Goal: Task Accomplishment & Management: Use online tool/utility

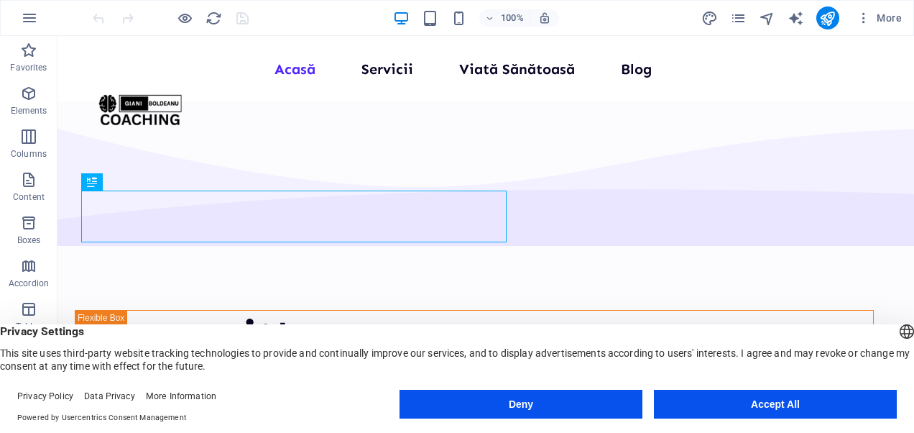
click at [744, 408] on button "Accept All" at bounding box center [775, 403] width 243 height 29
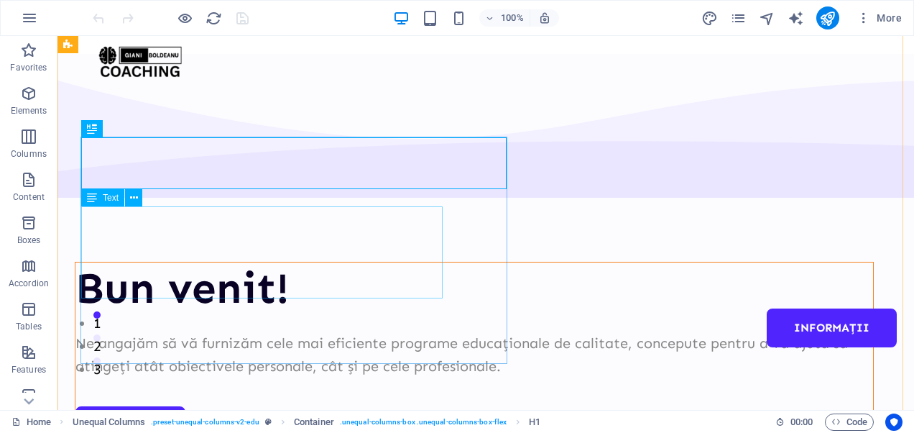
scroll to position [46, 0]
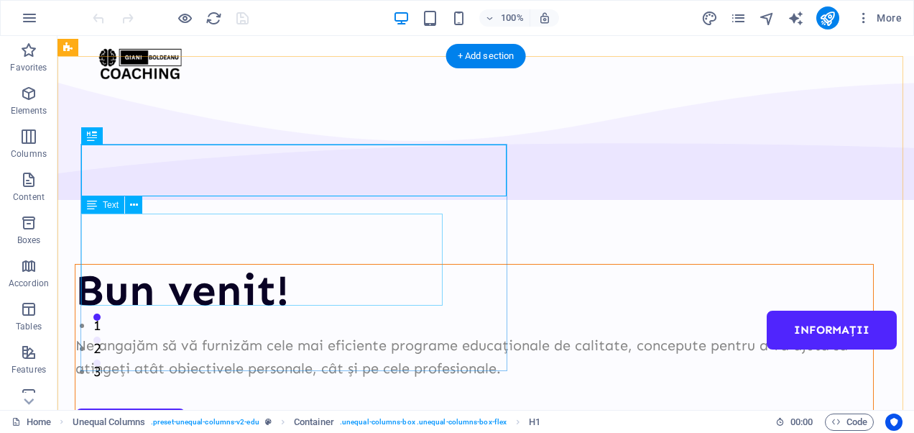
click at [98, 333] on div "Ne angajăm să vă furnizăm cele mai eficiente programe educaționale de calitate,…" at bounding box center [474, 356] width 798 height 46
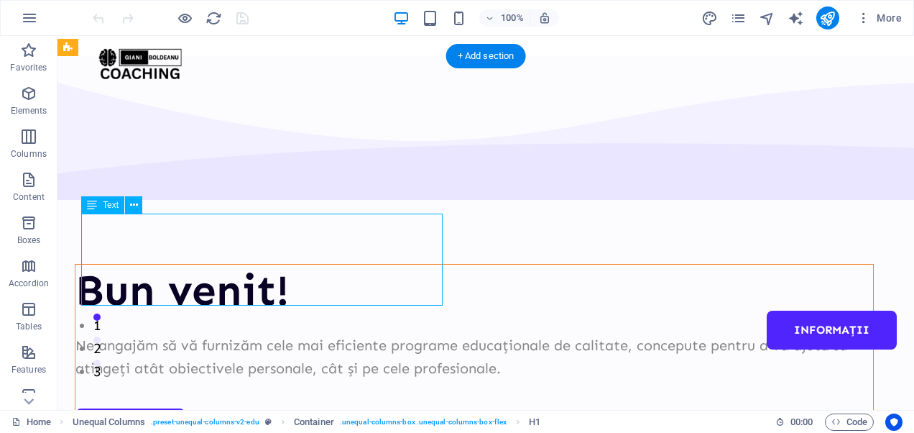
click at [98, 333] on div "Ne angajăm să vă furnizăm cele mai eficiente programe educaționale de calitate,…" at bounding box center [474, 356] width 798 height 46
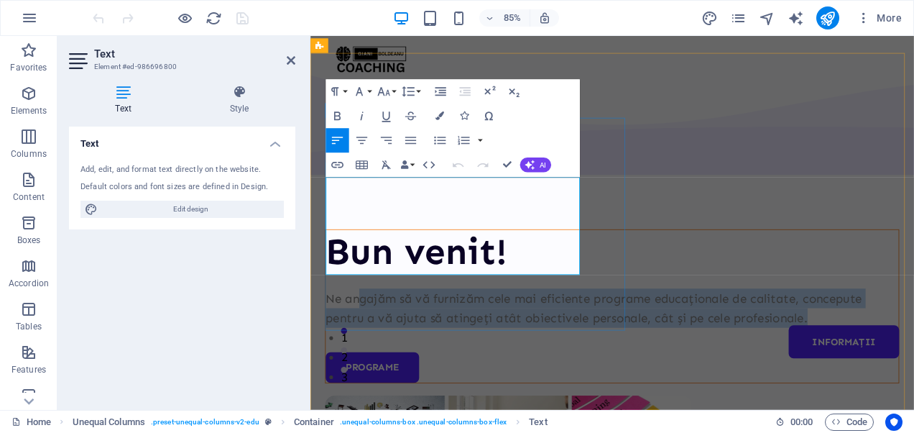
drag, startPoint x: 469, startPoint y: 298, endPoint x: 369, endPoint y: 223, distance: 125.7
click at [369, 333] on p "Ne angajăm să vă furnizăm cele mai eficiente programe educaționale de calitate,…" at bounding box center [665, 356] width 674 height 46
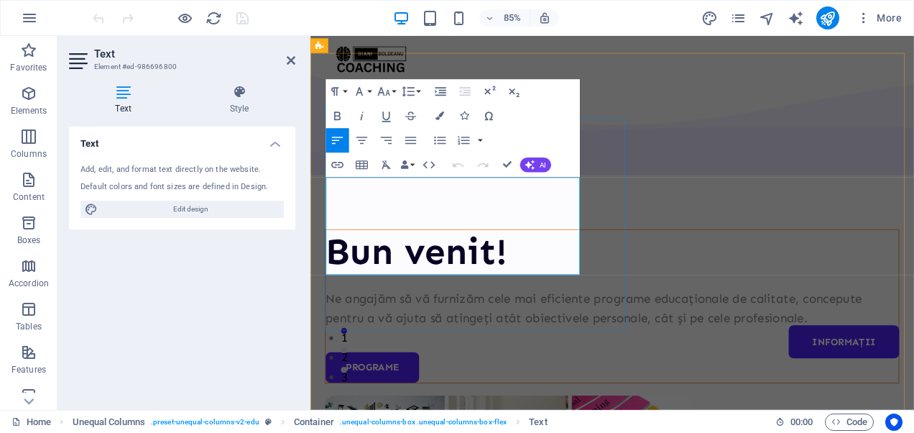
click at [336, 333] on p "Ne angajăm să vă furnizăm cele mai eficiente programe educaționale de calitate,…" at bounding box center [665, 356] width 674 height 46
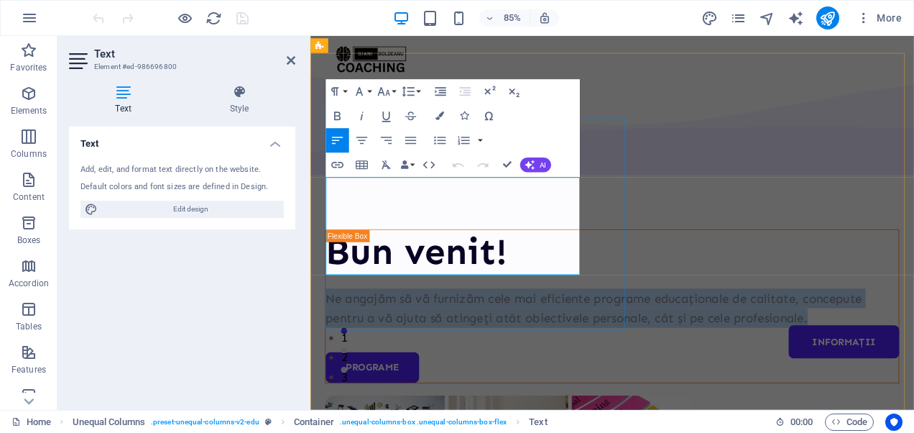
scroll to position [80, 0]
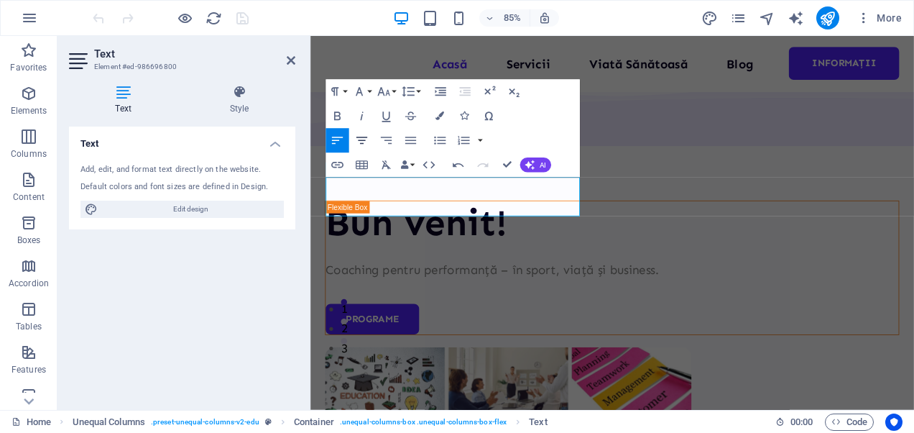
click at [364, 132] on button "Align Center" at bounding box center [361, 140] width 23 height 24
click at [336, 145] on icon "button" at bounding box center [337, 140] width 14 height 14
click at [529, 166] on icon "button" at bounding box center [529, 165] width 10 height 10
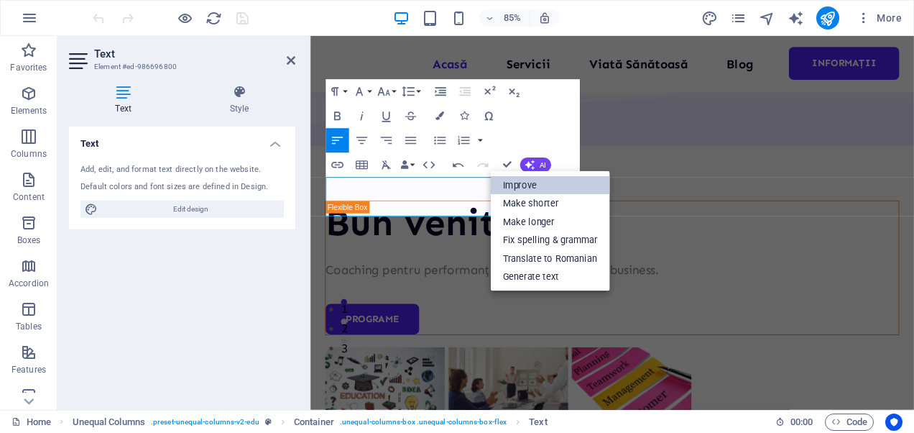
click at [519, 182] on link "Improve" at bounding box center [550, 184] width 119 height 19
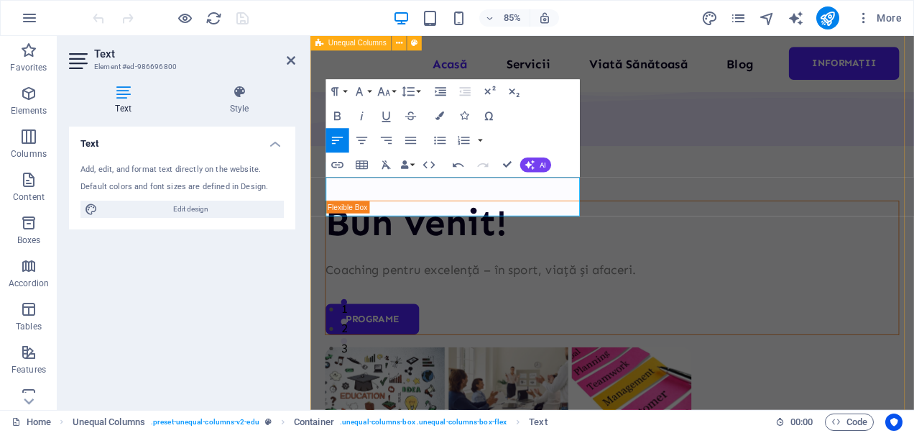
click at [688, 266] on div "Bun venit! Coaching pentru excelență – în sport, viață și afaceri. Programe" at bounding box center [665, 408] width 710 height 906
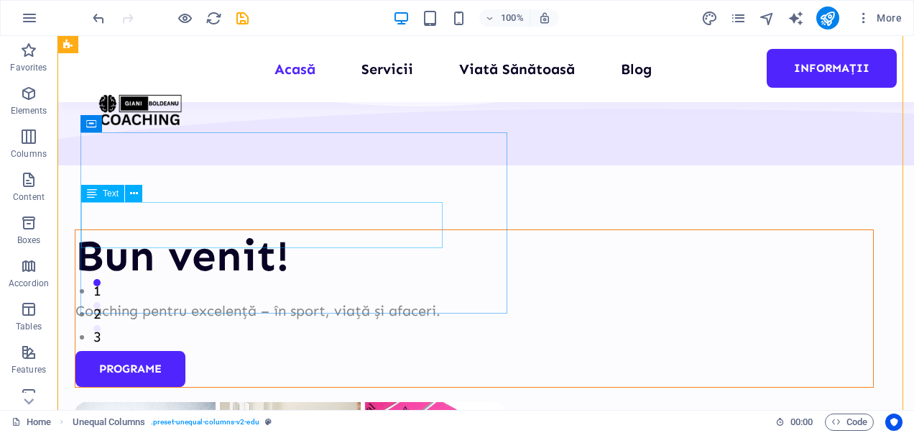
click at [237, 299] on div "Coaching pentru excelență – în sport, viață și afaceri." at bounding box center [474, 310] width 798 height 23
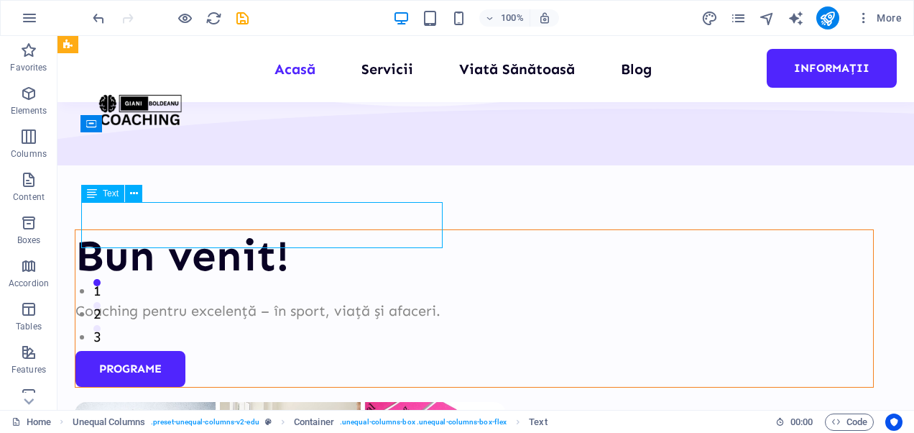
click at [237, 299] on div "Coaching pentru excelență – în sport, viață și afaceri." at bounding box center [474, 310] width 798 height 23
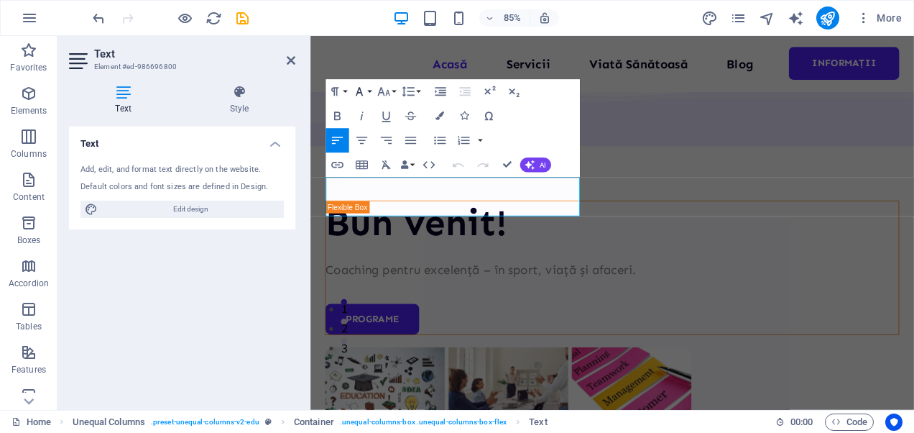
click at [365, 92] on icon "button" at bounding box center [359, 91] width 14 height 14
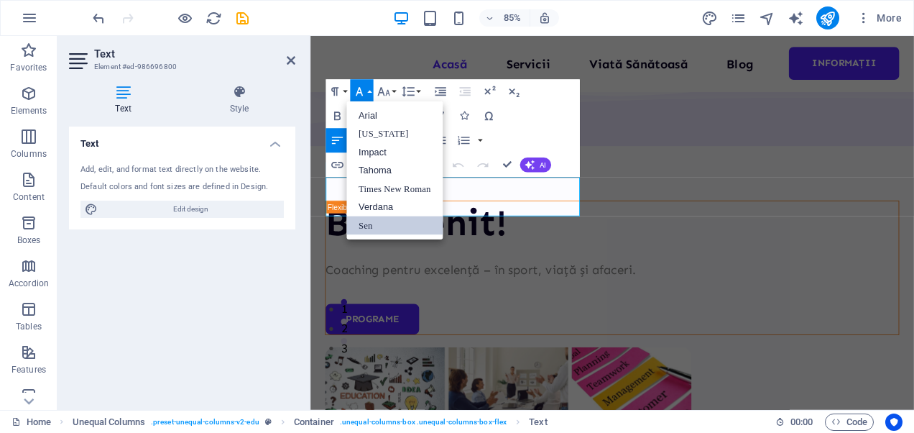
scroll to position [0, 0]
click at [374, 151] on link "Impact" at bounding box center [394, 152] width 96 height 19
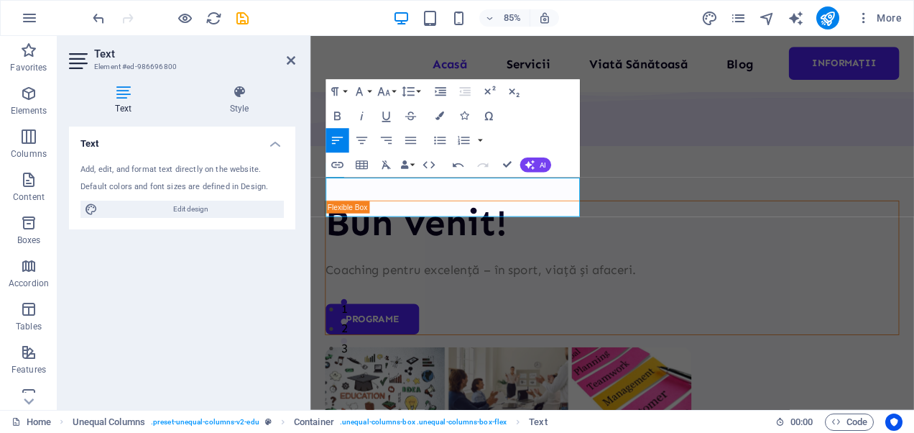
scroll to position [80, 0]
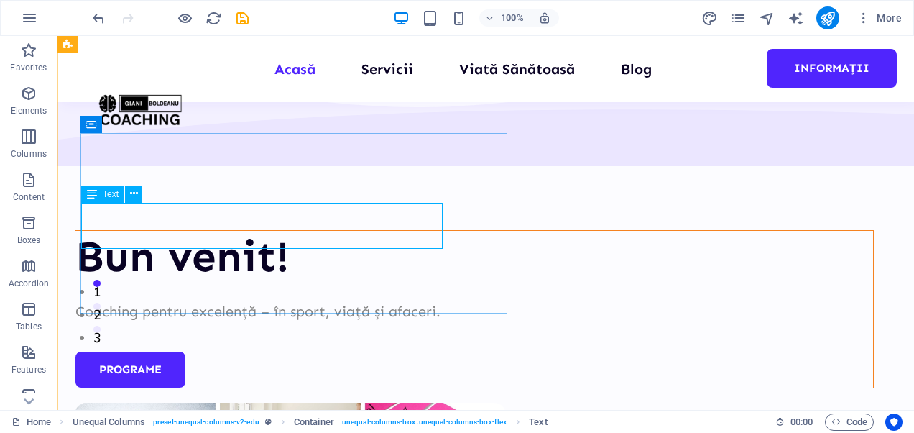
click at [170, 300] on div "Coaching pentru excelență – în sport, viață și afaceri." at bounding box center [474, 311] width 798 height 23
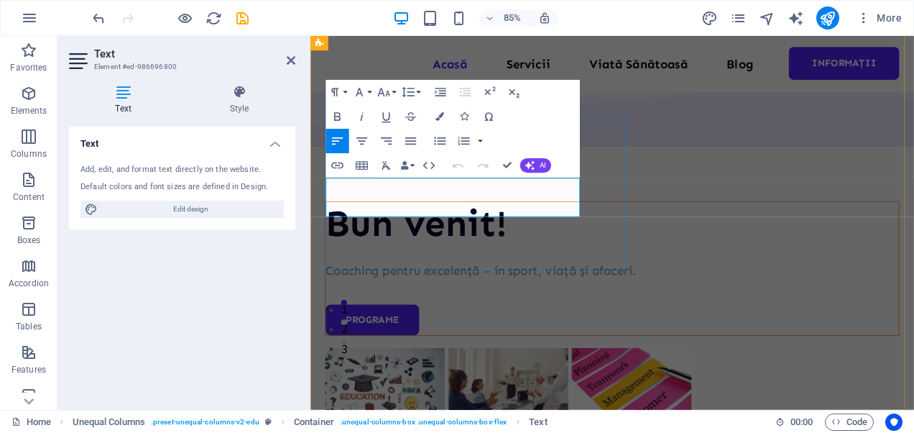
click at [418, 300] on p "Coaching pentru excelență – în sport, viață și afaceri." at bounding box center [665, 311] width 674 height 23
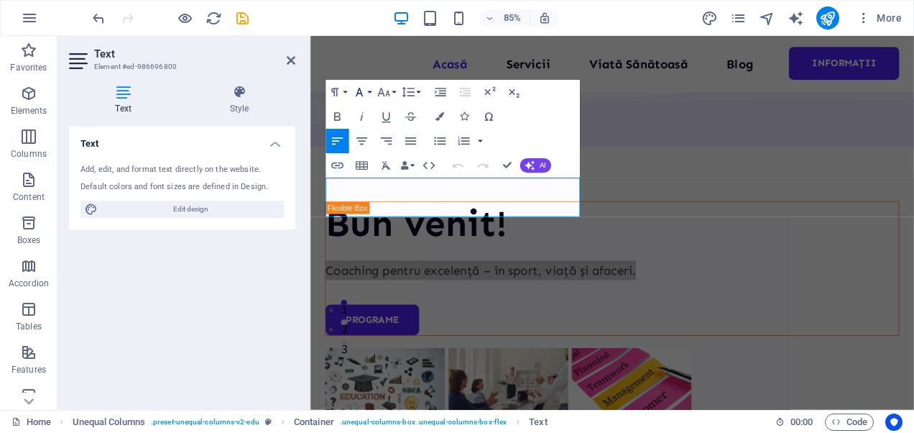
click at [361, 93] on icon "button" at bounding box center [359, 92] width 7 height 9
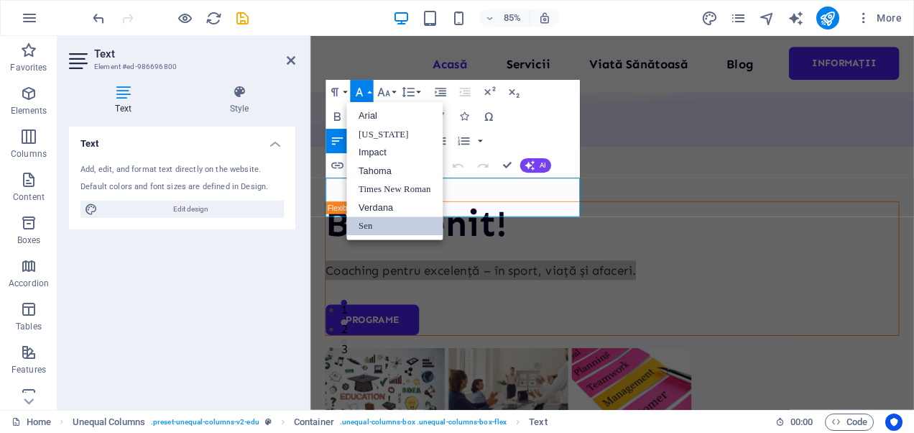
scroll to position [0, 0]
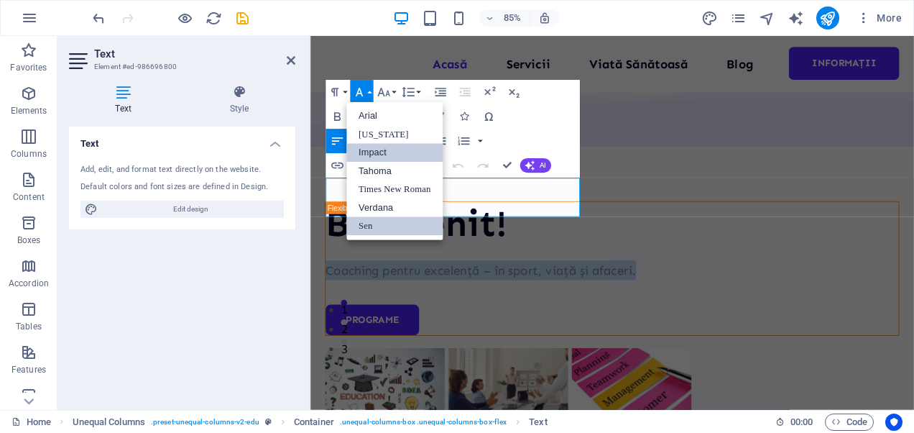
click at [368, 149] on link "Impact" at bounding box center [394, 152] width 96 height 19
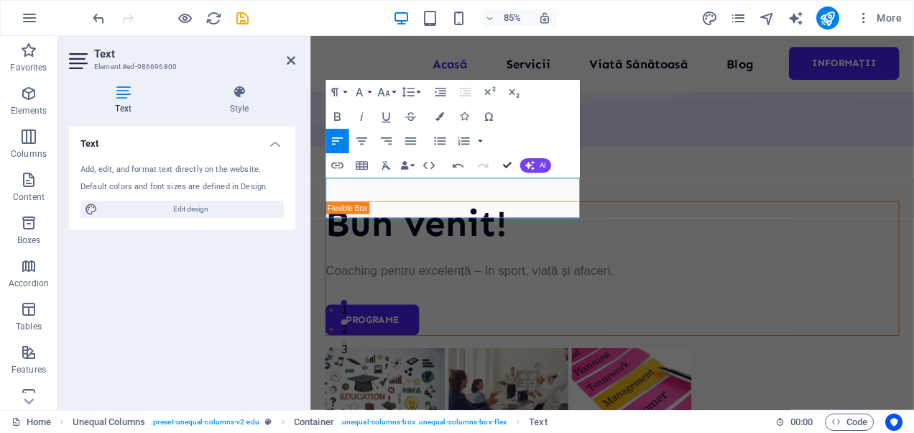
scroll to position [91, 0]
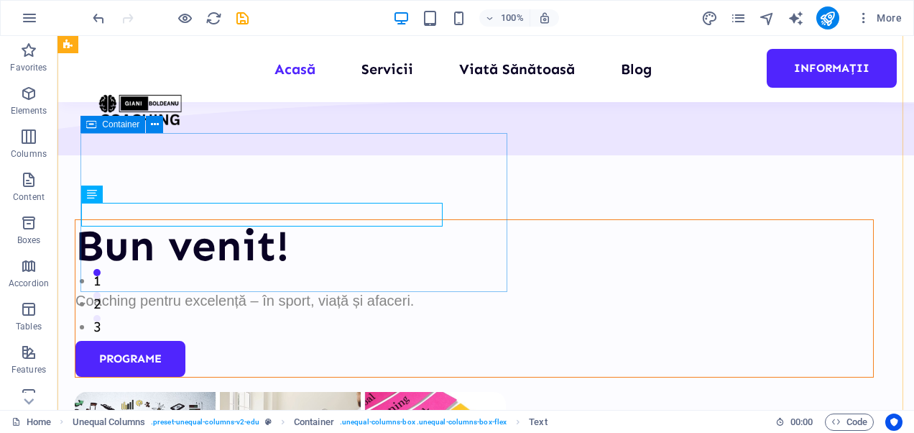
click at [471, 219] on div "Bun venit! Coaching pentru excelență – în sport, viață și afaceri. Programe" at bounding box center [474, 298] width 799 height 158
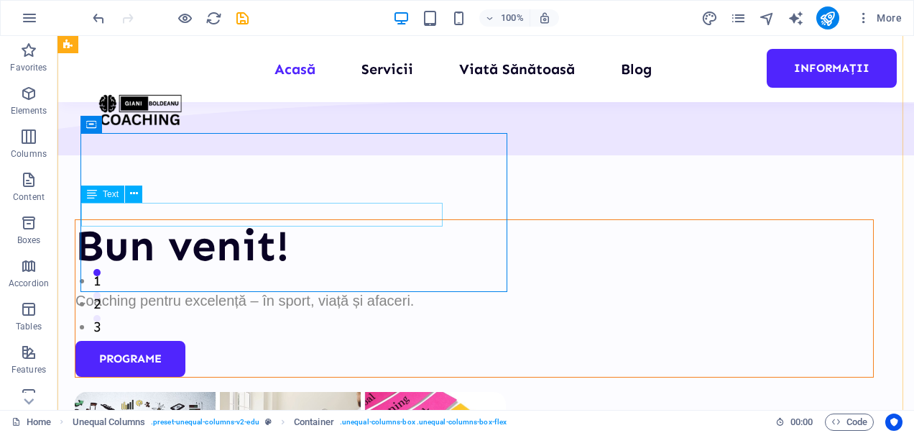
click at [381, 289] on div "Coaching pentru excelență – în sport, viață și afaceri." at bounding box center [474, 300] width 798 height 23
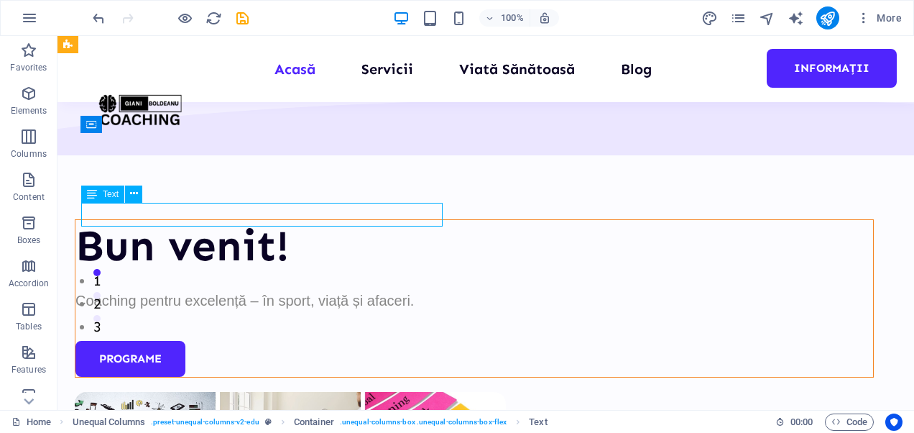
click at [381, 289] on div "Coaching pentru excelență – în sport, viață și afaceri." at bounding box center [474, 300] width 798 height 23
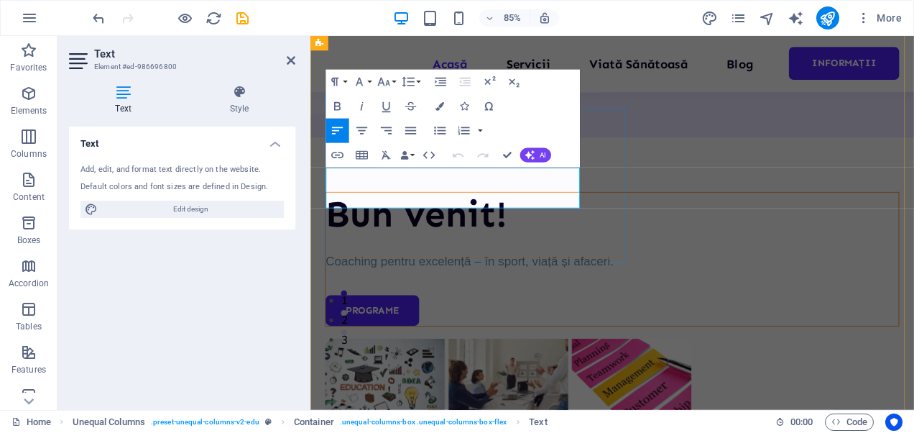
click at [389, 292] on span "Coaching pentru excelență – în sport, viață și afaceri." at bounding box center [497, 300] width 338 height 16
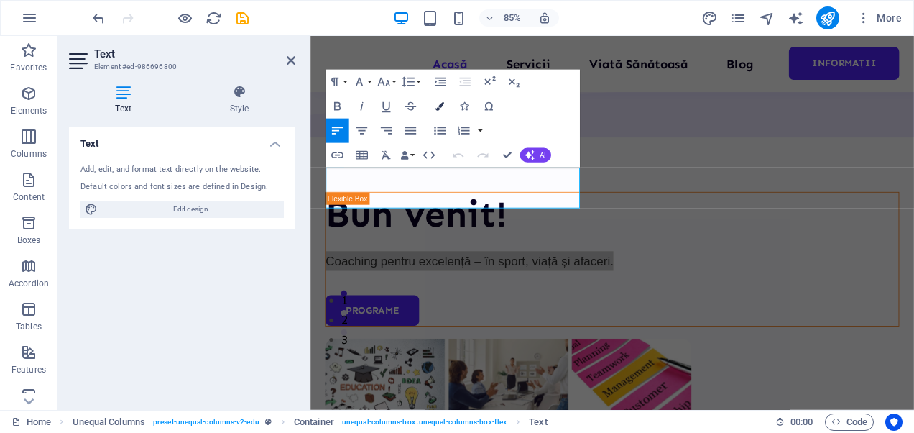
click at [441, 109] on icon "button" at bounding box center [439, 106] width 9 height 9
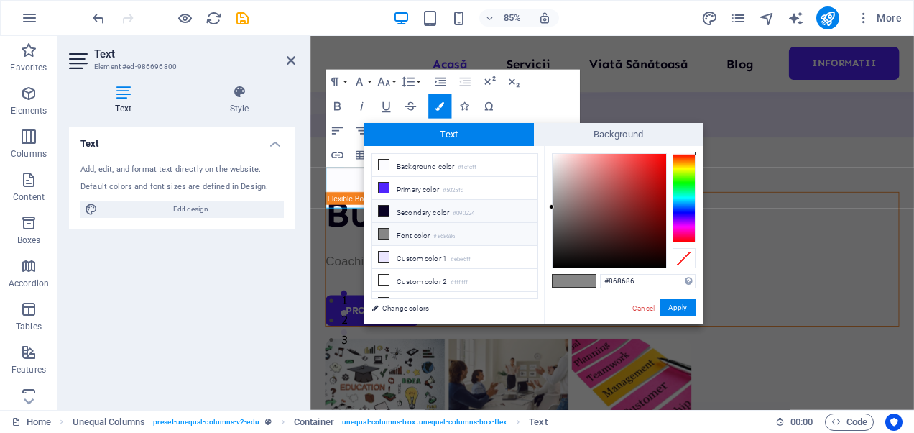
click at [386, 210] on icon at bounding box center [384, 210] width 10 height 10
type input "#090224"
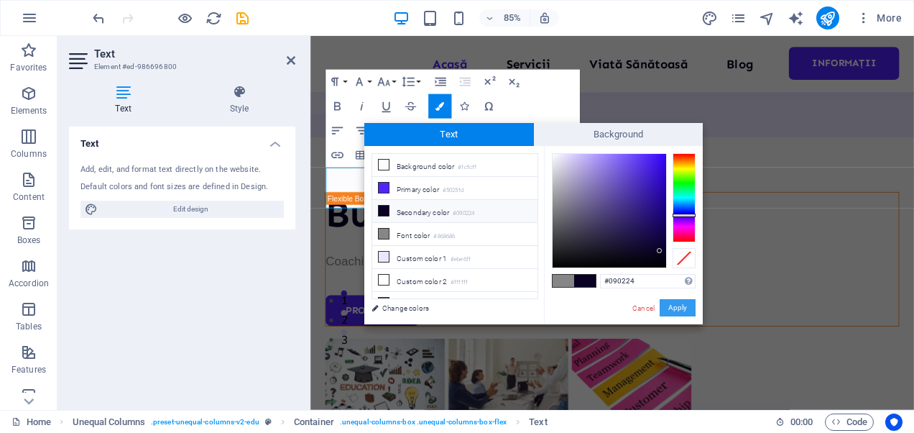
click at [672, 307] on button "Apply" at bounding box center [678, 307] width 36 height 17
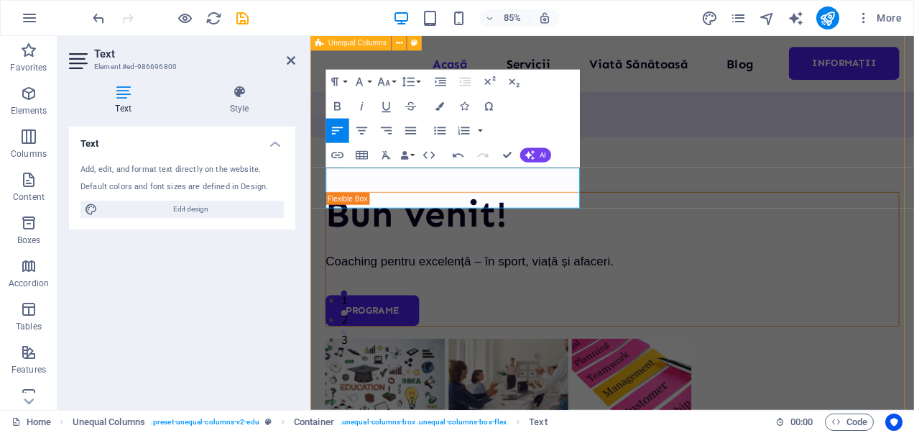
click at [667, 346] on div "Bun venit! Coaching pentru excelență – în sport, viață și afaceri. Programe" at bounding box center [665, 398] width 710 height 906
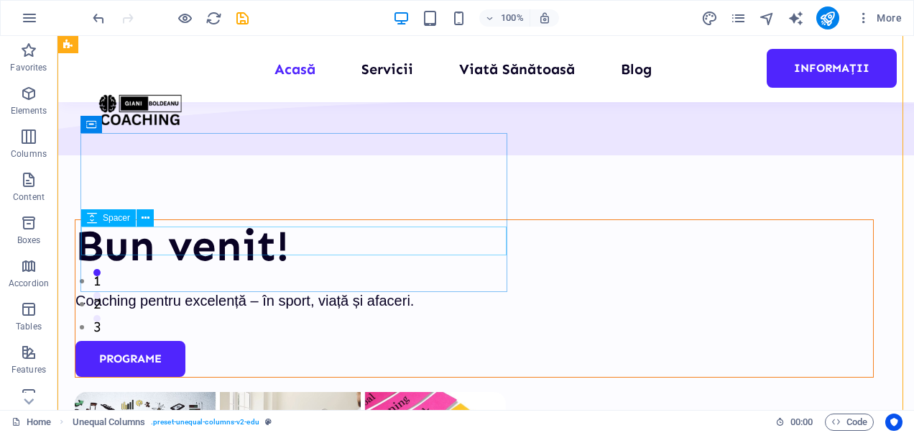
click at [461, 312] on div at bounding box center [474, 326] width 798 height 29
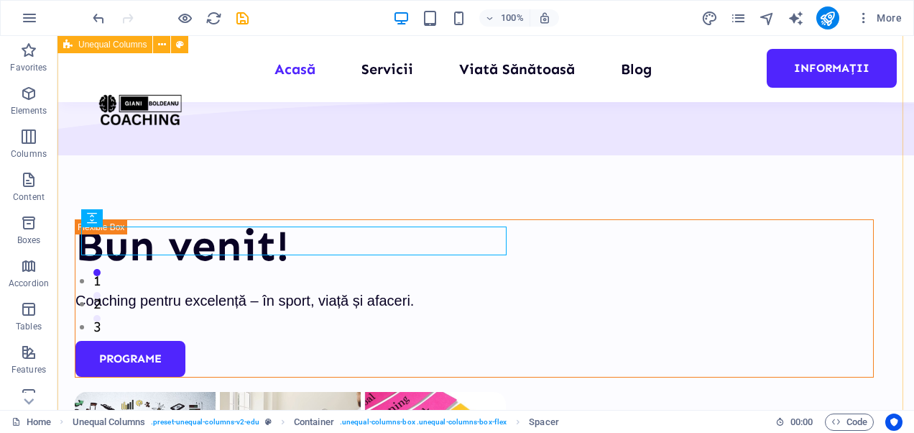
click at [520, 325] on div "Bun venit! Coaching pentru excelență – în sport, viață și afaceri. Programe" at bounding box center [485, 398] width 856 height 906
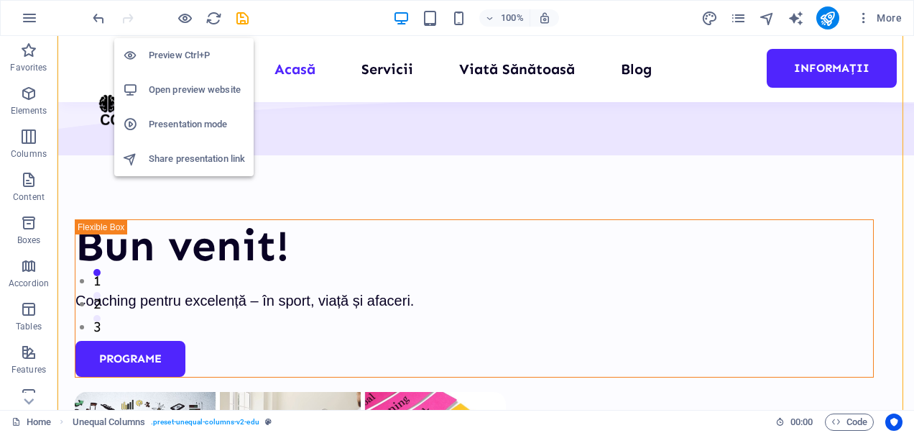
click at [187, 87] on h6 "Open preview website" at bounding box center [197, 89] width 96 height 17
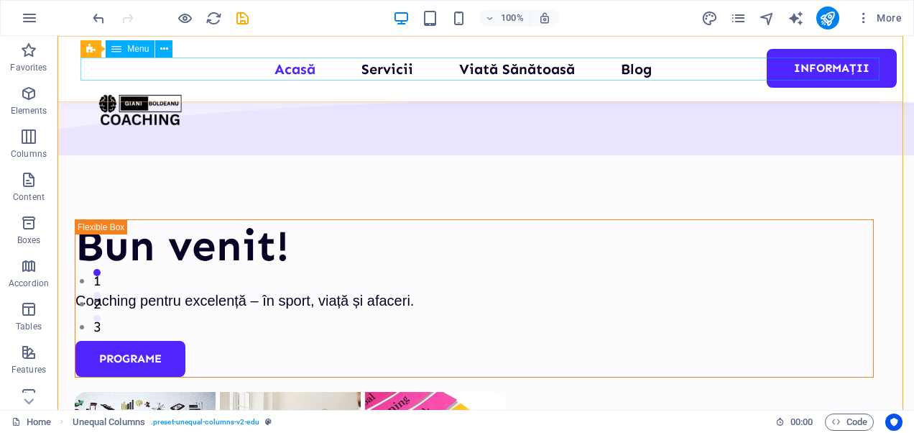
click at [394, 67] on nav "Acasă Servicii Viată Sănătoasă Blog Informații" at bounding box center [485, 68] width 799 height 23
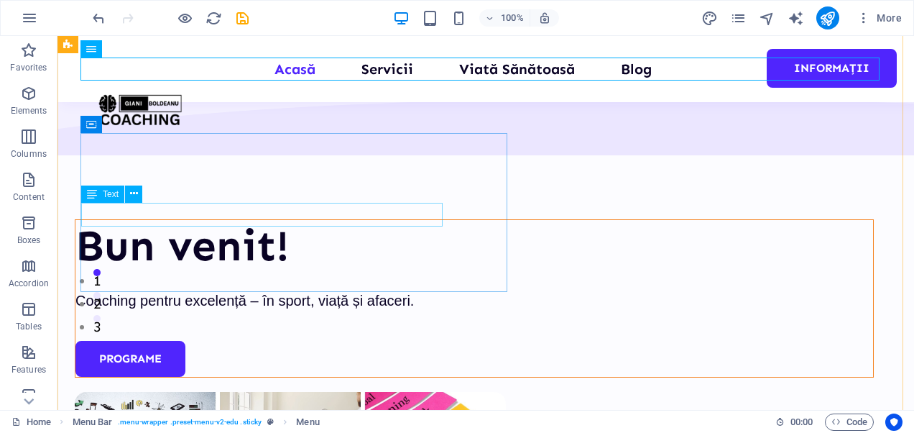
click at [358, 289] on div "Coaching pentru excelență – în sport, viață și afaceri." at bounding box center [474, 300] width 798 height 23
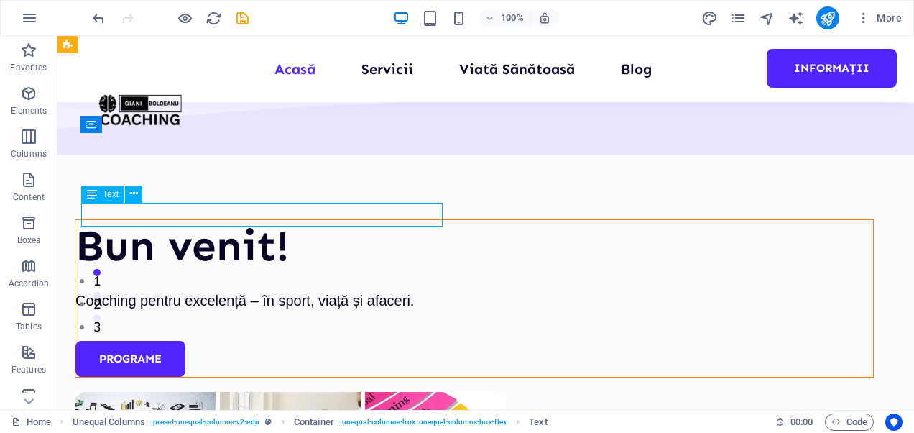
click at [358, 289] on div "Coaching pentru excelență – în sport, viață și afaceri." at bounding box center [474, 300] width 798 height 23
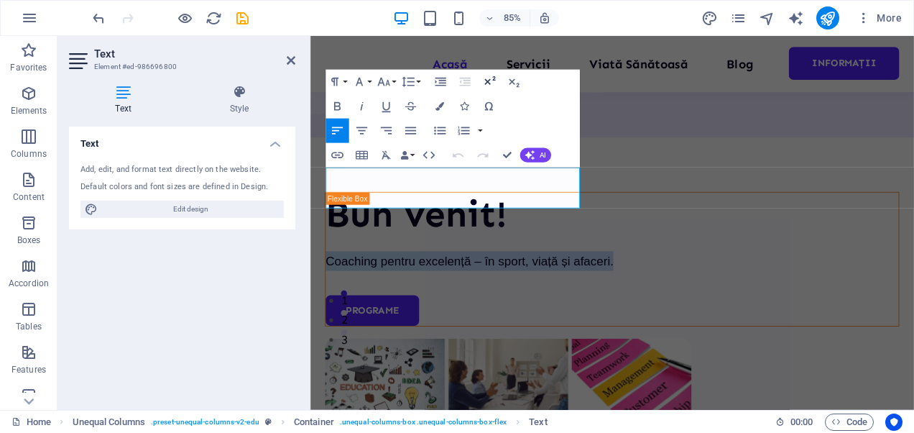
click at [493, 83] on icon "button" at bounding box center [489, 82] width 14 height 14
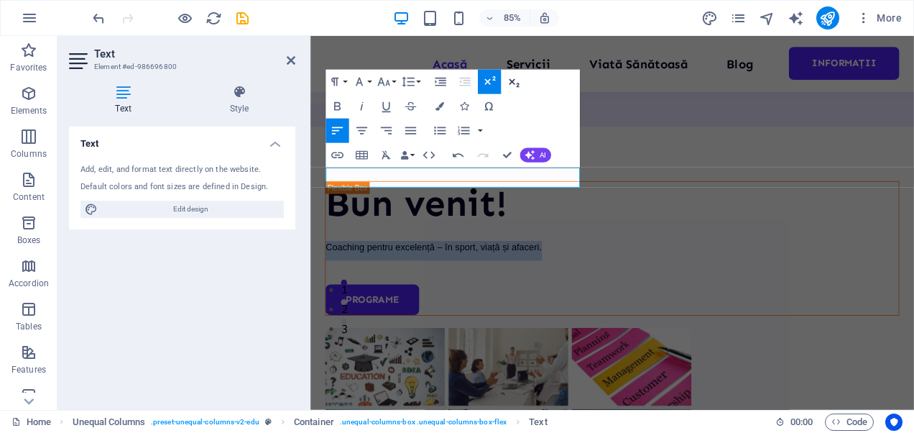
click at [515, 80] on icon "button" at bounding box center [514, 82] width 14 height 14
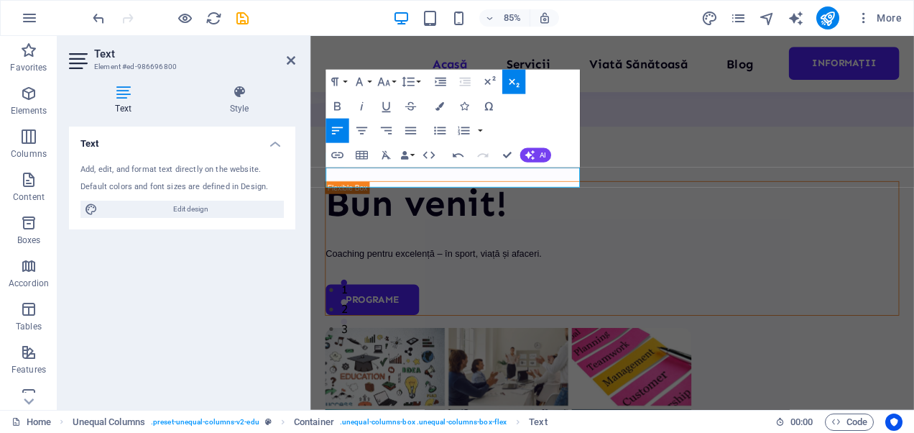
click at [515, 80] on icon "button" at bounding box center [514, 82] width 14 height 14
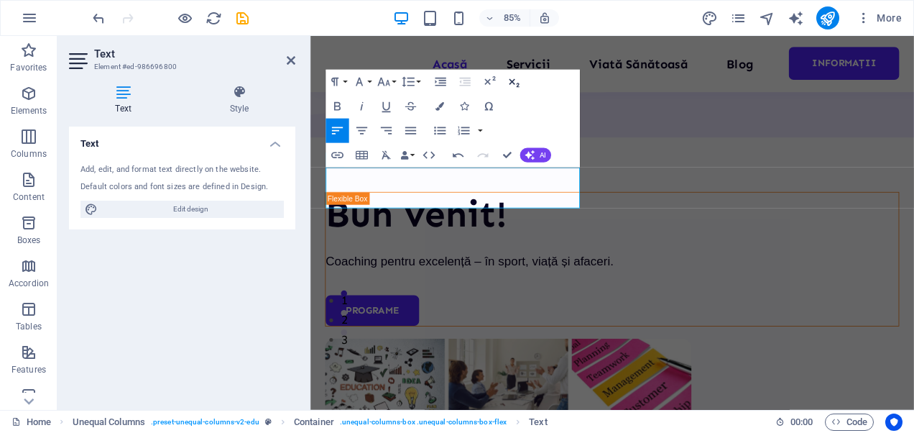
click at [515, 80] on icon "button" at bounding box center [514, 82] width 14 height 14
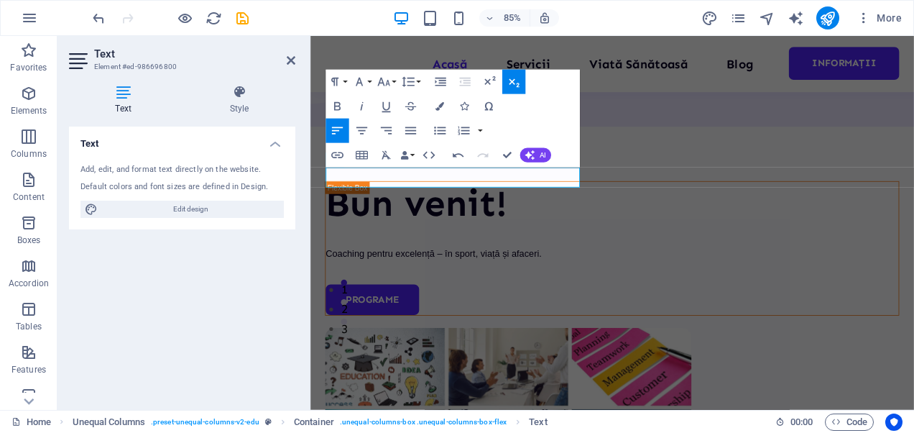
click at [515, 80] on icon "button" at bounding box center [514, 82] width 14 height 14
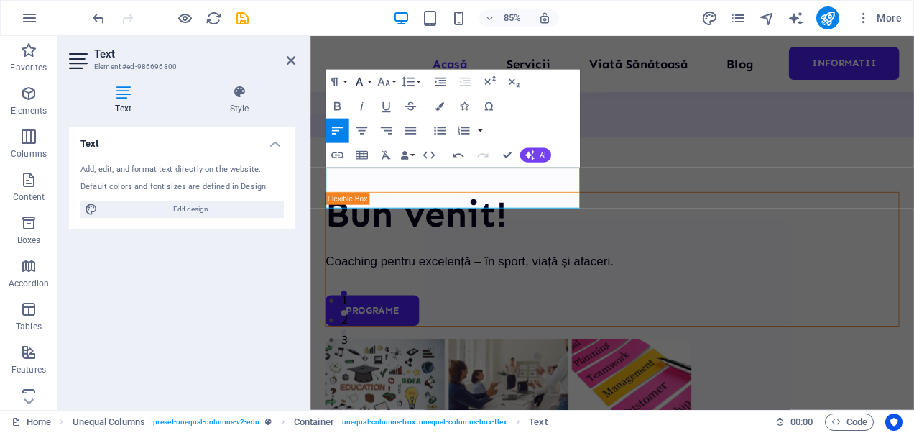
click at [371, 83] on button "Font Family" at bounding box center [361, 82] width 23 height 24
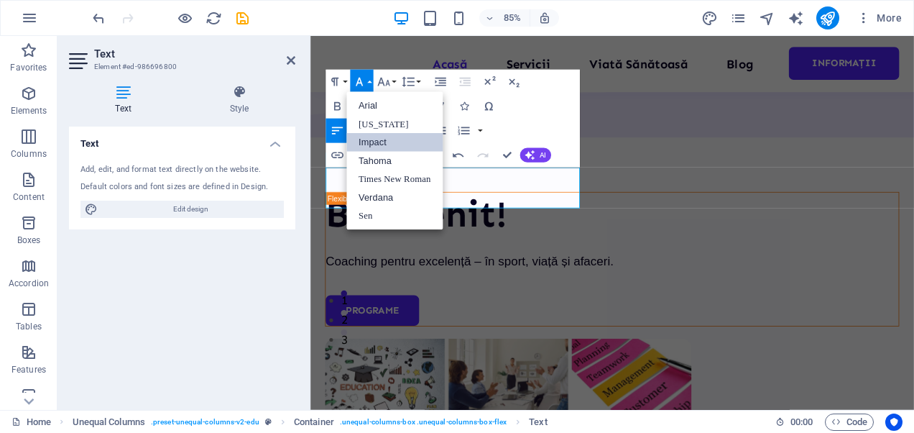
scroll to position [0, 0]
click at [371, 83] on button "Font Family" at bounding box center [361, 82] width 23 height 24
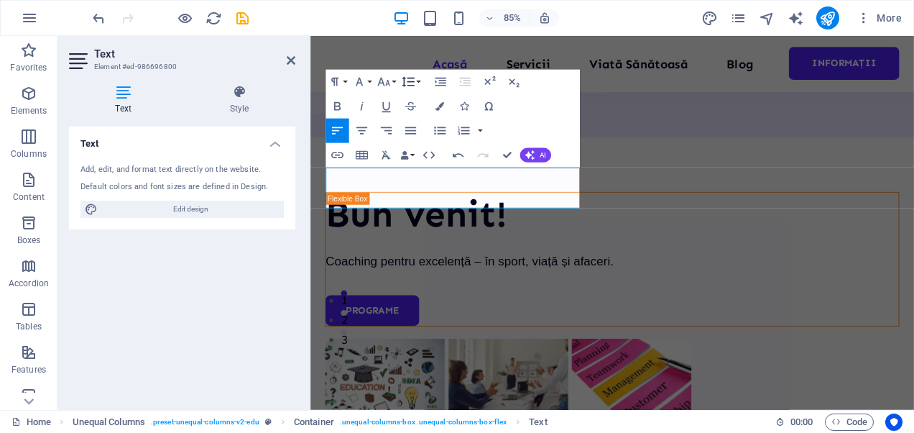
click at [399, 82] on button "Line Height" at bounding box center [410, 82] width 23 height 24
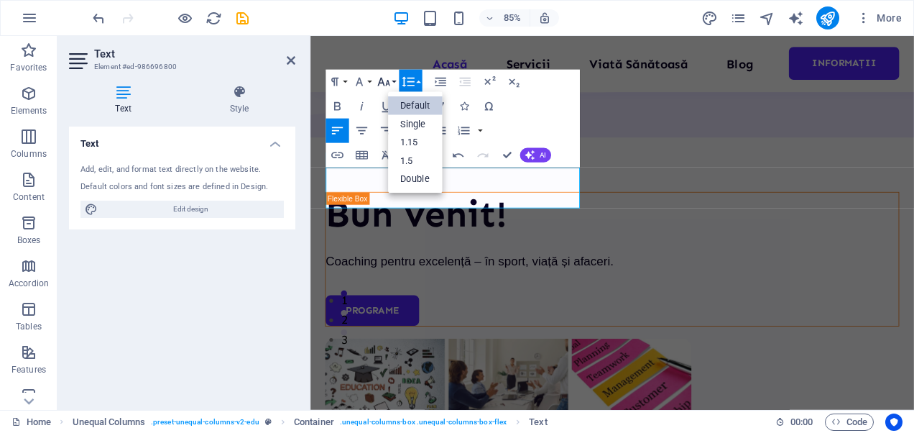
click at [391, 80] on icon "button" at bounding box center [383, 82] width 14 height 14
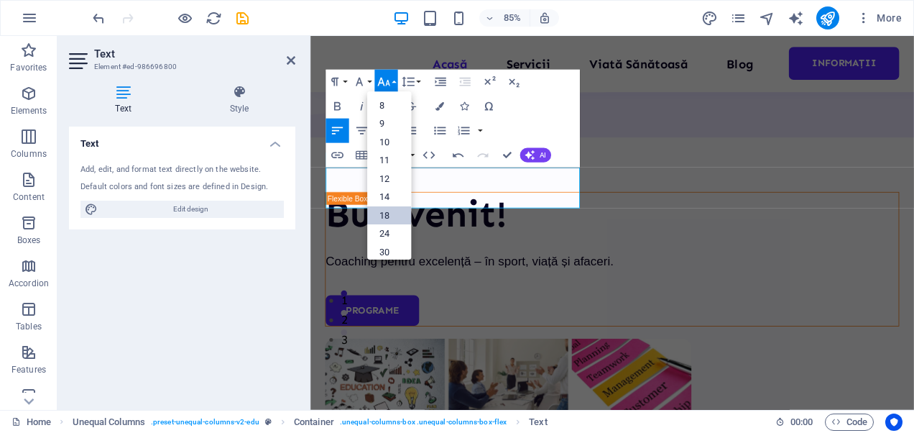
click at [384, 207] on link "18" at bounding box center [389, 215] width 44 height 19
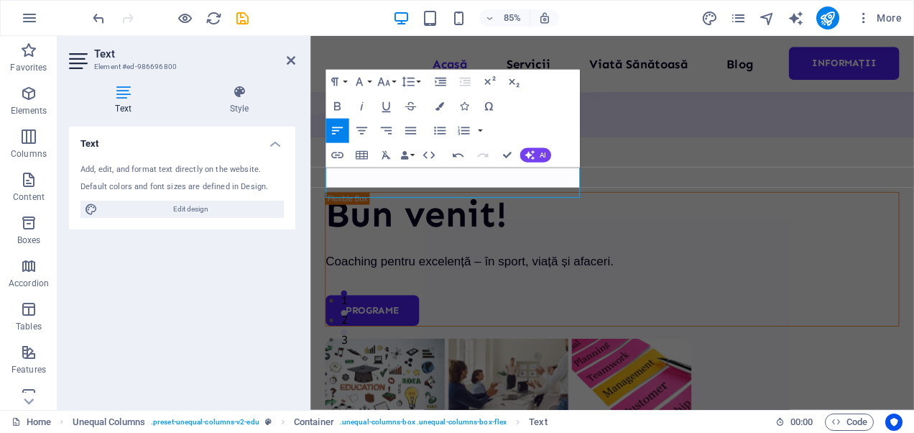
scroll to position [103, 0]
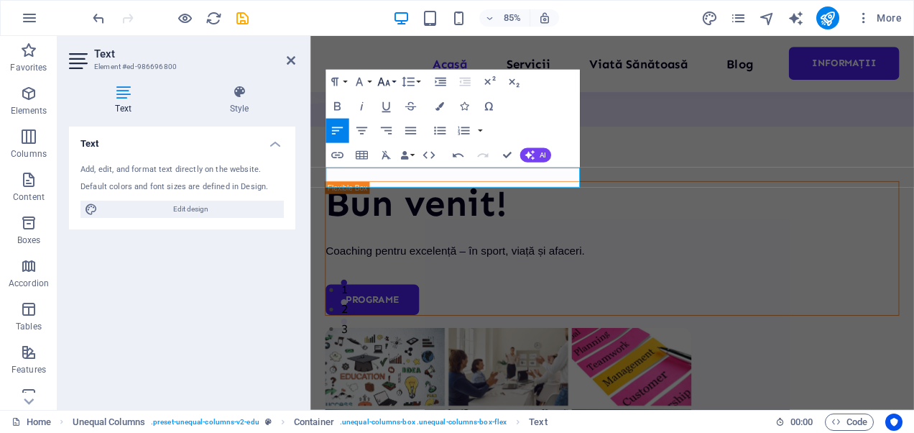
click at [389, 83] on icon "button" at bounding box center [383, 82] width 14 height 14
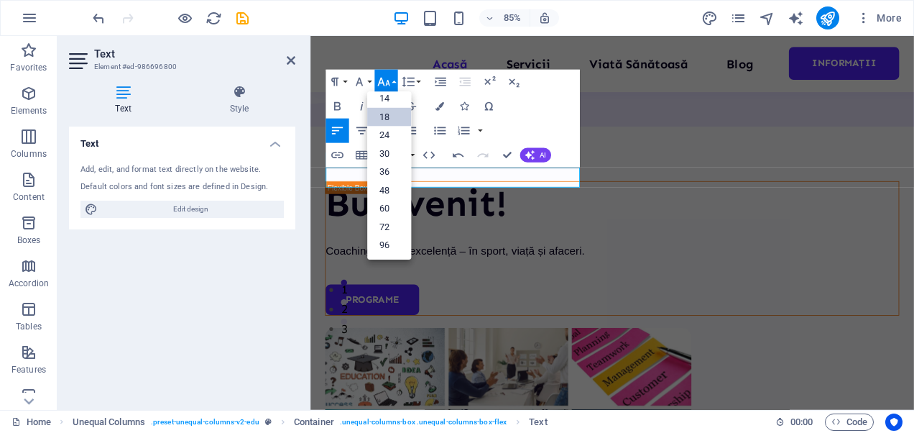
scroll to position [115, 0]
click at [387, 205] on link "60" at bounding box center [389, 209] width 44 height 19
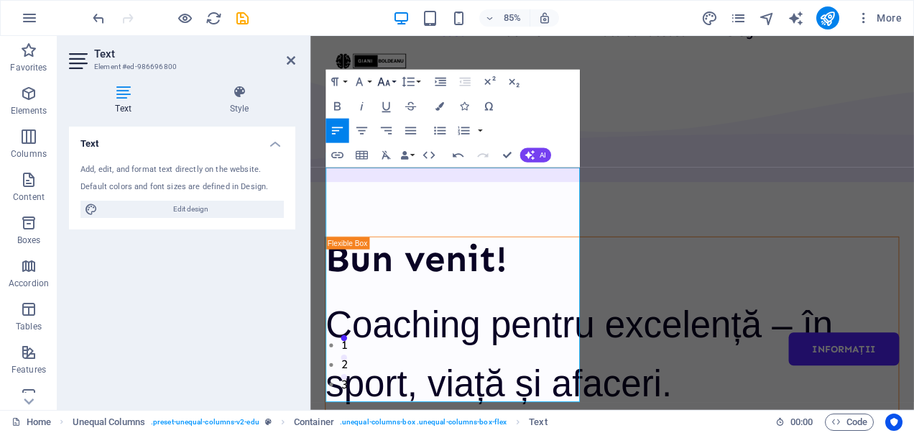
click at [386, 82] on icon "button" at bounding box center [383, 82] width 14 height 14
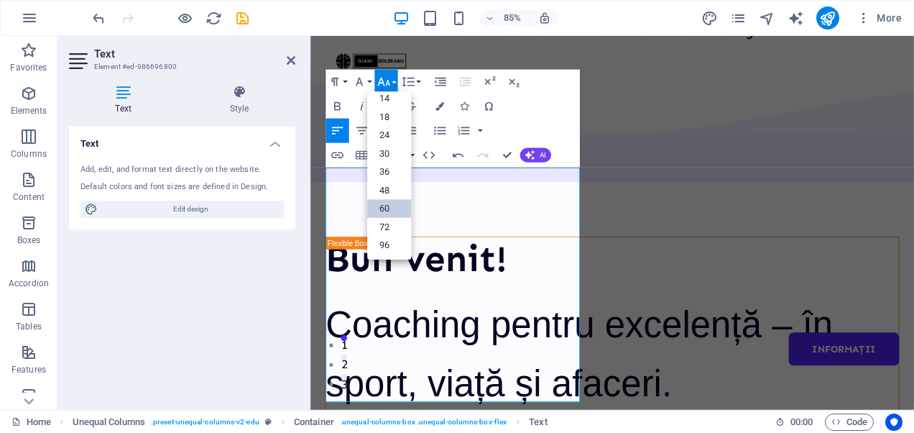
scroll to position [115, 0]
click at [388, 154] on link "30" at bounding box center [389, 154] width 44 height 19
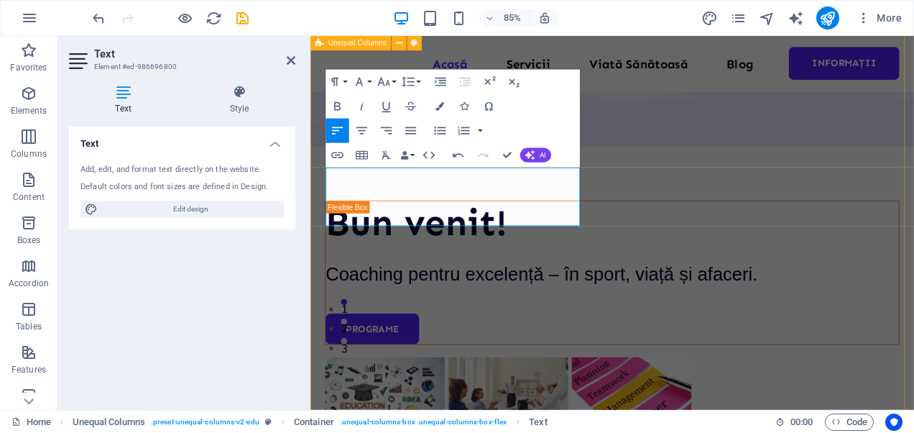
click at [686, 379] on div "Bun venit! Coaching pentru excelență – în sport, viață și afaceri. Programe" at bounding box center [665, 413] width 710 height 917
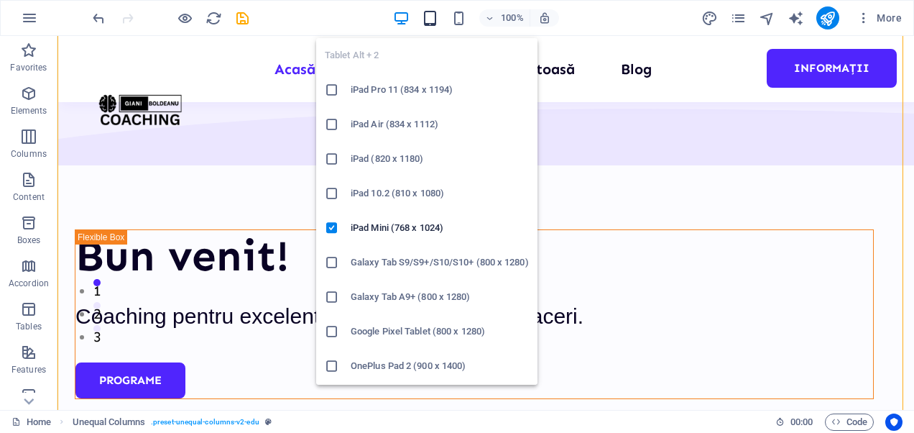
click at [436, 10] on icon "button" at bounding box center [430, 18] width 17 height 17
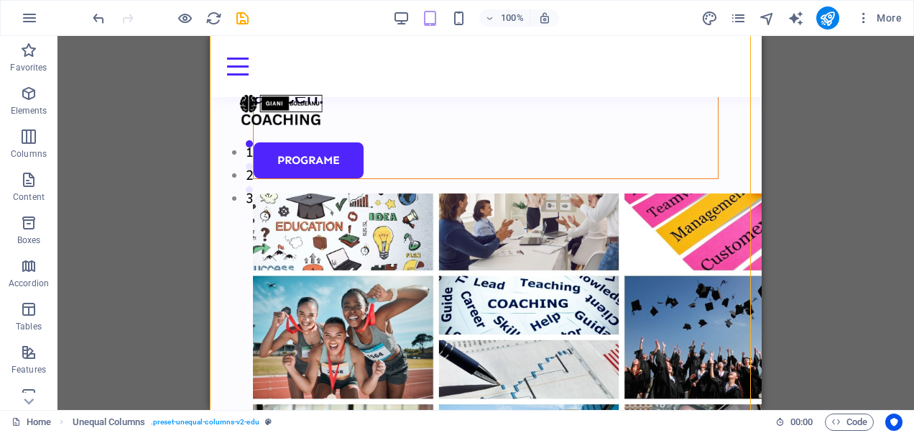
scroll to position [213, 0]
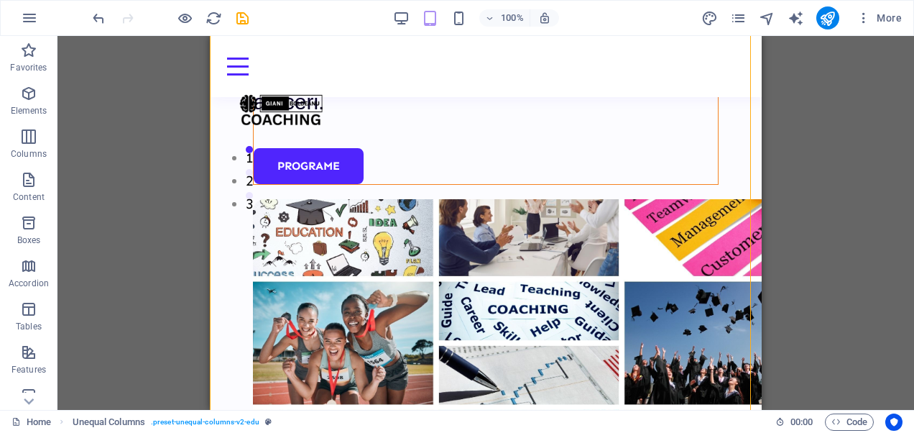
drag, startPoint x: 756, startPoint y: 73, endPoint x: 971, endPoint y: 121, distance: 220.7
click at [355, 119] on div "Coaching pentru excelență – în sport, viață și afaceri." at bounding box center [486, 84] width 464 height 69
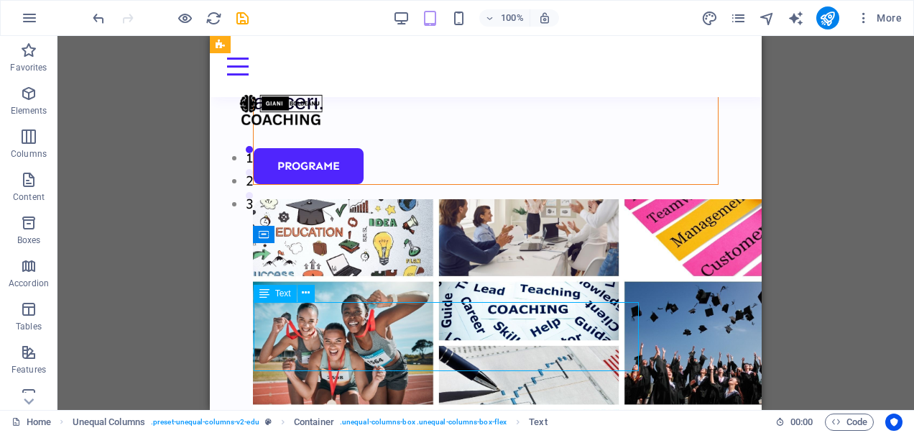
click at [355, 119] on div "Coaching pentru excelență – în sport, viață și afaceri." at bounding box center [486, 84] width 464 height 69
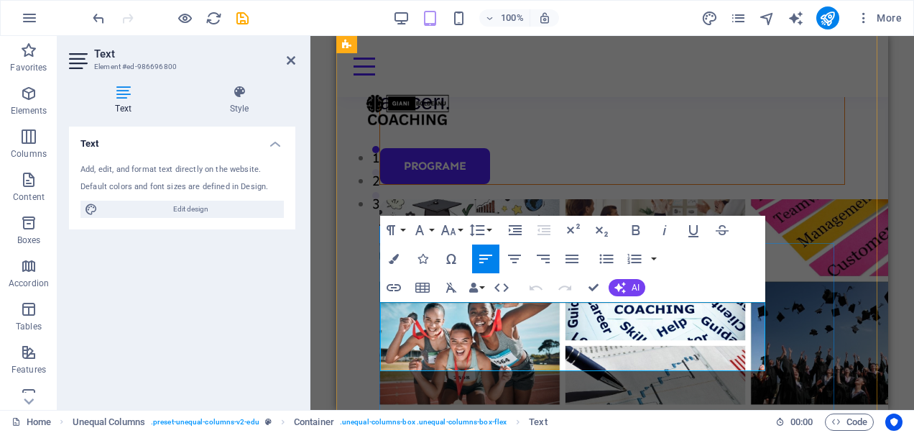
click at [425, 119] on p "Coaching pentru excelență – în sport, viață și afaceri." at bounding box center [612, 84] width 464 height 69
click at [426, 237] on icon "button" at bounding box center [419, 229] width 17 height 17
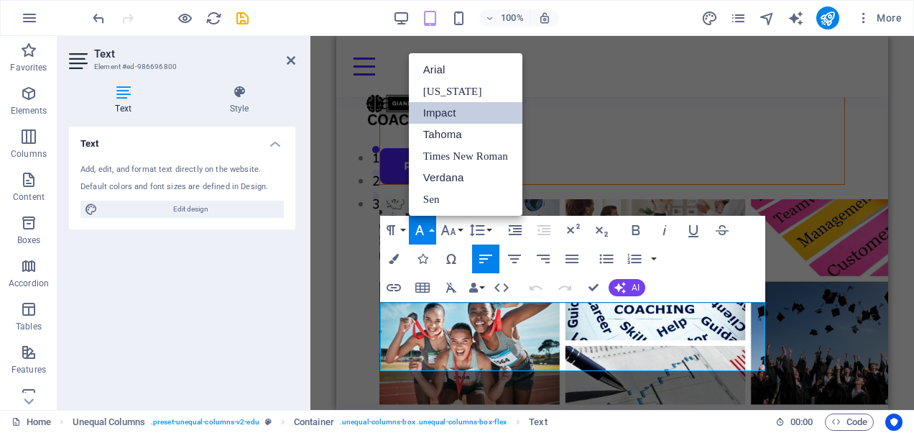
scroll to position [0, 0]
click at [438, 70] on link "Arial" at bounding box center [466, 70] width 114 height 22
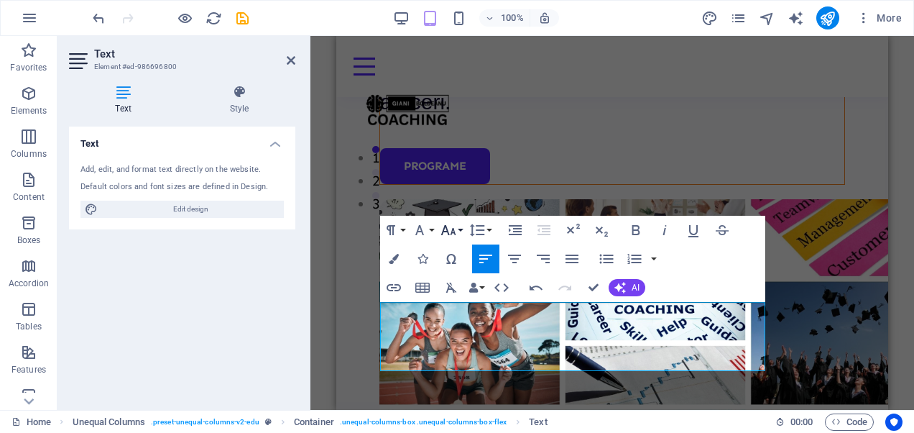
click at [456, 231] on icon "button" at bounding box center [448, 229] width 17 height 17
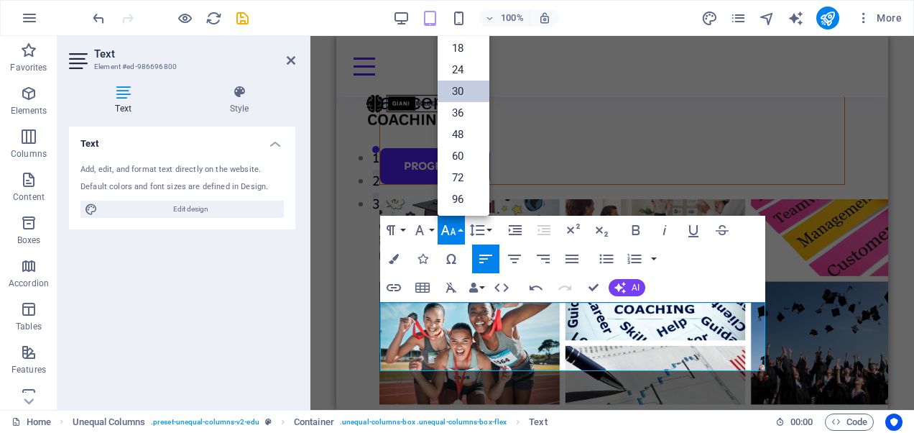
scroll to position [115, 0]
click at [451, 111] on link "36" at bounding box center [464, 114] width 52 height 22
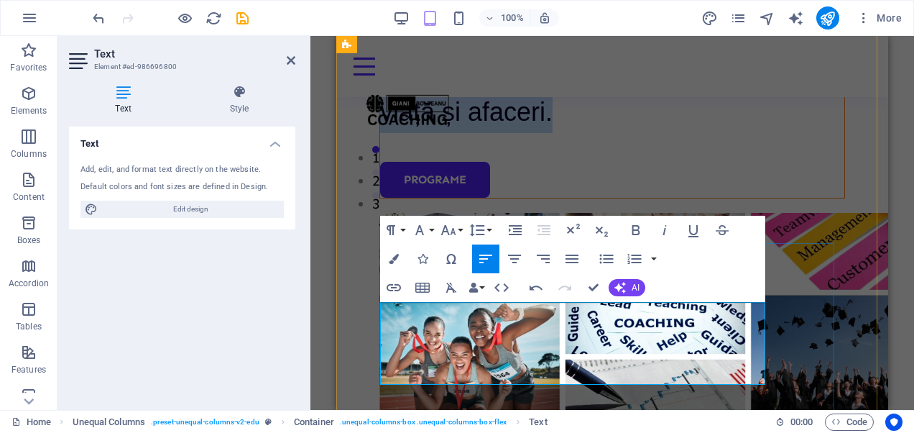
click at [798, 198] on div "Bun venit! Coaching pentru excelență – în sport, viață și afaceri. Programe" at bounding box center [612, 95] width 466 height 208
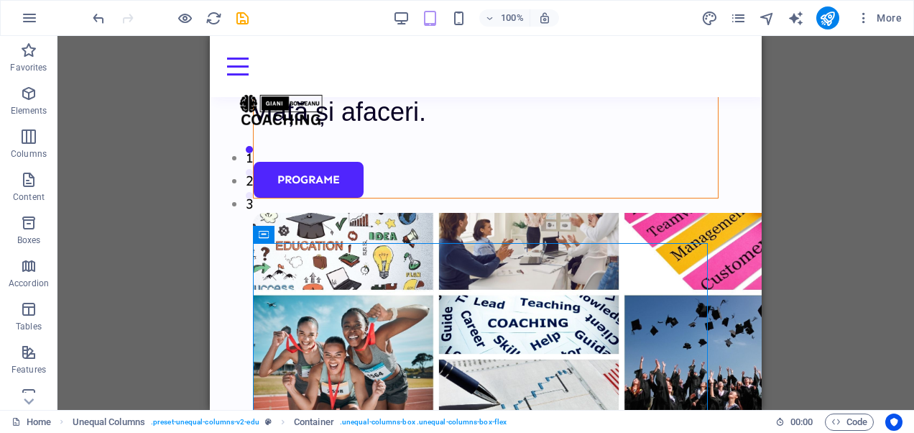
click at [798, 309] on div "Drag here to replace the existing content. Press “Ctrl” if you want to create a…" at bounding box center [485, 223] width 856 height 374
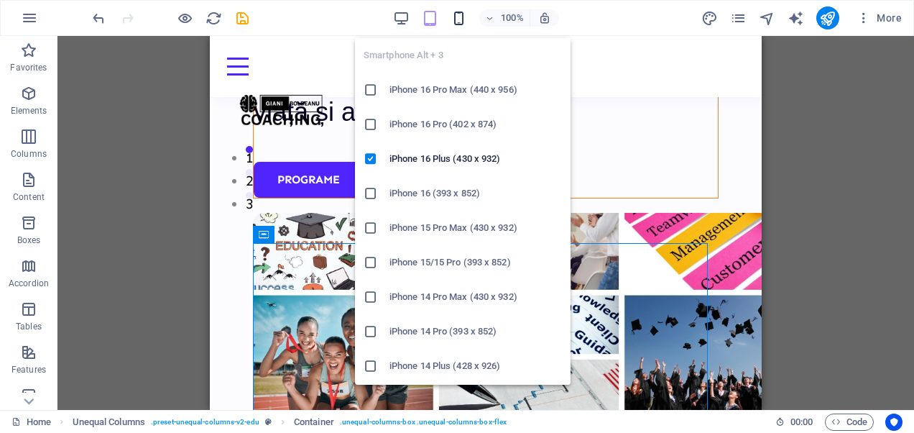
click at [457, 19] on icon "button" at bounding box center [458, 18] width 17 height 17
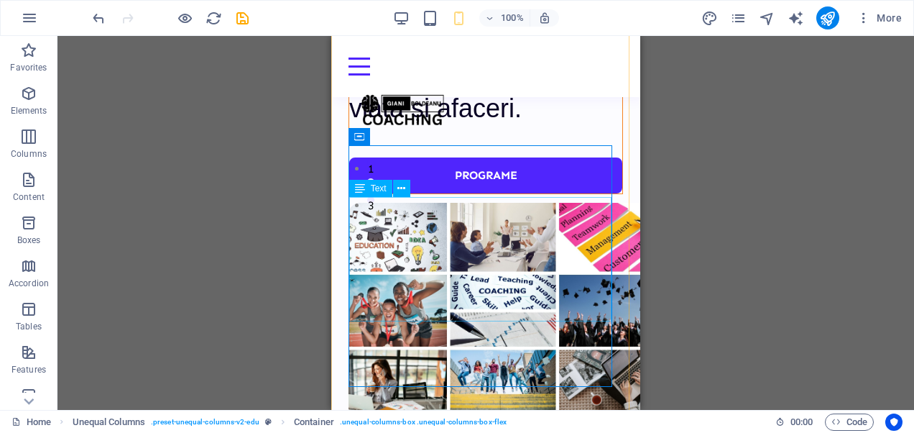
click at [532, 129] on div "Coaching pentru excelență – în sport, viață și afaceri." at bounding box center [485, 67] width 273 height 124
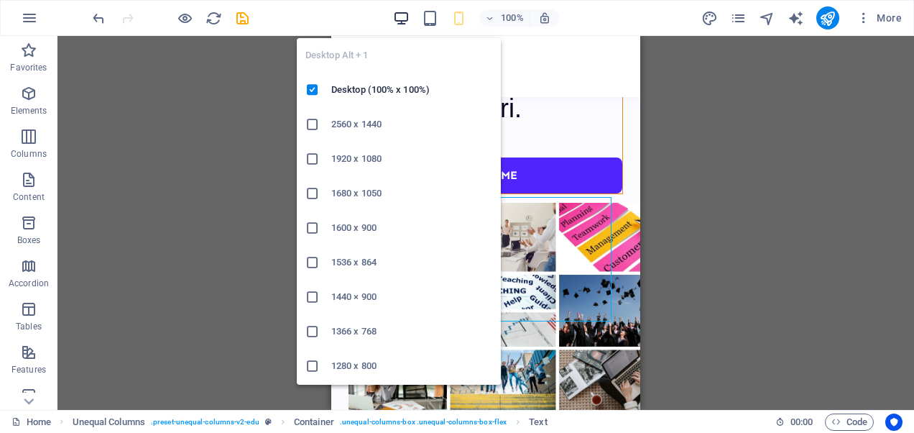
click at [394, 20] on icon "button" at bounding box center [401, 18] width 17 height 17
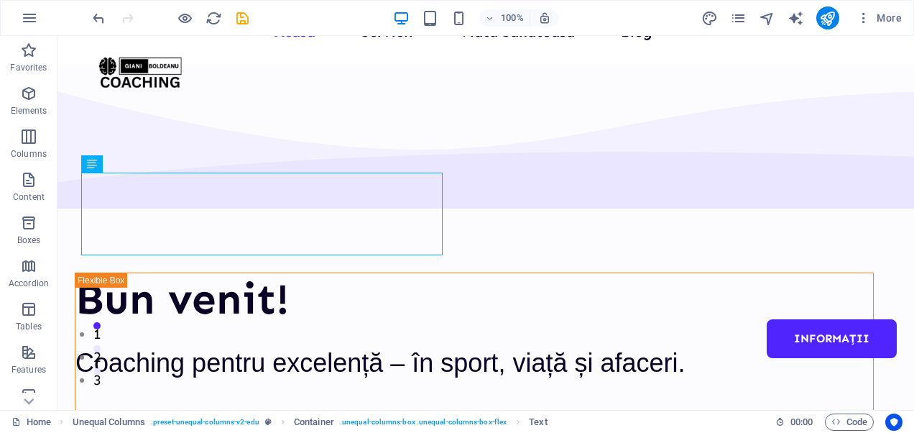
scroll to position [11, 0]
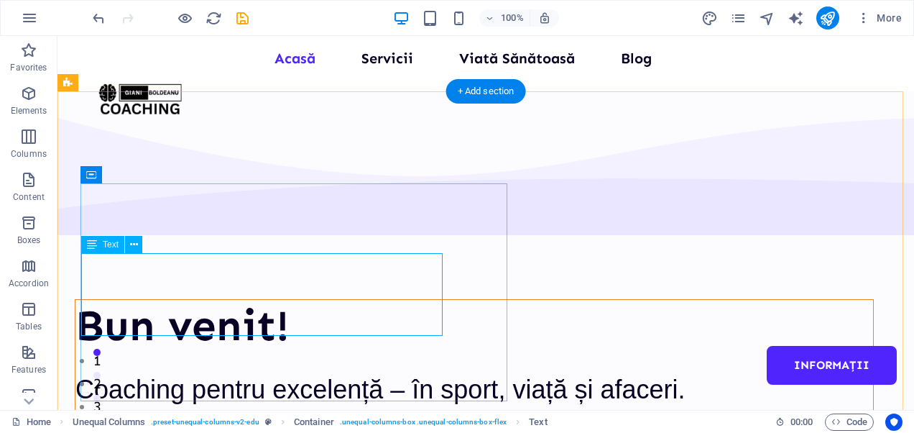
click at [337, 369] on div "Coaching pentru excelență – în sport, viață și afaceri." at bounding box center [474, 390] width 798 height 42
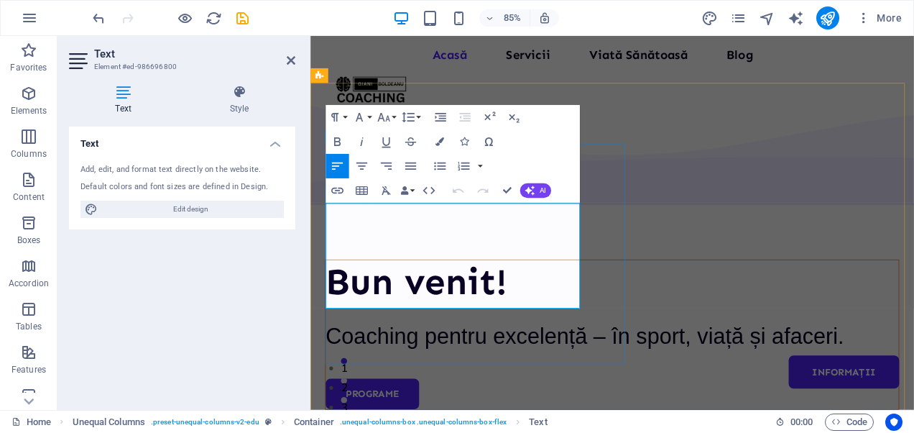
click at [461, 369] on p "Coaching pentru excelență – în sport, viață și afaceri." at bounding box center [665, 390] width 674 height 42
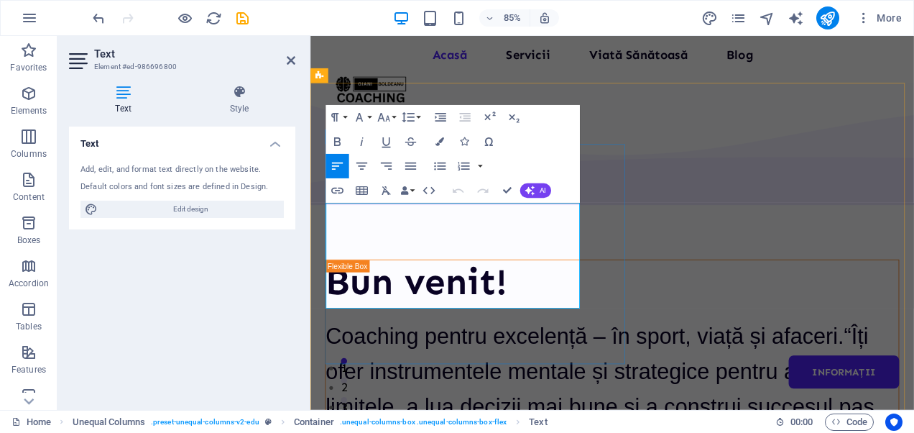
scroll to position [0, 0]
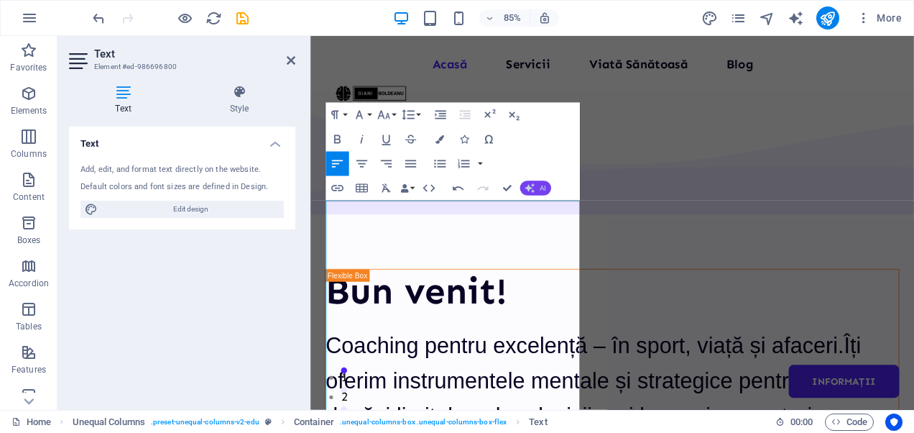
click at [541, 181] on button "AI" at bounding box center [534, 187] width 31 height 14
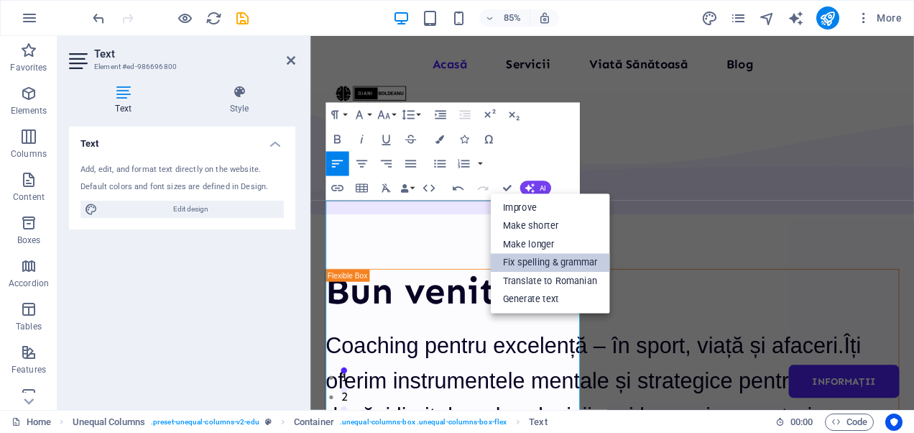
click at [514, 255] on link "Fix spelling & grammar" at bounding box center [550, 263] width 119 height 19
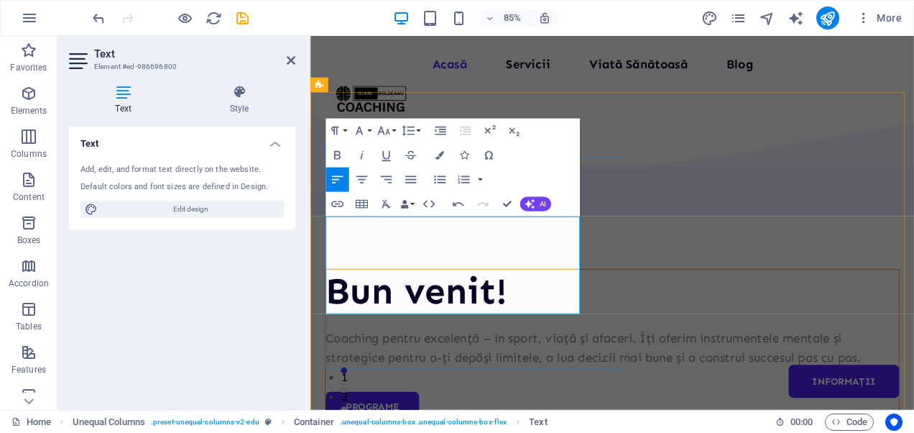
click at [583, 379] on p "Coaching pentru excelență – în sport, viață și afaceri. Îți oferim instrumentel…" at bounding box center [665, 402] width 674 height 46
click at [535, 207] on button "AI" at bounding box center [534, 204] width 31 height 14
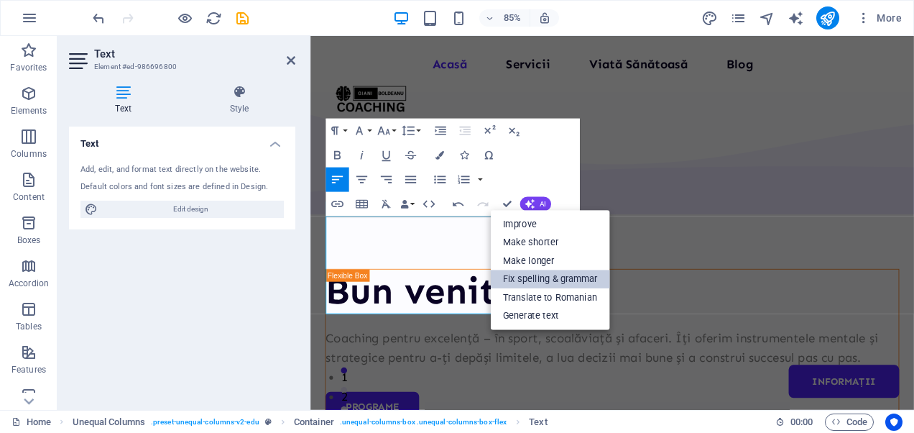
click at [546, 274] on link "Fix spelling & grammar" at bounding box center [550, 278] width 119 height 19
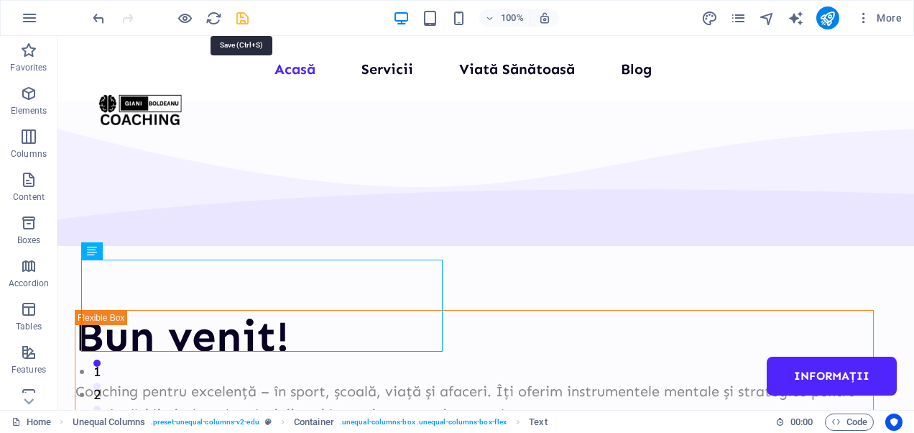
click at [243, 19] on icon "save" at bounding box center [242, 18] width 17 height 17
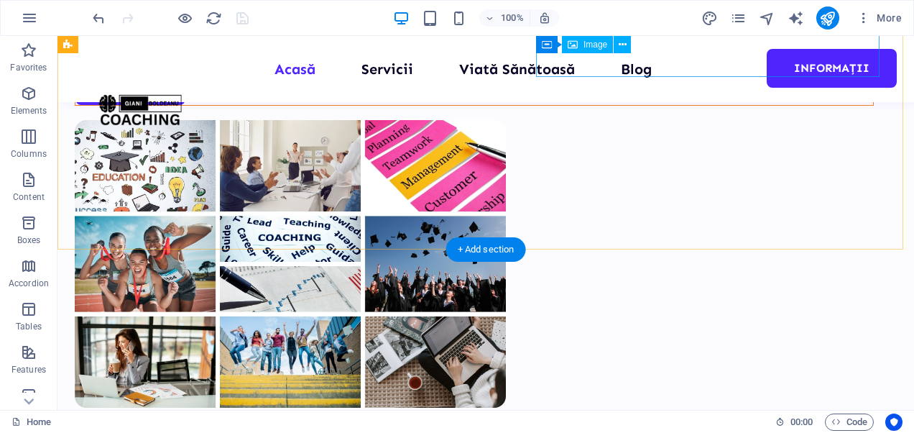
scroll to position [386, 0]
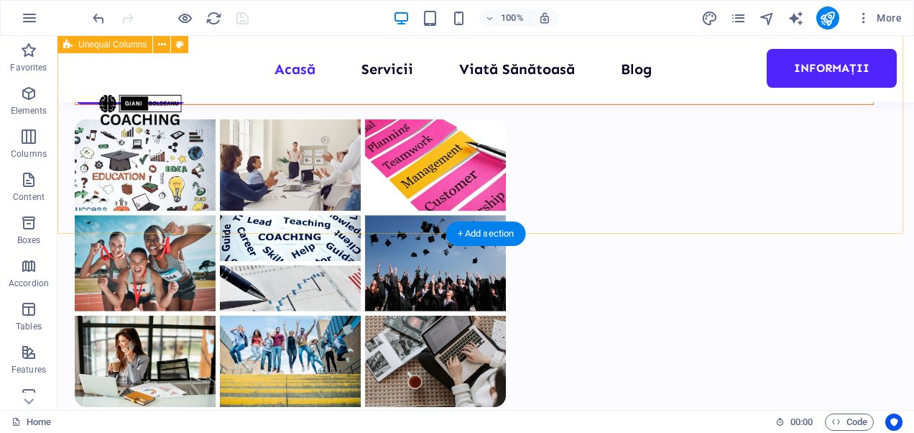
click at [274, 231] on div "Bun venit! Coaching pentru excelență – în sport, școală, viață și afaceri. Îți …" at bounding box center [485, 114] width 856 height 929
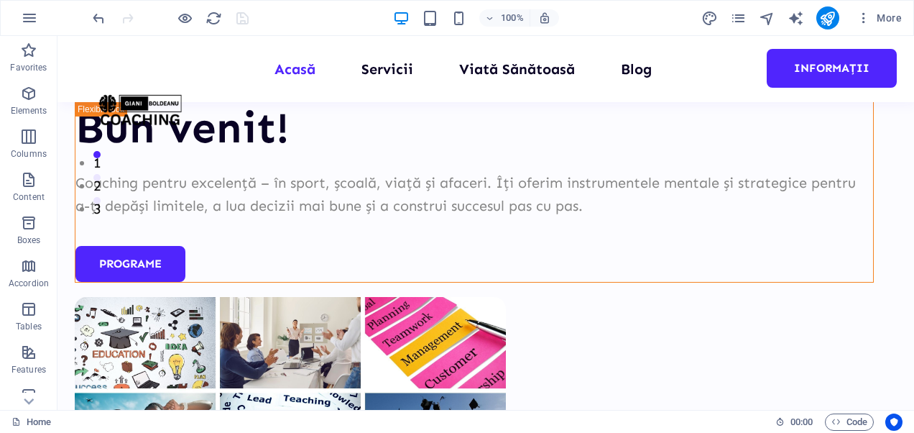
scroll to position [338, 0]
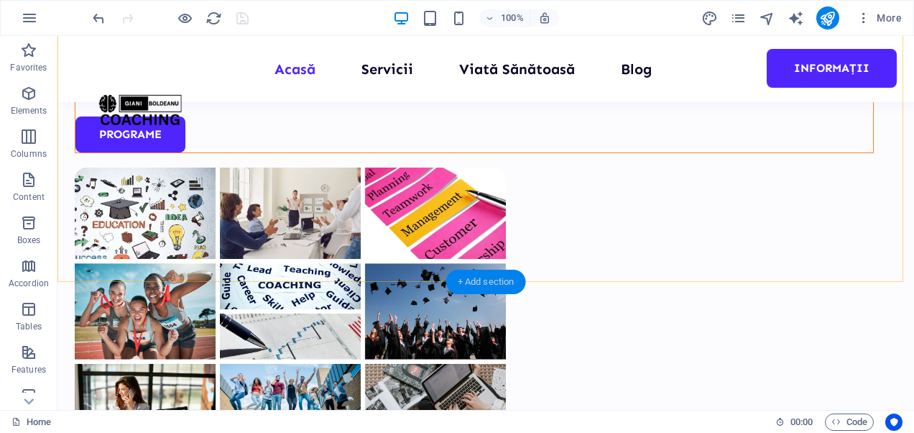
click at [464, 275] on div "+ Add section" at bounding box center [486, 281] width 80 height 24
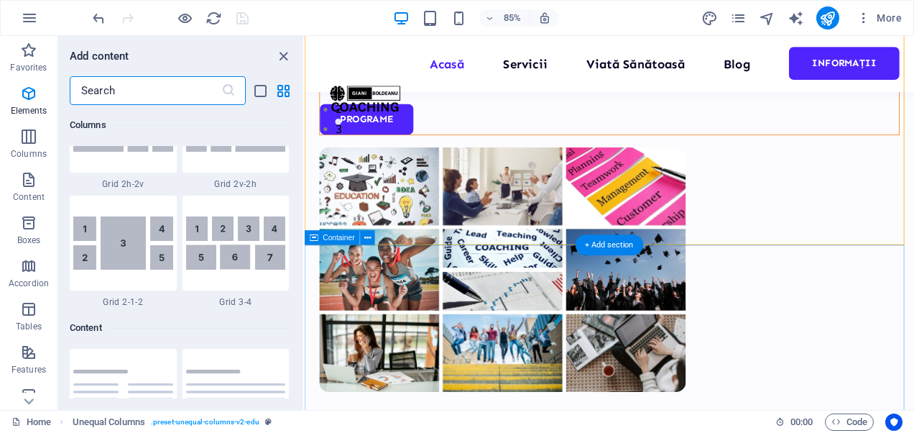
scroll to position [2514, 0]
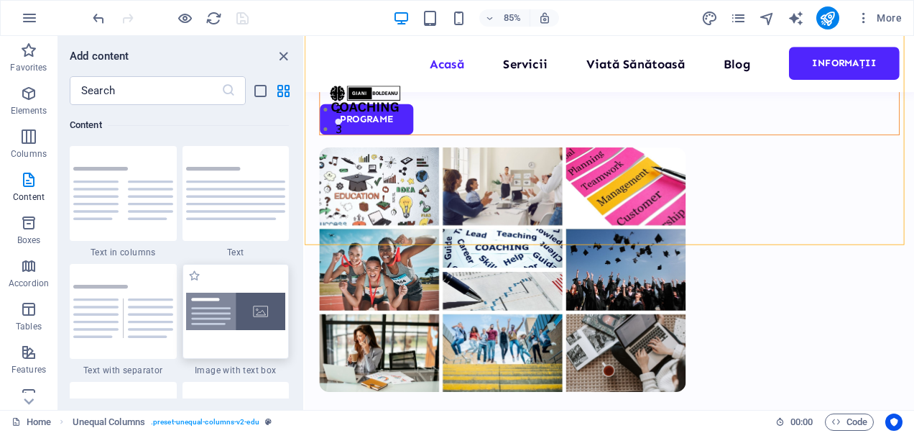
click at [198, 319] on img at bounding box center [236, 311] width 100 height 38
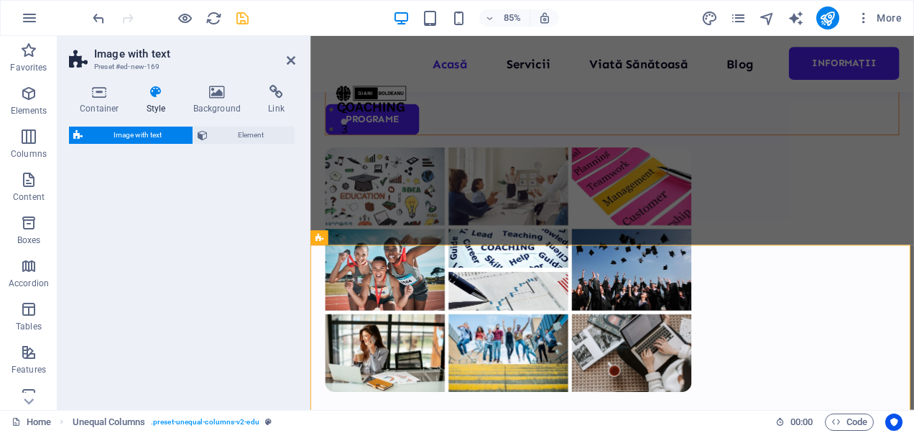
select select "rem"
select select "px"
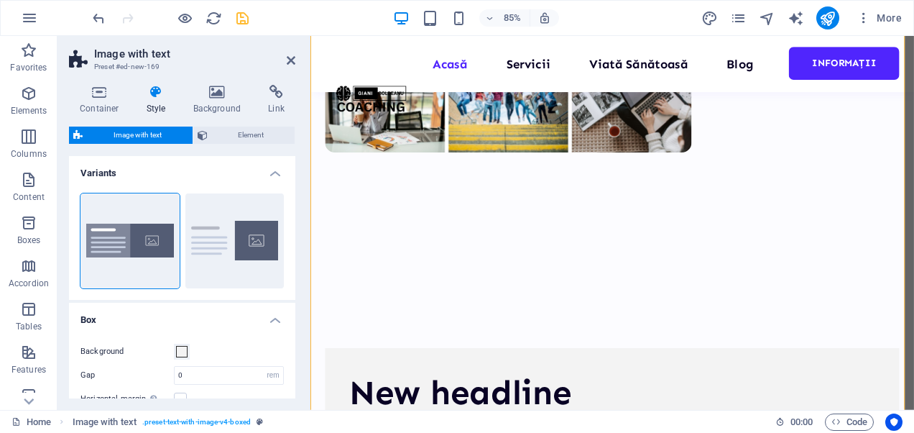
scroll to position [556, 0]
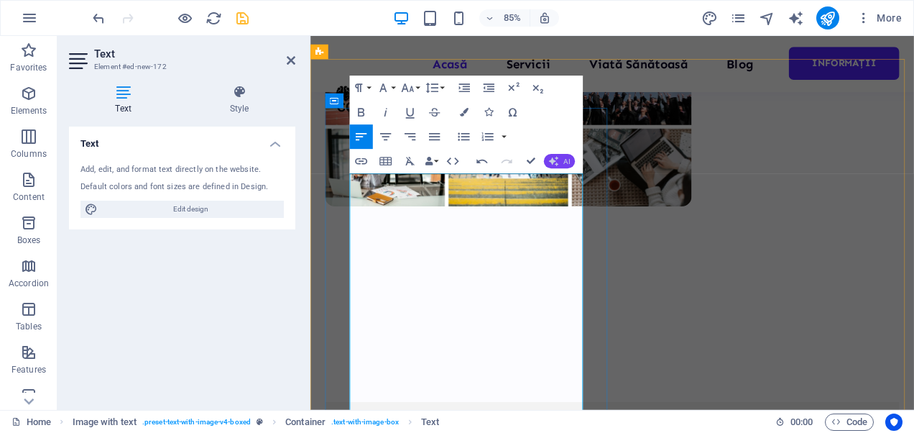
click at [553, 157] on icon "button" at bounding box center [554, 162] width 10 height 10
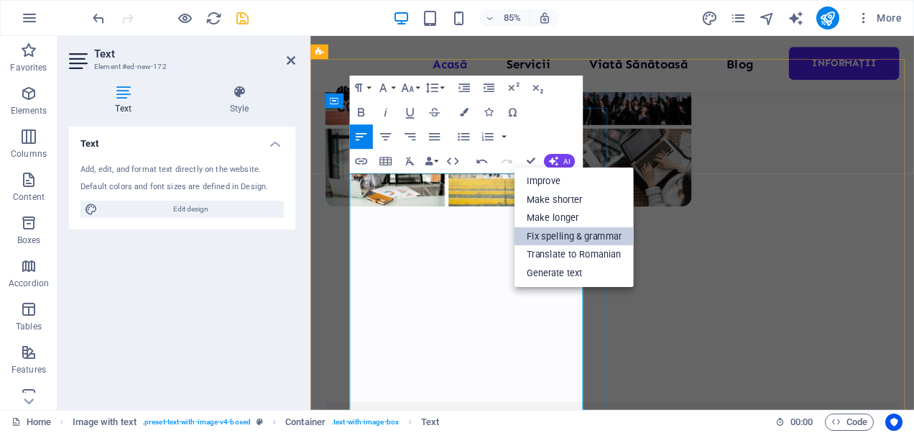
click at [556, 229] on link "Fix spelling & grammar" at bounding box center [573, 236] width 119 height 19
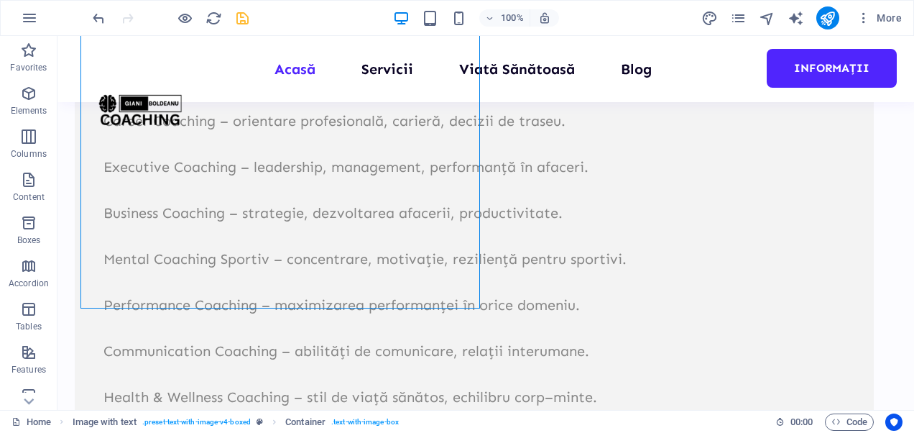
scroll to position [1072, 0]
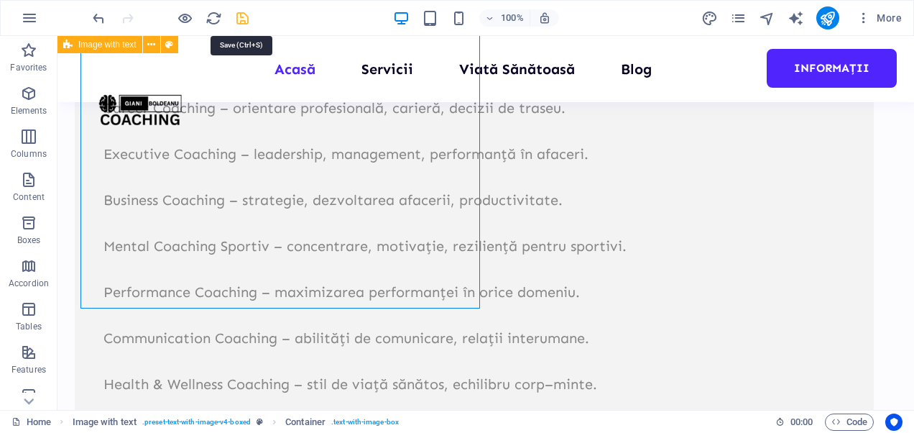
click at [239, 20] on icon "save" at bounding box center [242, 18] width 17 height 17
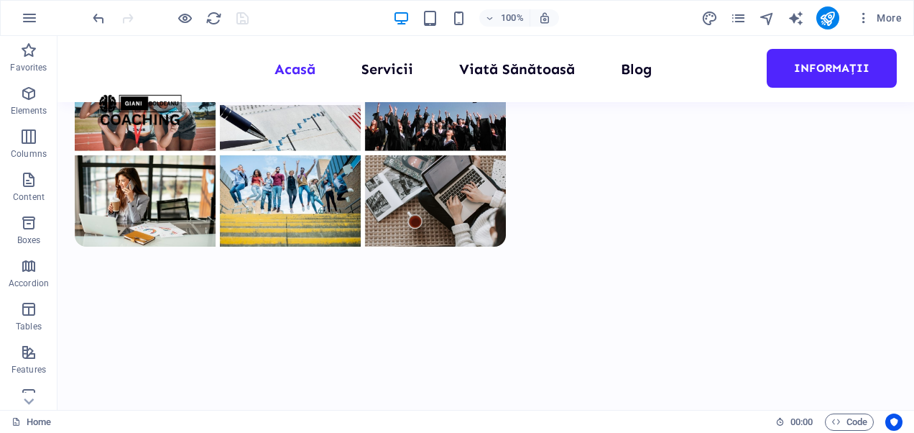
scroll to position [545, 0]
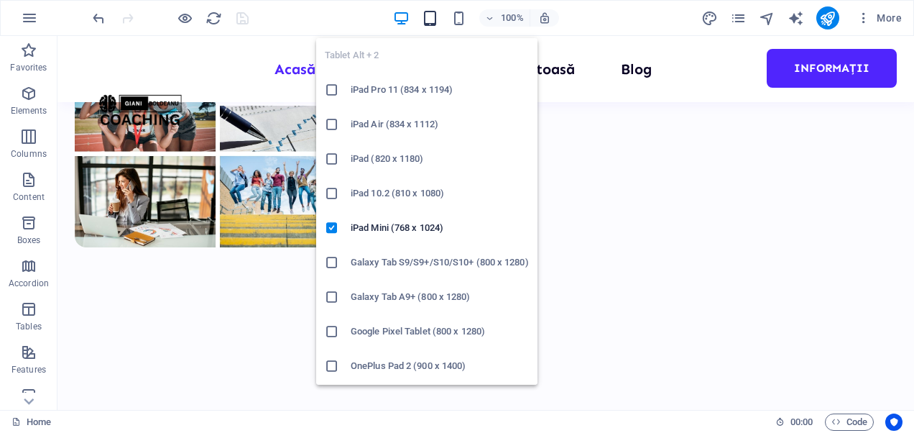
click at [430, 17] on icon "button" at bounding box center [430, 18] width 17 height 17
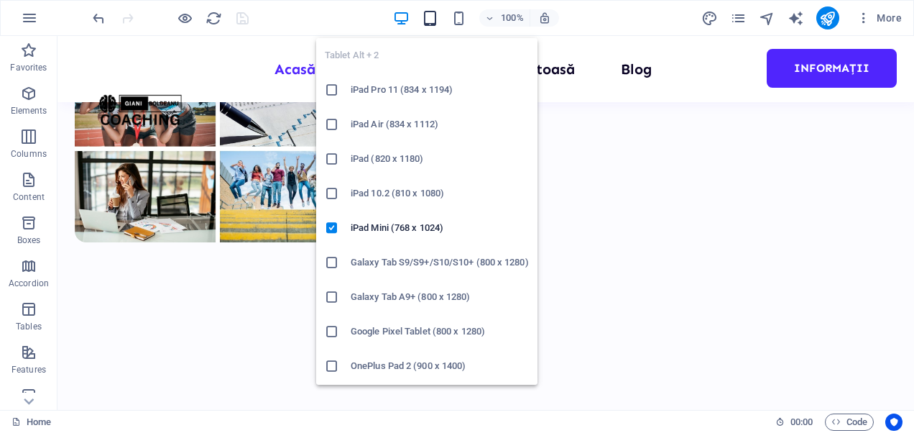
scroll to position [540, 0]
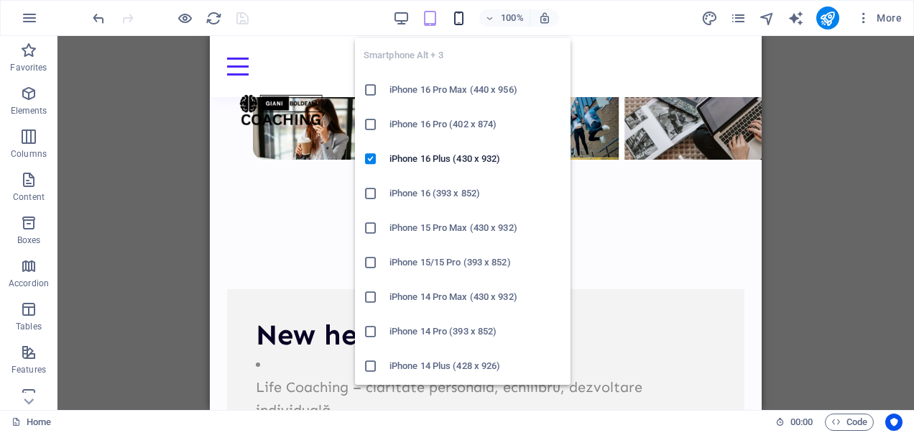
click at [463, 14] on icon "button" at bounding box center [458, 18] width 17 height 17
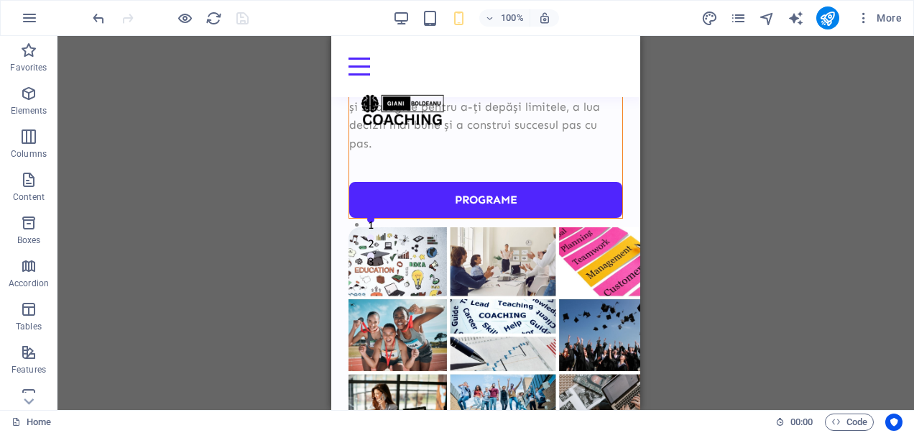
scroll to position [0, 0]
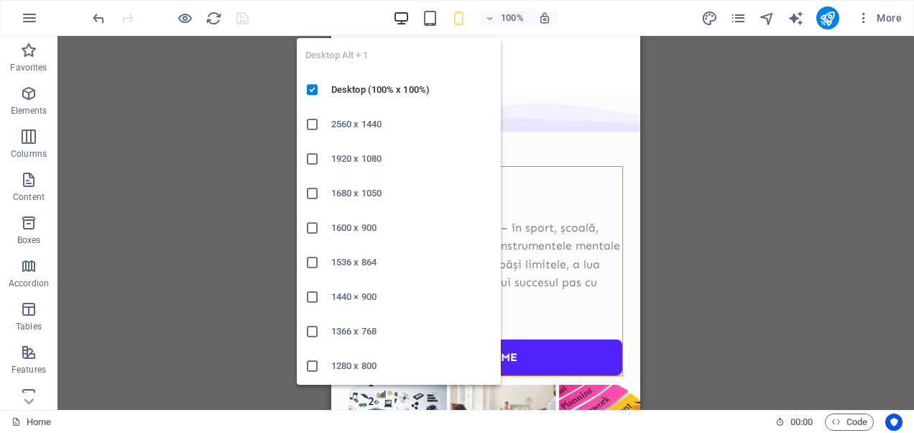
click at [401, 17] on icon "button" at bounding box center [401, 18] width 17 height 17
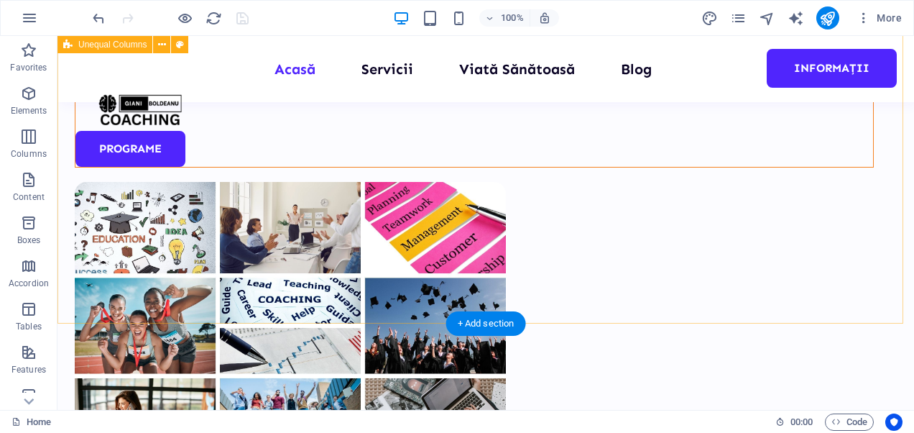
scroll to position [329, 0]
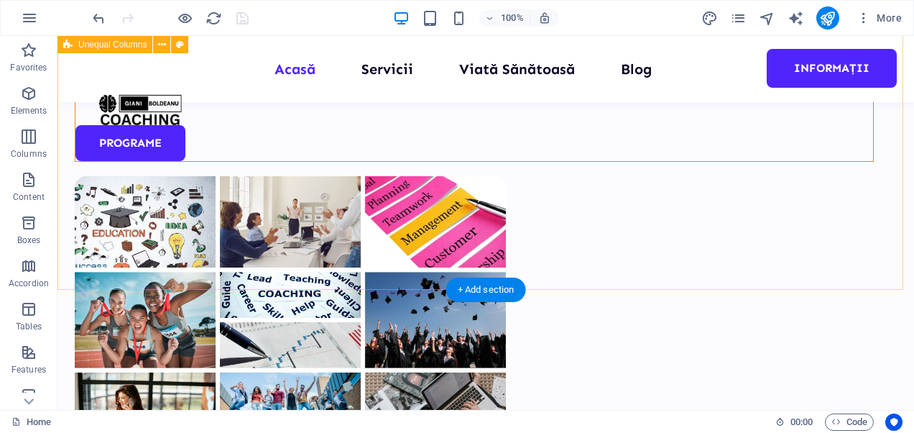
click at [371, 287] on div "Bun venit! Coaching pentru excelență – în sport, școală, viață și afaceri. Îți …" at bounding box center [485, 171] width 856 height 929
click at [367, 287] on div "Bun venit! Coaching pentru excelență – în sport, școală, viață și afaceri. Îți …" at bounding box center [485, 171] width 856 height 929
select select "multiple-waves"
select select "em"
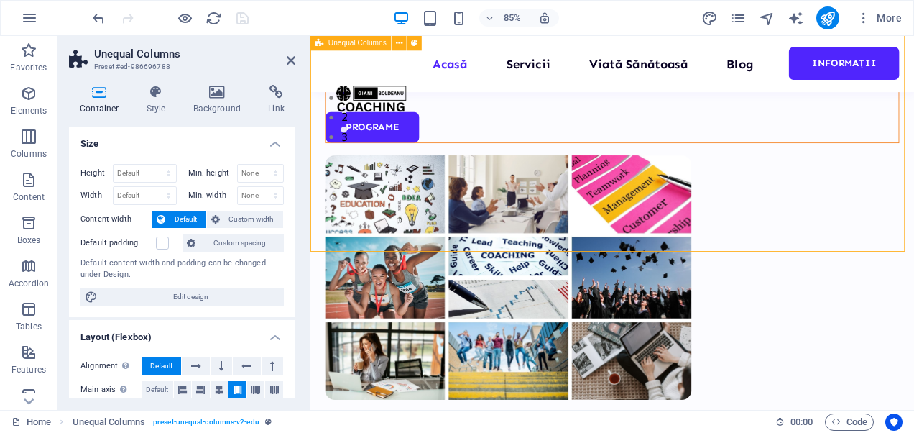
drag, startPoint x: 468, startPoint y: 287, endPoint x: 472, endPoint y: 226, distance: 61.2
click at [472, 226] on div "Bun venit! Coaching pentru excelență – în sport, școală, viață și afaceri. Îți …" at bounding box center [665, 171] width 710 height 929
click at [128, 115] on div "Container Style Background Link Size Height Default px rem % vh vw Min. height …" at bounding box center [182, 241] width 226 height 313
click at [167, 244] on label at bounding box center [162, 242] width 13 height 13
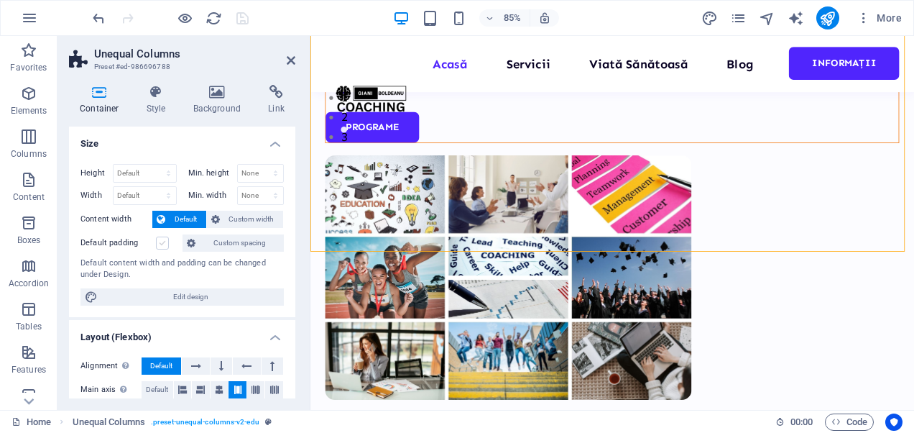
click at [0, 0] on input "Default padding" at bounding box center [0, 0] width 0 height 0
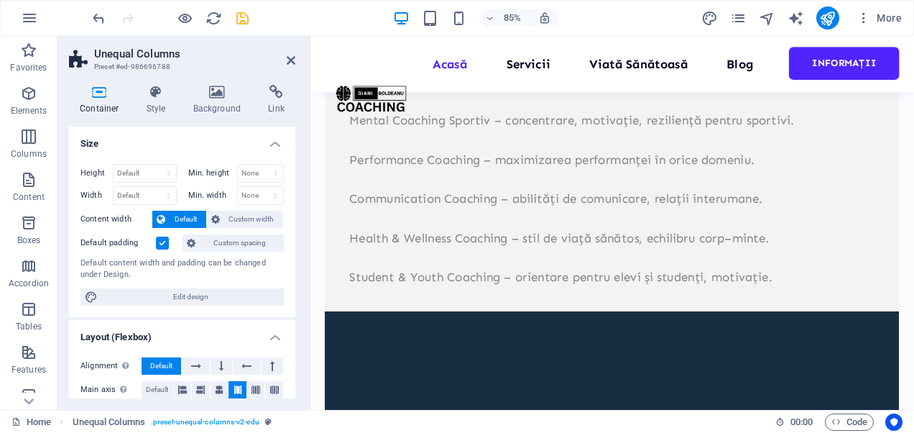
scroll to position [1088, 0]
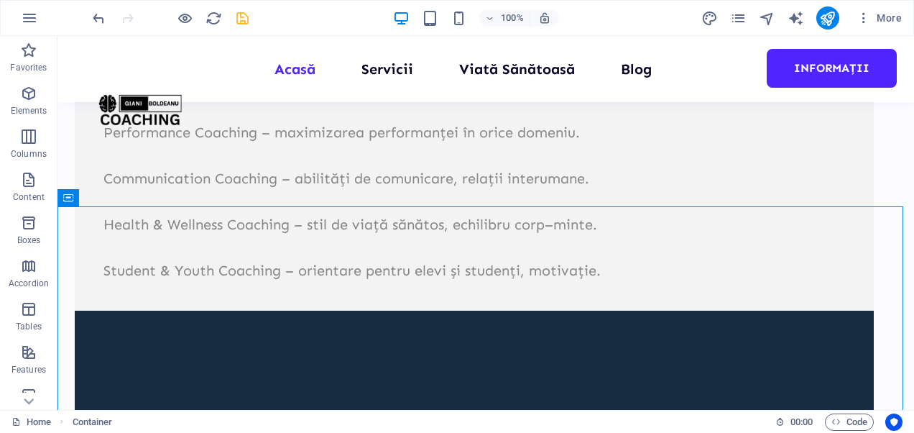
scroll to position [1142, 0]
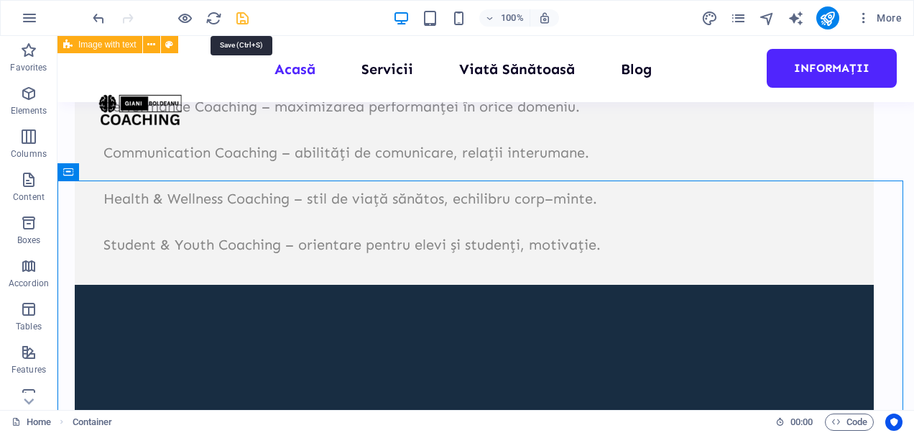
click at [240, 15] on icon "save" at bounding box center [242, 18] width 17 height 17
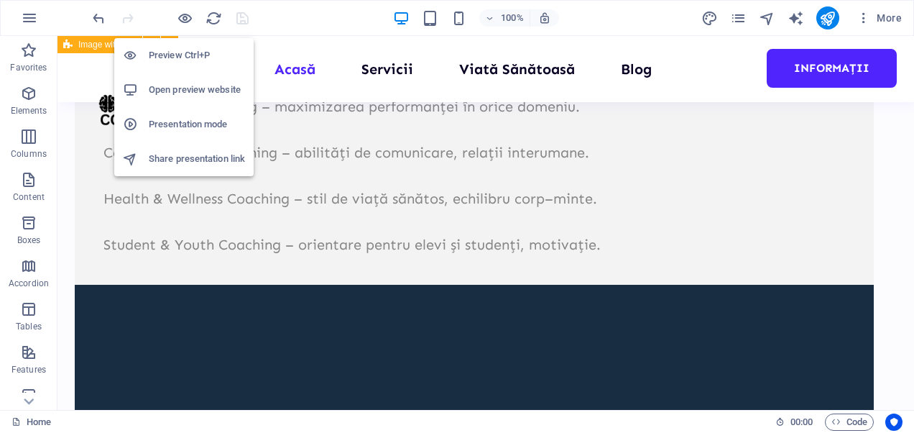
click at [181, 84] on h6 "Open preview website" at bounding box center [197, 89] width 96 height 17
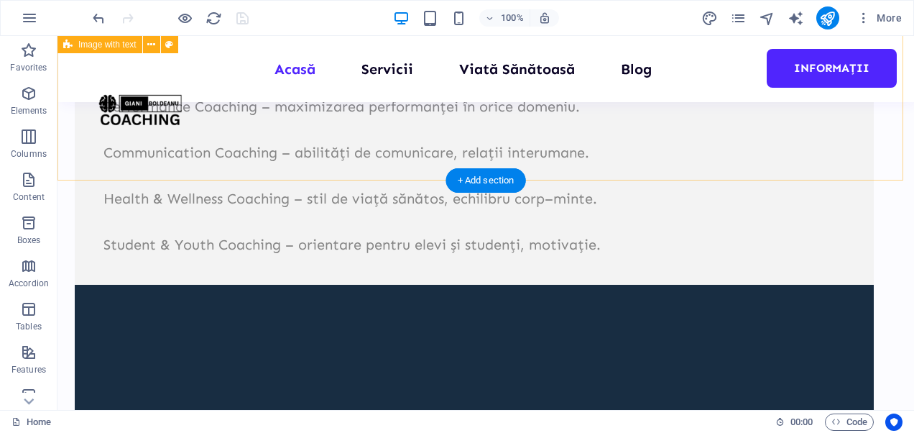
click at [553, 177] on div "New headline Life Coaching – claritate personală, echilibru, dezvoltare individ…" at bounding box center [485, 428] width 856 height 1441
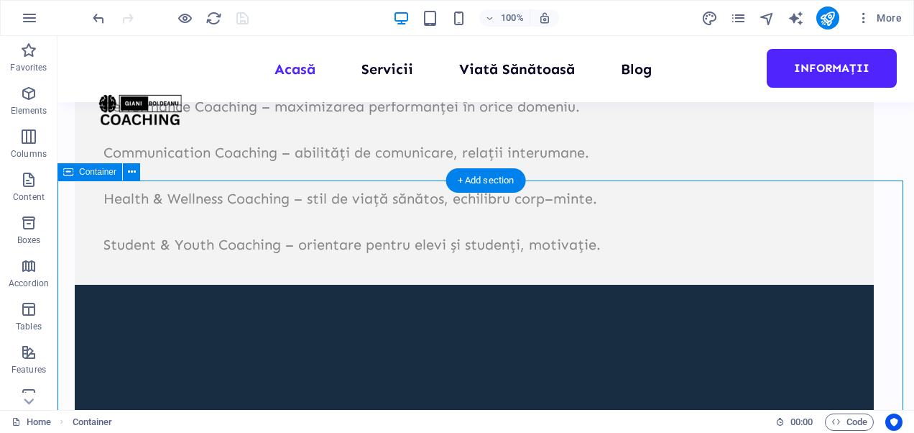
select select "multiple-waves"
select select "em"
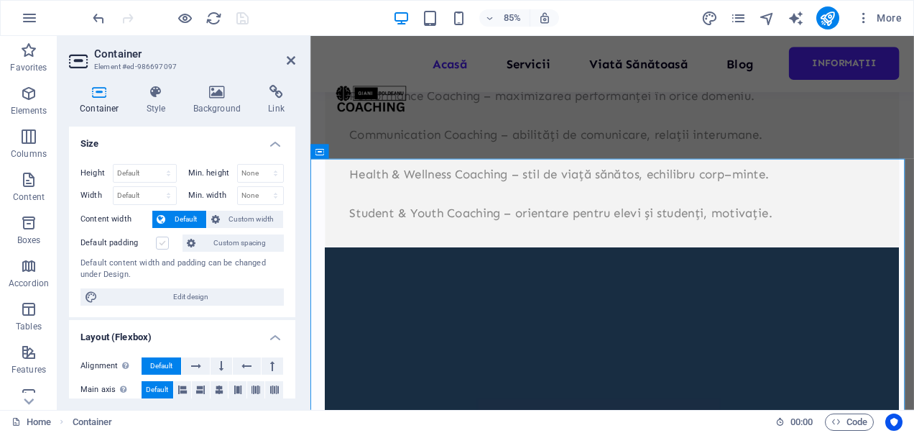
click at [162, 241] on label at bounding box center [162, 242] width 13 height 13
click at [0, 0] on input "Default padding" at bounding box center [0, 0] width 0 height 0
click at [171, 214] on span "Default" at bounding box center [186, 219] width 32 height 17
click at [160, 236] on label at bounding box center [162, 242] width 13 height 13
click at [0, 0] on input "Default padding" at bounding box center [0, 0] width 0 height 0
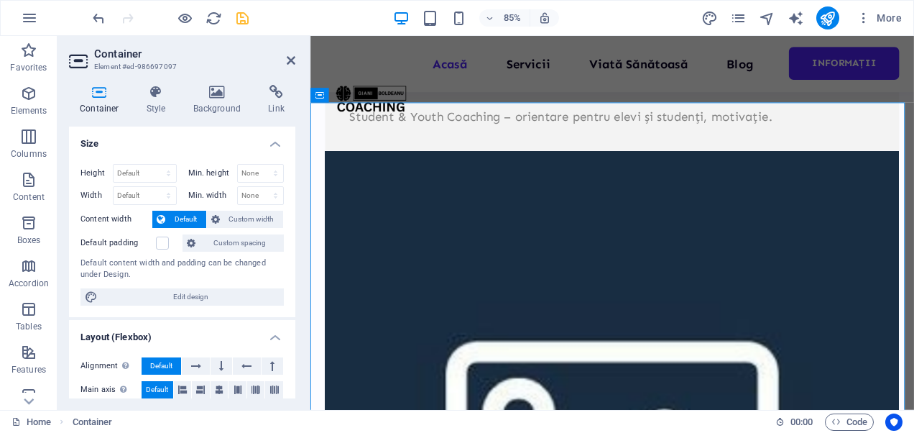
scroll to position [1177, 0]
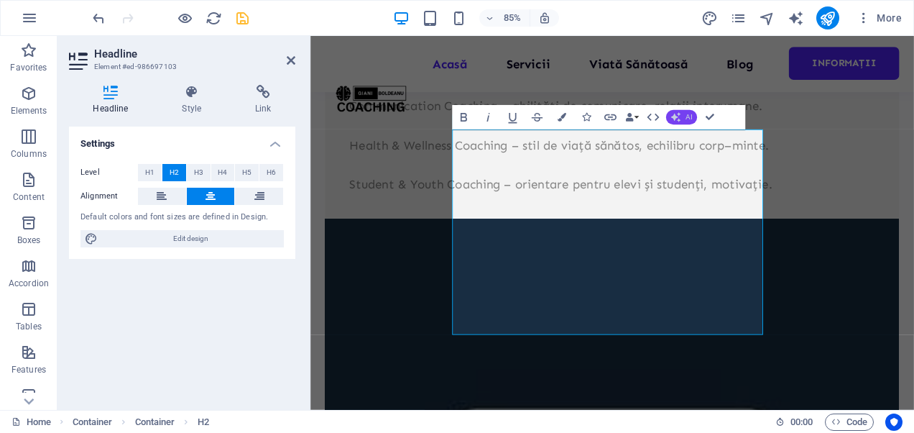
click at [683, 114] on button "AI" at bounding box center [681, 116] width 31 height 14
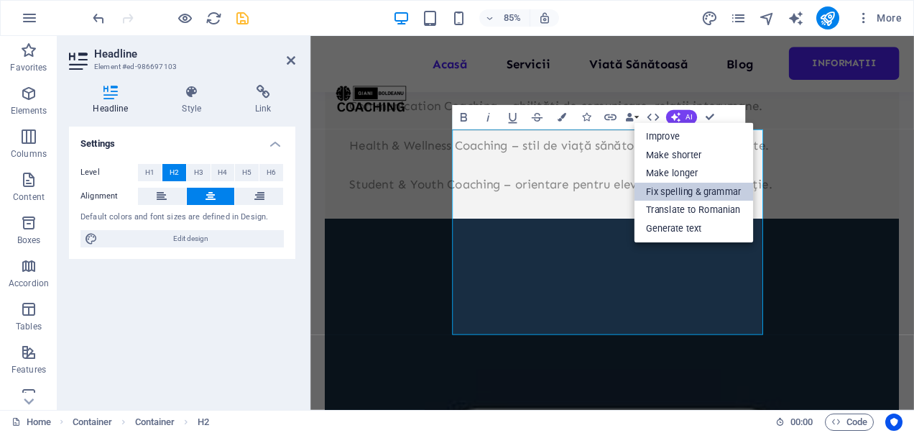
click at [692, 188] on link "Fix spelling & grammar" at bounding box center [693, 191] width 119 height 19
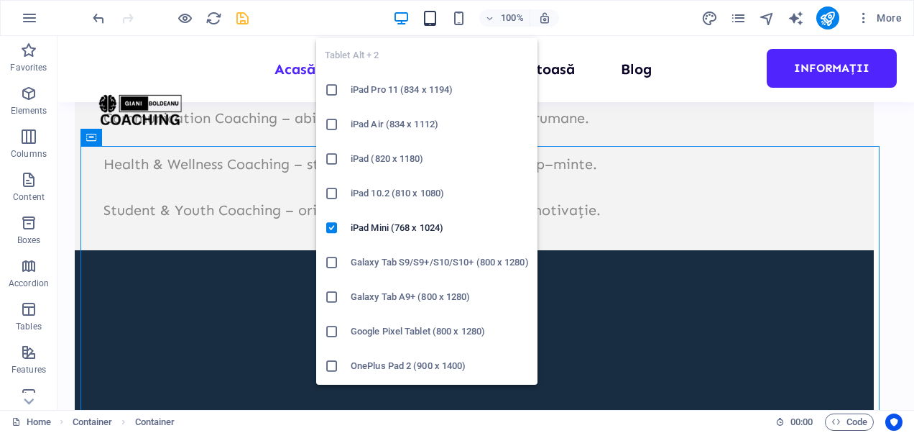
click at [428, 19] on icon "button" at bounding box center [430, 18] width 17 height 17
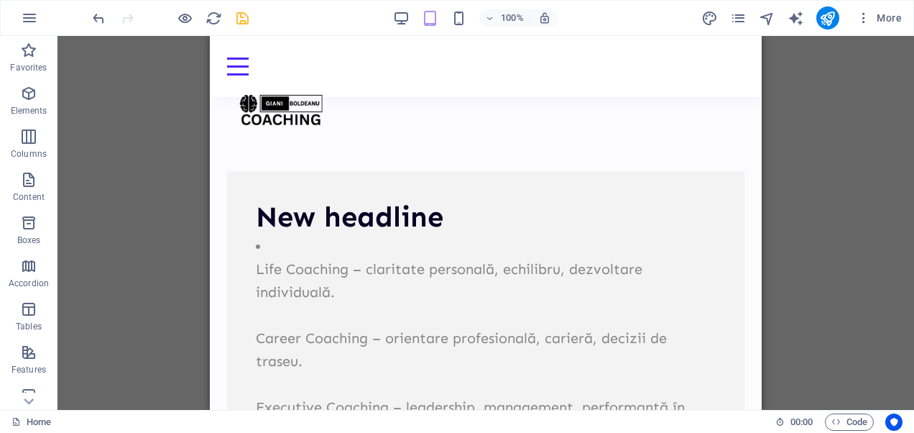
scroll to position [657, 0]
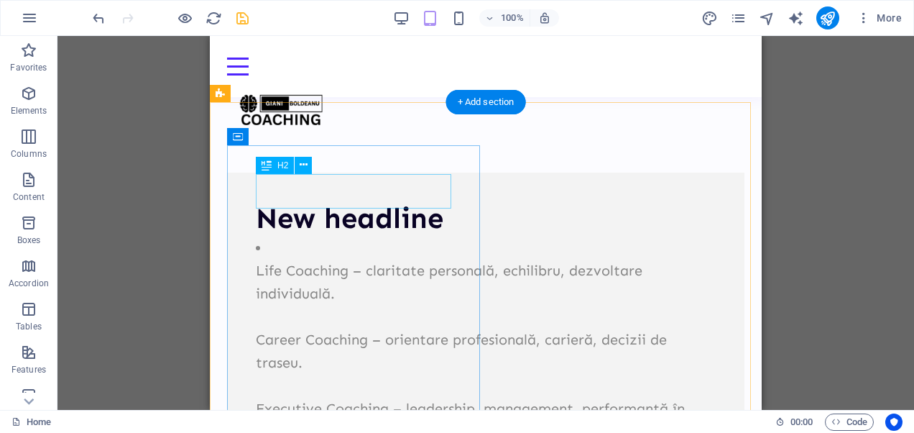
click at [394, 201] on div "New headline" at bounding box center [486, 218] width 460 height 34
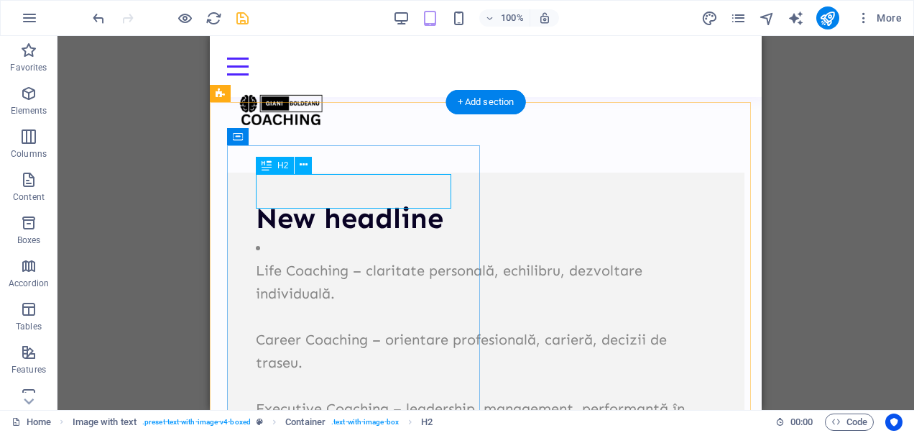
click at [371, 201] on div "New headline" at bounding box center [486, 218] width 460 height 34
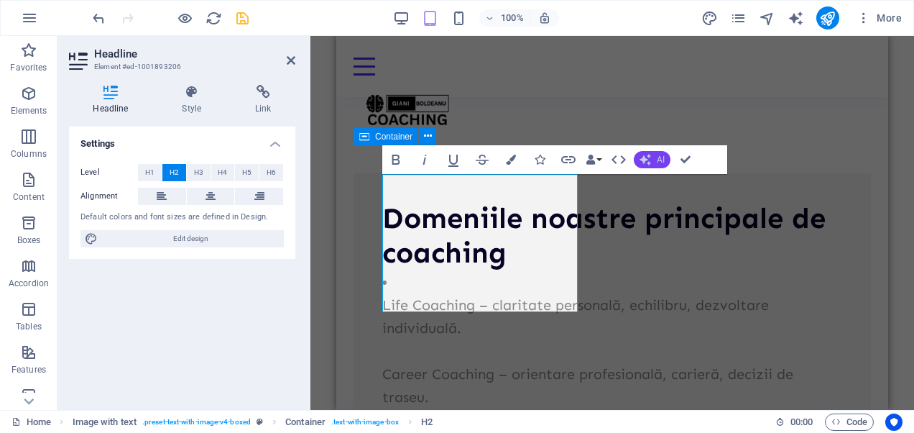
click at [658, 161] on span "AI" at bounding box center [661, 159] width 8 height 9
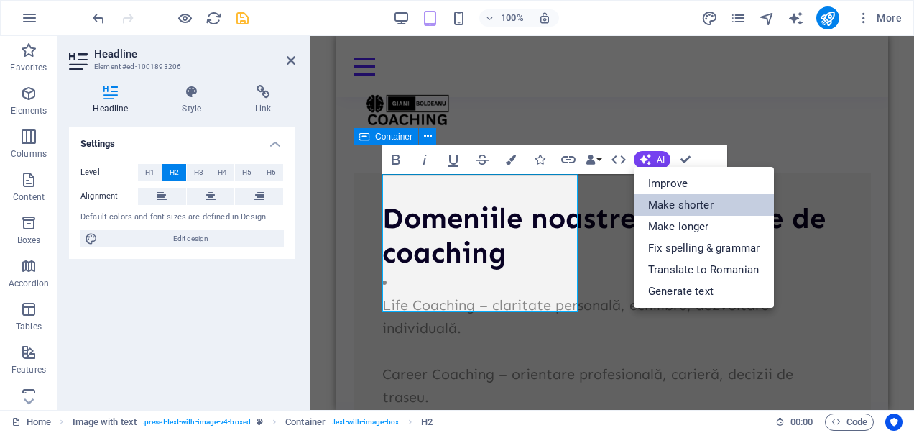
click at [664, 197] on link "Make shorter" at bounding box center [704, 205] width 140 height 22
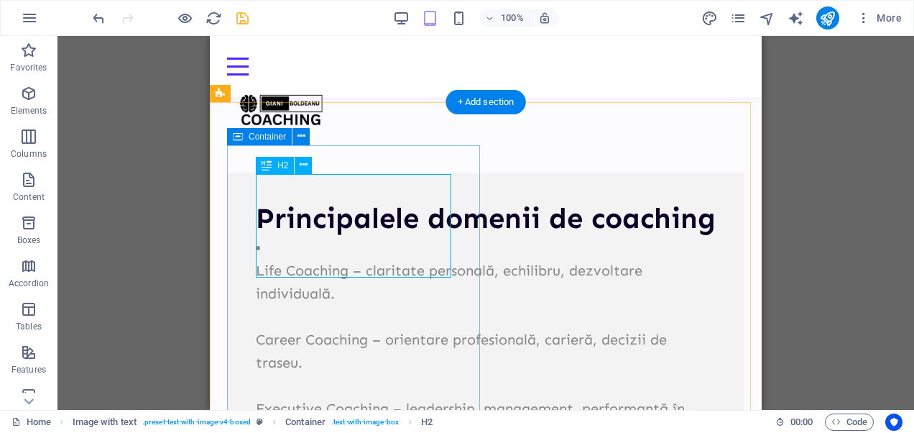
click at [401, 213] on div "Principalele domenii de coaching" at bounding box center [486, 218] width 460 height 34
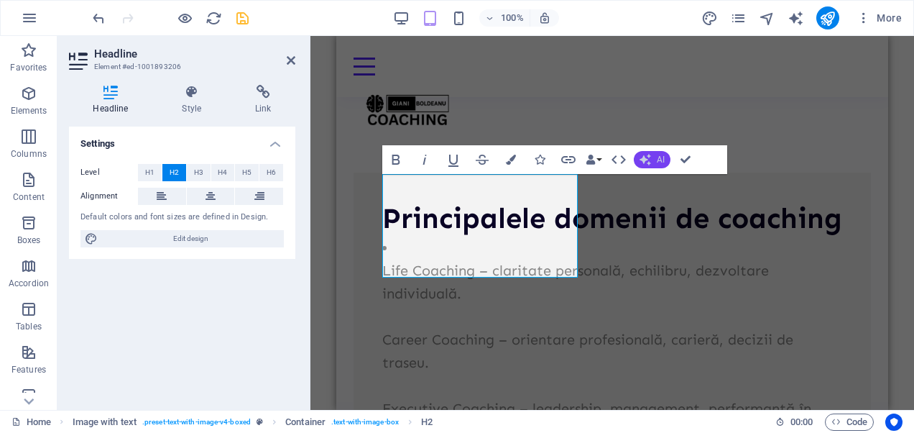
click at [650, 156] on icon "button" at bounding box center [644, 159] width 11 height 11
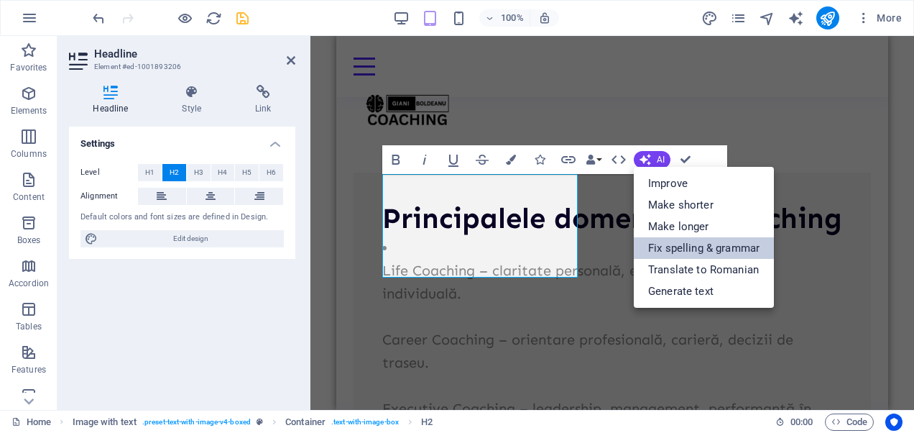
click at [667, 250] on link "Fix spelling & grammar" at bounding box center [704, 248] width 140 height 22
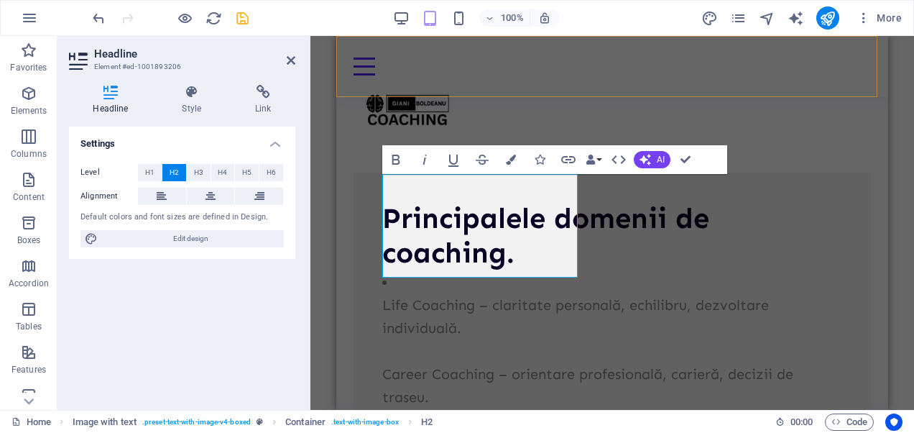
click at [598, 83] on div "Menu Acasă Servicii Viată Sănătoasă Blog Informații" at bounding box center [612, 66] width 552 height 61
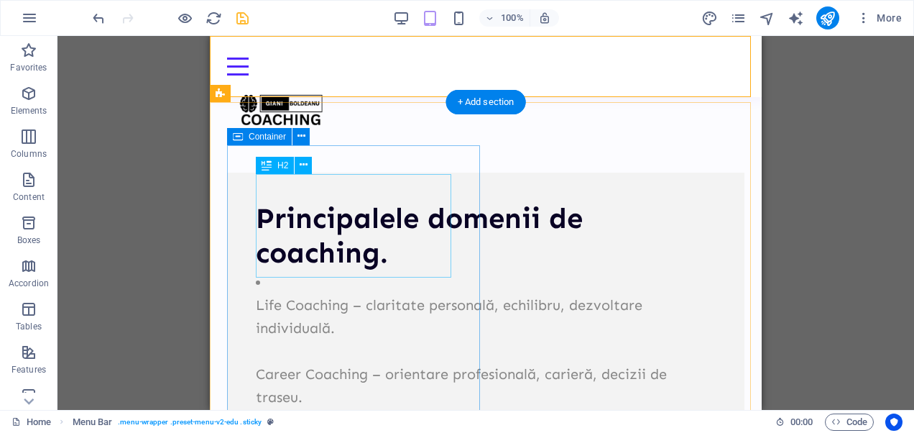
click at [351, 214] on div "Principalele domenii de coaching." at bounding box center [486, 235] width 460 height 69
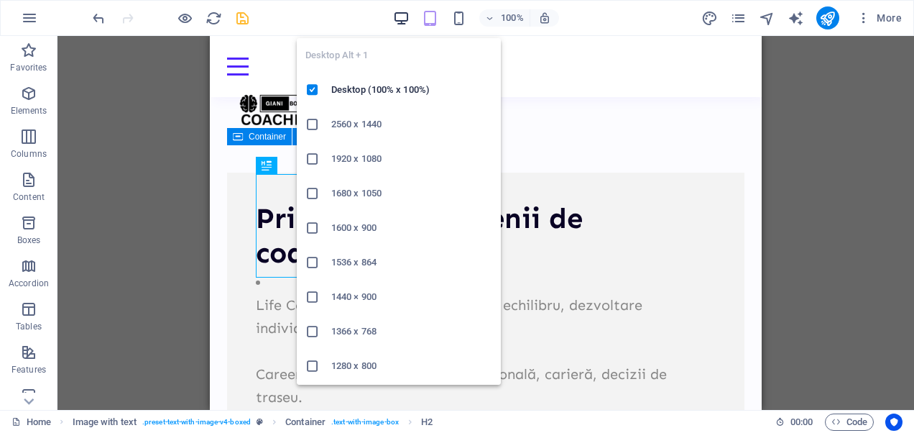
click at [402, 20] on icon "button" at bounding box center [401, 18] width 17 height 17
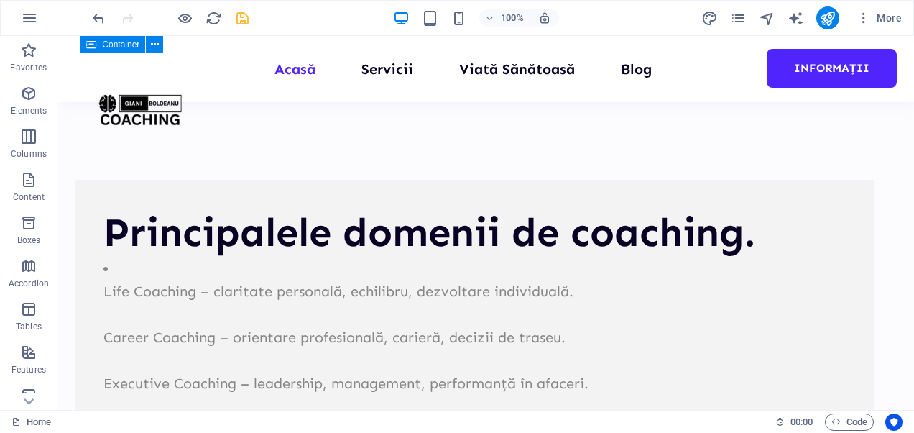
scroll to position [636, 0]
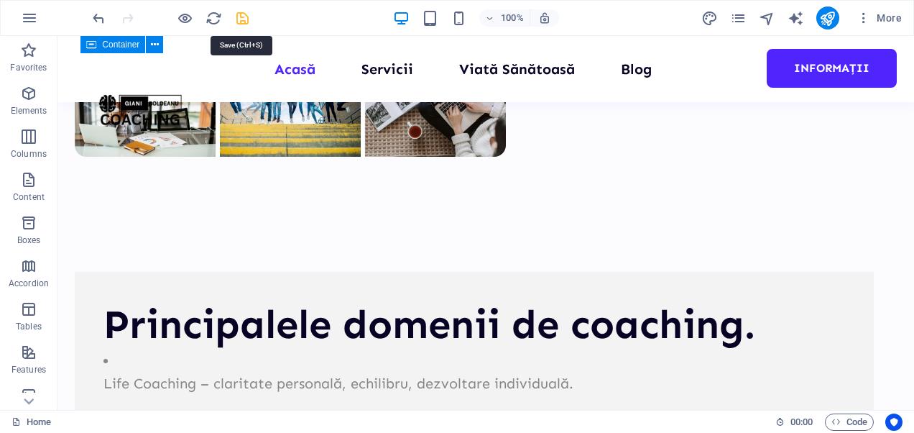
click at [249, 20] on icon "save" at bounding box center [242, 18] width 17 height 17
click at [208, 19] on icon "reload" at bounding box center [213, 18] width 17 height 17
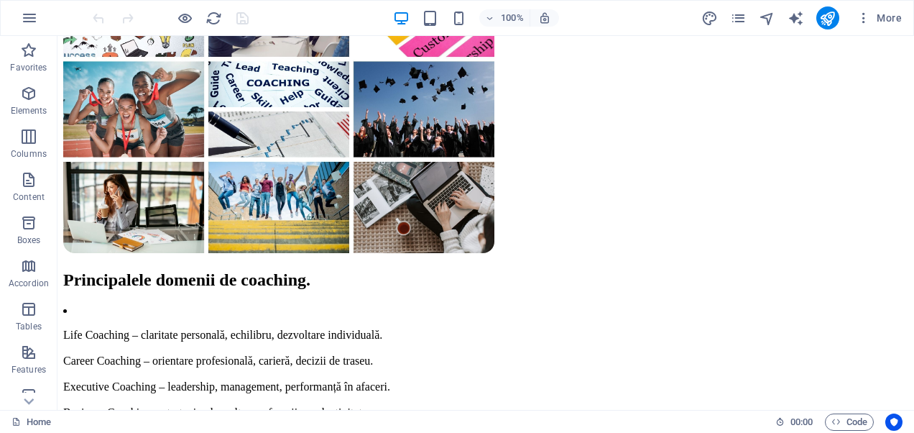
scroll to position [481, 0]
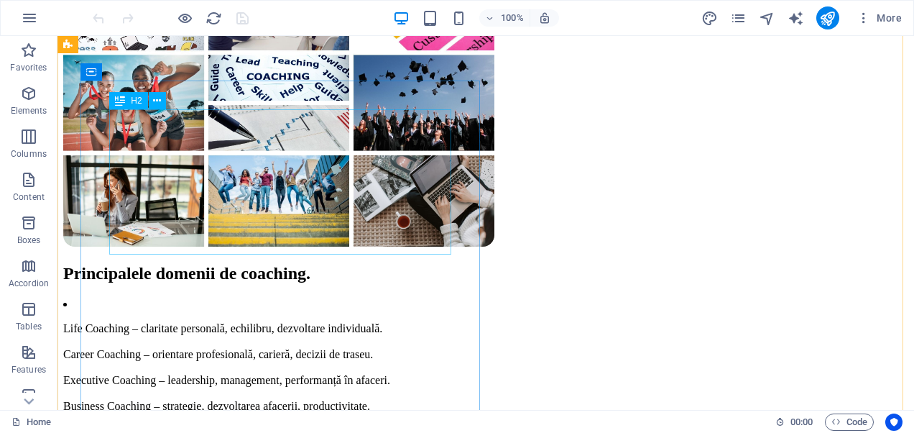
click at [249, 264] on div "Principalele domenii de coaching." at bounding box center [485, 273] width 845 height 19
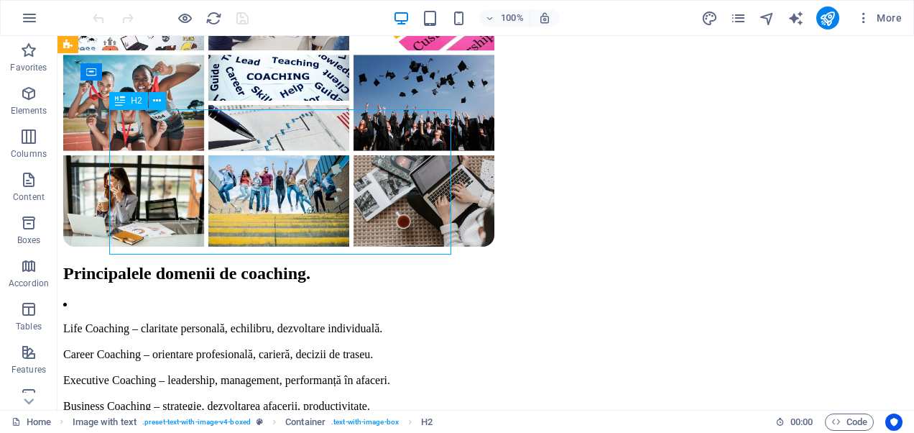
click at [249, 264] on div "Principalele domenii de coaching." at bounding box center [485, 273] width 845 height 19
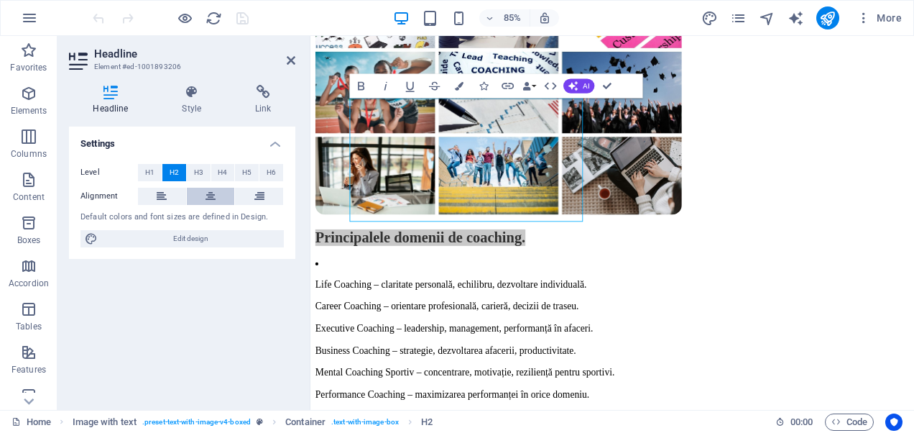
click at [208, 198] on icon at bounding box center [210, 196] width 10 height 17
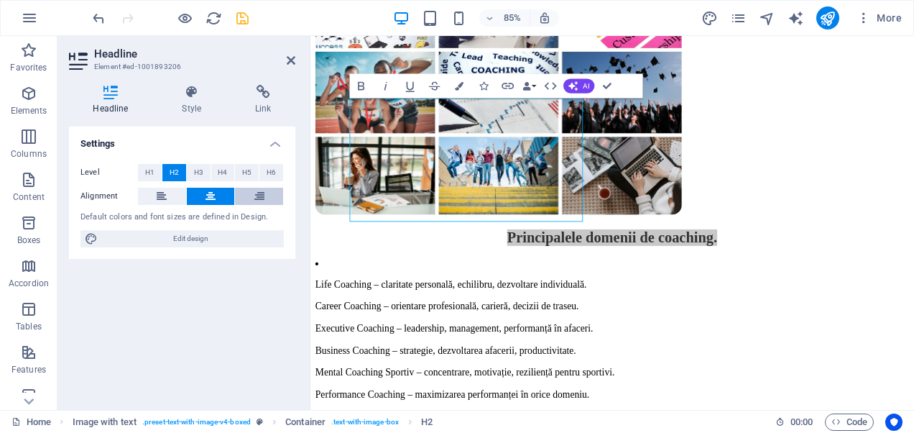
click at [263, 194] on icon at bounding box center [259, 196] width 10 height 17
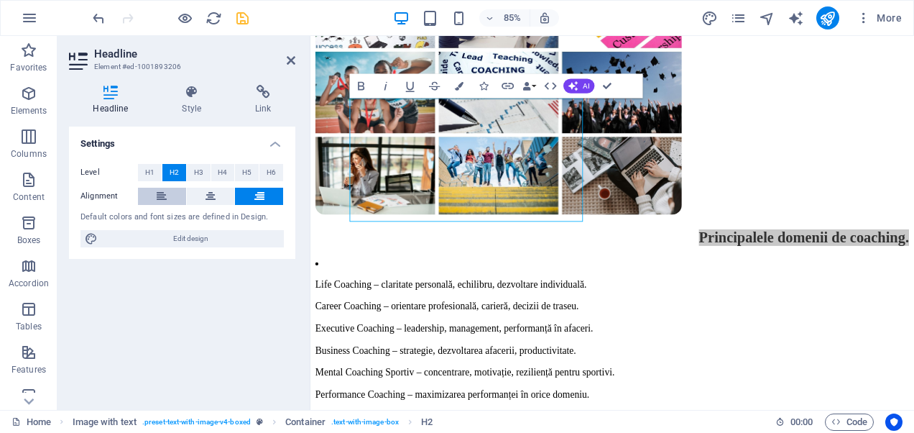
click at [167, 196] on button at bounding box center [162, 196] width 48 height 17
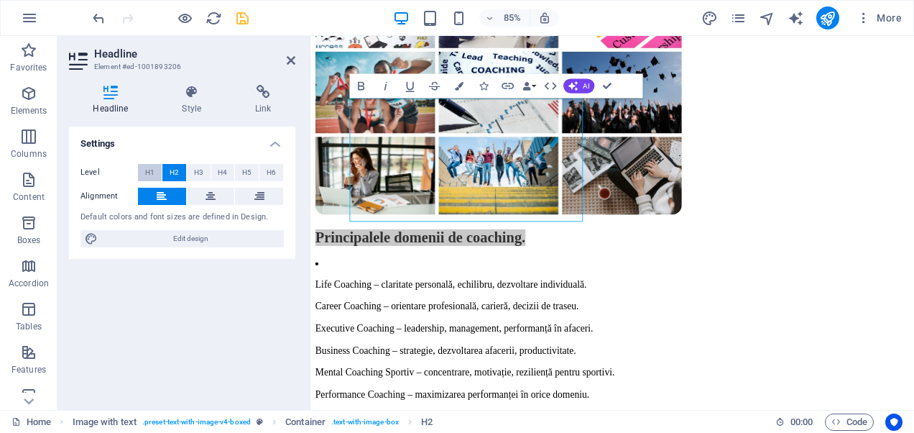
click at [147, 171] on span "H1" at bounding box center [149, 172] width 9 height 17
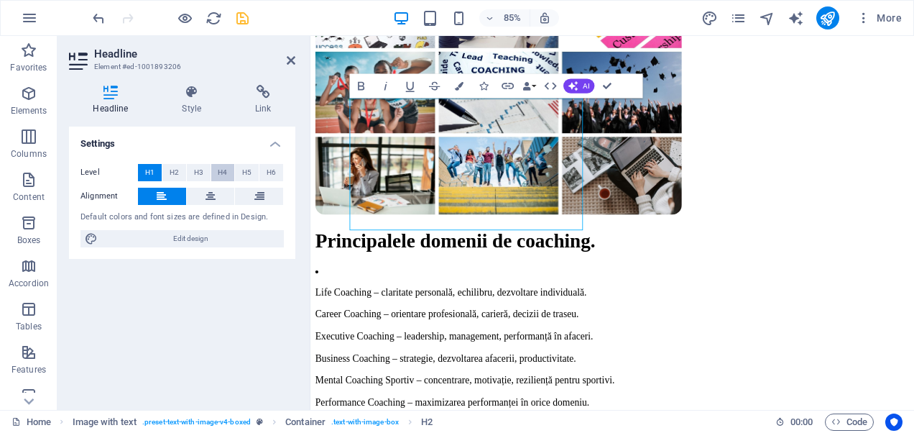
click at [228, 171] on button "H4" at bounding box center [223, 172] width 24 height 17
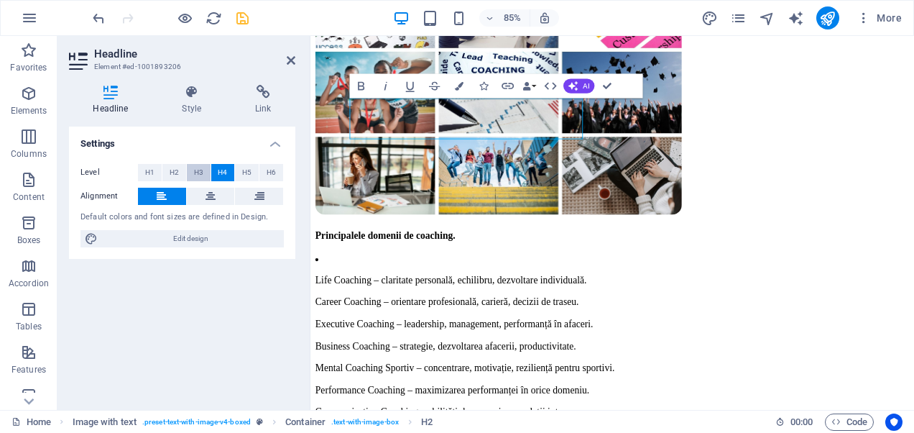
click at [201, 170] on span "H3" at bounding box center [198, 172] width 9 height 17
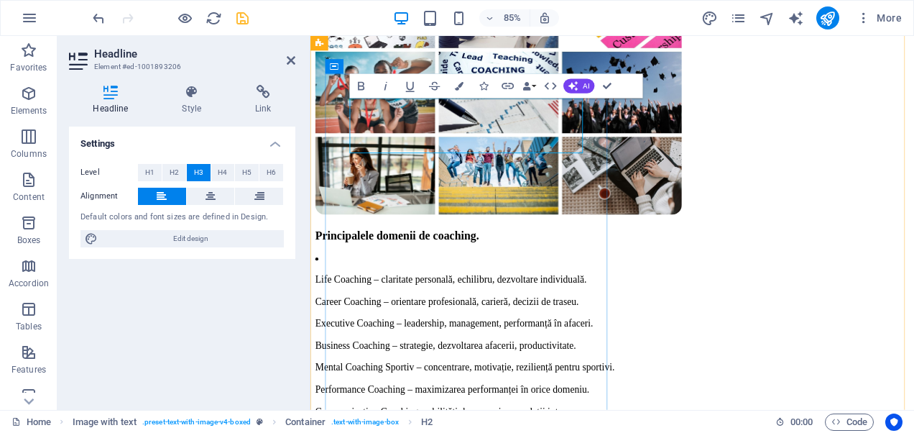
click at [477, 263] on h3 "Principalele domenii de coaching." at bounding box center [665, 271] width 698 height 16
click at [463, 263] on h3 "Principalele domenii de coaching." at bounding box center [665, 271] width 698 height 16
drag, startPoint x: 464, startPoint y: 166, endPoint x: 362, endPoint y: 133, distance: 107.2
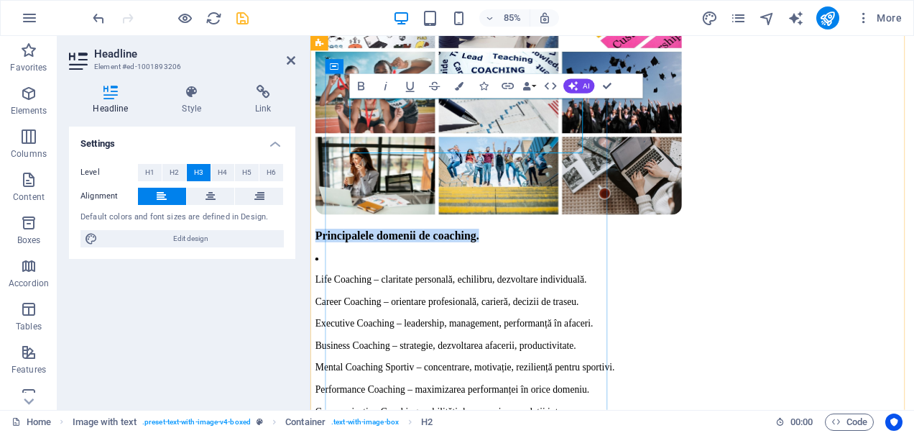
click at [362, 263] on h3 "Principalele domenii de coaching." at bounding box center [665, 271] width 698 height 16
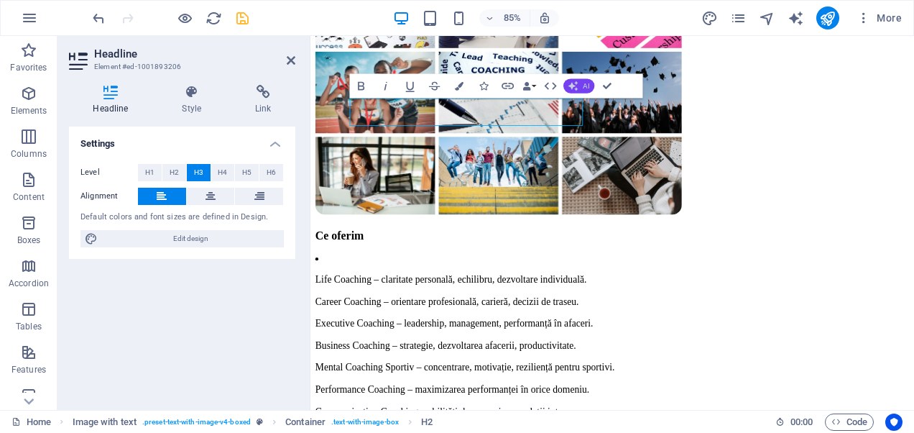
click at [581, 86] on button "AI" at bounding box center [578, 86] width 31 height 14
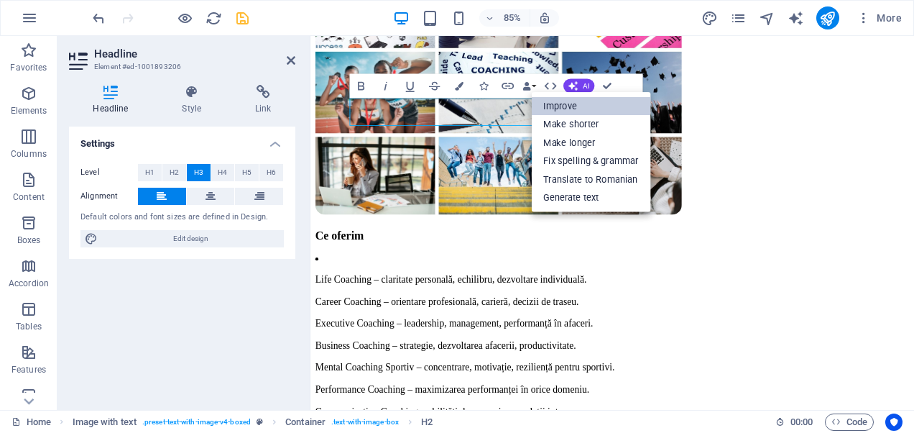
click at [572, 104] on link "Improve" at bounding box center [590, 106] width 119 height 19
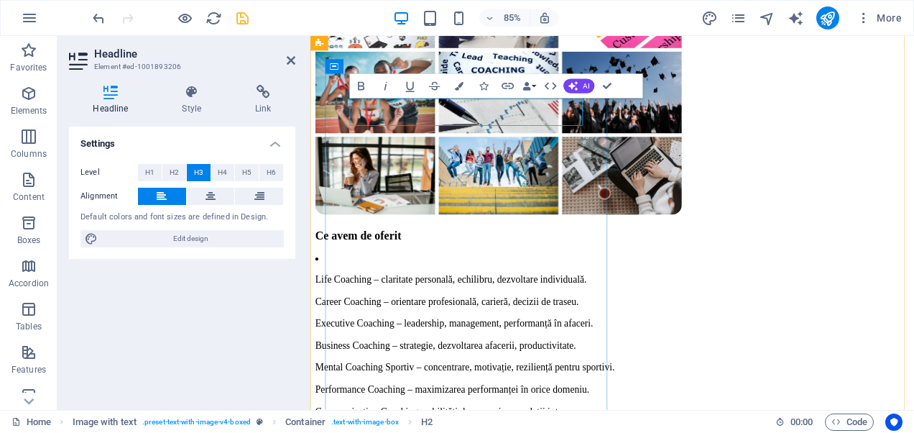
click at [530, 263] on h3 "Ce avem de oferit" at bounding box center [665, 271] width 698 height 16
click at [582, 91] on button "AI" at bounding box center [578, 86] width 31 height 14
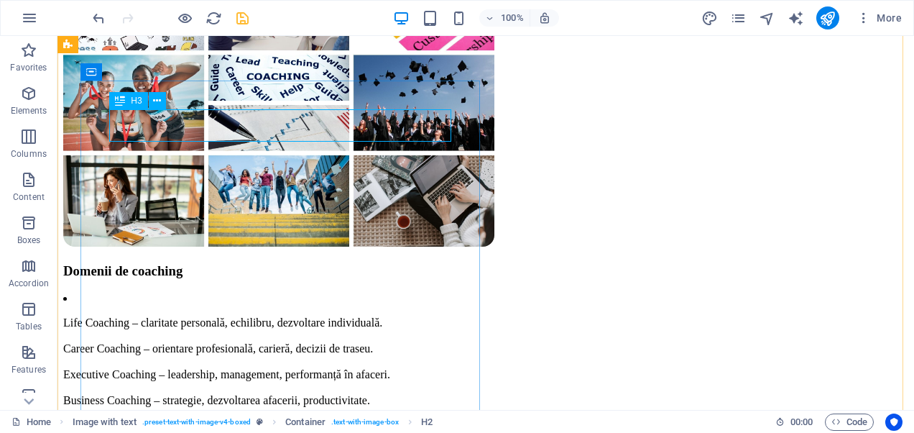
click at [323, 263] on div "Domenii de coaching" at bounding box center [485, 271] width 845 height 16
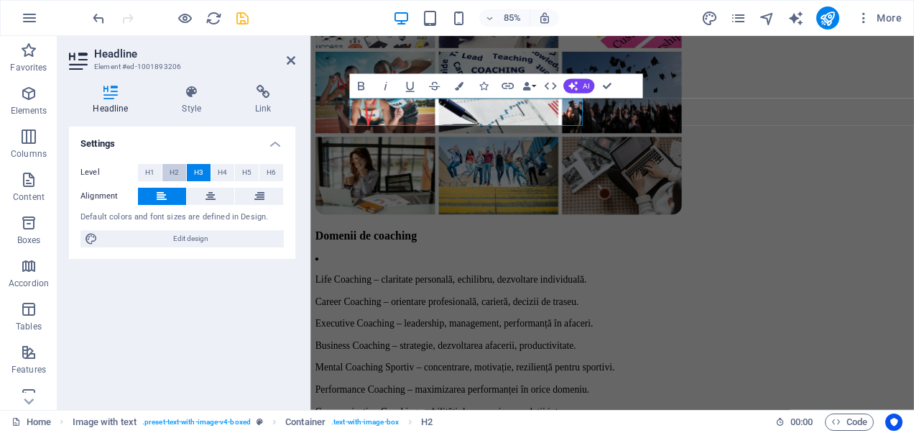
click at [164, 165] on button "H2" at bounding box center [174, 172] width 24 height 17
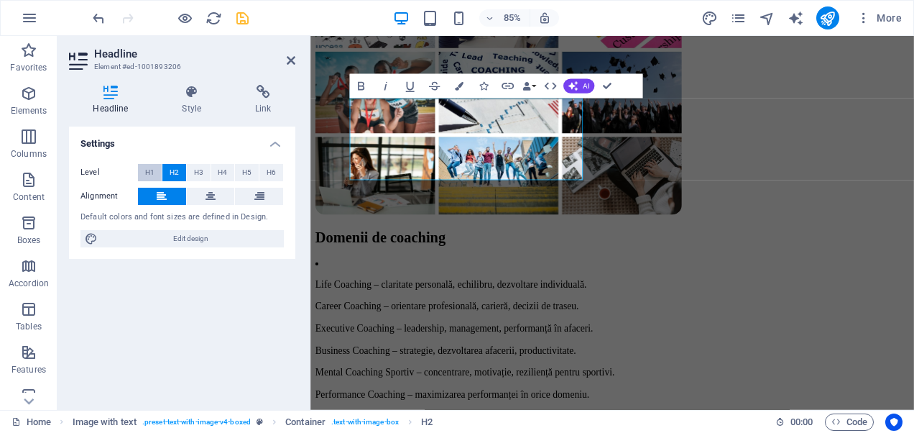
click at [147, 172] on span "H1" at bounding box center [149, 172] width 9 height 17
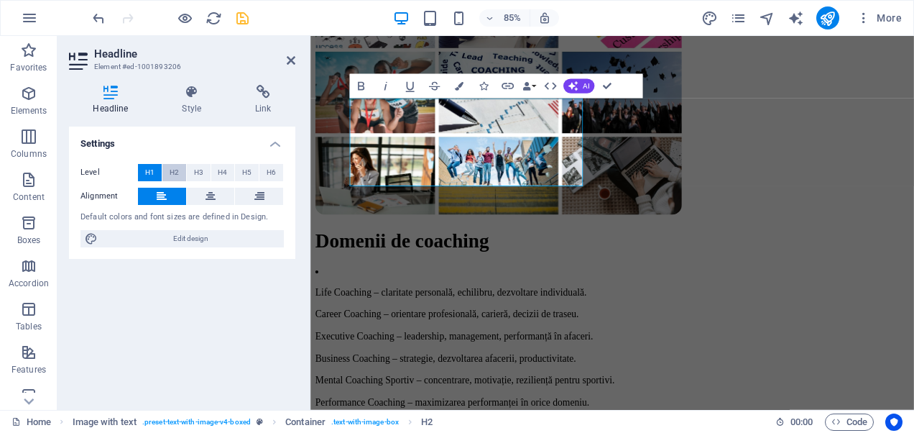
click at [168, 172] on button "H2" at bounding box center [174, 172] width 24 height 17
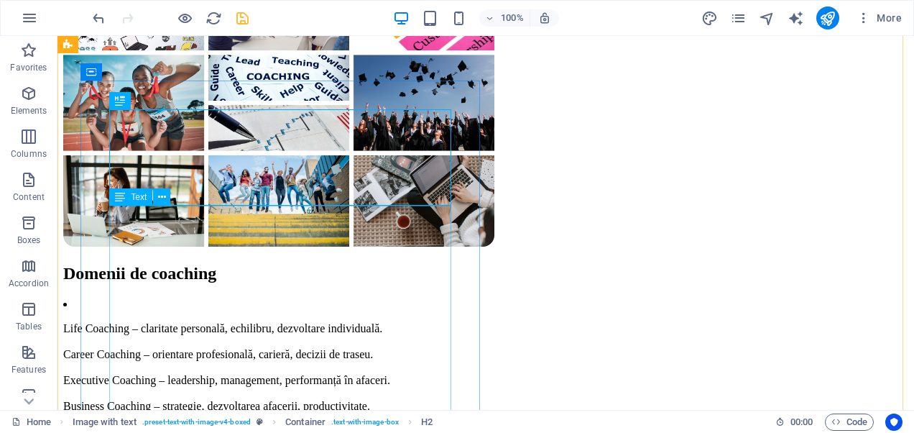
click at [123, 297] on div "Life Coaching – claritate personală, echilibru, dezvoltare individuală. Career …" at bounding box center [485, 419] width 845 height 244
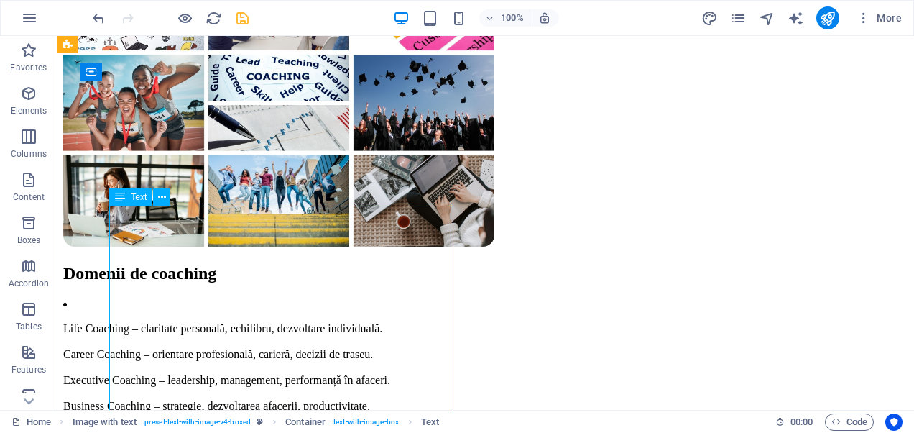
click at [113, 297] on div "Life Coaching – claritate personală, echilibru, dezvoltare individuală. Career …" at bounding box center [485, 419] width 845 height 244
click at [103, 264] on div "Domenii de coaching Life Coaching – claritate personală, echilibru, dezvoltare …" at bounding box center [485, 403] width 845 height 278
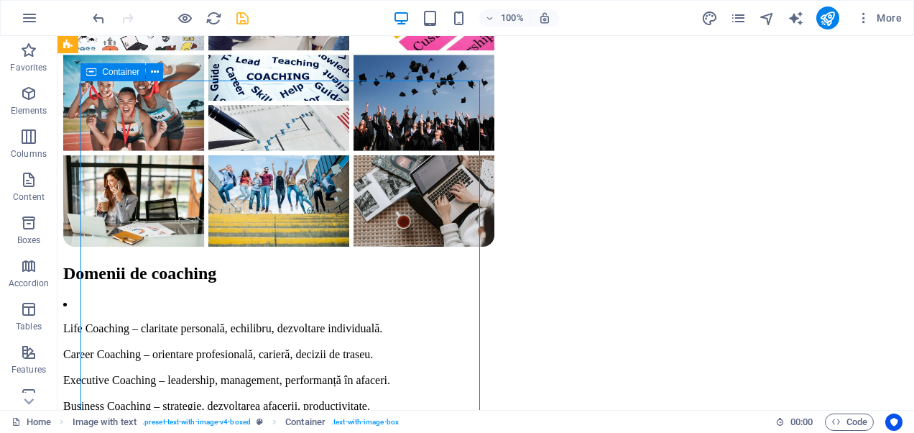
click at [103, 264] on div "Domenii de coaching Life Coaching – claritate personală, echilibru, dezvoltare …" at bounding box center [485, 403] width 845 height 278
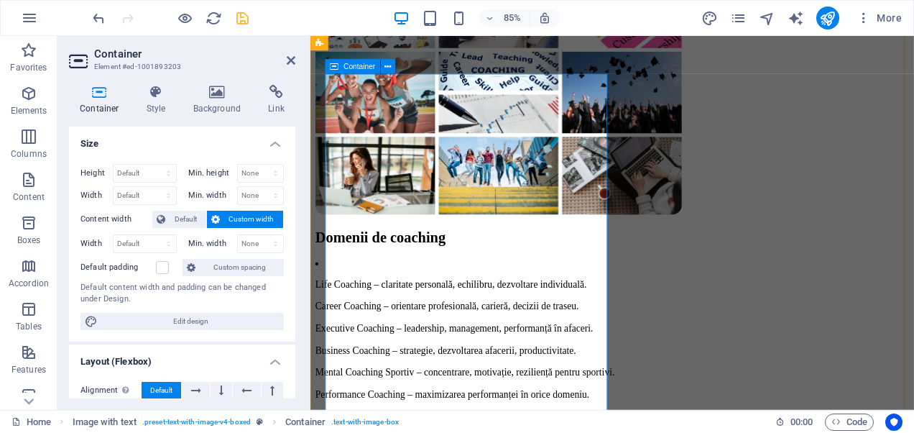
click at [351, 264] on div "Domenii de coaching Life Coaching – claritate personală, echilibru, dezvoltare …" at bounding box center [665, 403] width 698 height 278
click at [343, 264] on div "Domenii de coaching Life Coaching – claritate personală, echilibru, dezvoltare …" at bounding box center [665, 403] width 698 height 278
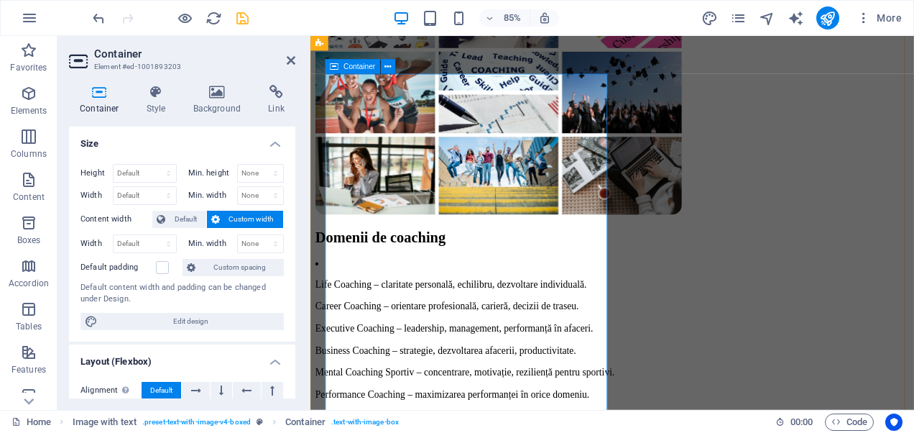
click at [346, 264] on div "Domenii de coaching Life Coaching – claritate personală, echilibru, dezvoltare …" at bounding box center [665, 403] width 698 height 278
click at [363, 297] on div "Life Coaching – claritate personală, echilibru, dezvoltare individuală. Career …" at bounding box center [665, 419] width 698 height 244
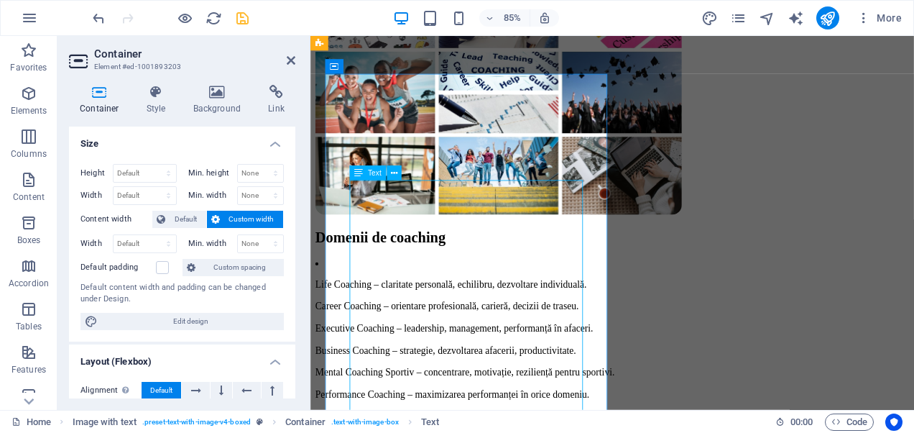
click at [363, 297] on div "Life Coaching – claritate personală, echilibru, dezvoltare individuală. Career …" at bounding box center [665, 419] width 698 height 244
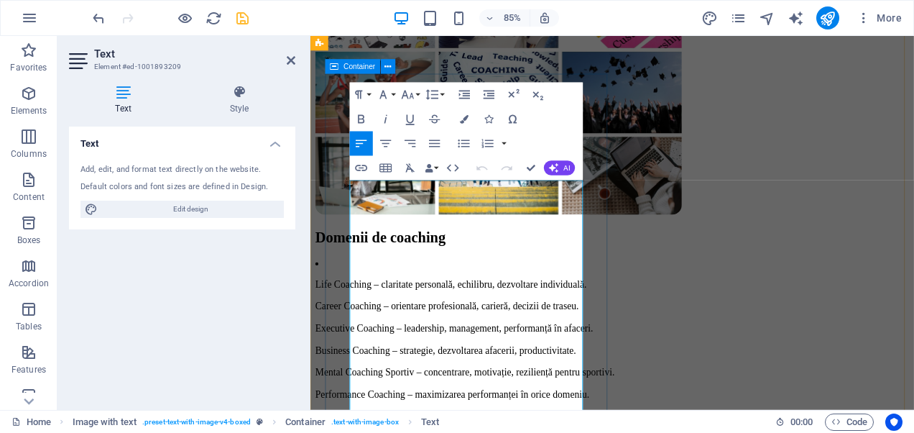
click at [351, 264] on div "Domenii de coaching Life Coaching – claritate personală, echilibru, dezvoltare …" at bounding box center [665, 403] width 698 height 278
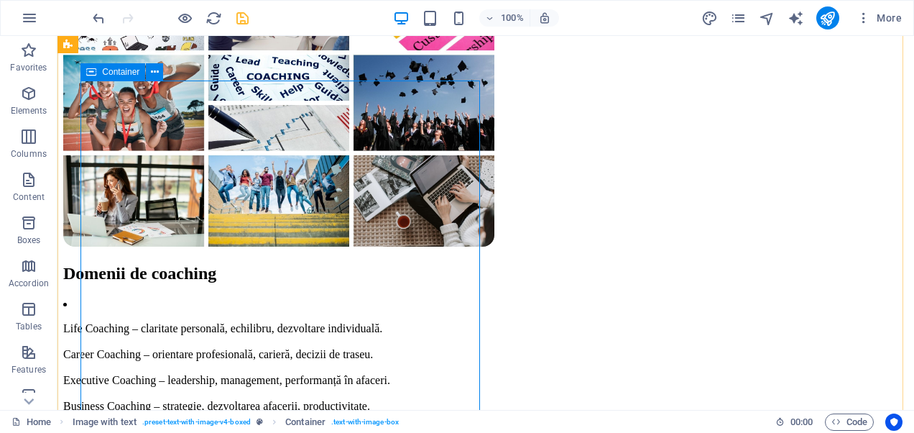
click at [98, 264] on div "Domenii de coaching Life Coaching – claritate personală, echilibru, dezvoltare …" at bounding box center [485, 403] width 845 height 278
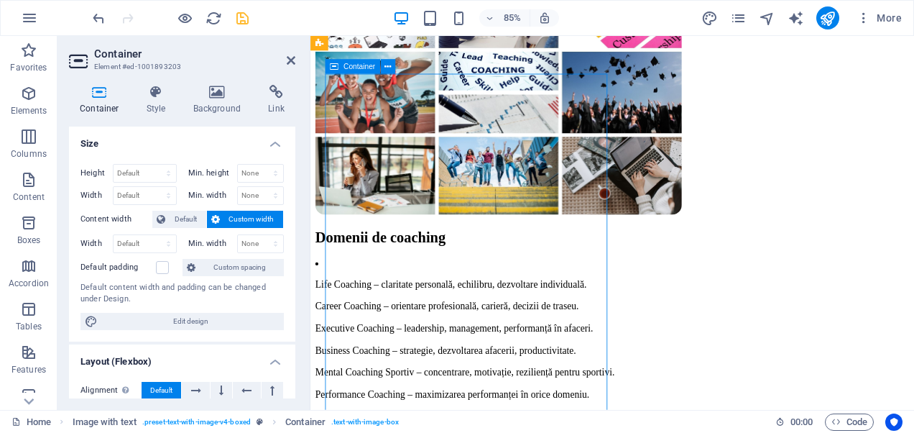
drag, startPoint x: 343, startPoint y: 212, endPoint x: 351, endPoint y: 228, distance: 18.0
click at [351, 264] on div "Domenii de coaching Life Coaching – claritate personală, echilibru, dezvoltare …" at bounding box center [665, 403] width 698 height 278
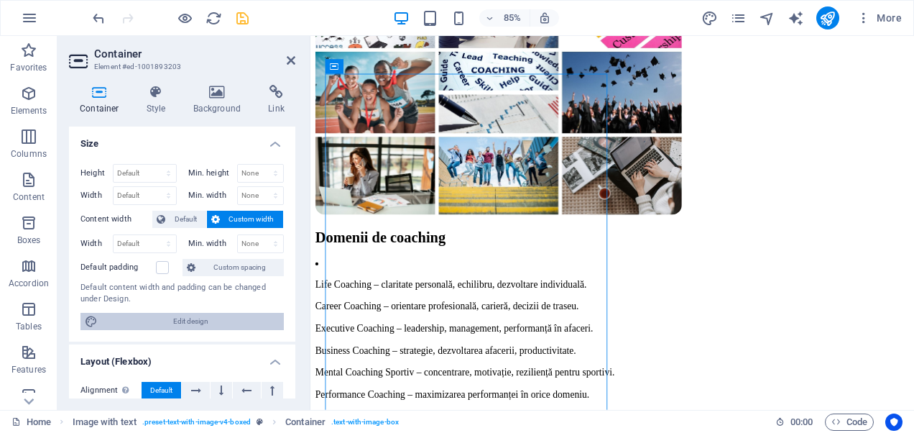
click at [204, 318] on span "Edit design" at bounding box center [190, 321] width 177 height 17
select select "px"
select select "400"
select select "px"
select select "rem"
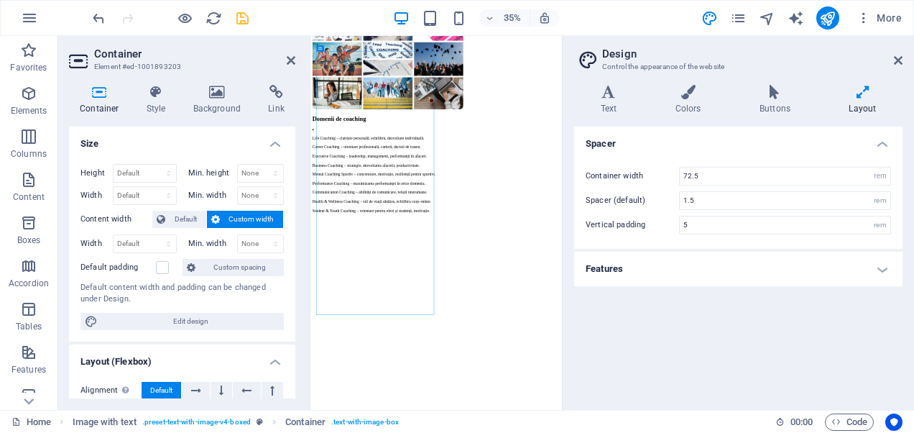
click at [99, 97] on icon at bounding box center [99, 92] width 61 height 14
click at [147, 101] on h4 "Style" at bounding box center [159, 100] width 47 height 30
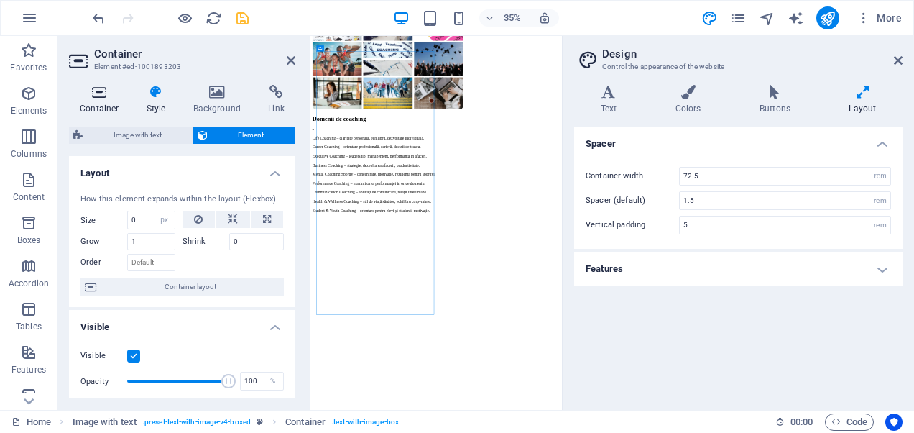
click at [105, 96] on icon at bounding box center [99, 92] width 61 height 14
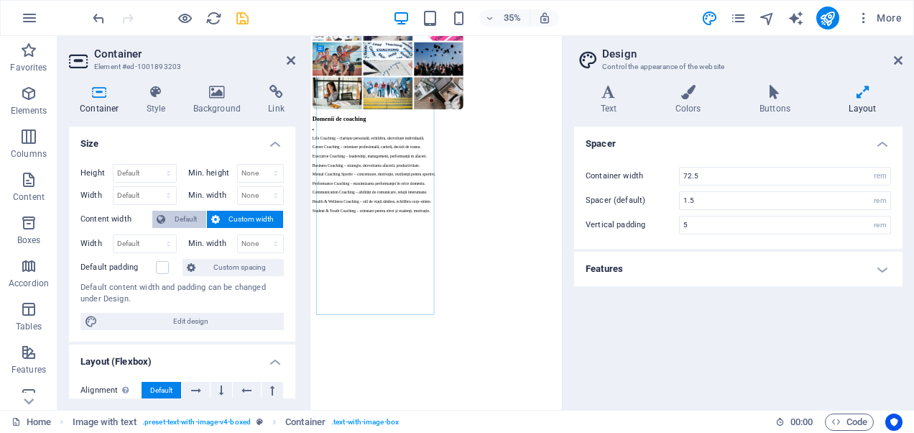
click at [191, 221] on span "Default" at bounding box center [186, 219] width 32 height 17
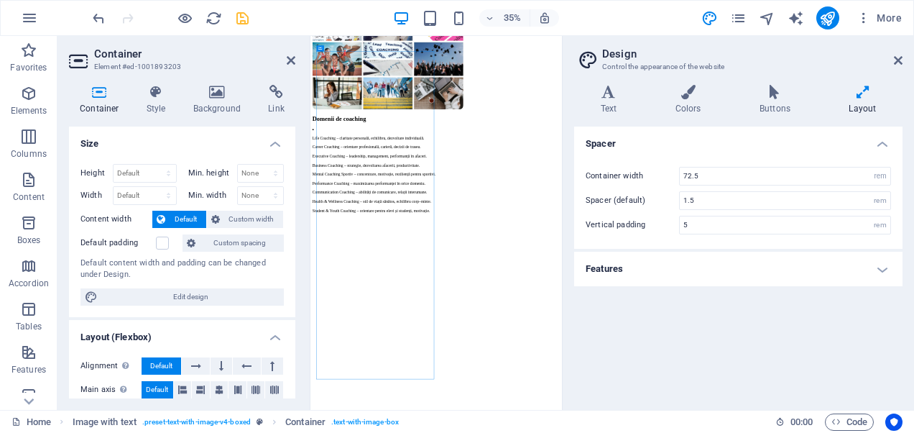
click at [191, 221] on span "Default" at bounding box center [186, 219] width 32 height 17
click at [236, 217] on span "Custom width" at bounding box center [251, 219] width 55 height 17
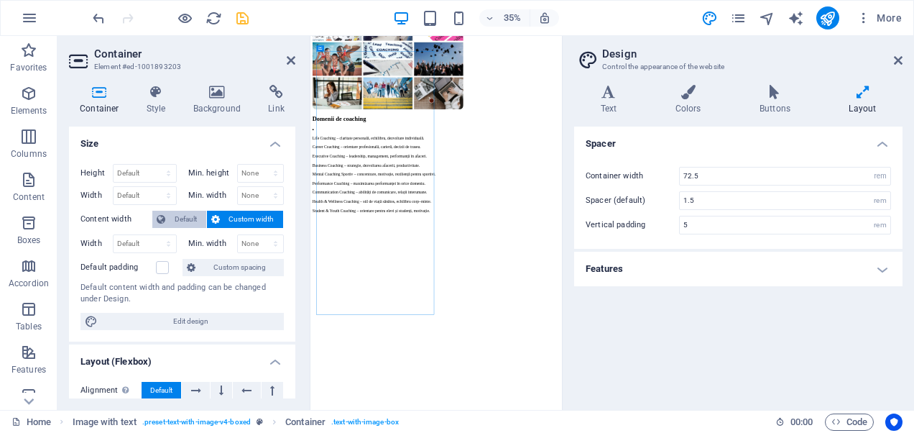
click at [185, 217] on span "Default" at bounding box center [186, 219] width 32 height 17
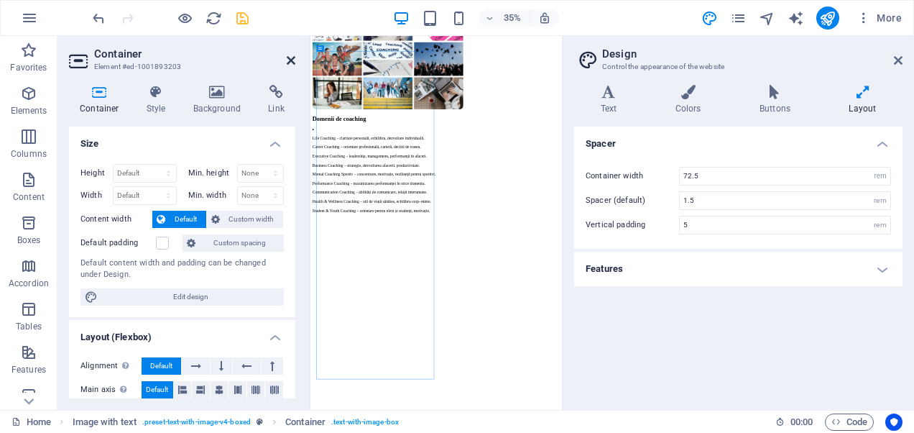
click at [292, 56] on header "Container Element #ed-1001893203" at bounding box center [182, 54] width 226 height 37
click at [292, 56] on icon at bounding box center [291, 60] width 9 height 11
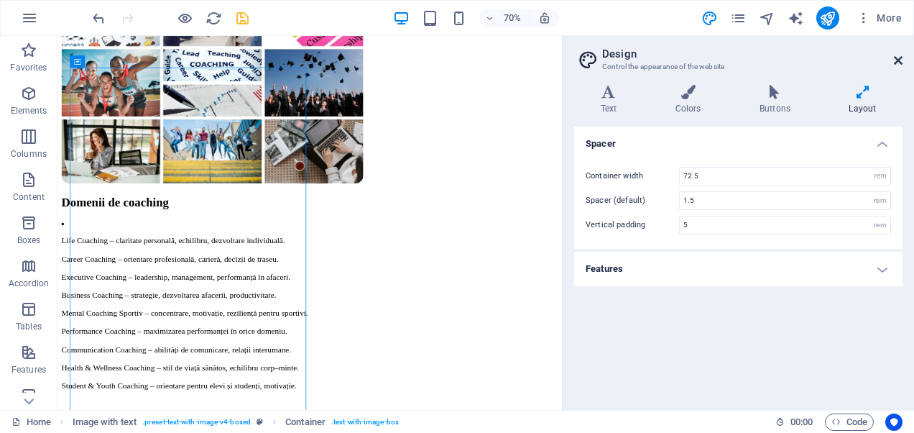
click at [902, 60] on icon at bounding box center [898, 60] width 9 height 11
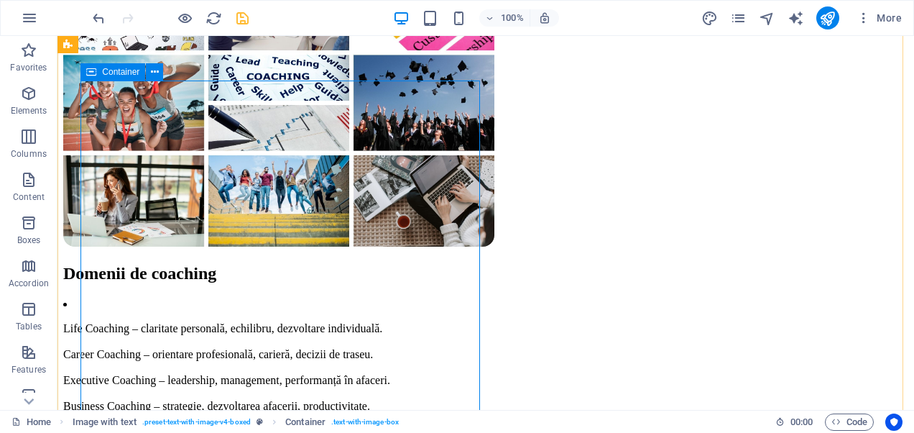
click at [118, 264] on div "Domenii de coaching Life Coaching – claritate personală, echilibru, dezvoltare …" at bounding box center [485, 403] width 845 height 278
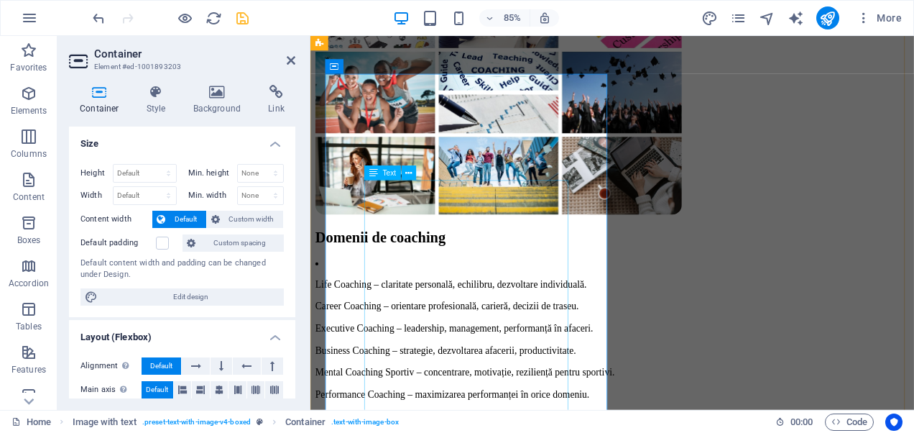
click at [417, 297] on div "Life Coaching – claritate personală, echilibru, dezvoltare individuală. Career …" at bounding box center [665, 419] width 698 height 244
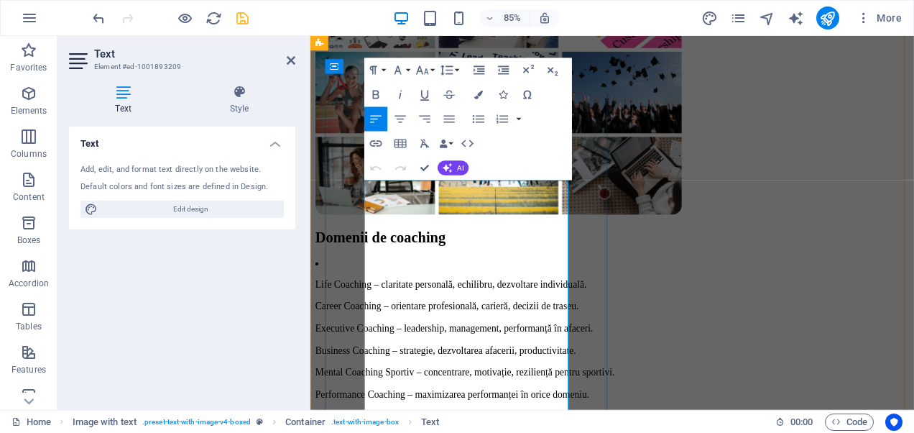
click at [374, 322] on p "​ Life Coaching – claritate personală, echilibru, dezvoltare individuală. Caree…" at bounding box center [665, 432] width 698 height 220
click at [364, 297] on li "​ ​ ​ Life Coaching – claritate personală, echilibru, dezvoltare individuală. C…" at bounding box center [665, 419] width 698 height 244
click at [424, 322] on p "​ ​ ​ Life Coaching – claritate personală, echilibru, dezvoltare individuală. C…" at bounding box center [665, 432] width 698 height 220
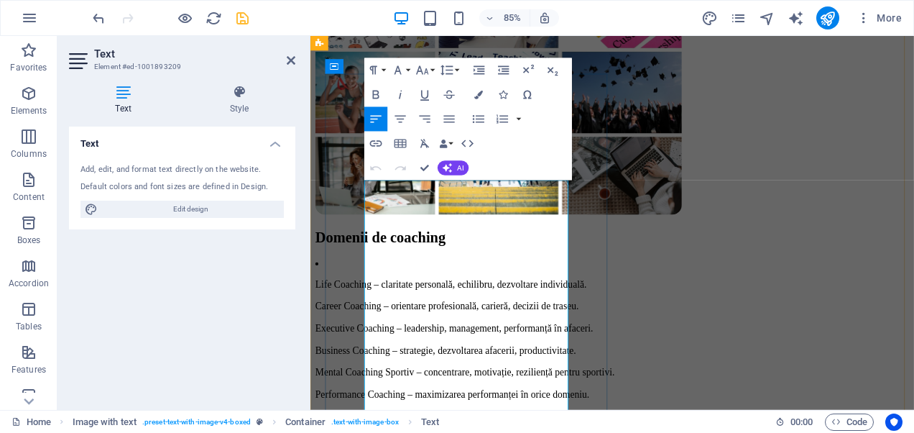
click at [424, 322] on p "​ ​ ​ Life Coaching – claritate personală, echilibru, dezvoltare individuală. C…" at bounding box center [665, 432] width 698 height 220
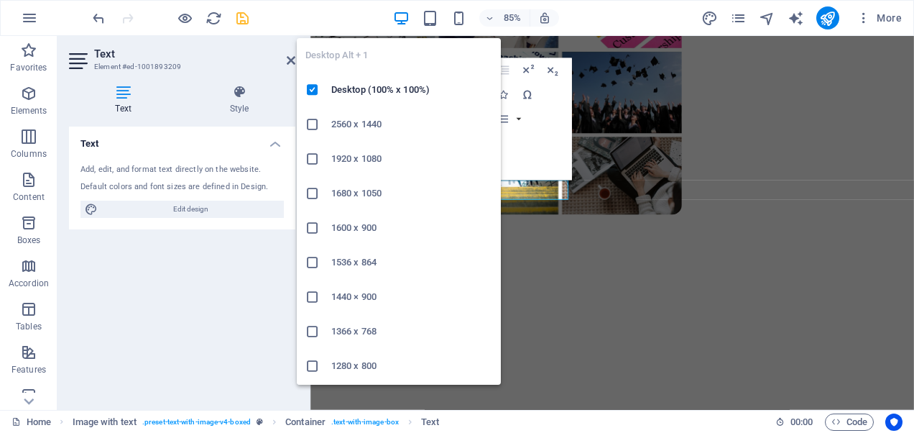
click at [399, 11] on icon "button" at bounding box center [401, 18] width 17 height 17
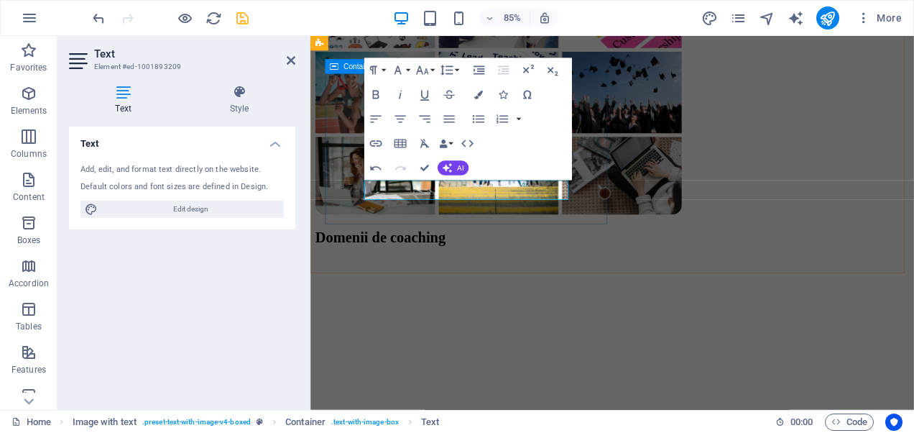
click at [642, 264] on div "Domenii de coaching" at bounding box center [665, 287] width 698 height 47
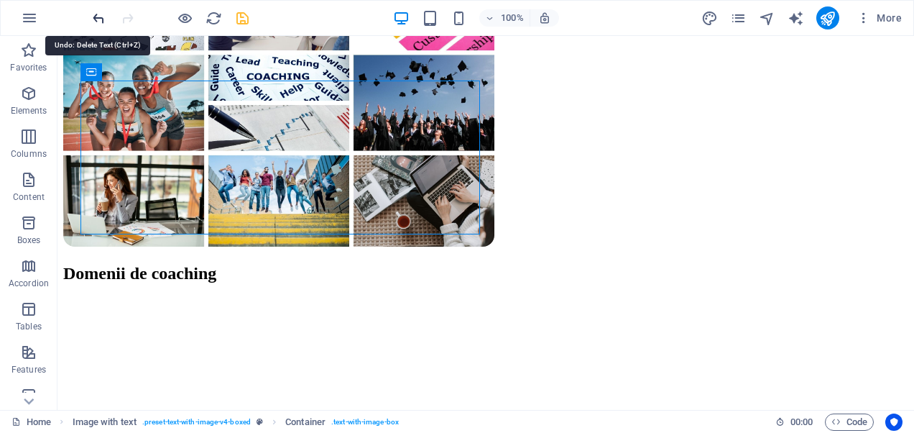
click at [106, 15] on icon "undo" at bounding box center [99, 18] width 17 height 17
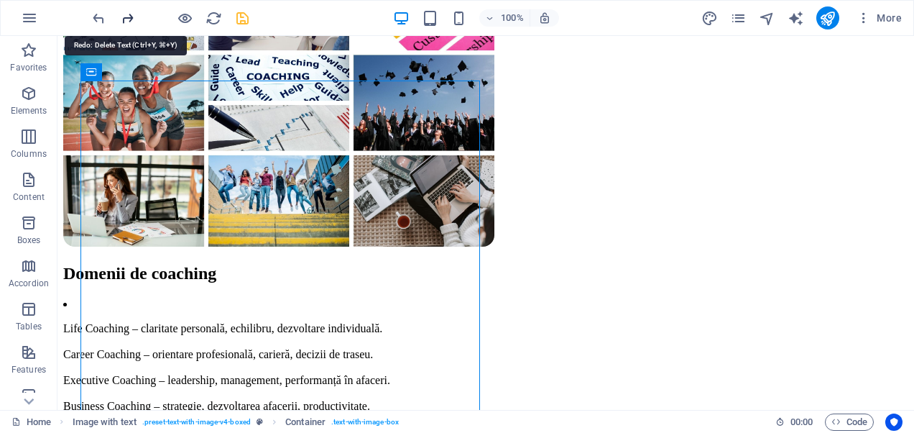
click at [130, 15] on icon "redo" at bounding box center [127, 18] width 17 height 17
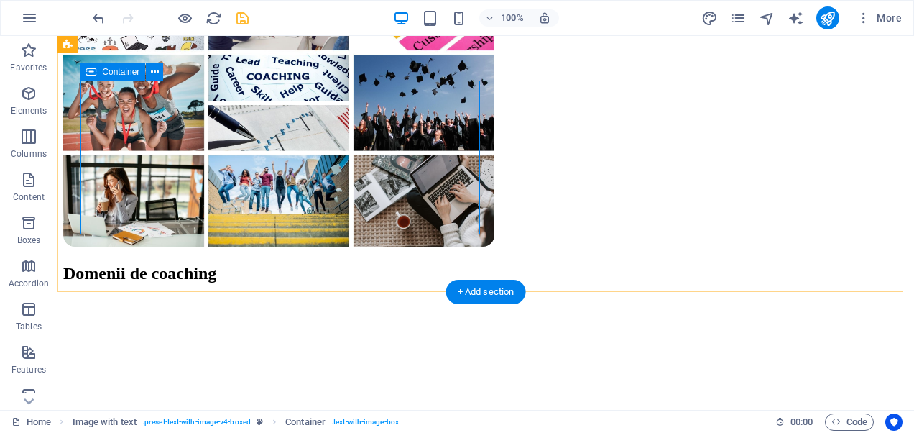
click at [287, 264] on div "Domenii de coaching" at bounding box center [485, 273] width 845 height 19
click at [300, 264] on div "Domenii de coaching" at bounding box center [485, 273] width 845 height 19
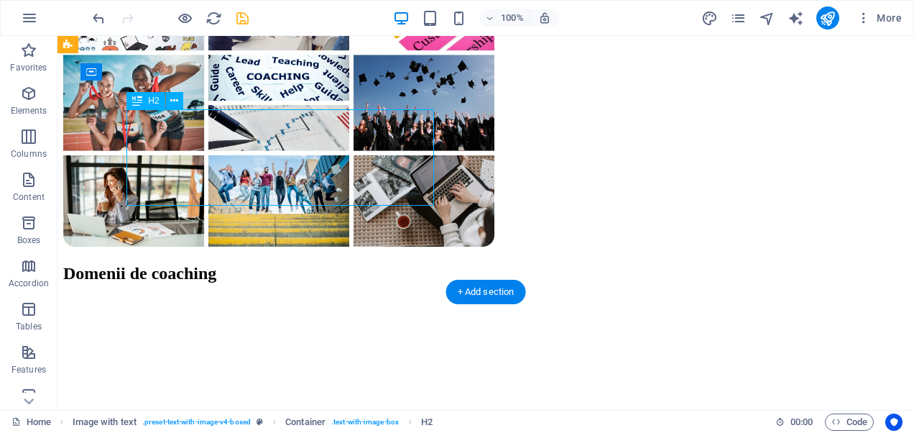
click at [300, 264] on div "Domenii de coaching" at bounding box center [485, 273] width 845 height 19
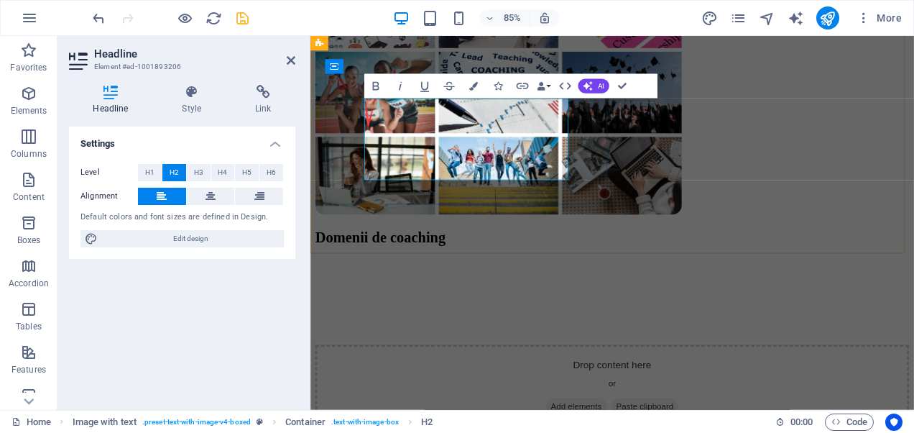
click at [545, 264] on h2 "Domenii de coaching" at bounding box center [665, 273] width 698 height 19
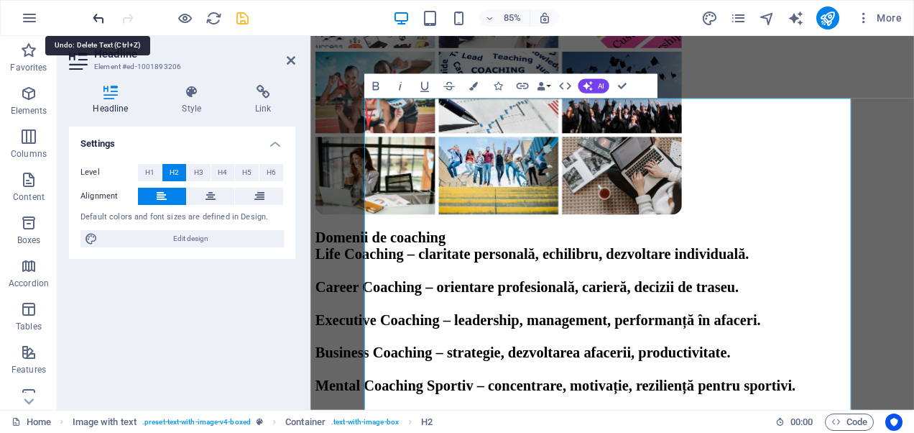
click at [96, 12] on icon "undo" at bounding box center [99, 18] width 17 height 17
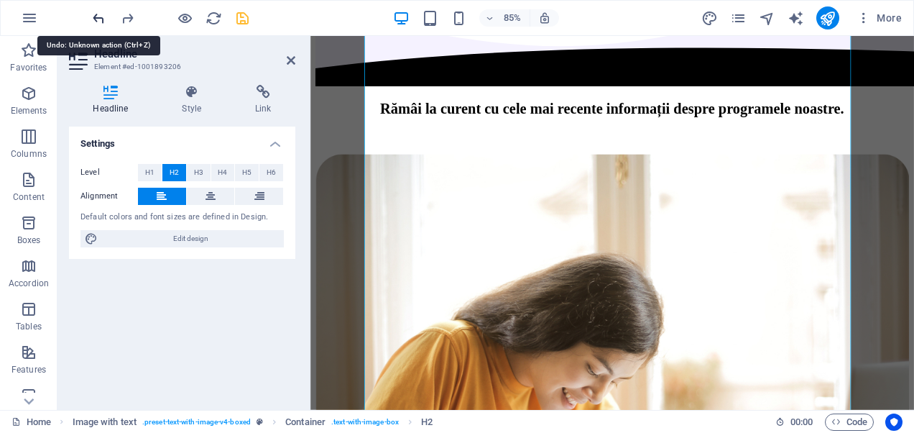
scroll to position [2268, 0]
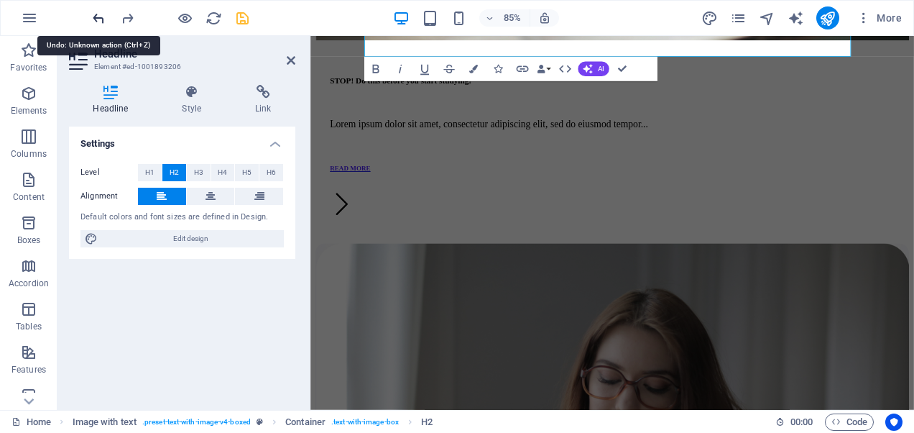
click at [96, 12] on icon "undo" at bounding box center [99, 18] width 17 height 17
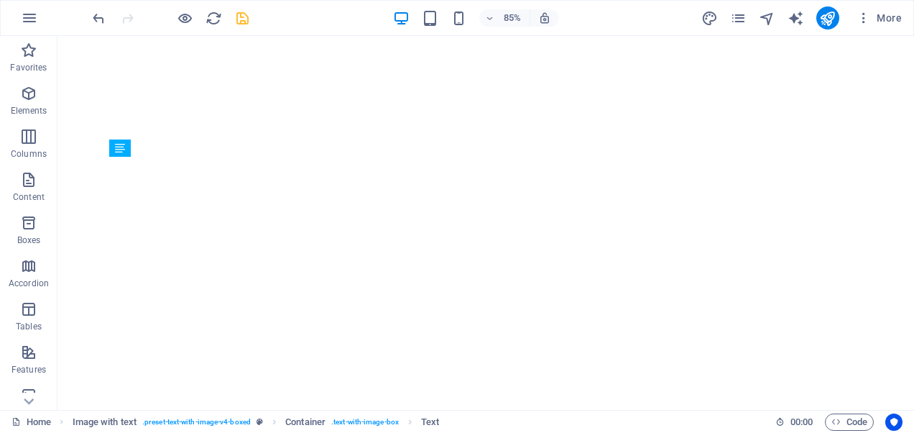
scroll to position [3379, 0]
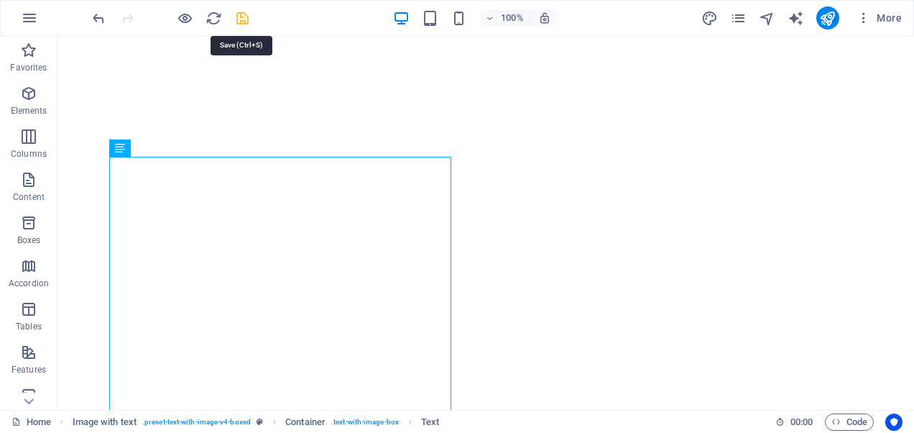
click at [241, 14] on icon "save" at bounding box center [242, 18] width 17 height 17
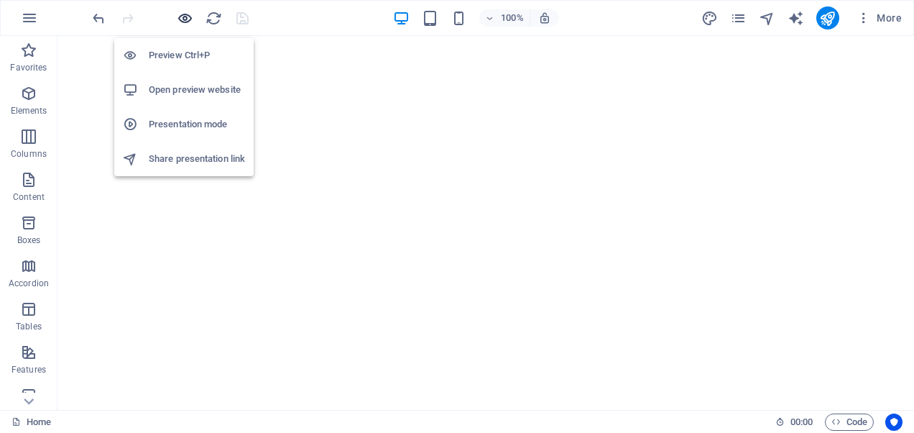
click at [178, 17] on icon "button" at bounding box center [185, 18] width 17 height 17
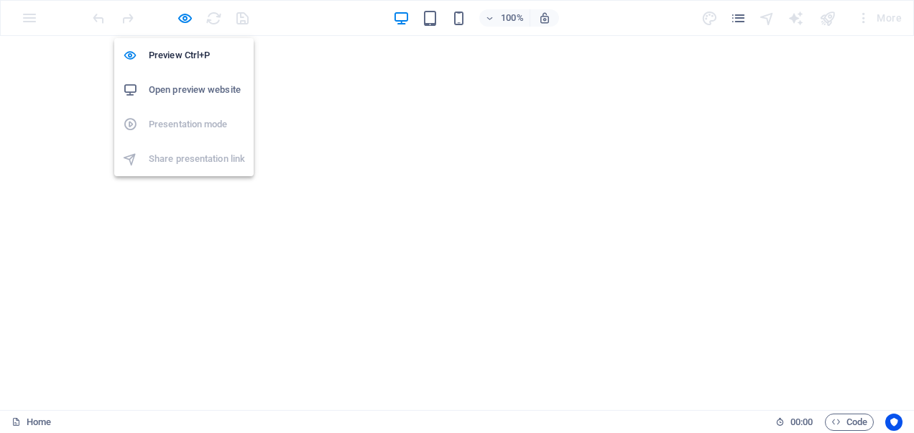
click at [174, 83] on h6 "Open preview website" at bounding box center [197, 89] width 96 height 17
click at [170, 55] on h6 "Preview Ctrl+P" at bounding box center [197, 55] width 96 height 17
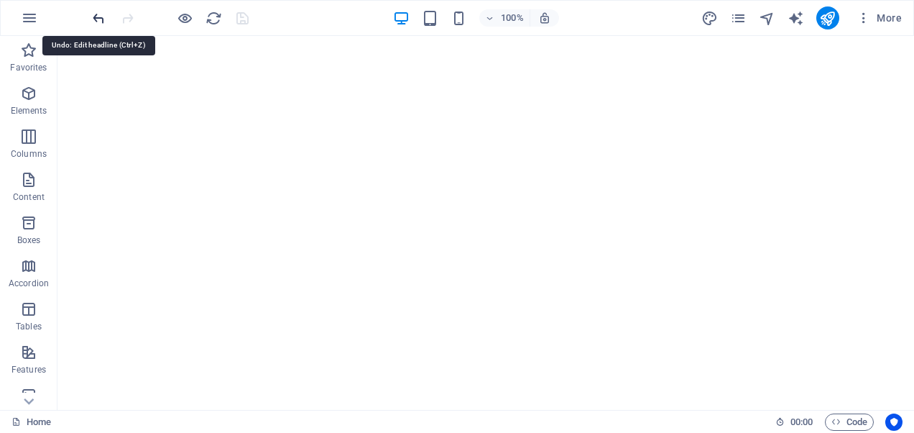
click at [100, 16] on icon "undo" at bounding box center [99, 18] width 17 height 17
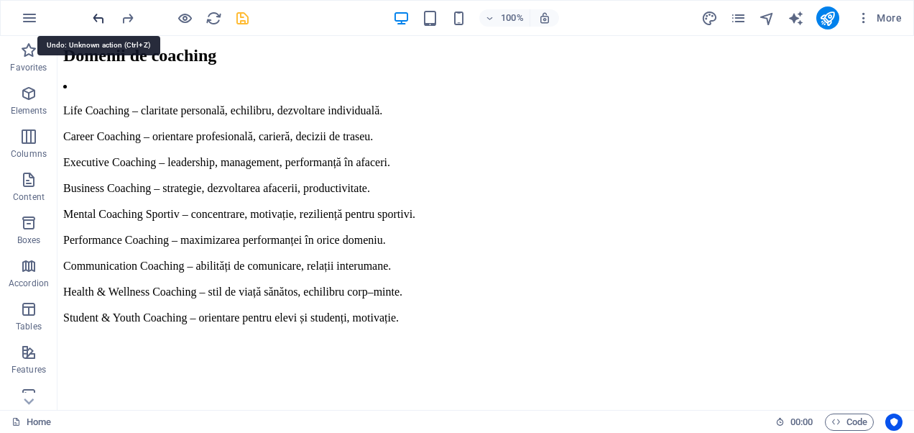
scroll to position [416, 0]
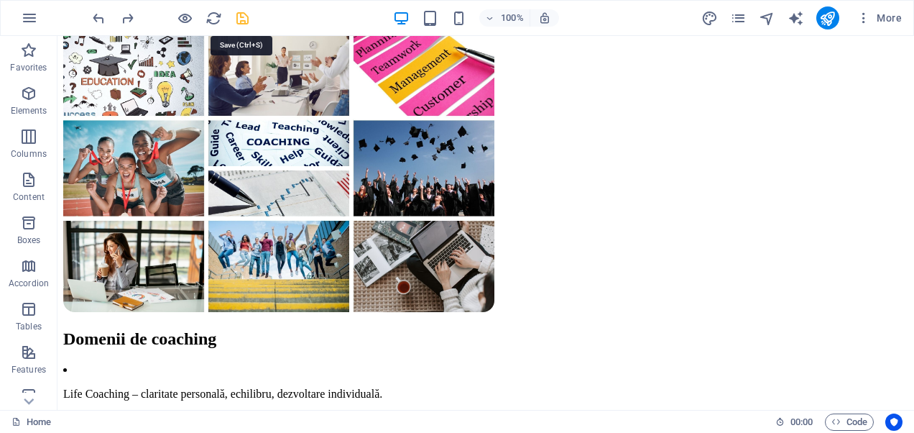
click at [234, 20] on icon "save" at bounding box center [242, 18] width 17 height 17
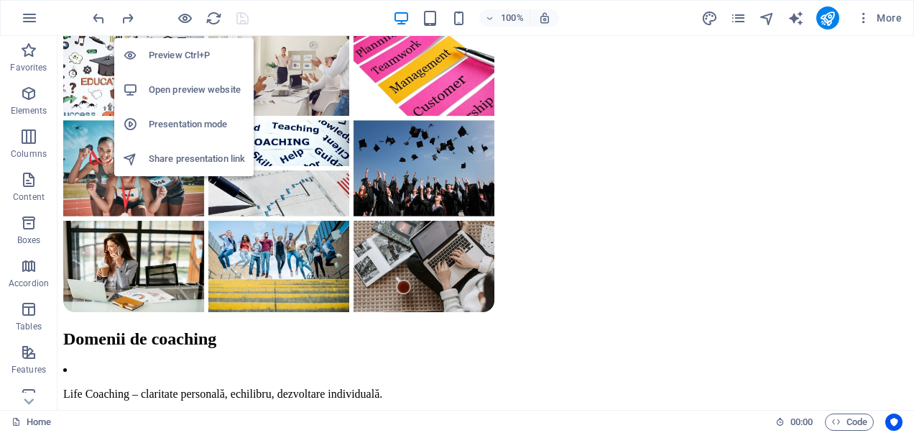
click at [177, 91] on h6 "Open preview website" at bounding box center [197, 89] width 96 height 17
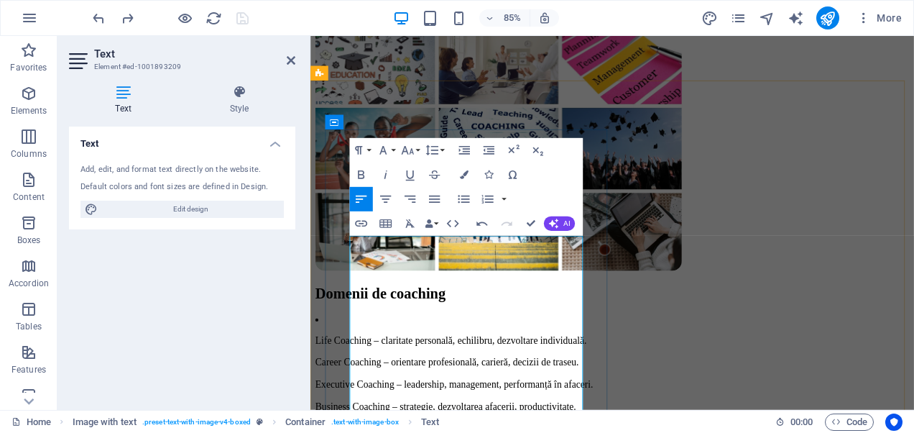
click at [384, 128] on button at bounding box center [388, 121] width 14 height 14
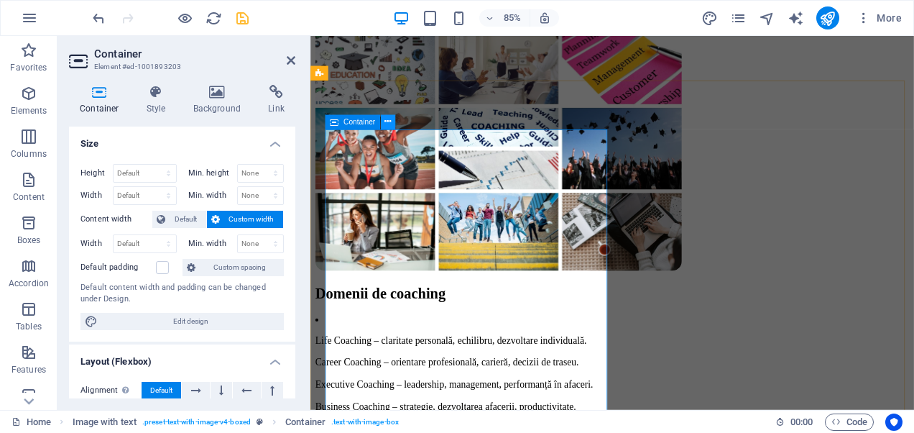
click at [388, 124] on icon at bounding box center [387, 122] width 6 height 13
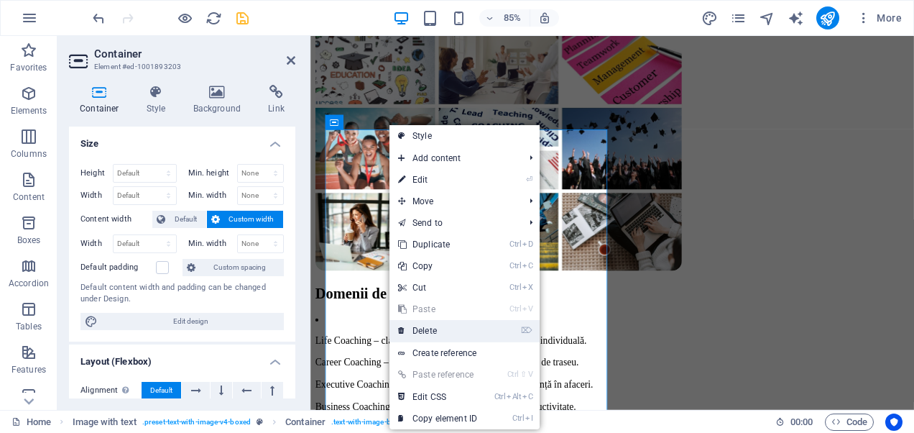
click at [434, 328] on link "⌦ Delete" at bounding box center [437, 331] width 96 height 22
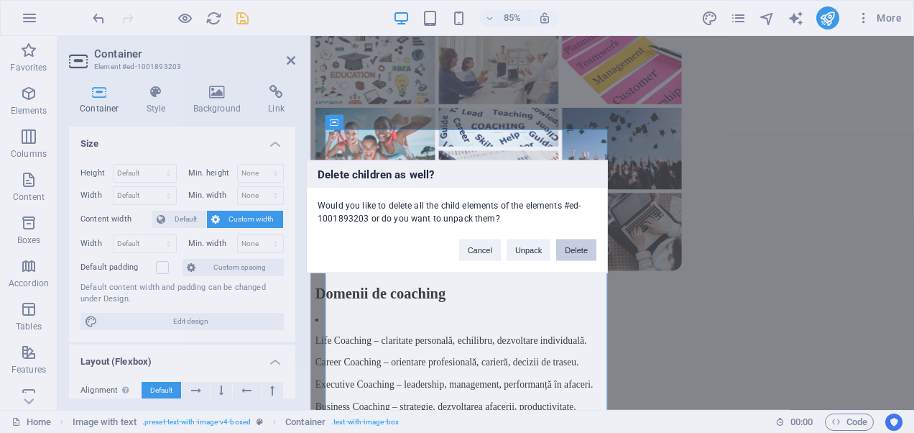
click at [569, 241] on button "Delete" at bounding box center [576, 250] width 40 height 22
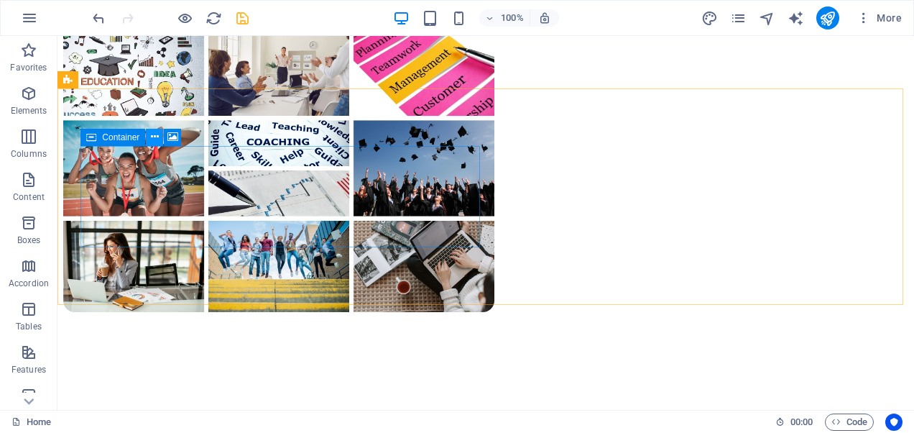
click at [157, 135] on icon at bounding box center [155, 136] width 8 height 15
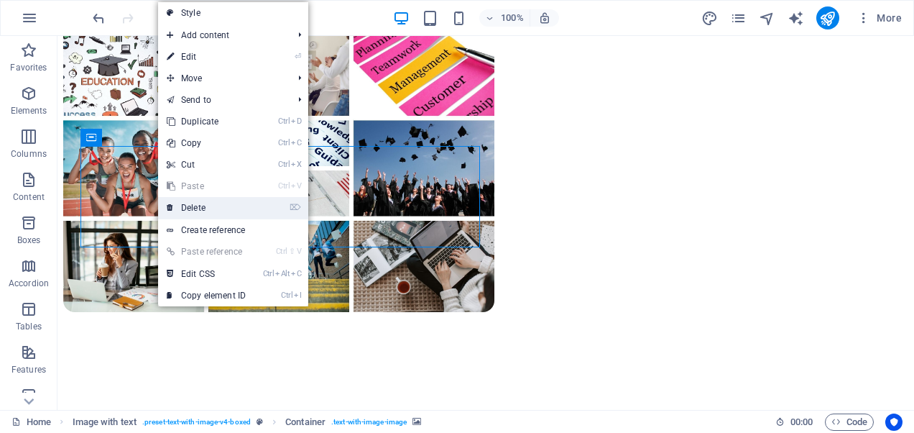
click at [195, 208] on link "⌦ Delete" at bounding box center [206, 208] width 96 height 22
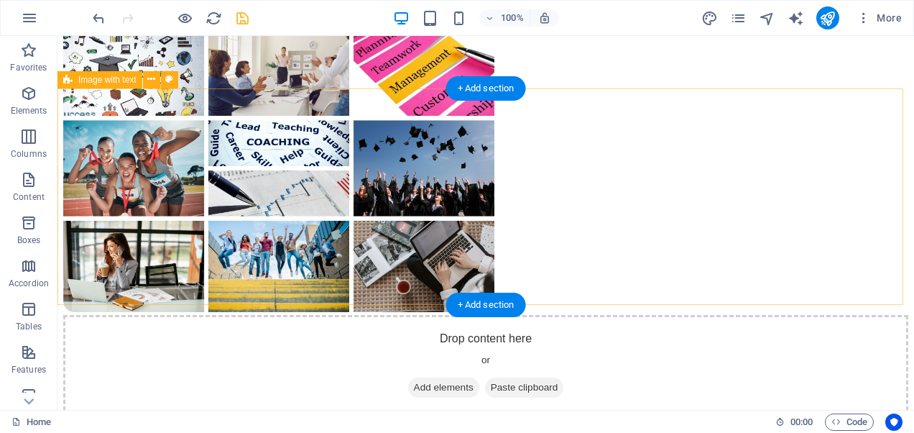
click at [415, 377] on span "Add elements" at bounding box center [443, 387] width 71 height 20
click at [174, 315] on div "Drop content here or Add elements Paste clipboard" at bounding box center [485, 366] width 845 height 102
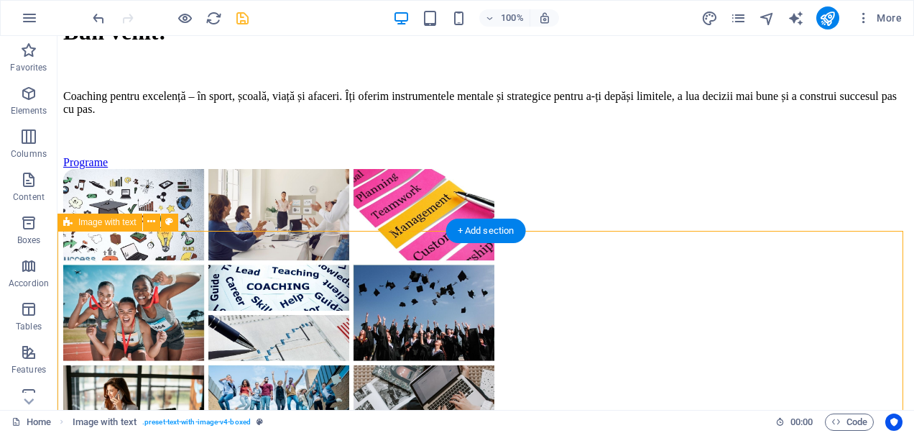
scroll to position [271, 0]
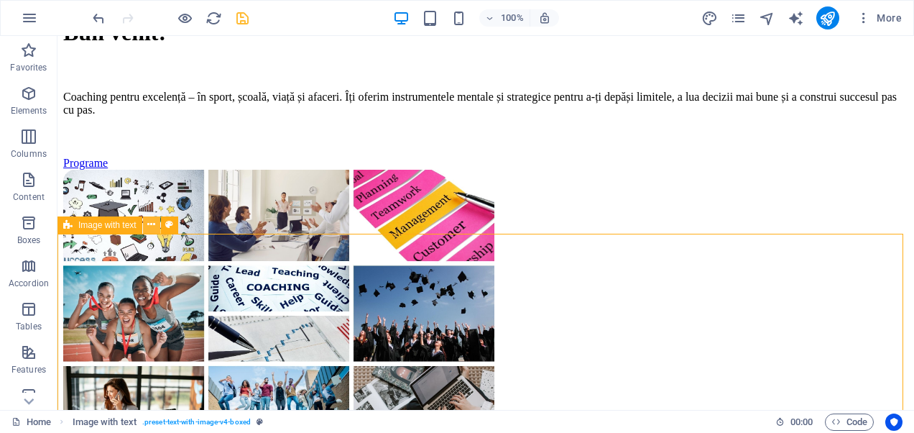
click at [154, 228] on icon at bounding box center [151, 224] width 8 height 15
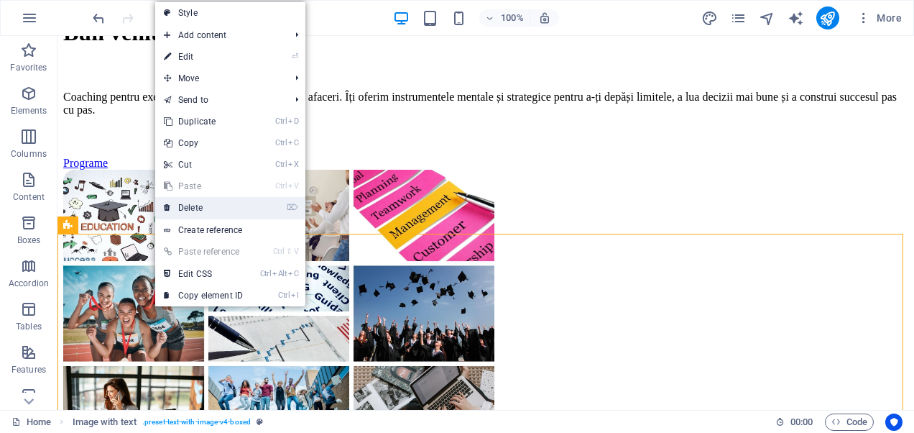
click at [194, 204] on link "⌦ Delete" at bounding box center [203, 208] width 96 height 22
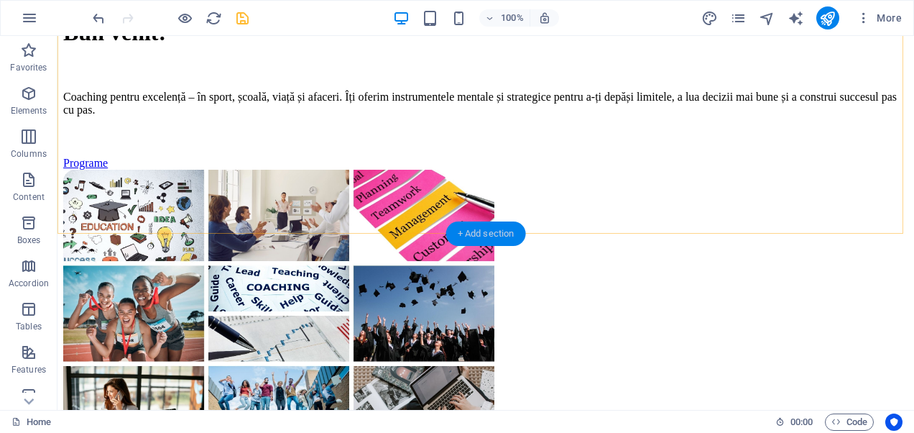
click at [471, 223] on div "+ Add section" at bounding box center [486, 233] width 80 height 24
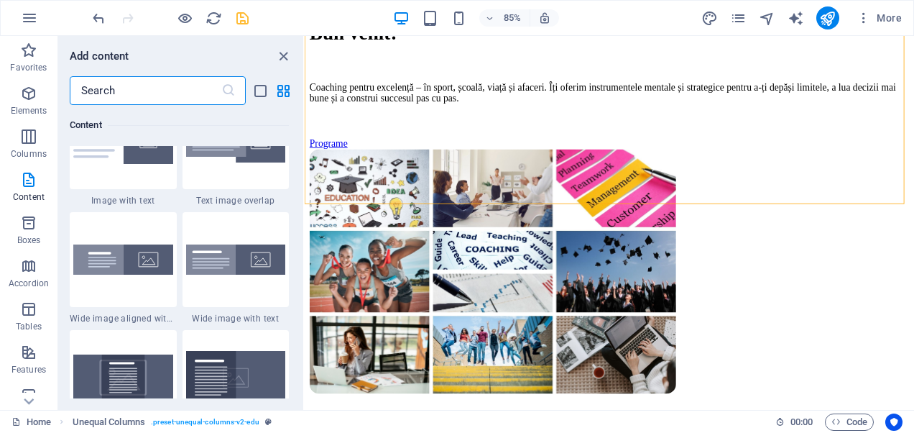
scroll to position [2798, 0]
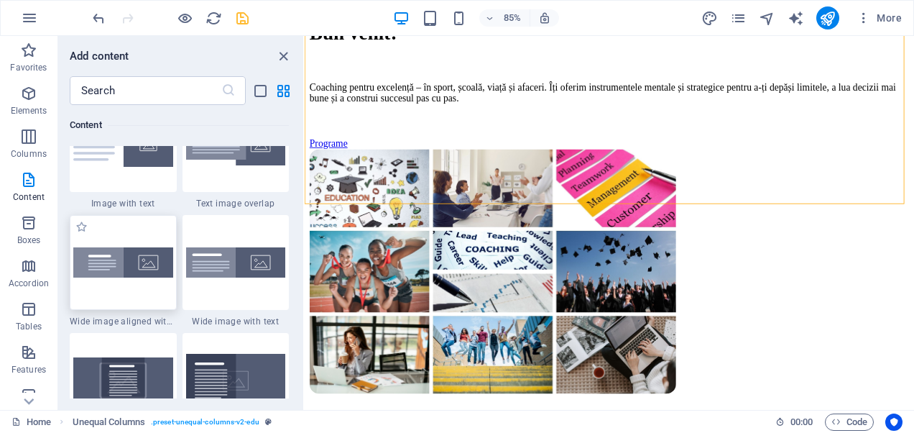
click at [139, 268] on img at bounding box center [123, 262] width 100 height 30
click at [305, 268] on div "Menu Bar Menu Placeholder Image with text Container Container H2 Drag here to r…" at bounding box center [609, 223] width 609 height 374
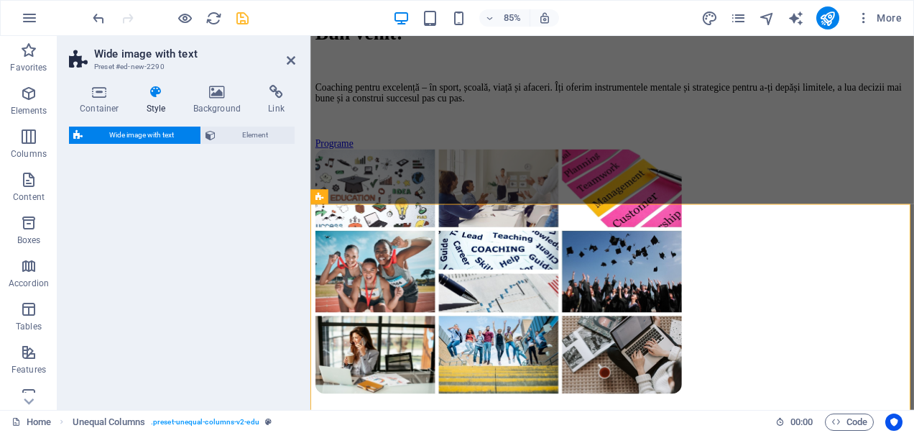
select select "%"
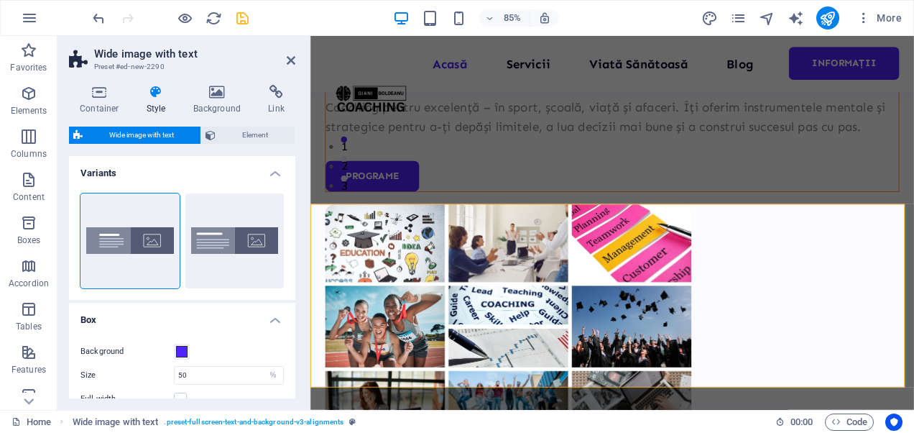
click at [88, 19] on div "85% More" at bounding box center [457, 18] width 912 height 34
click at [102, 22] on icon "undo" at bounding box center [99, 18] width 17 height 17
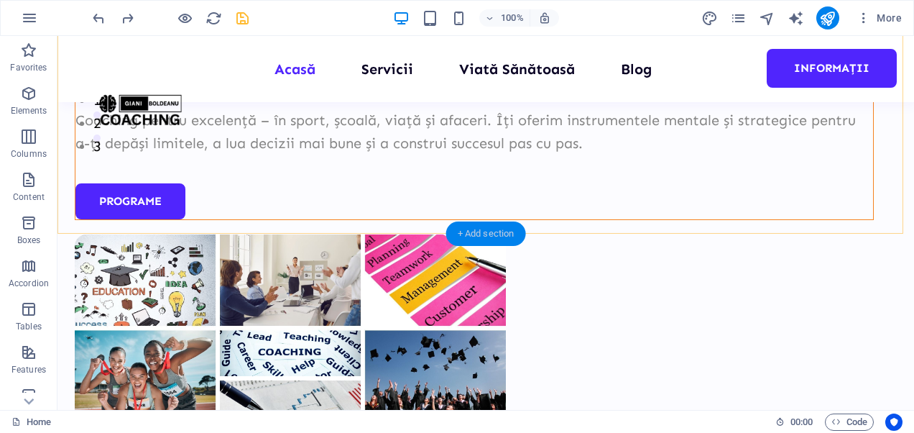
click at [451, 225] on div "+ Add section" at bounding box center [486, 233] width 80 height 24
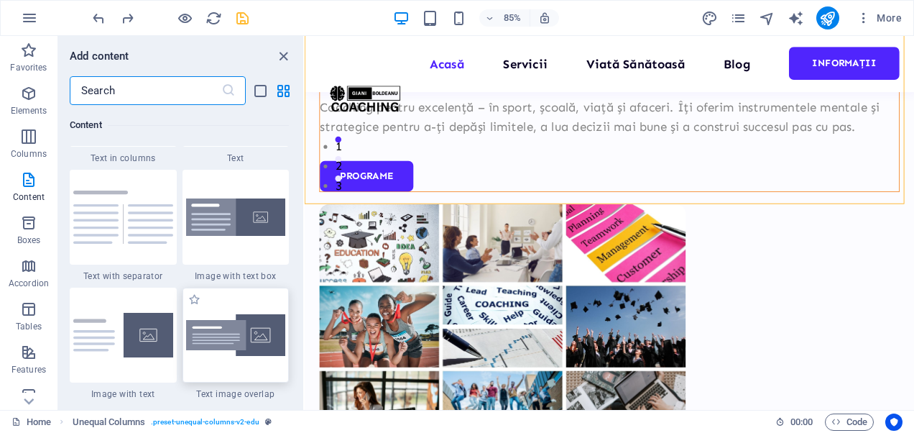
scroll to position [2628, 0]
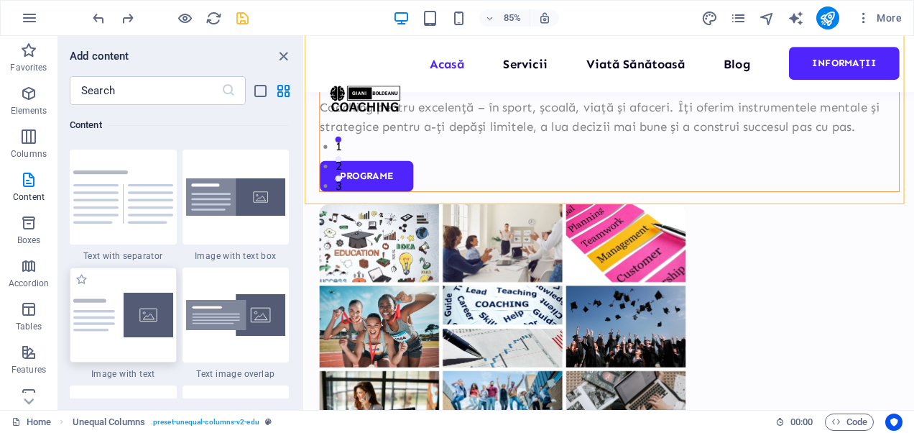
click at [109, 302] on img at bounding box center [123, 314] width 100 height 45
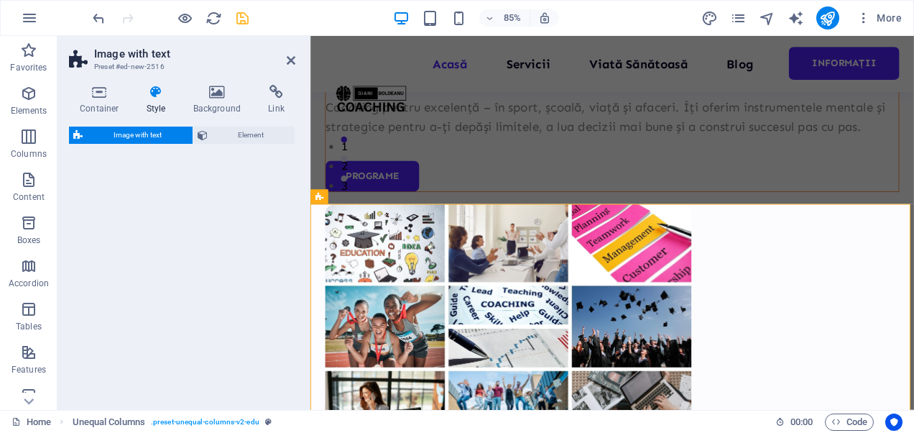
select select "rem"
select select "px"
select select "preset-text-with-image-v4-default"
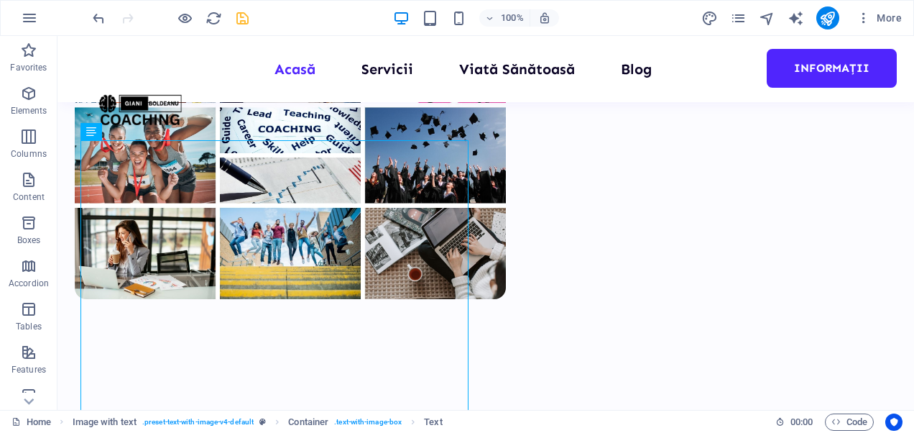
scroll to position [422, 0]
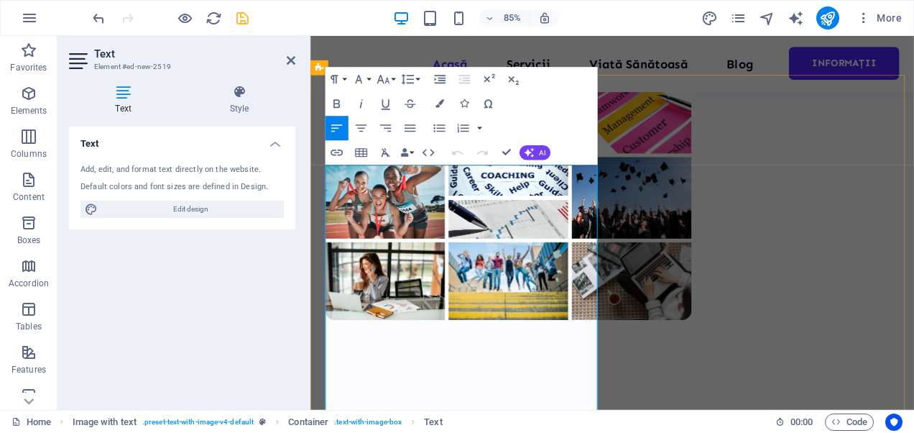
click at [537, 150] on button "AI" at bounding box center [534, 152] width 31 height 14
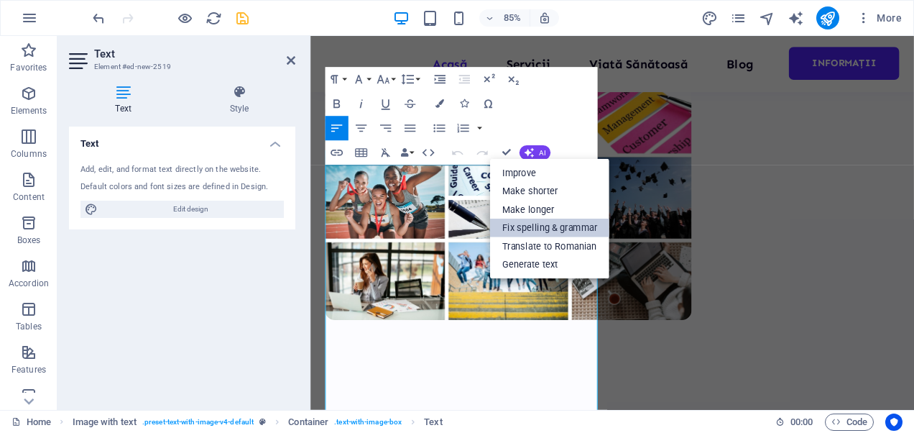
click at [537, 226] on link "Fix spelling & grammar" at bounding box center [549, 227] width 119 height 19
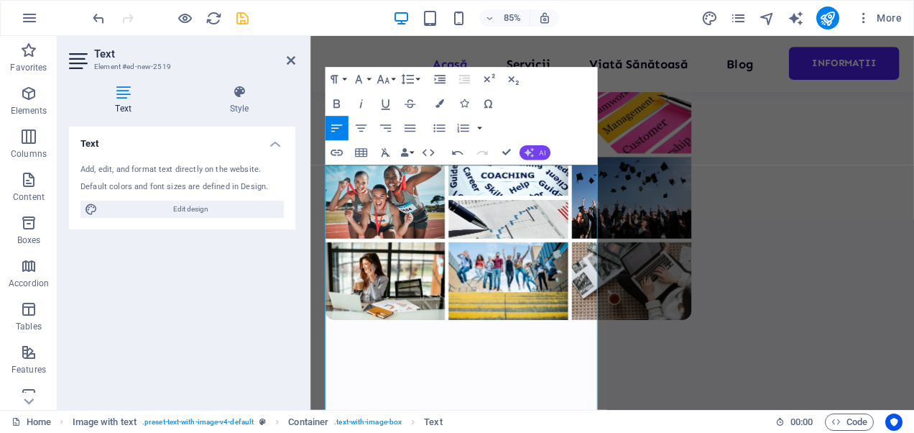
click at [535, 154] on button "AI" at bounding box center [534, 152] width 31 height 14
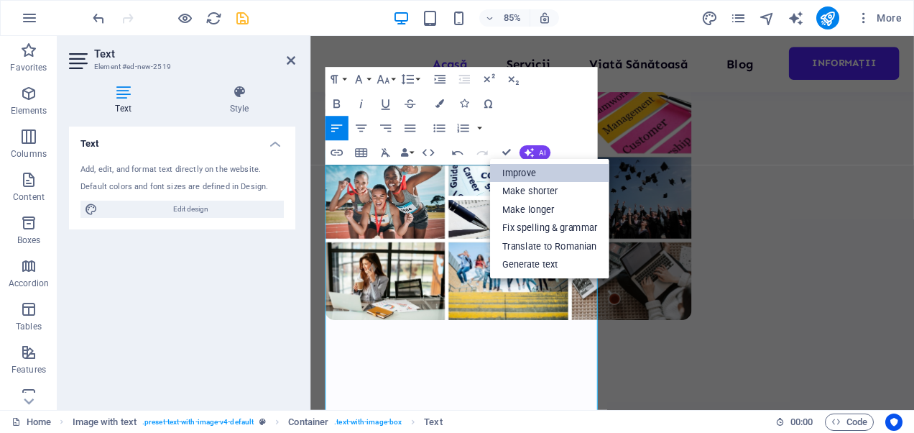
click at [516, 174] on link "Improve" at bounding box center [549, 172] width 119 height 19
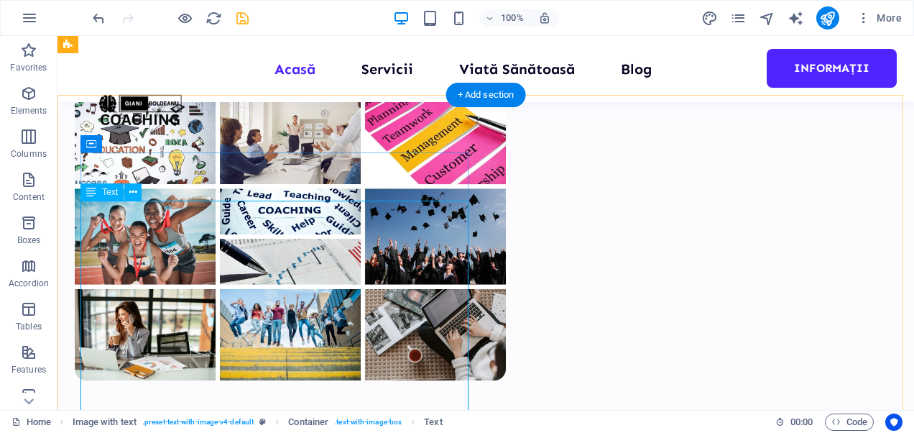
scroll to position [409, 0]
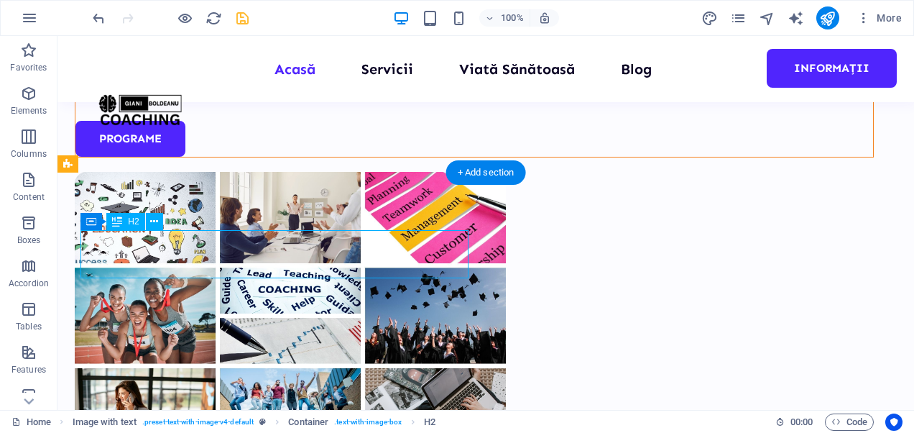
scroll to position [337, 0]
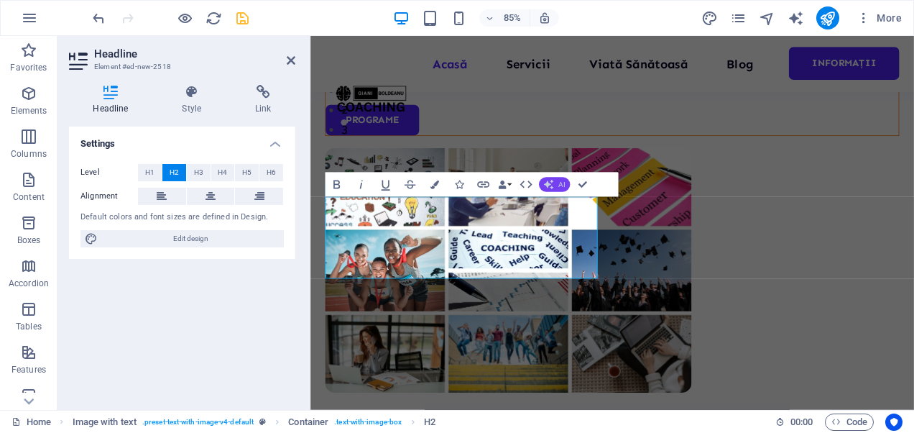
click at [558, 187] on span "AI" at bounding box center [561, 183] width 6 height 7
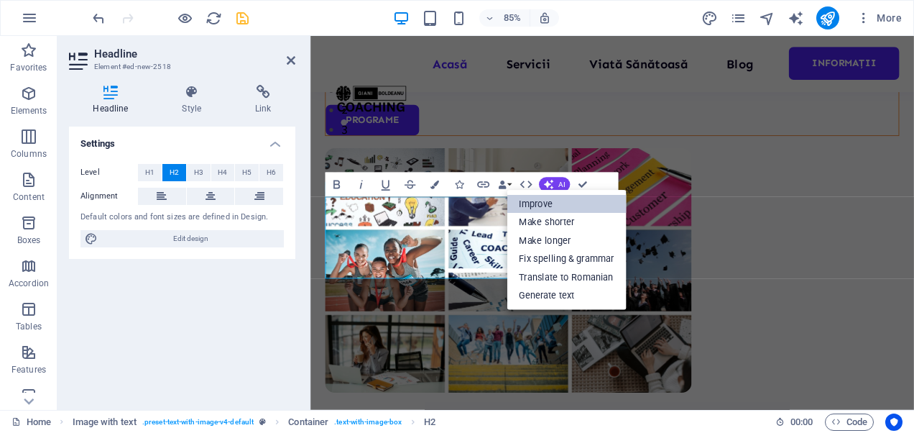
click at [550, 203] on link "Improve" at bounding box center [566, 204] width 119 height 19
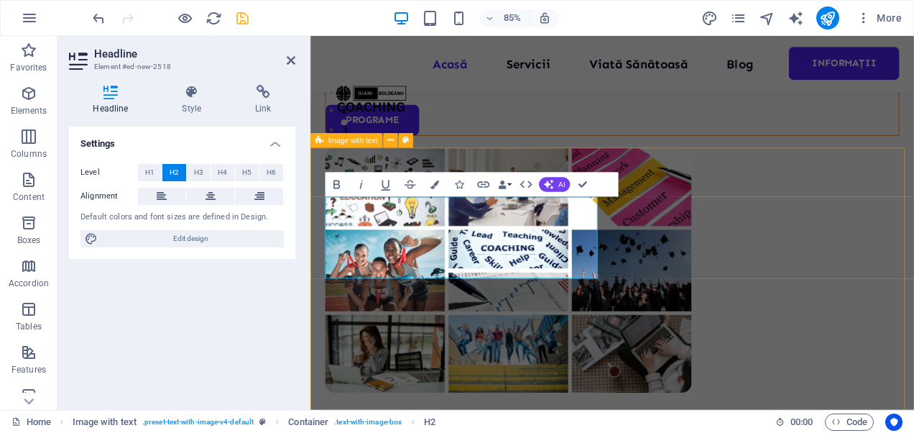
drag, startPoint x: 534, startPoint y: 300, endPoint x: 318, endPoint y: 268, distance: 217.8
click at [553, 180] on button "AI" at bounding box center [554, 184] width 31 height 14
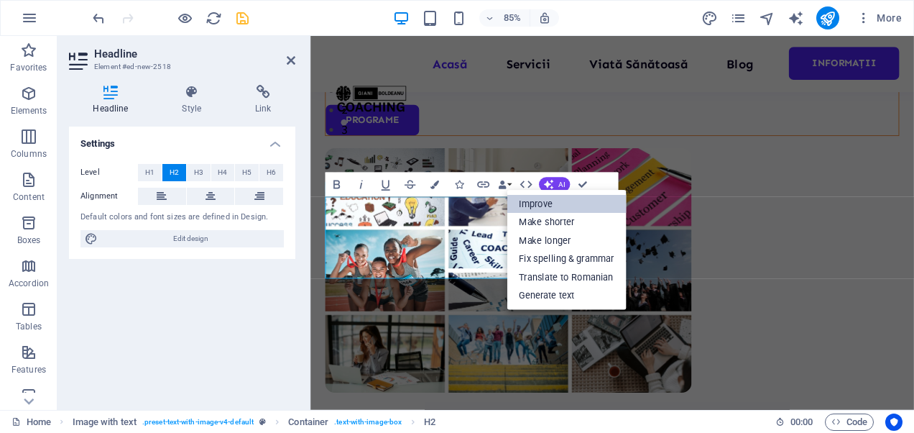
click at [552, 204] on link "Improve" at bounding box center [566, 204] width 119 height 19
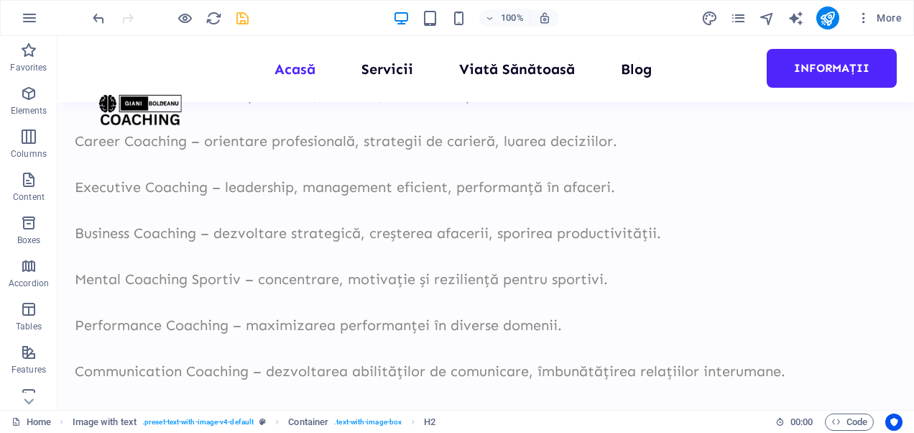
scroll to position [855, 0]
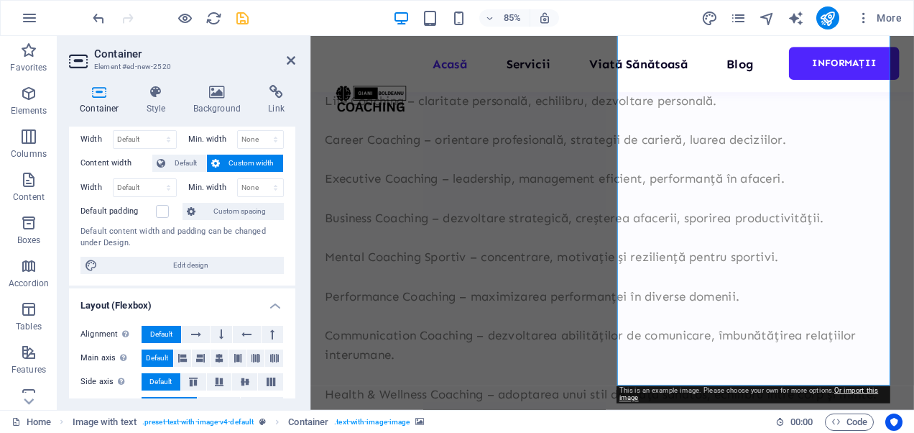
scroll to position [0, 0]
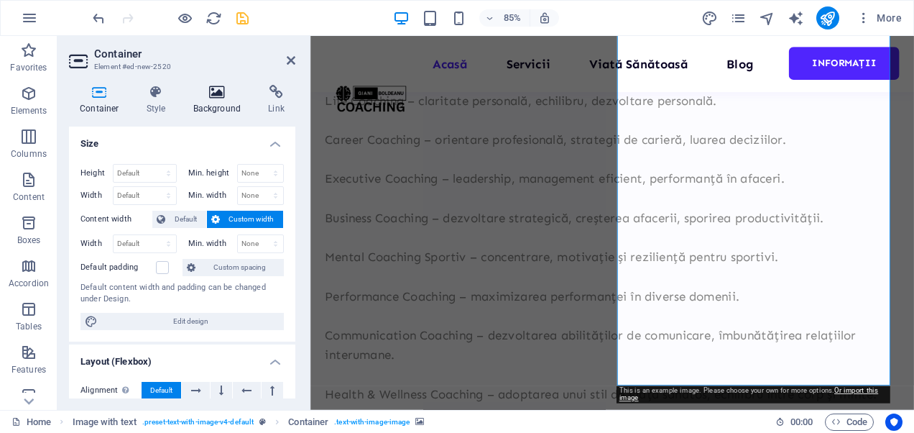
click at [217, 103] on h4 "Background" at bounding box center [219, 100] width 75 height 30
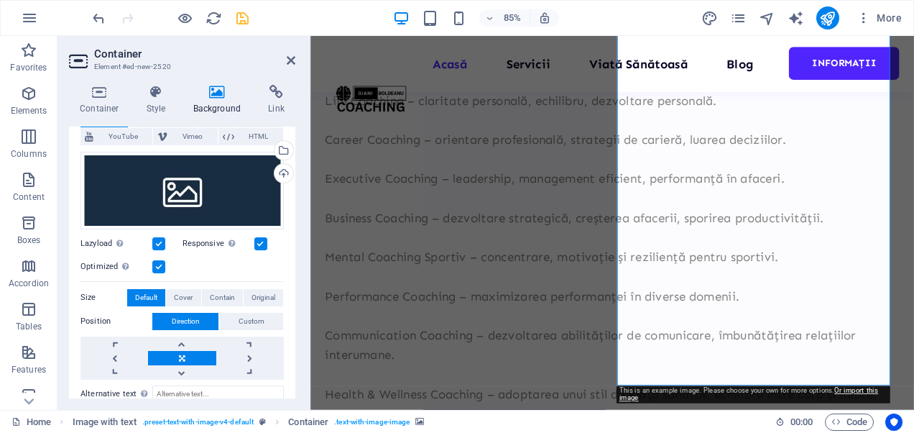
scroll to position [121, 0]
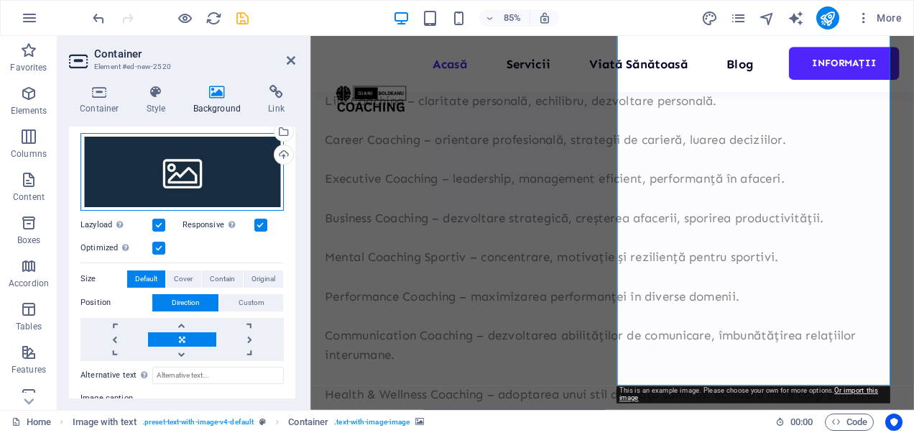
click at [237, 165] on div "Drag files here, click to choose files or select files from Files or our free s…" at bounding box center [181, 172] width 203 height 78
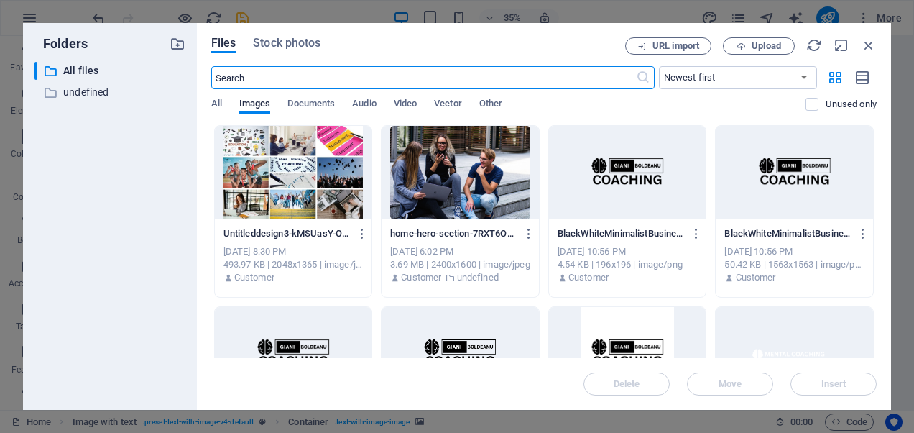
click at [428, 184] on div at bounding box center [460, 172] width 157 height 93
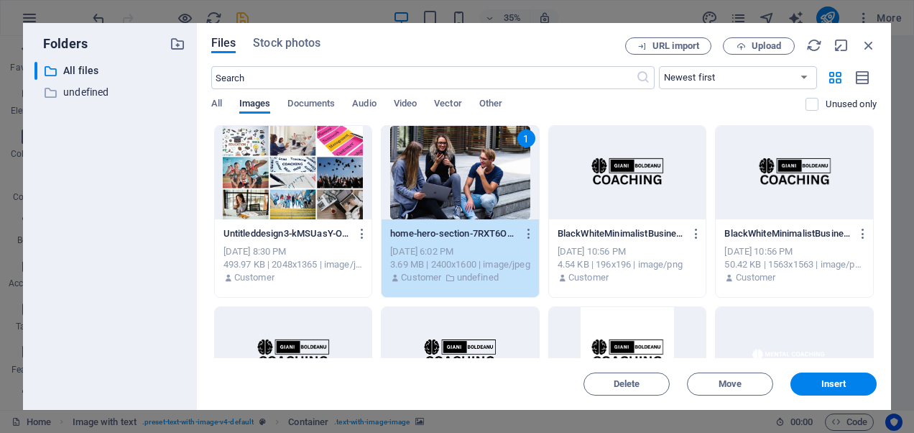
click at [428, 184] on div "1" at bounding box center [460, 172] width 157 height 93
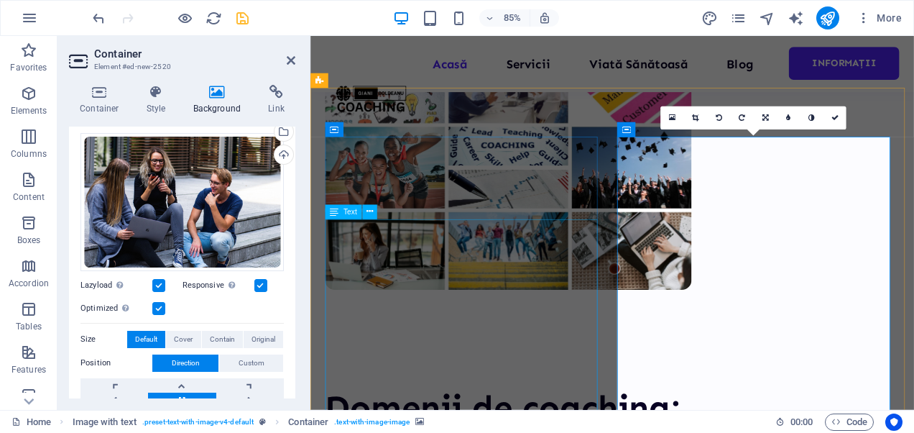
scroll to position [468, 0]
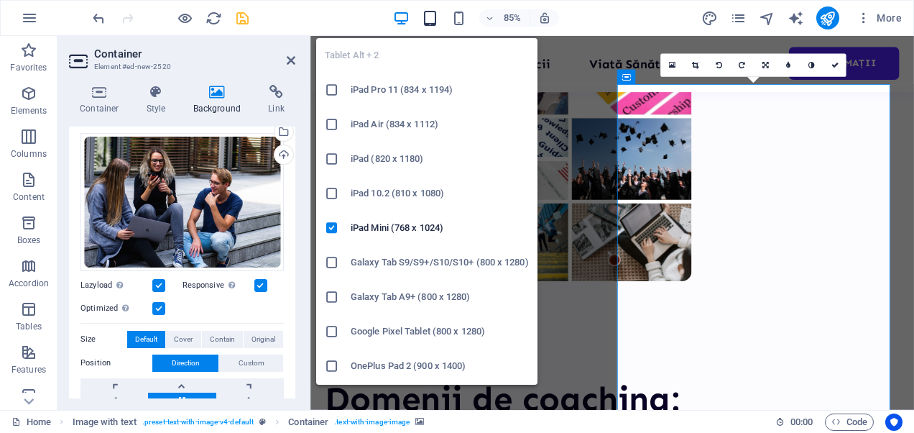
click at [429, 16] on icon "button" at bounding box center [430, 18] width 17 height 17
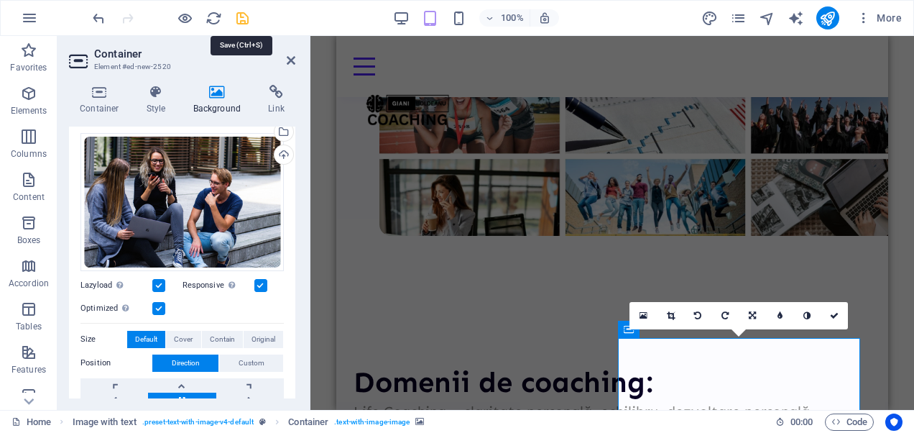
click at [242, 17] on icon "save" at bounding box center [242, 18] width 17 height 17
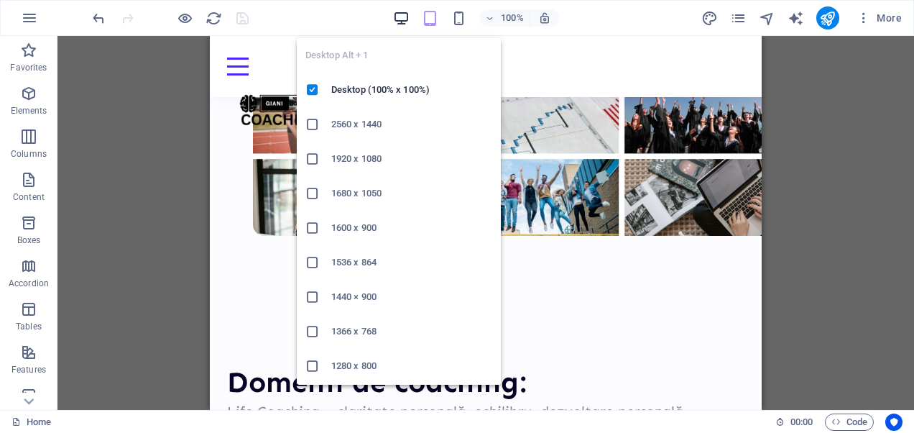
click at [403, 20] on icon "button" at bounding box center [401, 18] width 17 height 17
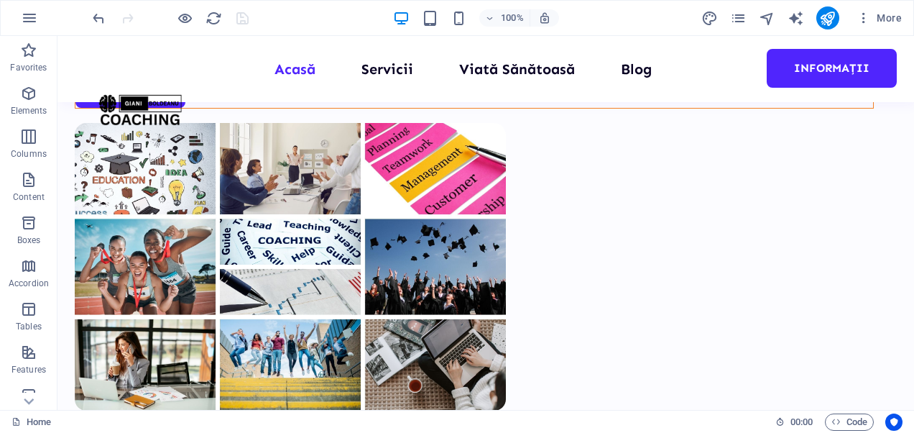
scroll to position [376, 0]
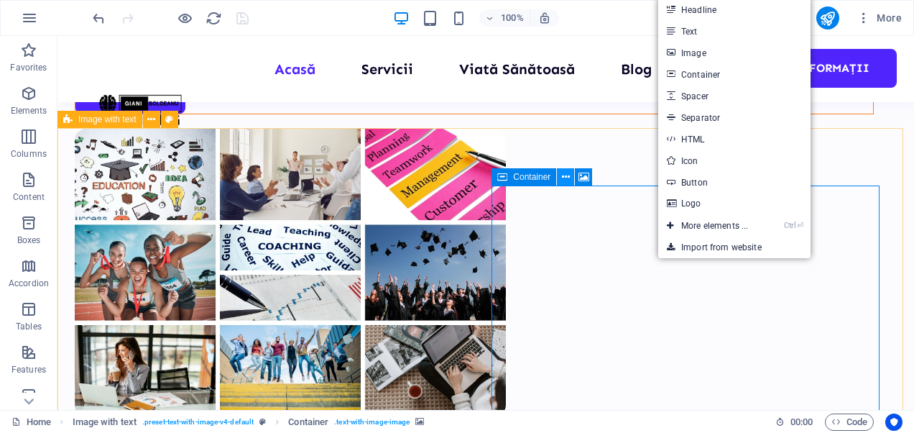
click at [565, 182] on icon at bounding box center [566, 177] width 8 height 15
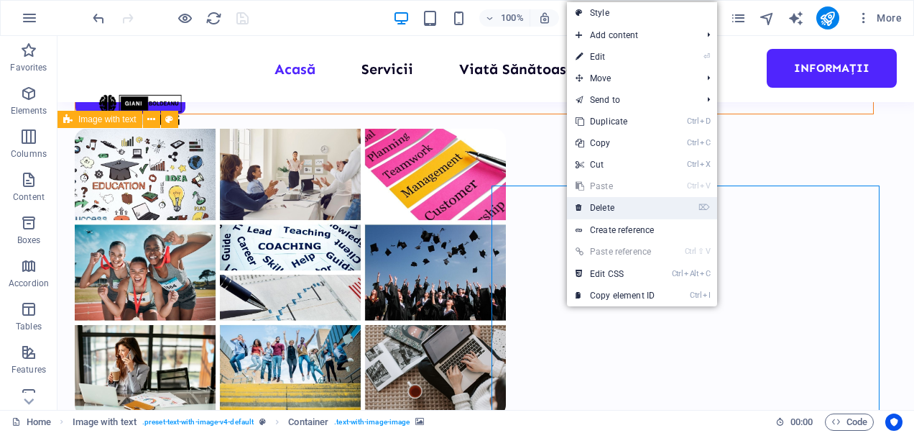
click at [615, 204] on link "⌦ Delete" at bounding box center [615, 208] width 96 height 22
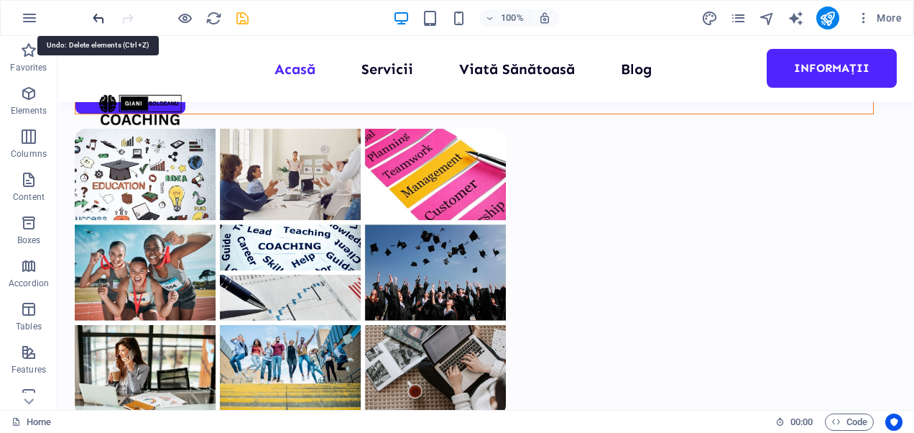
click at [97, 17] on icon "undo" at bounding box center [99, 18] width 17 height 17
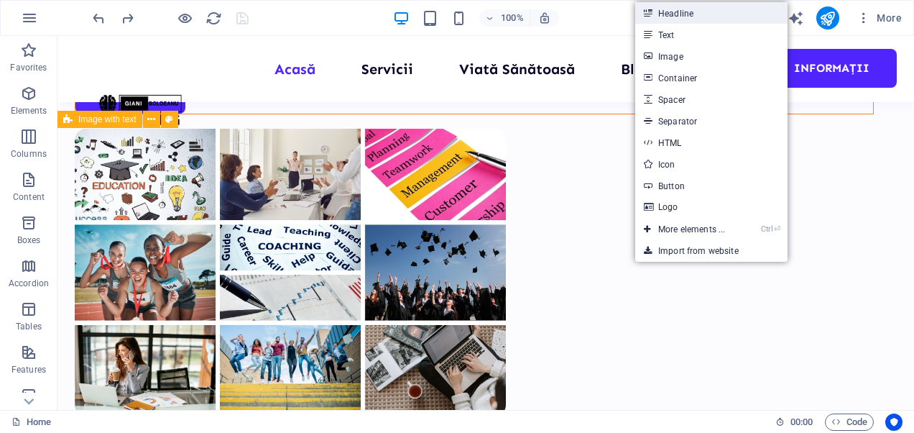
click at [657, 9] on link "Headline" at bounding box center [711, 13] width 152 height 22
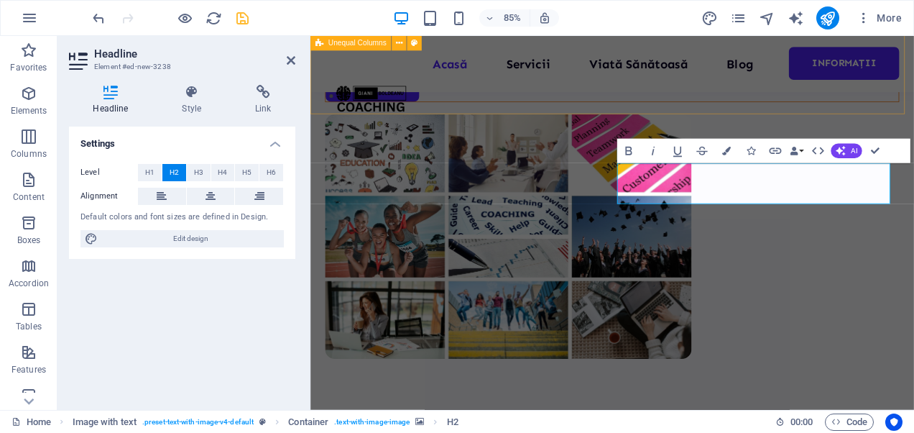
click at [772, 125] on div "Bun venit! Coaching pentru excelență – în sport, școală, viață și afaceri. Îți …" at bounding box center [665, 66] width 710 height 814
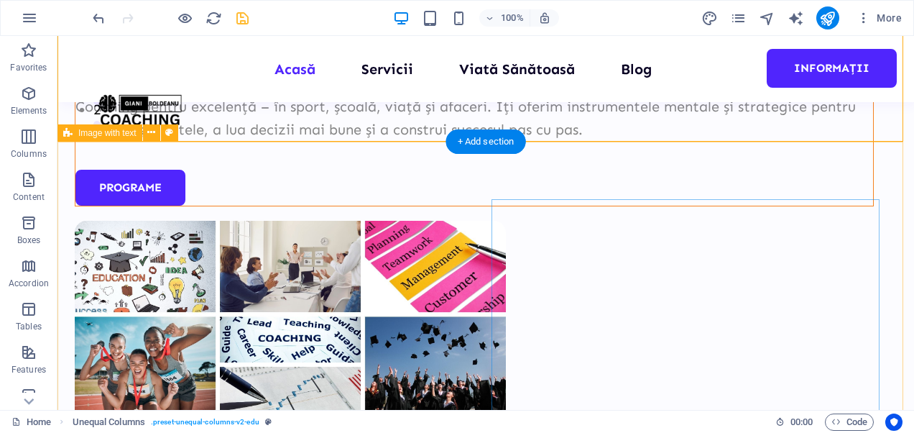
scroll to position [363, 0]
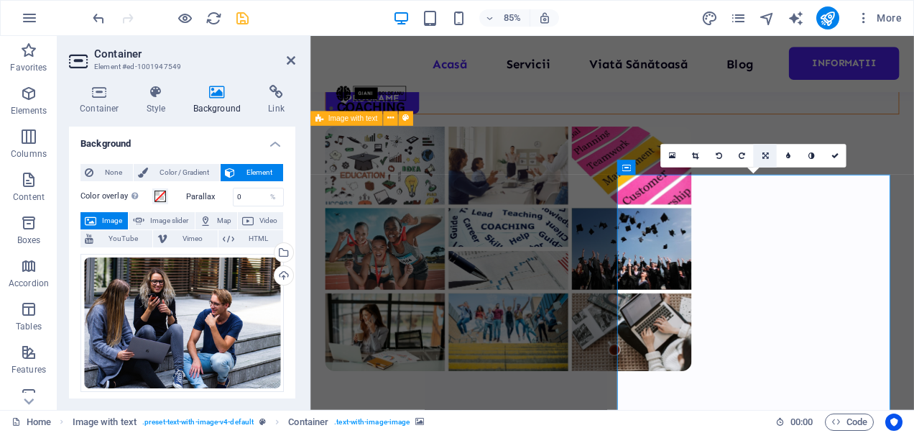
click at [763, 154] on icon at bounding box center [765, 155] width 6 height 7
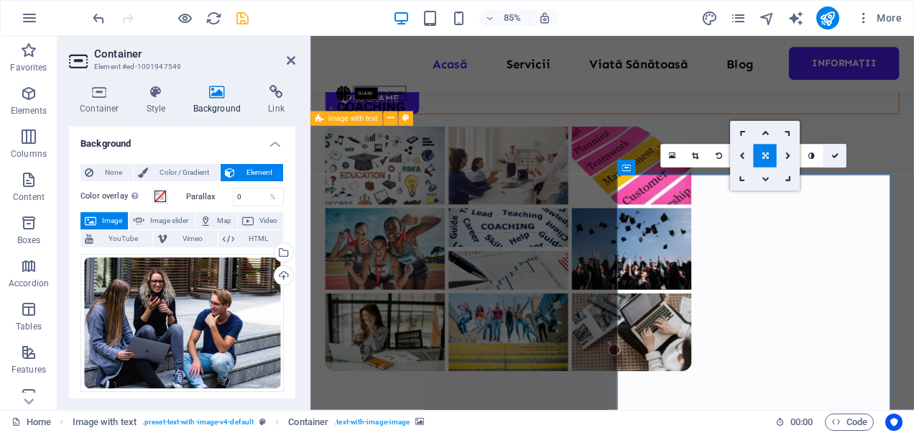
click at [835, 154] on icon at bounding box center [834, 155] width 7 height 7
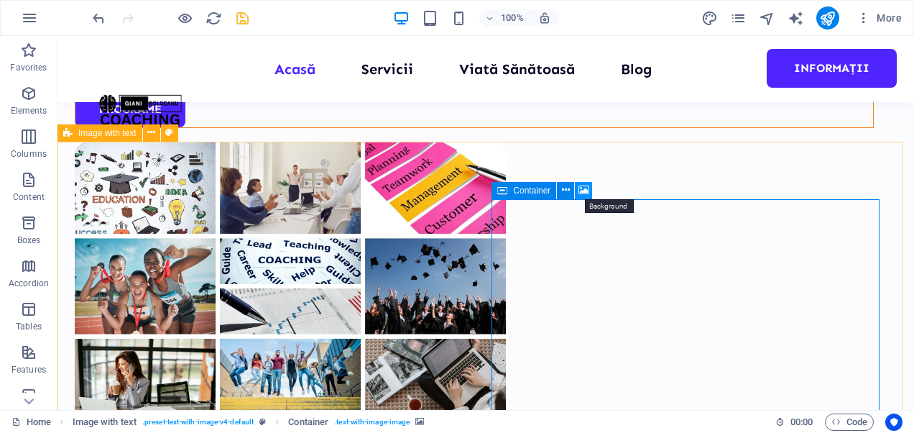
click at [583, 191] on icon at bounding box center [583, 189] width 11 height 15
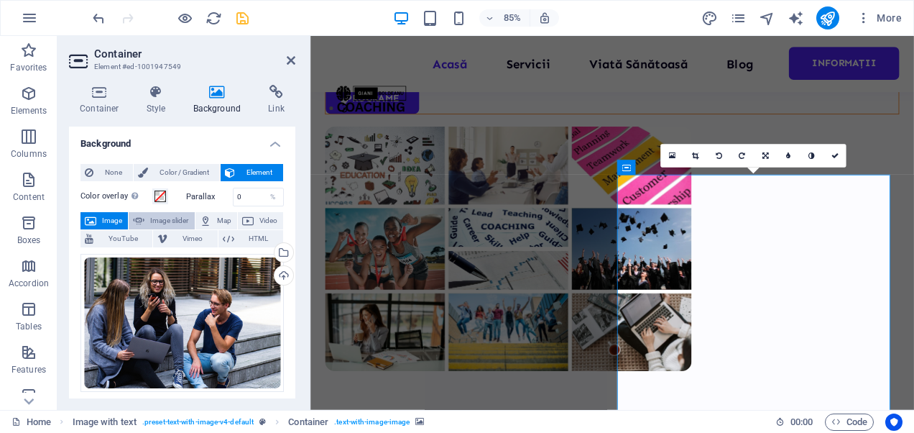
click at [155, 214] on span "Image slider" at bounding box center [169, 220] width 41 height 17
select select "ms"
select select "s"
select select "progressive"
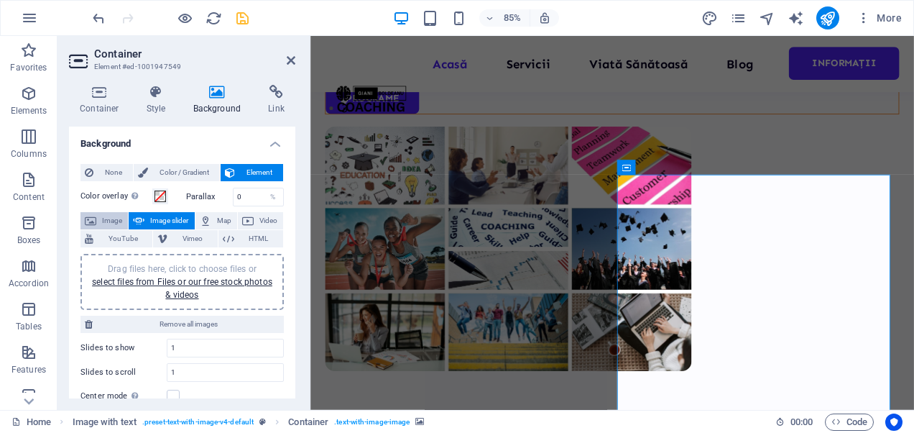
click at [97, 221] on button "Image" at bounding box center [103, 220] width 47 height 17
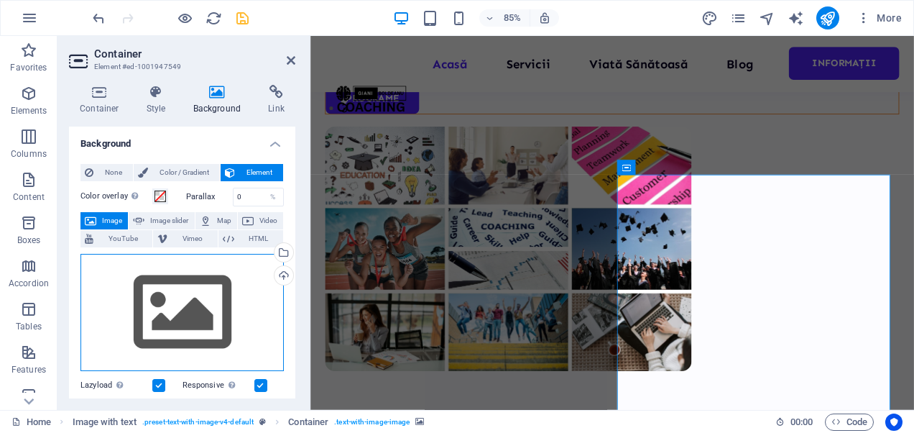
click at [165, 298] on div "Drag files here, click to choose files or select files from Files or our free s…" at bounding box center [181, 313] width 203 height 118
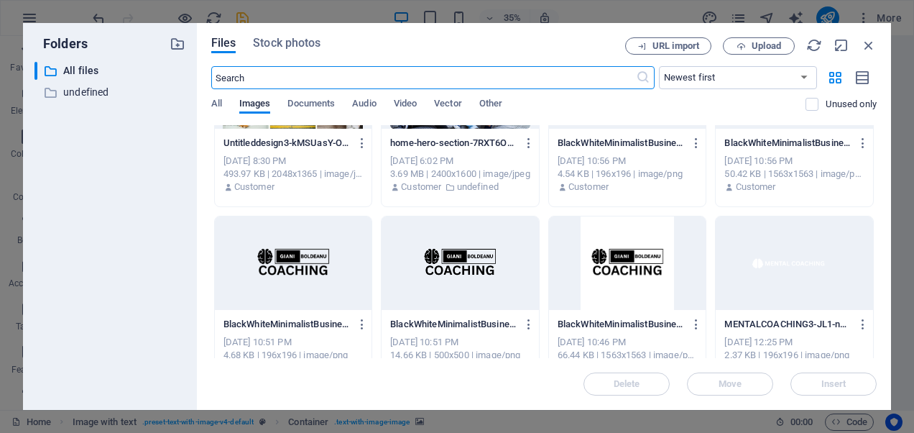
scroll to position [0, 0]
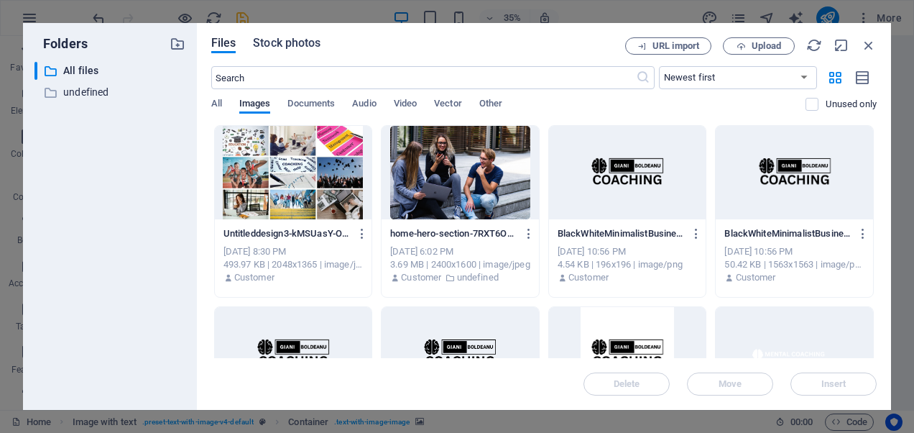
click at [300, 50] on span "Stock photos" at bounding box center [287, 42] width 68 height 17
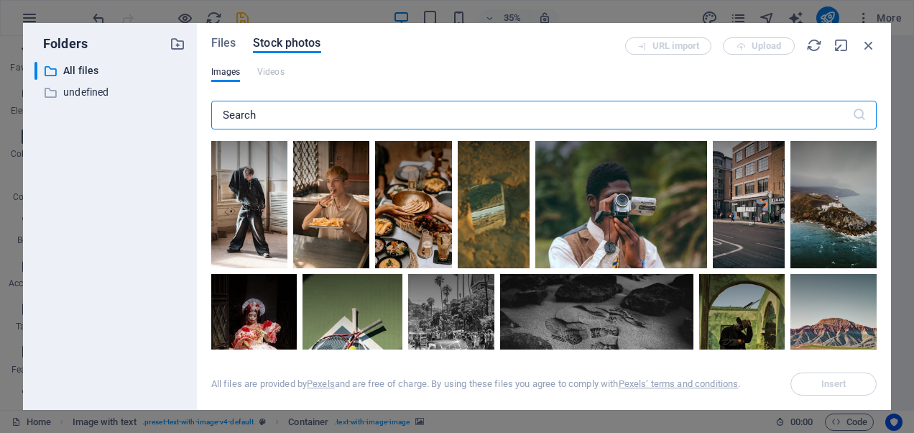
click at [409, 117] on input "text" at bounding box center [531, 115] width 641 height 29
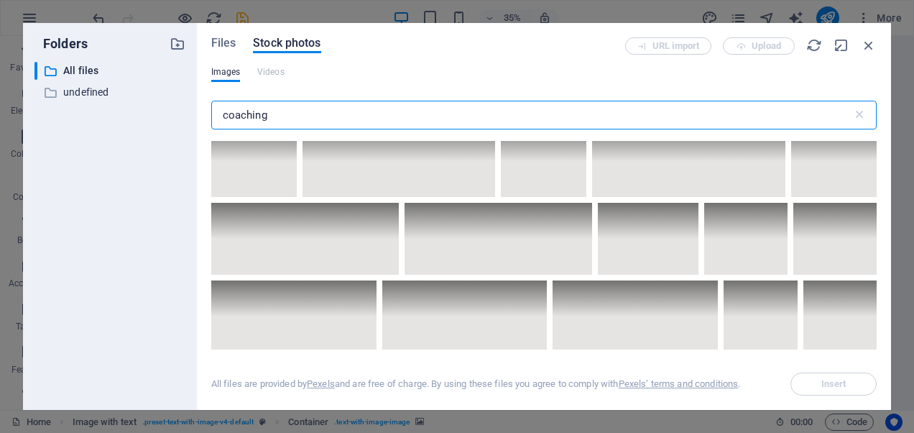
scroll to position [3479, 0]
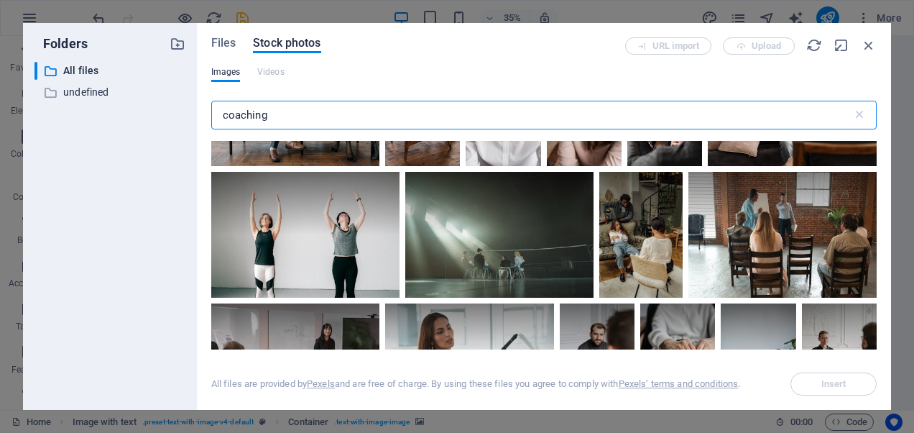
type input "coaching"
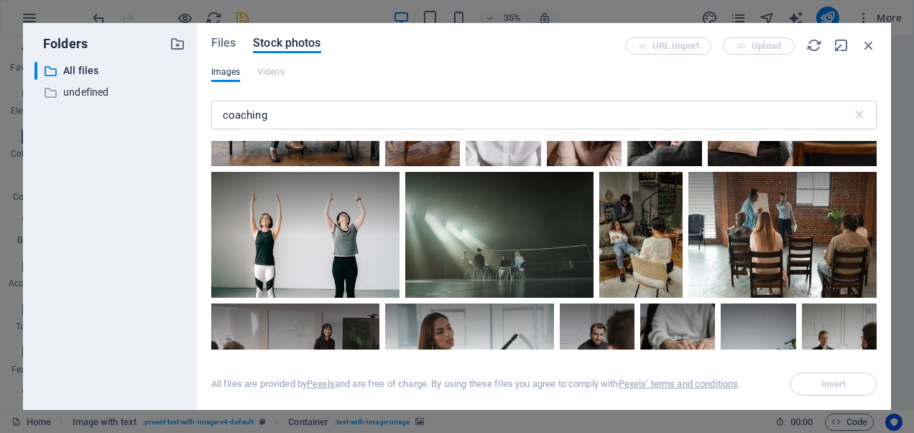
click at [821, 395] on div "Files Stock photos URL import Upload Images Videos coaching ​ All files are pro…" at bounding box center [544, 216] width 694 height 387
click at [816, 381] on span "Insert" at bounding box center [833, 383] width 73 height 9
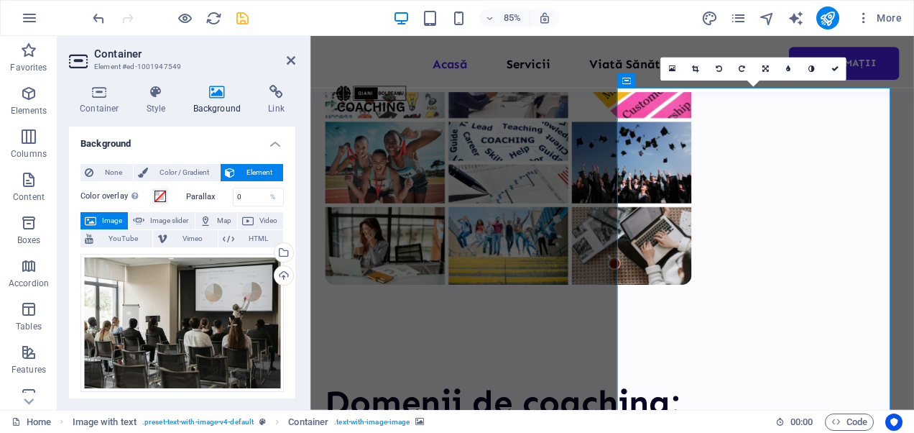
scroll to position [440, 0]
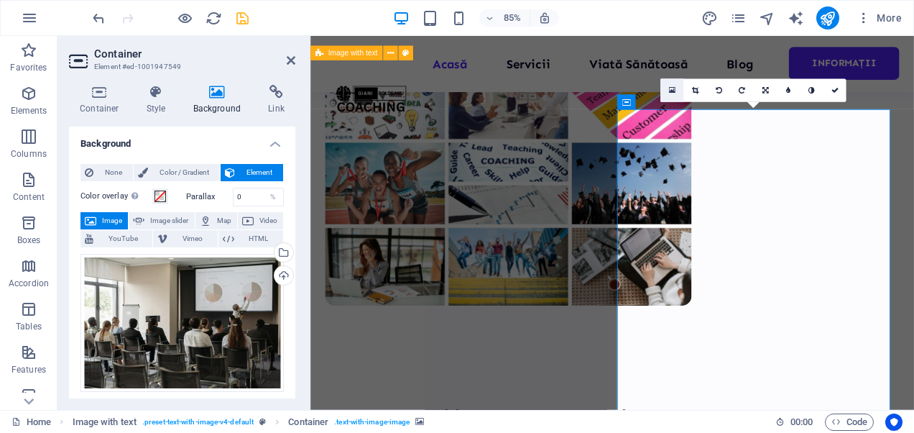
click at [672, 89] on icon at bounding box center [672, 90] width 6 height 9
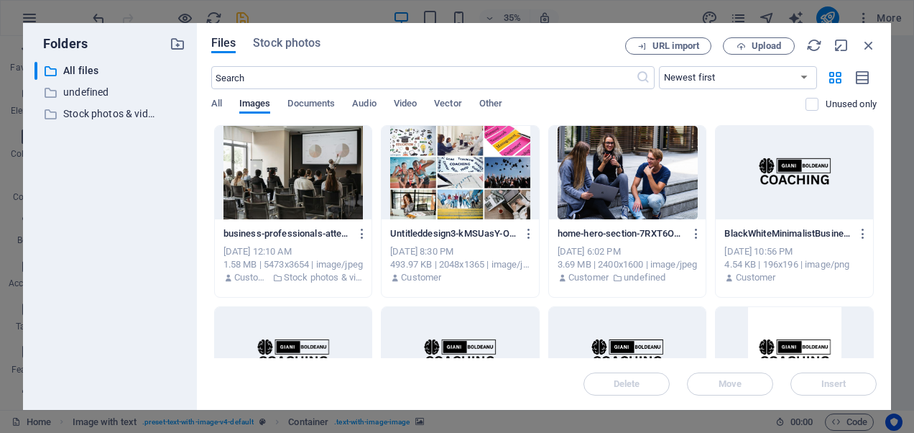
click at [300, 172] on div at bounding box center [293, 172] width 157 height 93
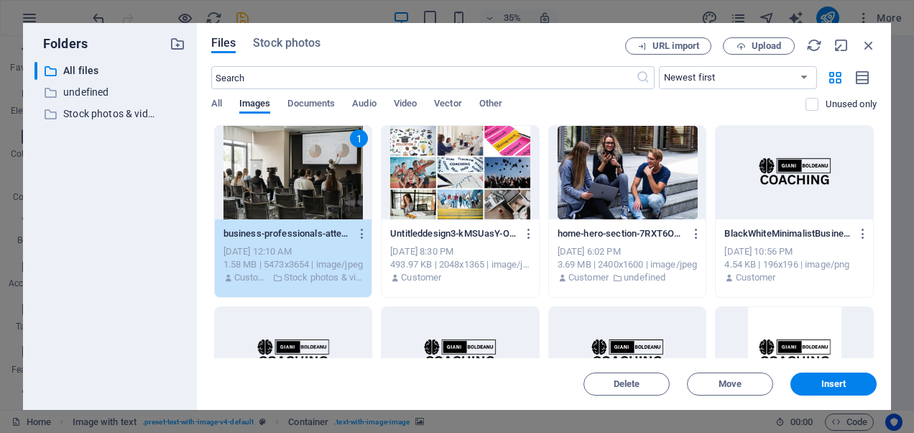
click at [300, 172] on div "1" at bounding box center [293, 172] width 157 height 93
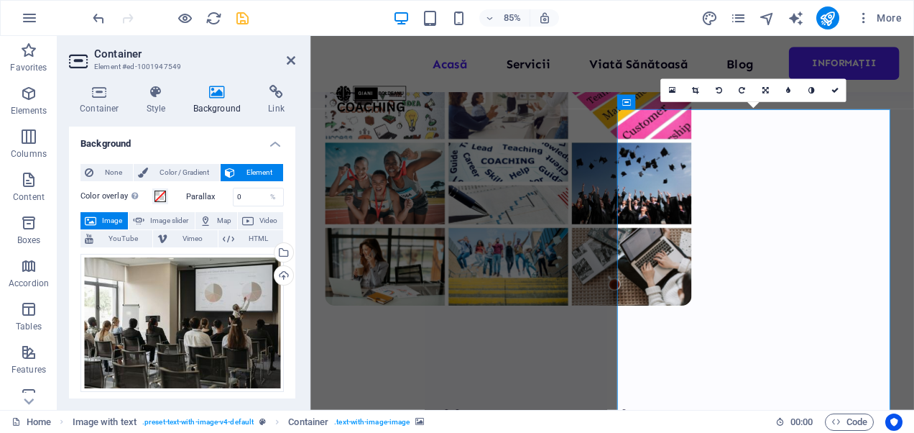
click at [789, 90] on icon at bounding box center [788, 90] width 4 height 7
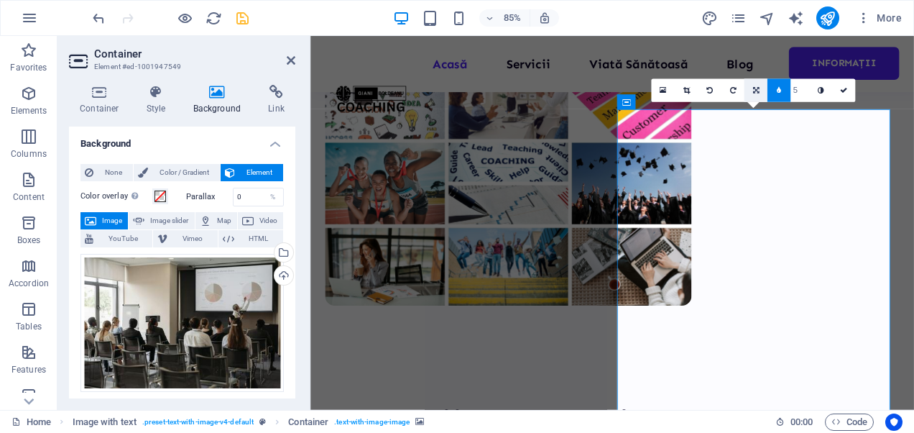
click at [753, 88] on icon at bounding box center [756, 90] width 6 height 7
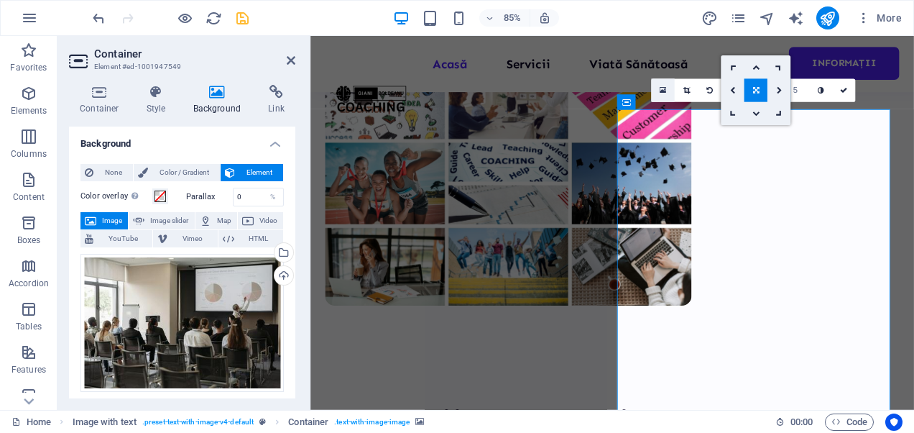
click at [667, 89] on link at bounding box center [663, 90] width 23 height 23
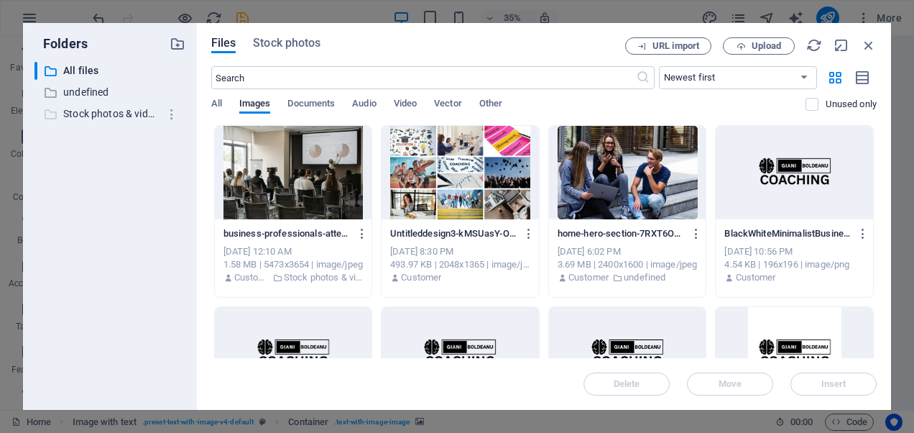
click at [128, 116] on p "Stock photos & videos" at bounding box center [111, 114] width 96 height 17
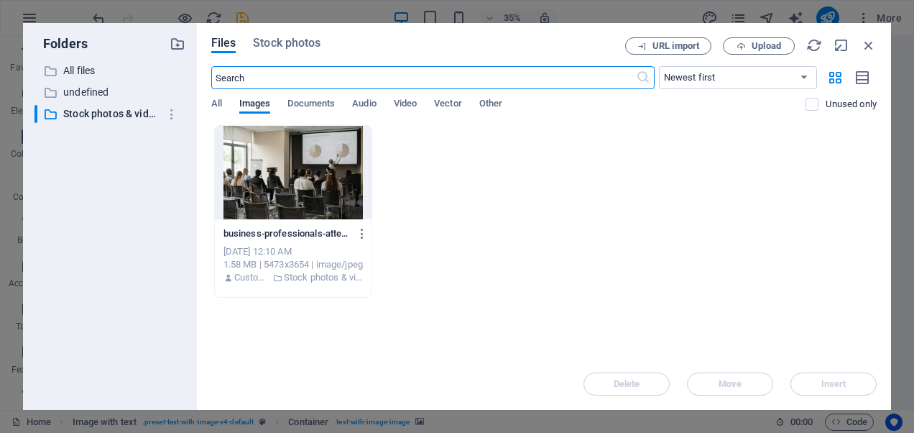
click at [273, 76] on input "text" at bounding box center [423, 77] width 425 height 23
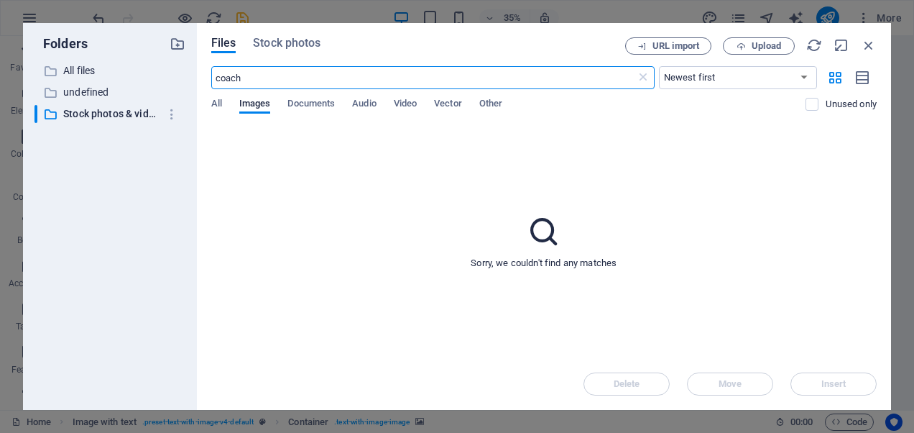
type input "coach"
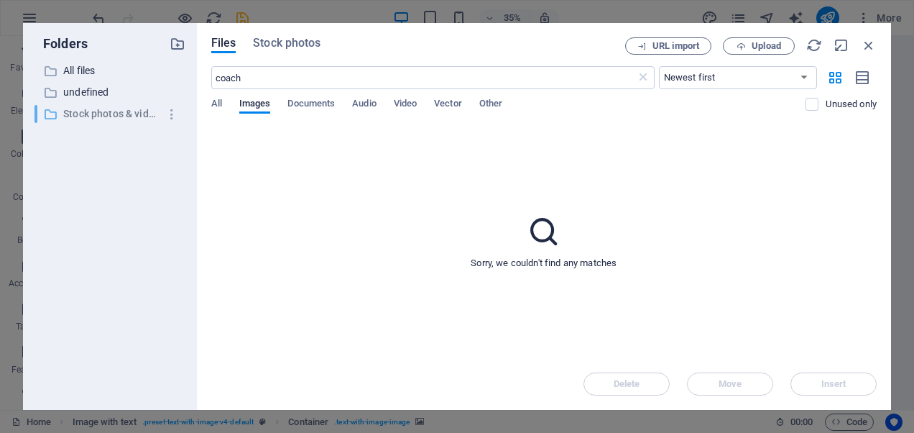
click at [129, 112] on p "Stock photos & videos" at bounding box center [111, 114] width 96 height 17
click at [278, 47] on span "Stock photos" at bounding box center [287, 42] width 68 height 17
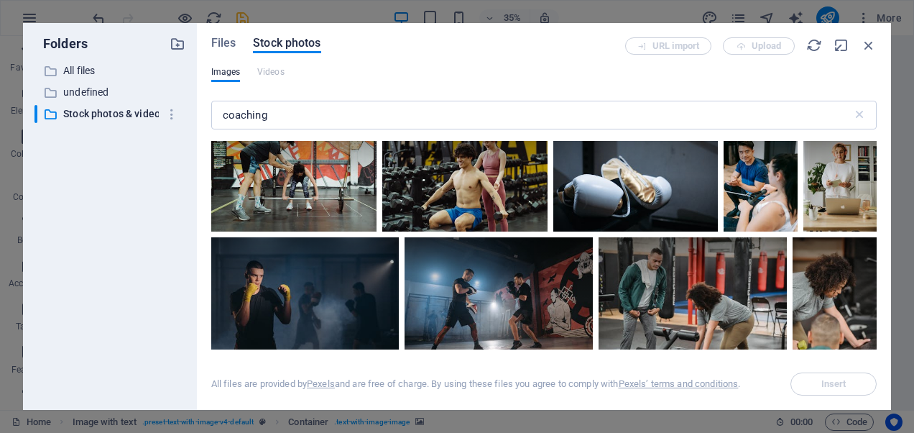
scroll to position [10163, 0]
click at [333, 114] on input "coaching" at bounding box center [531, 115] width 641 height 29
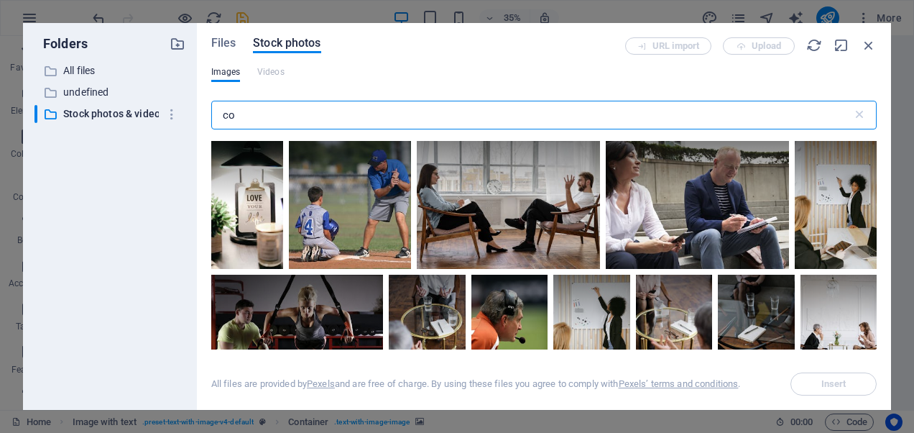
type input "c"
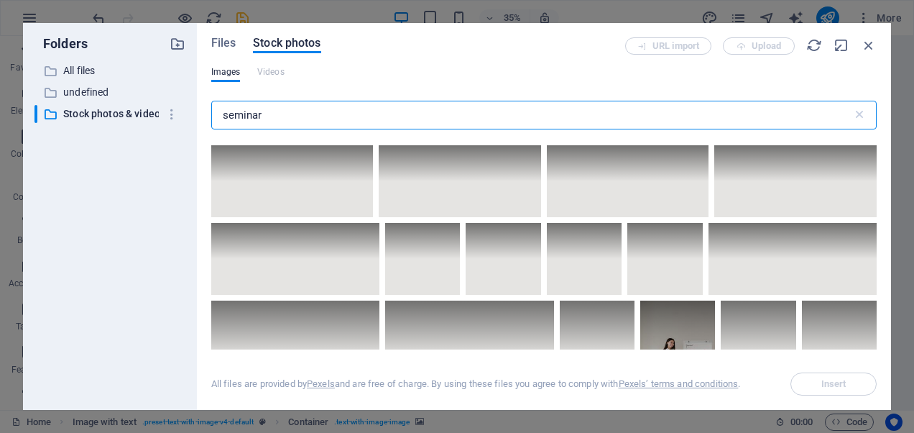
scroll to position [6593, 0]
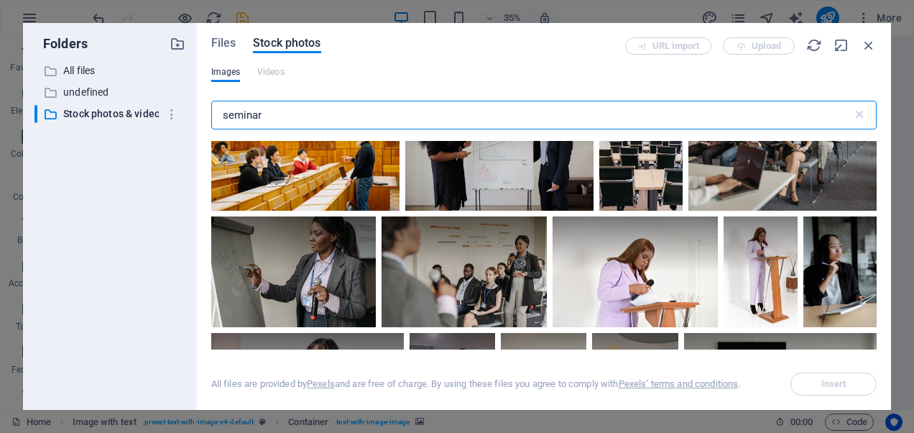
type input "seminar"
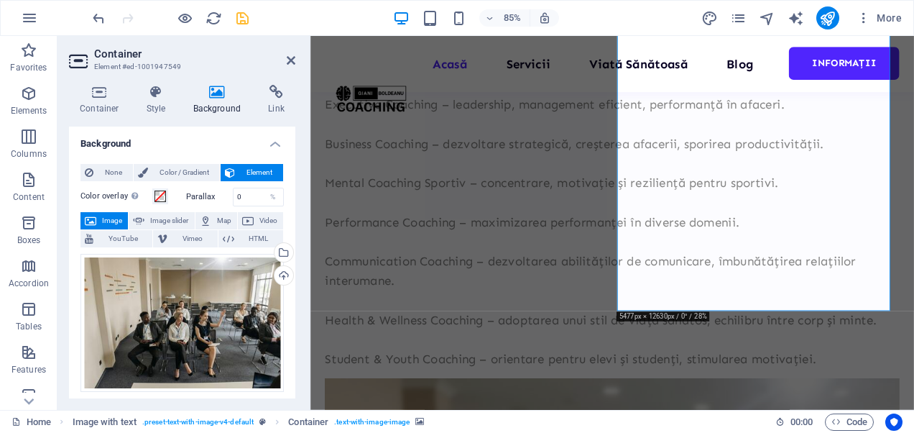
scroll to position [996, 0]
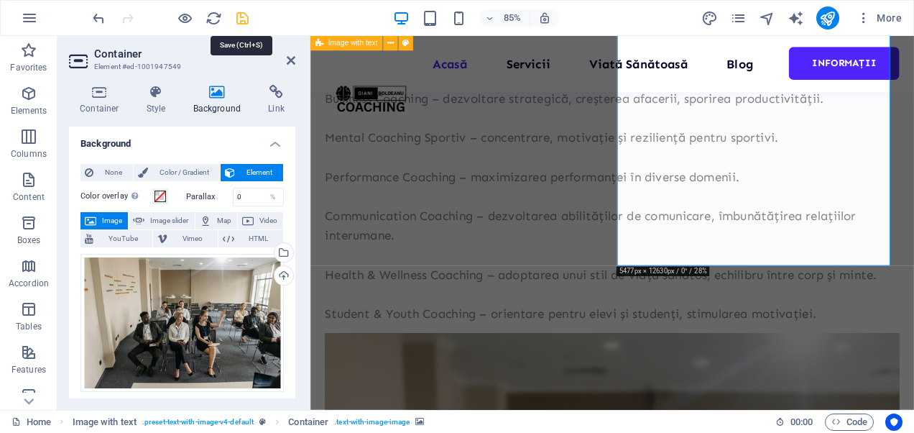
click at [243, 17] on icon "save" at bounding box center [242, 18] width 17 height 17
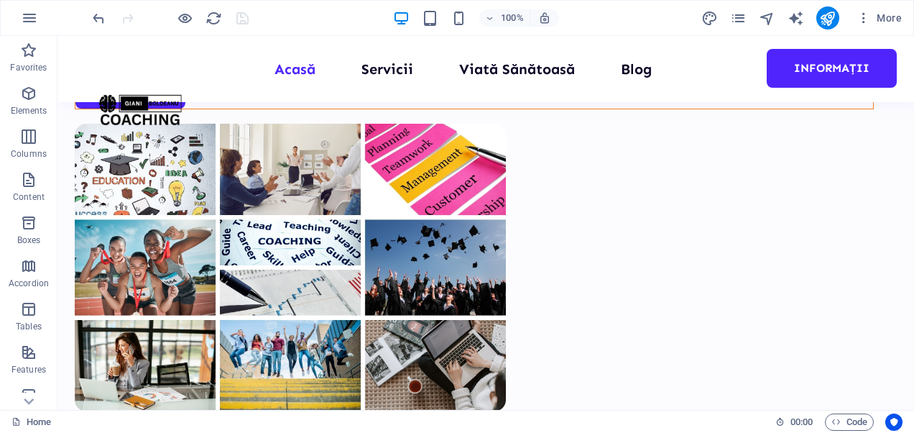
scroll to position [412, 0]
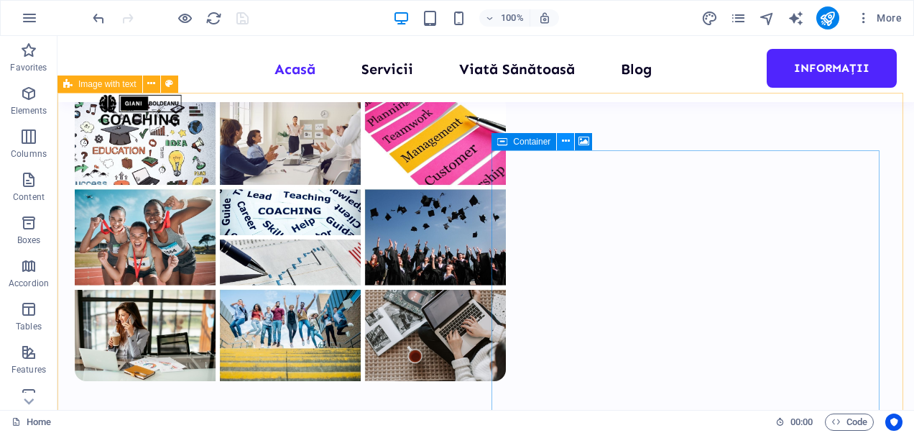
click at [565, 142] on icon at bounding box center [566, 141] width 8 height 15
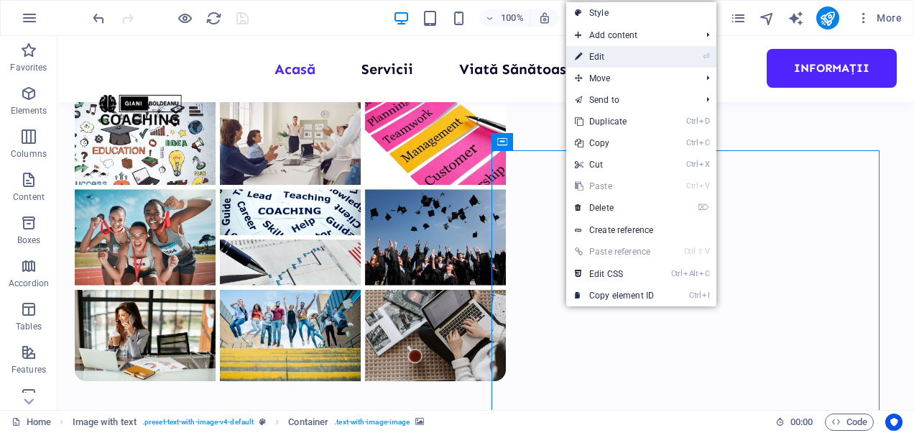
click at [598, 56] on link "⏎ Edit" at bounding box center [614, 57] width 96 height 22
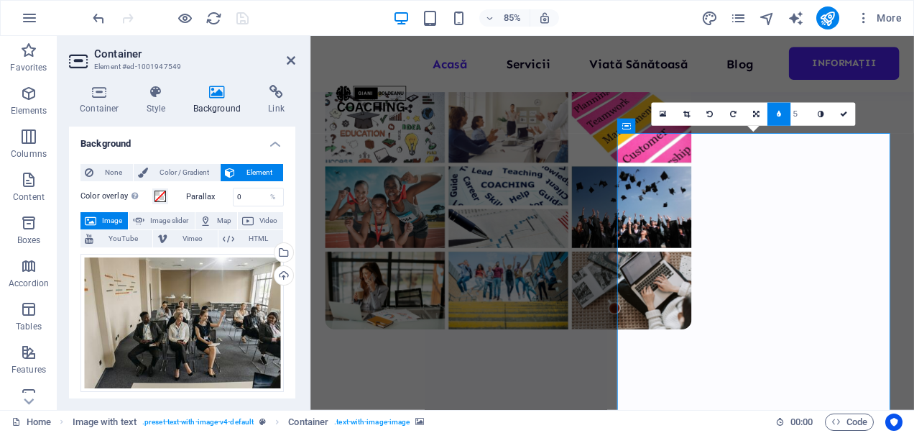
click at [235, 170] on button "Element" at bounding box center [252, 172] width 63 height 17
click at [198, 173] on span "Color / Gradient" at bounding box center [183, 172] width 63 height 17
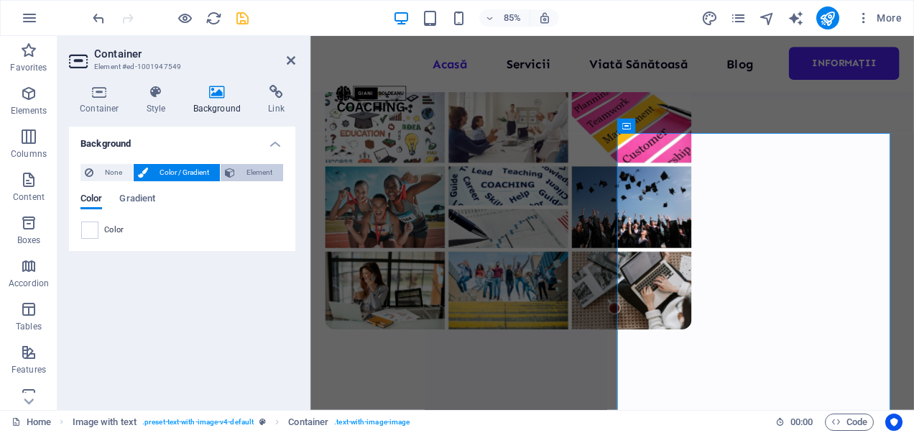
click at [249, 175] on span "Element" at bounding box center [259, 172] width 40 height 17
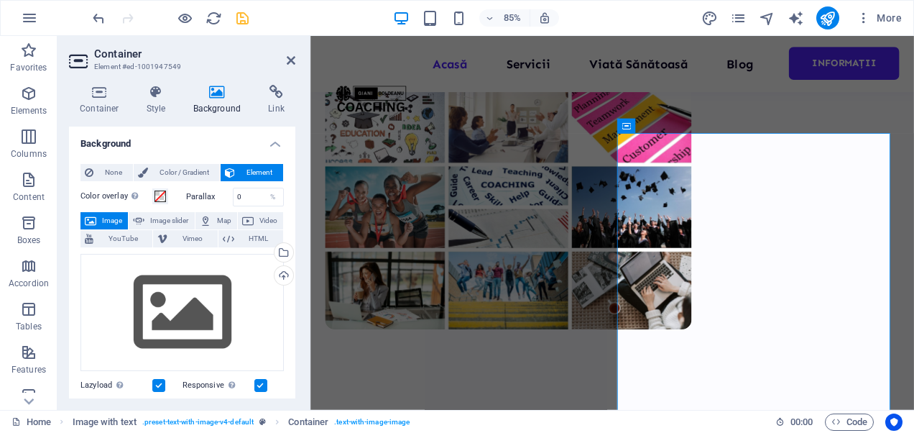
click at [160, 382] on label at bounding box center [158, 385] width 13 height 13
click at [0, 0] on input "Lazyload Loading images after the page loads improves page speed." at bounding box center [0, 0] width 0 height 0
click at [160, 382] on label at bounding box center [158, 385] width 13 height 13
click at [0, 0] on input "Lazyload Loading images after the page loads improves page speed." at bounding box center [0, 0] width 0 height 0
click at [160, 195] on span at bounding box center [159, 195] width 11 height 11
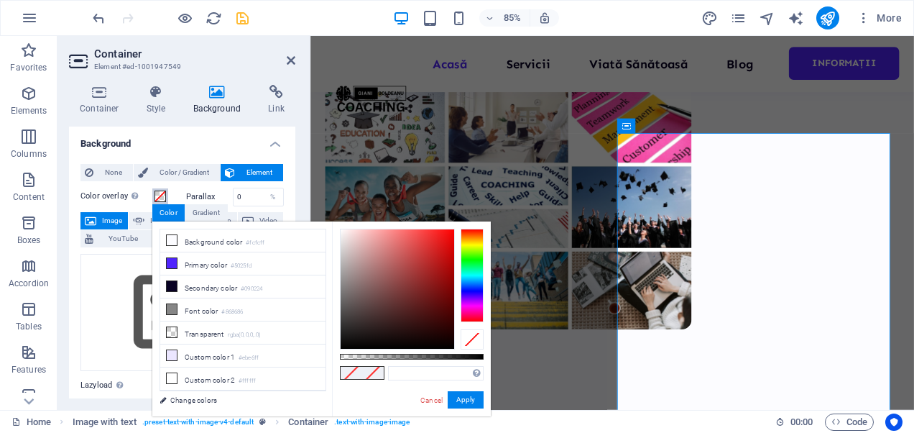
click at [160, 195] on span at bounding box center [159, 195] width 11 height 11
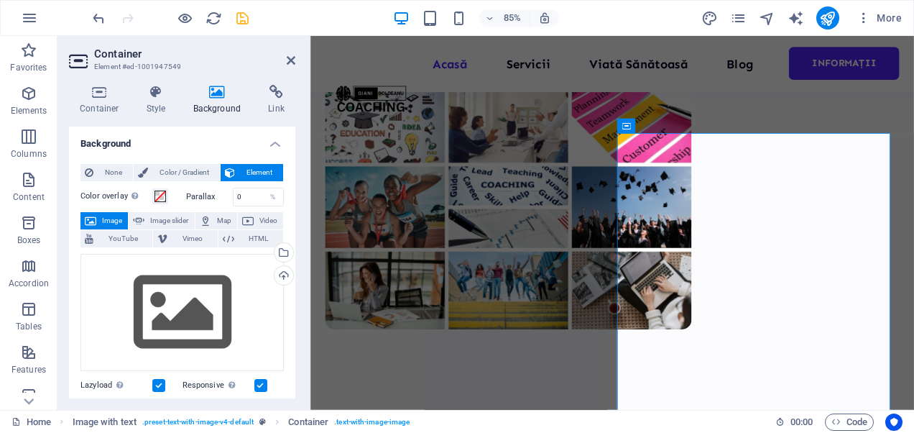
click at [205, 197] on label "Parallax" at bounding box center [209, 197] width 47 height 8
click at [197, 173] on span "Color / Gradient" at bounding box center [183, 172] width 63 height 17
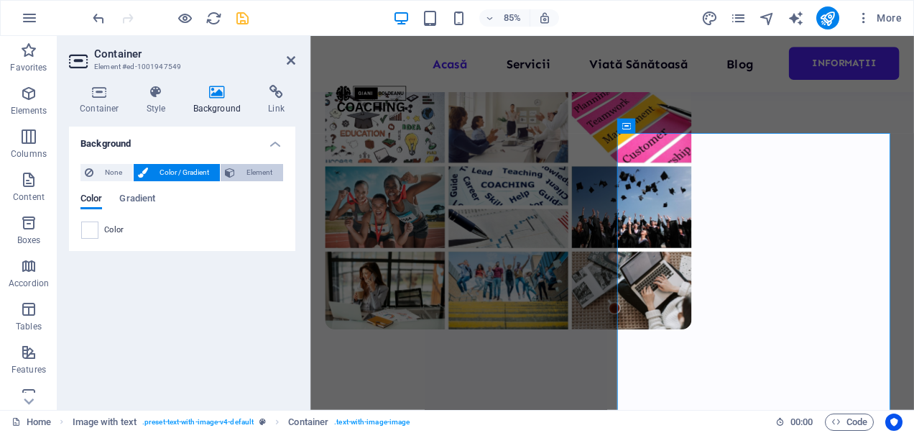
click at [250, 170] on span "Element" at bounding box center [259, 172] width 40 height 17
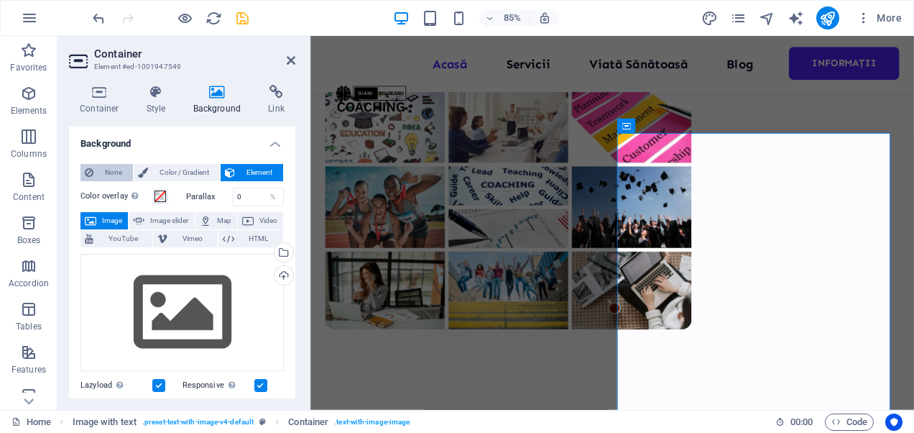
click at [108, 171] on span "None" at bounding box center [113, 172] width 31 height 17
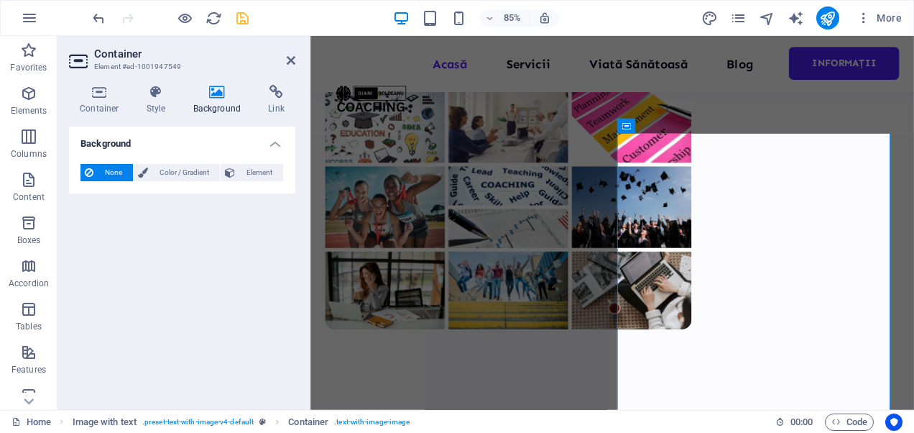
click at [108, 171] on span "None" at bounding box center [113, 172] width 31 height 17
click at [157, 172] on span "Color / Gradient" at bounding box center [183, 172] width 63 height 17
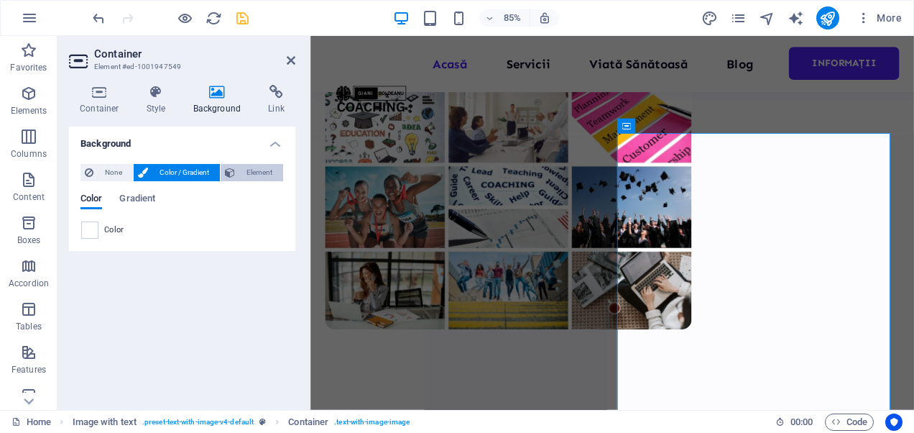
click at [233, 175] on icon at bounding box center [230, 172] width 10 height 17
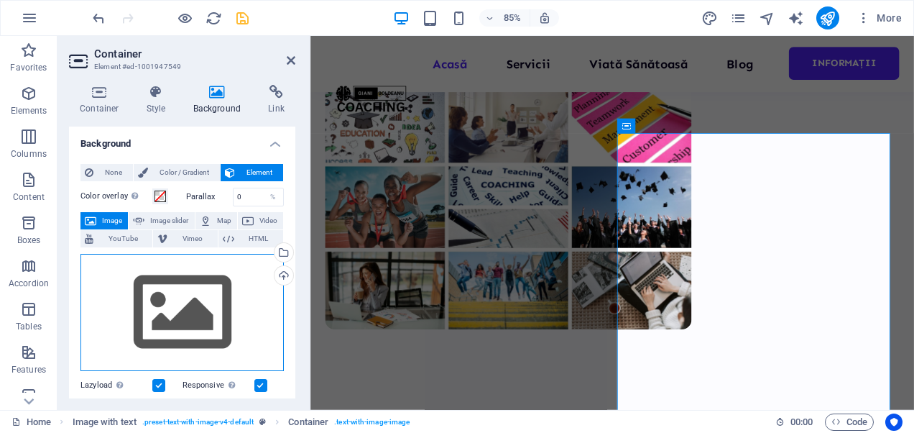
click at [173, 308] on div "Drag files here, click to choose files or select files from Files or our free s…" at bounding box center [181, 313] width 203 height 118
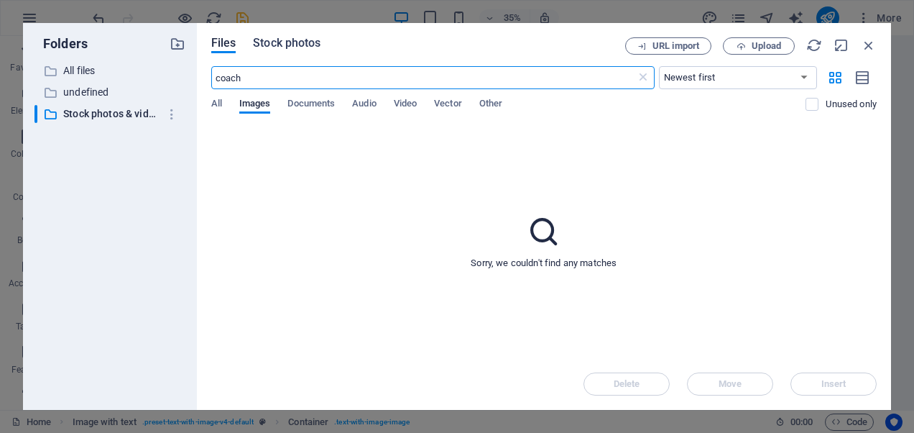
click at [286, 42] on span "Stock photos" at bounding box center [287, 42] width 68 height 17
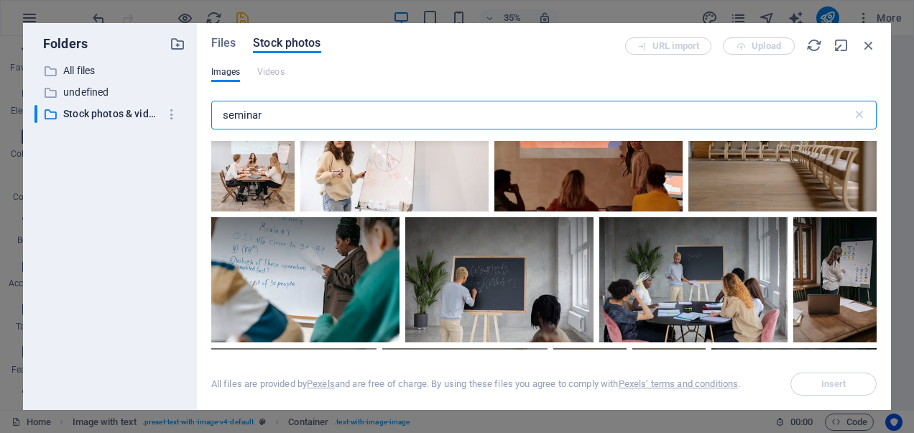
scroll to position [7955, 0]
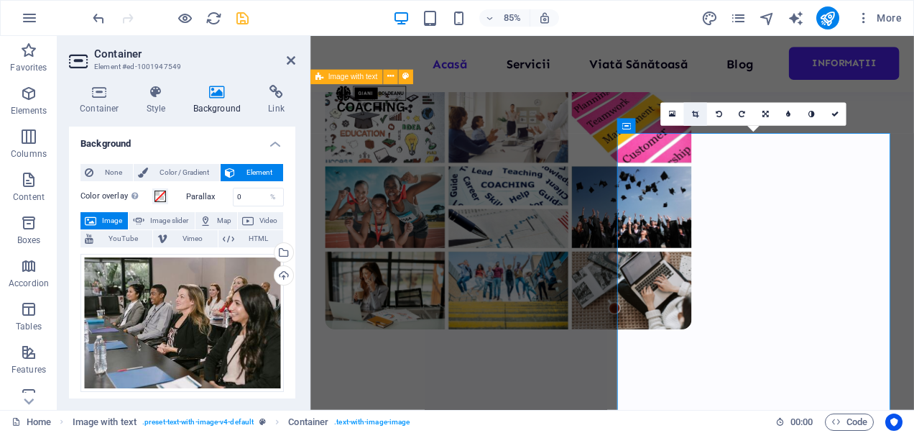
click at [695, 116] on icon at bounding box center [695, 113] width 6 height 7
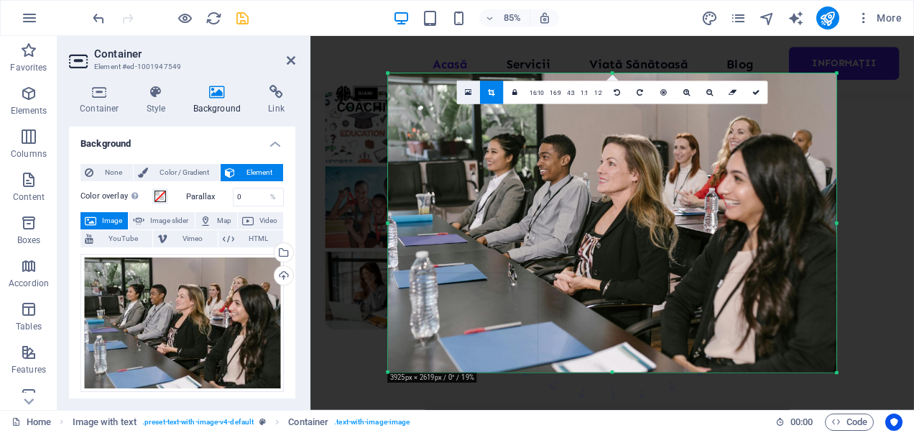
click at [470, 95] on icon at bounding box center [468, 92] width 6 height 9
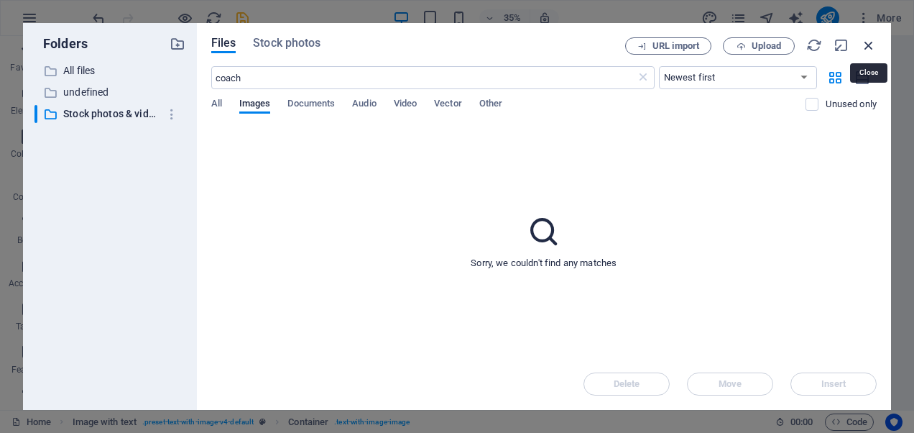
click at [872, 40] on icon "button" at bounding box center [869, 45] width 16 height 16
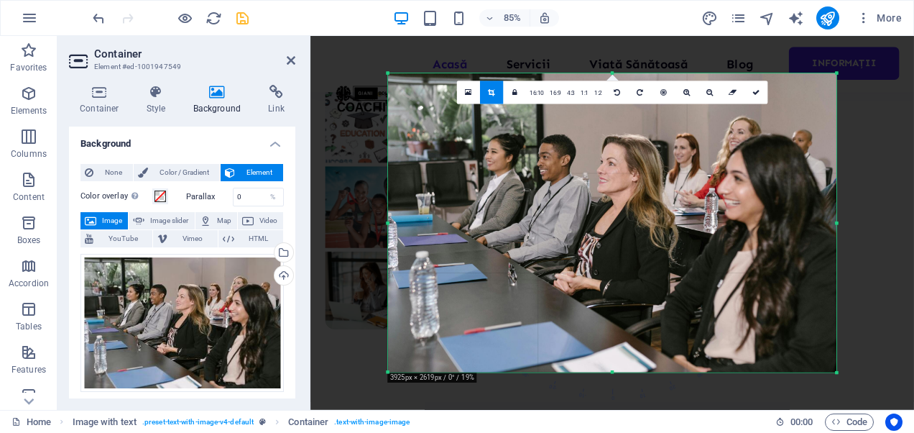
click at [500, 187] on div at bounding box center [612, 222] width 448 height 299
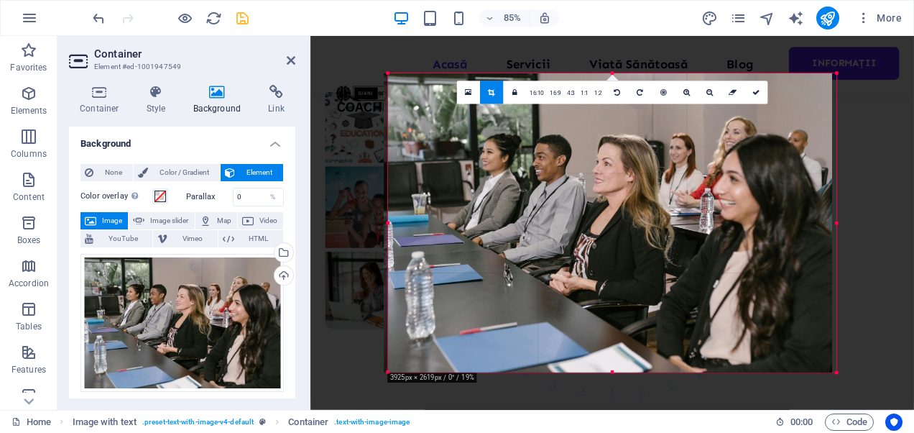
click at [495, 184] on div at bounding box center [608, 222] width 448 height 299
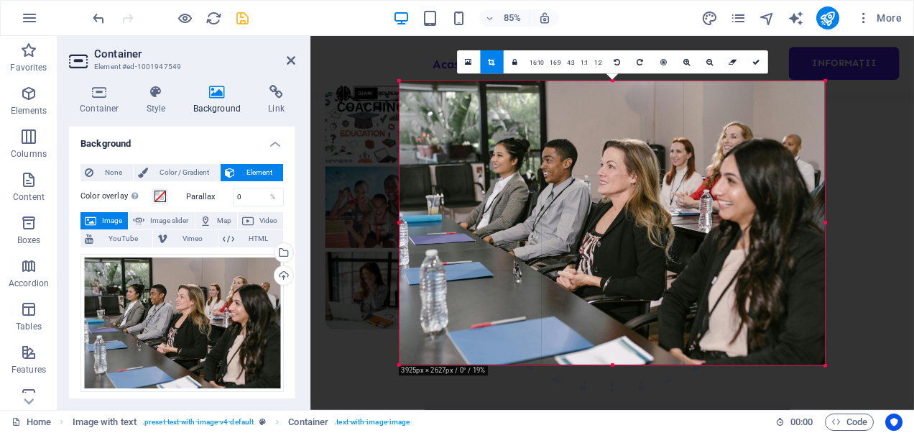
drag, startPoint x: 836, startPoint y: 76, endPoint x: 809, endPoint y: 115, distance: 47.4
click at [809, 115] on div "180 170 160 150 140 130 120 110 100 90 80 70 60 50 40 30 20 10 0 -10 -20 -30 -4…" at bounding box center [611, 222] width 425 height 284
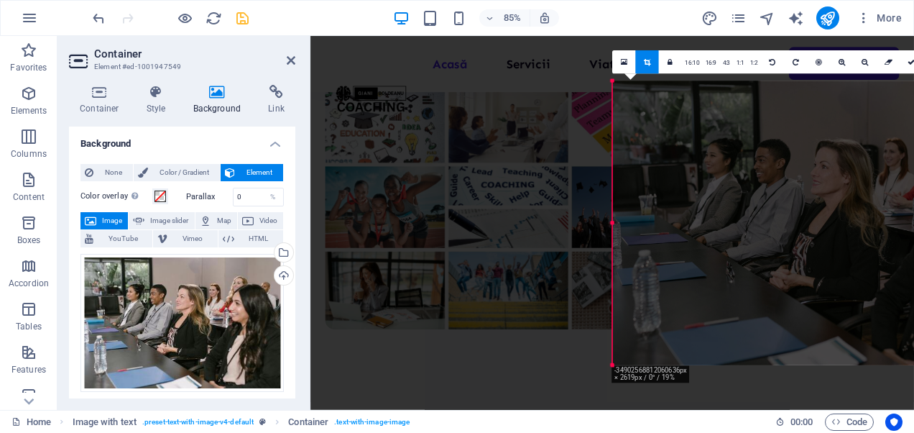
click at [287, 57] on icon at bounding box center [291, 60] width 9 height 11
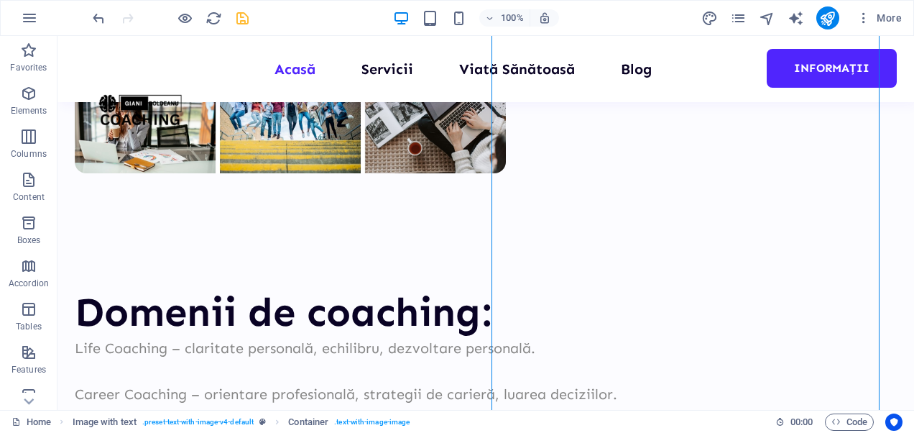
scroll to position [578, 0]
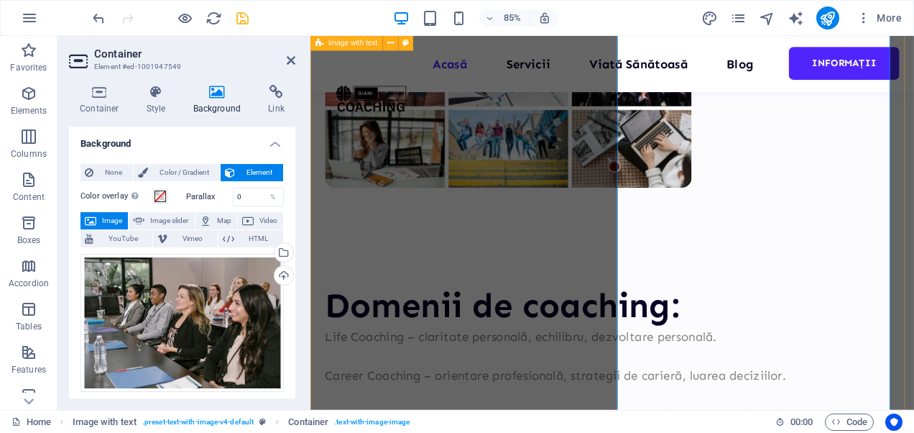
click at [719, 83] on div "Menu Acasă Servicii Viată Sănătoasă Blog Informații" at bounding box center [665, 69] width 710 height 66
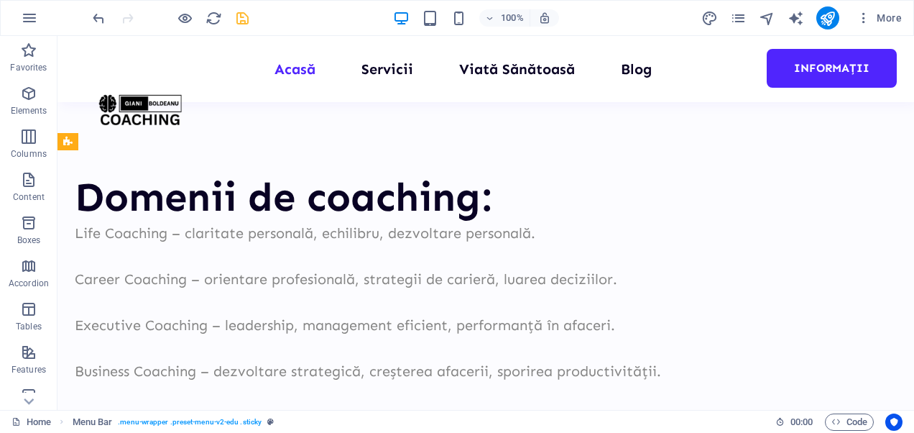
scroll to position [596, 0]
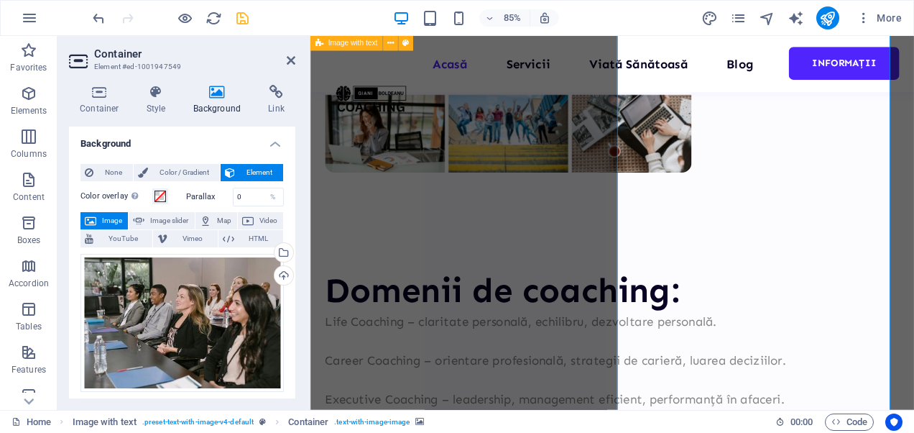
drag, startPoint x: 981, startPoint y: 232, endPoint x: 802, endPoint y: 267, distance: 182.9
click at [152, 98] on icon at bounding box center [156, 92] width 41 height 14
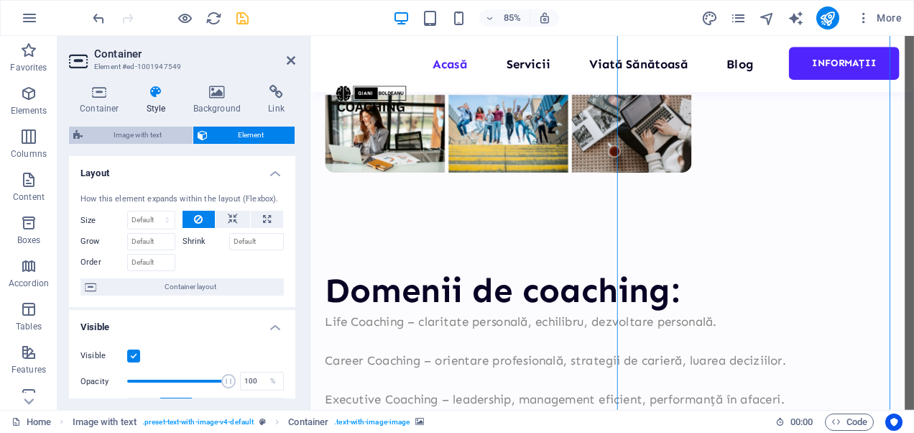
click at [124, 134] on span "Image with text" at bounding box center [137, 134] width 101 height 17
select select "rem"
select select "px"
select select "preset-text-with-image-v4-default"
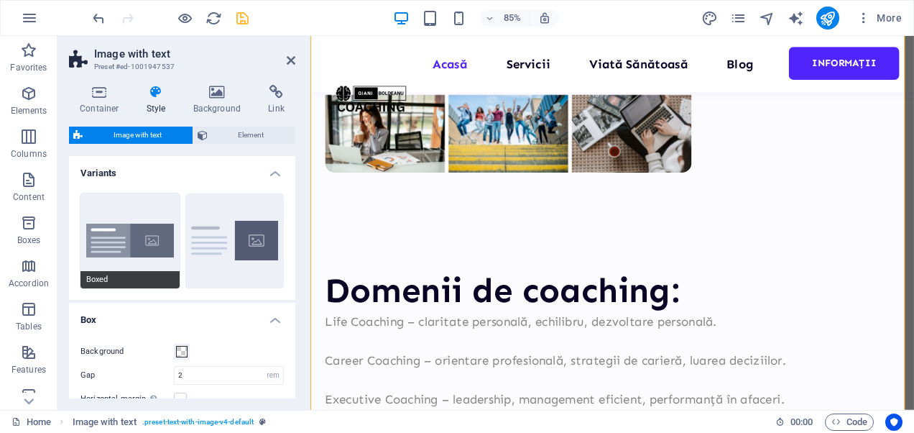
click at [141, 240] on button "Boxed" at bounding box center [129, 240] width 99 height 95
type input "0"
type input "2.5"
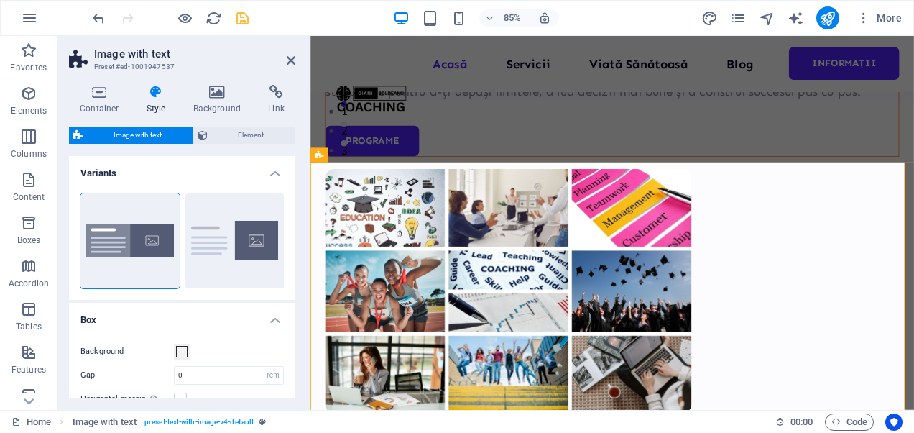
scroll to position [293, 0]
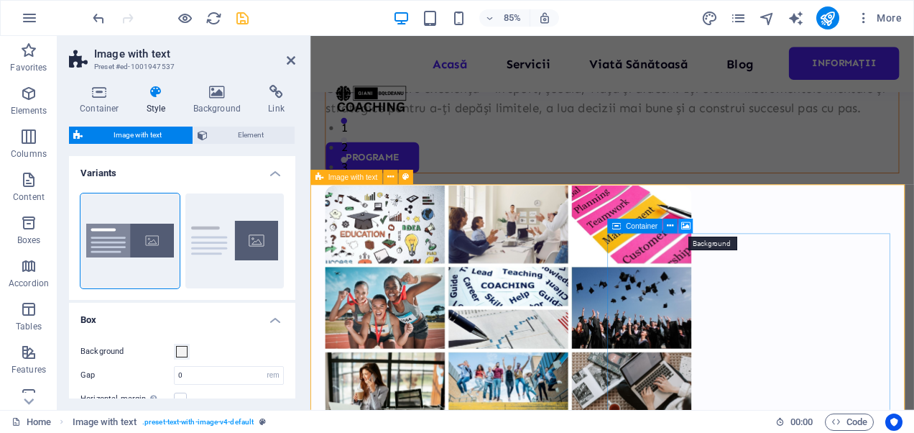
click at [687, 227] on icon at bounding box center [685, 226] width 9 height 13
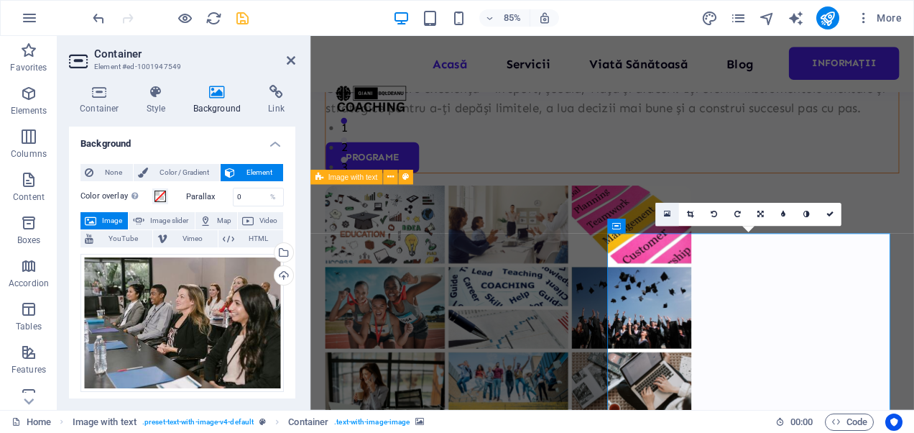
click at [670, 220] on link at bounding box center [667, 214] width 23 height 23
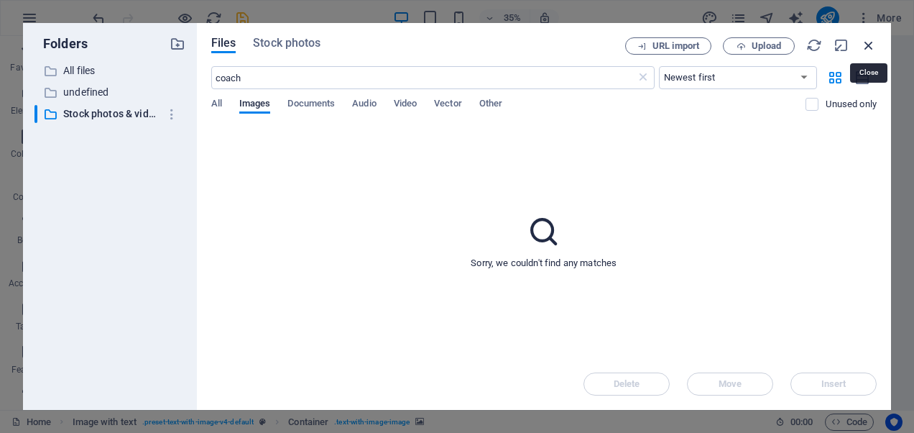
click at [868, 44] on icon "button" at bounding box center [869, 45] width 16 height 16
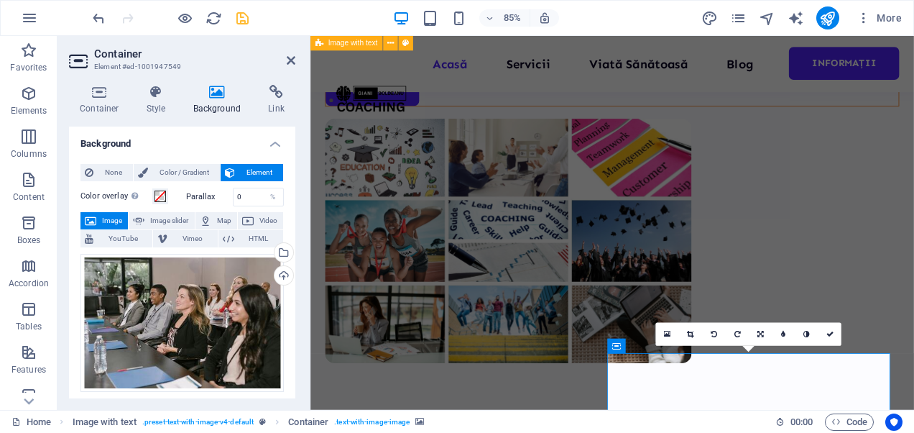
scroll to position [142, 0]
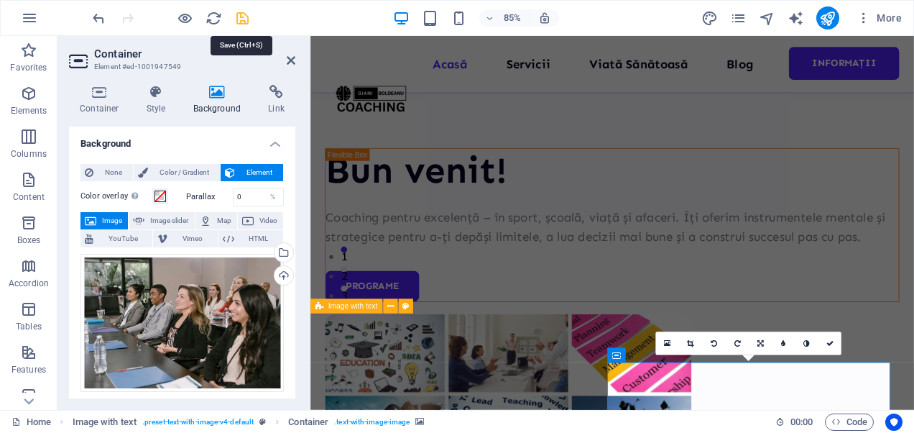
click at [249, 10] on icon "save" at bounding box center [242, 18] width 17 height 17
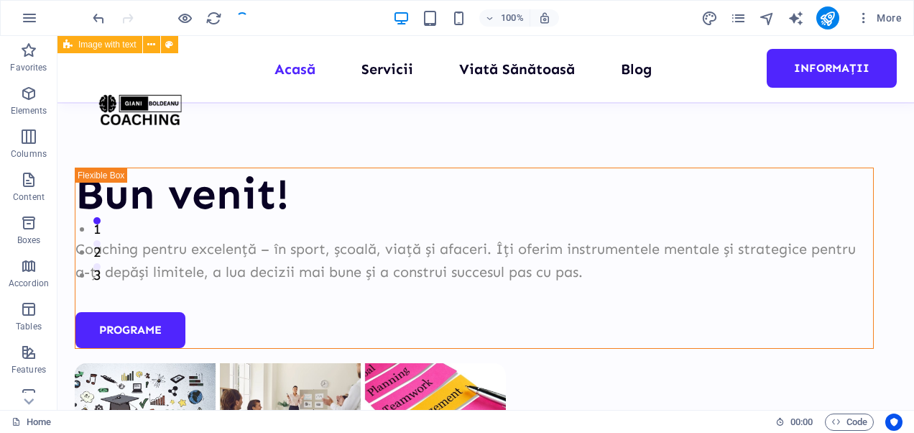
scroll to position [726, 0]
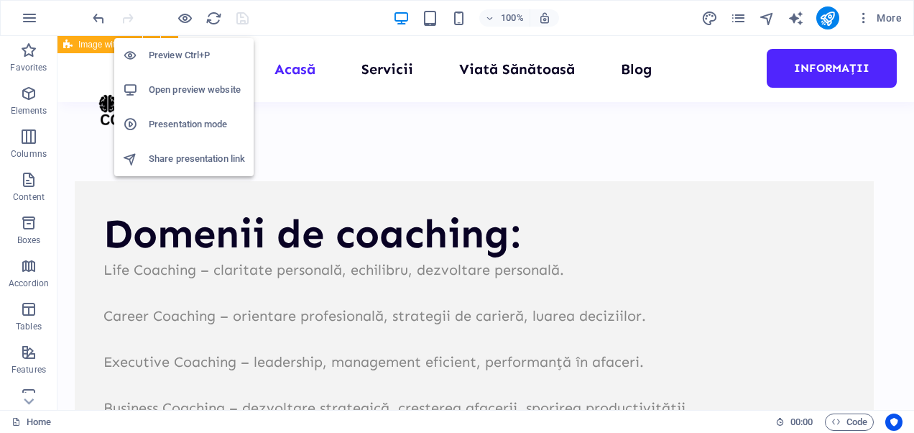
click at [171, 86] on h6 "Open preview website" at bounding box center [197, 89] width 96 height 17
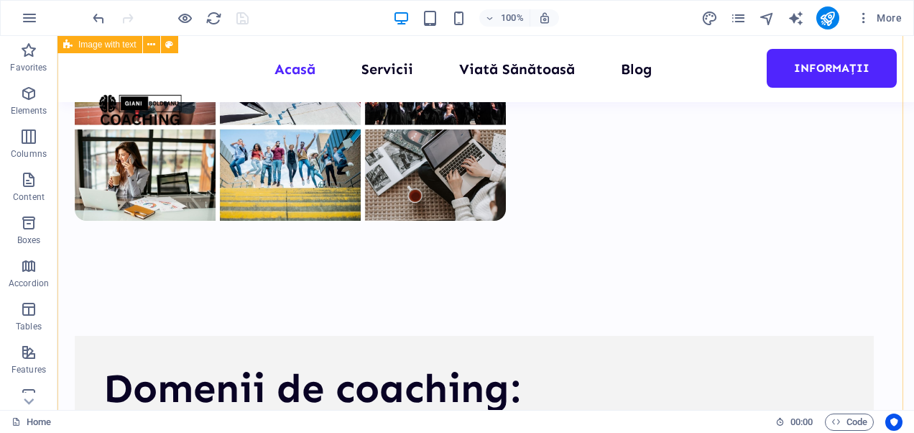
scroll to position [571, 0]
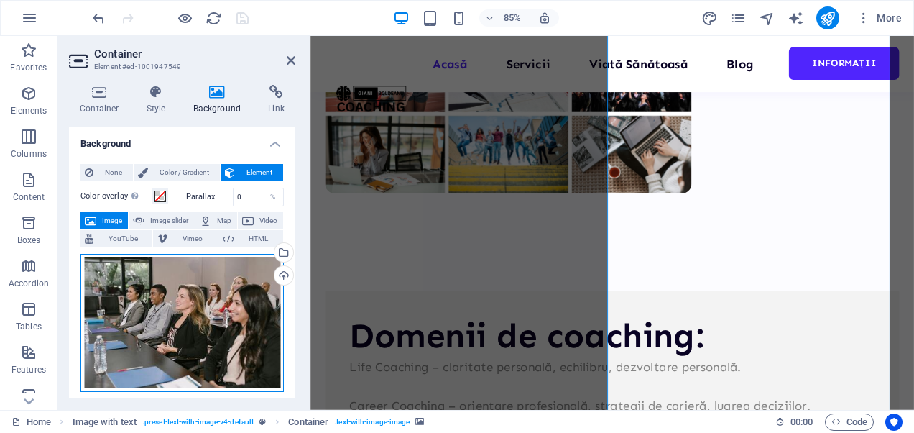
click at [147, 341] on div "Drag files here, click to choose files or select files from Files or our free s…" at bounding box center [181, 323] width 203 height 138
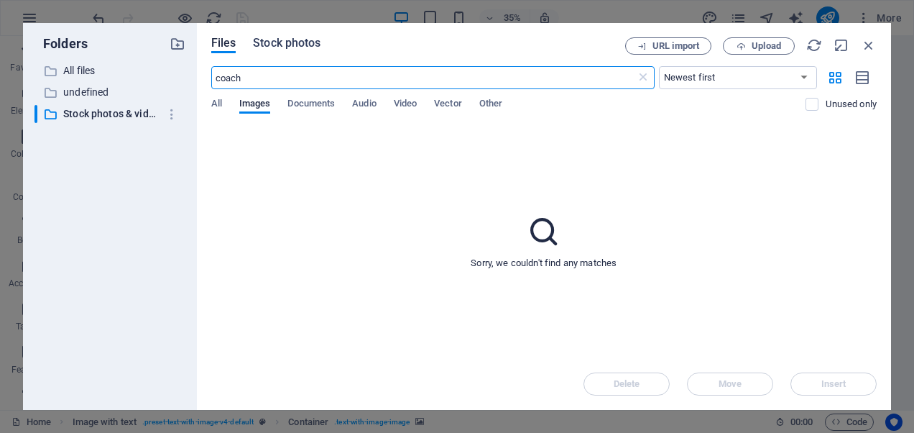
click at [295, 38] on span "Stock photos" at bounding box center [287, 42] width 68 height 17
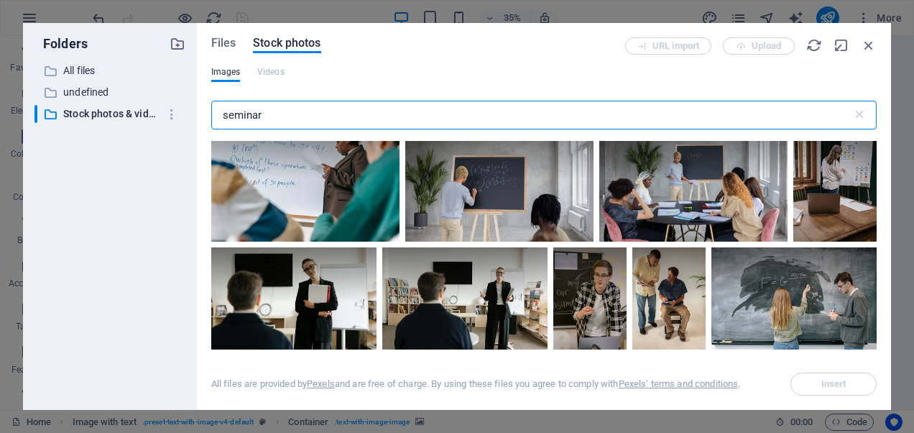
scroll to position [8058, 0]
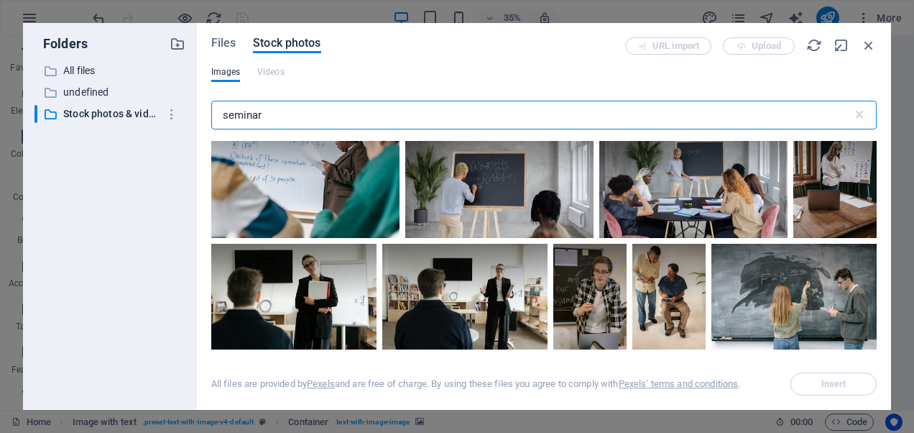
click at [223, 119] on input "seminar" at bounding box center [531, 115] width 641 height 29
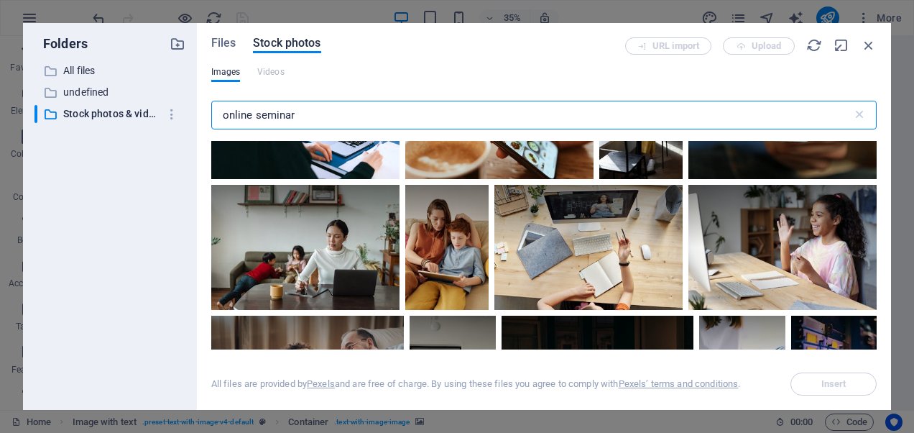
scroll to position [3212, 0]
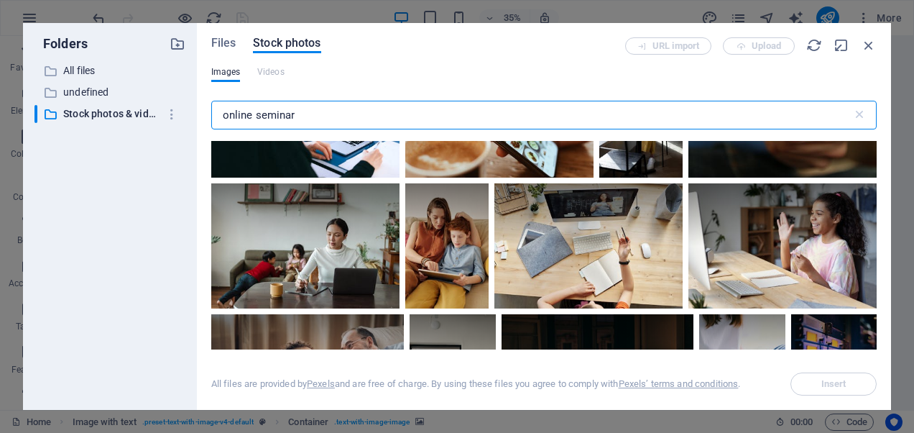
click at [299, 118] on input "online seminar" at bounding box center [531, 115] width 641 height 29
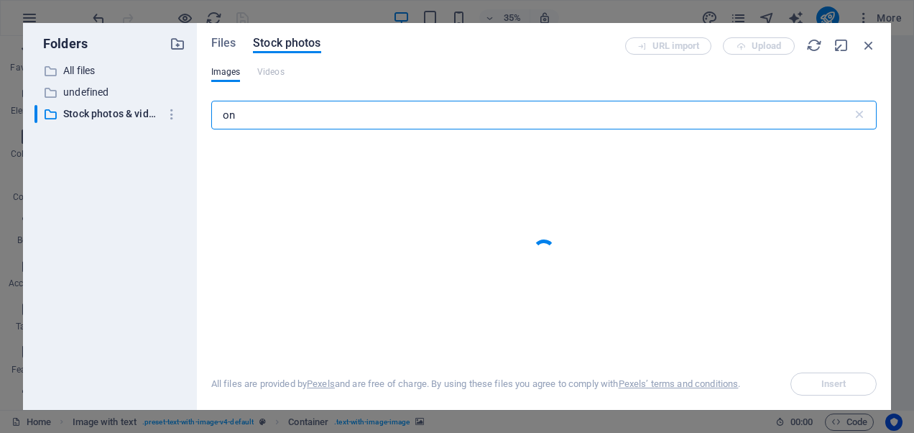
type input "o"
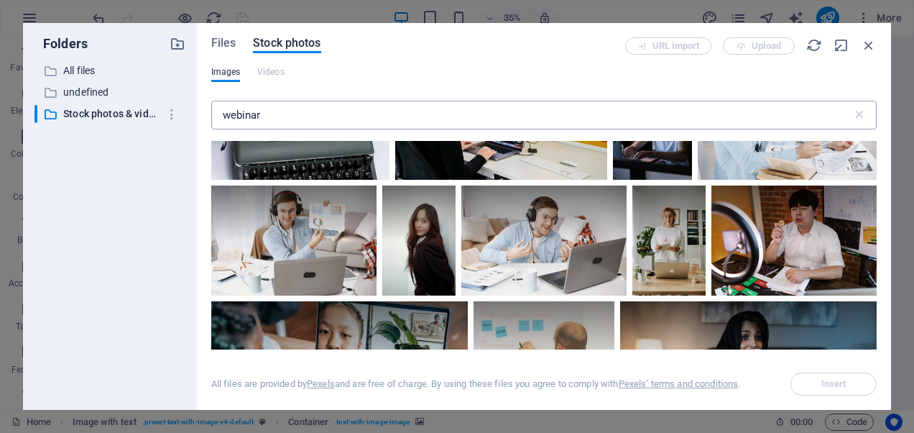
scroll to position [5022, 0]
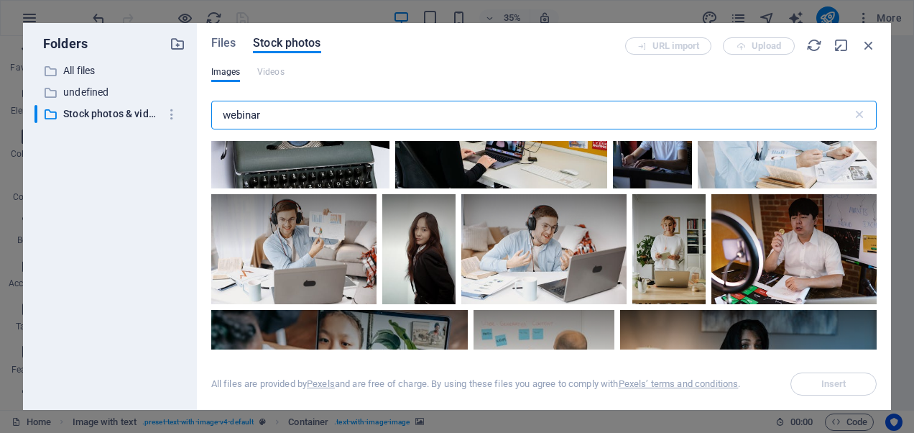
click at [294, 107] on input "webinar" at bounding box center [531, 115] width 641 height 29
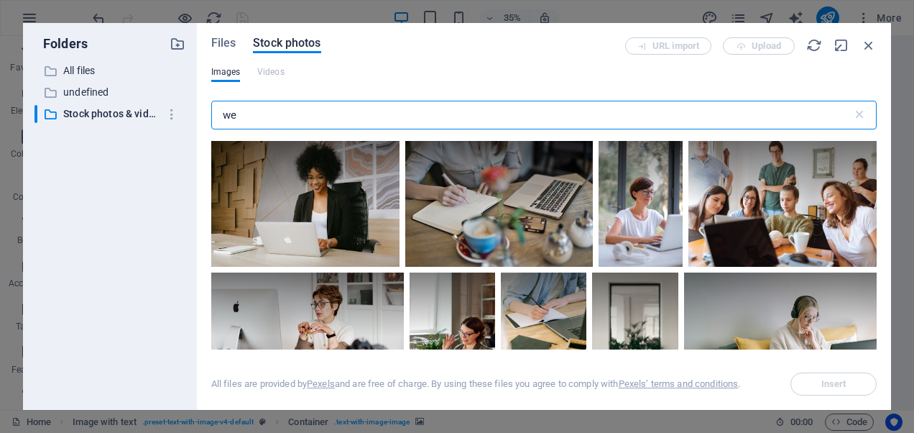
type input "w"
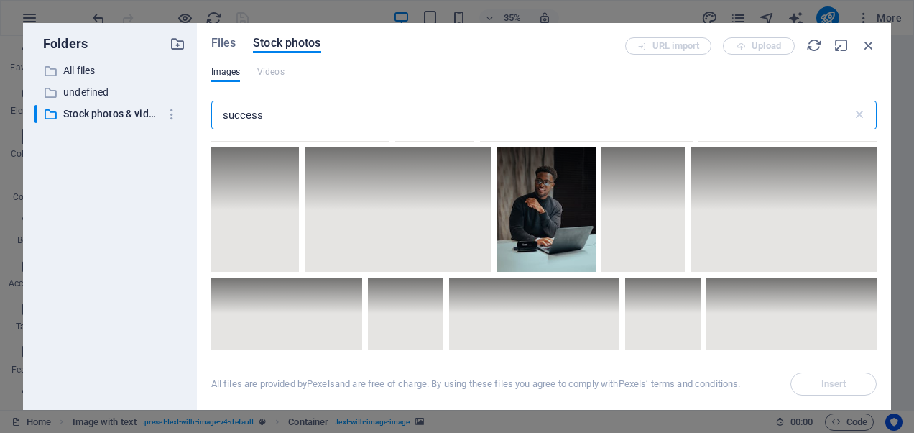
scroll to position [6887, 0]
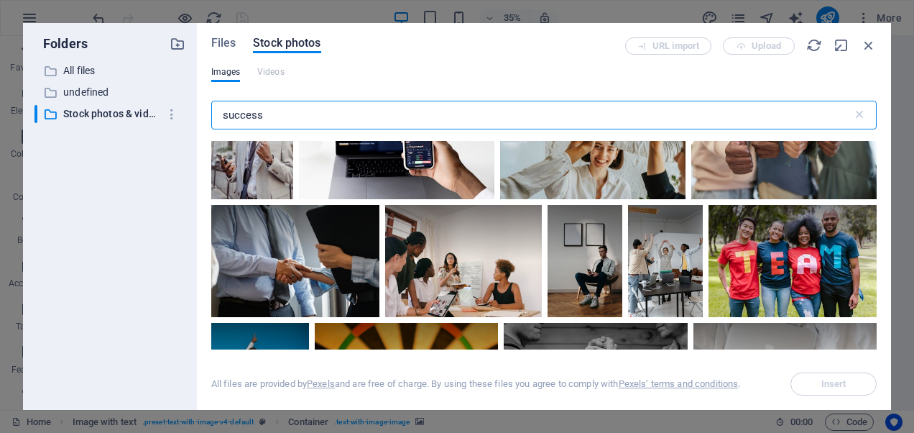
type input "success"
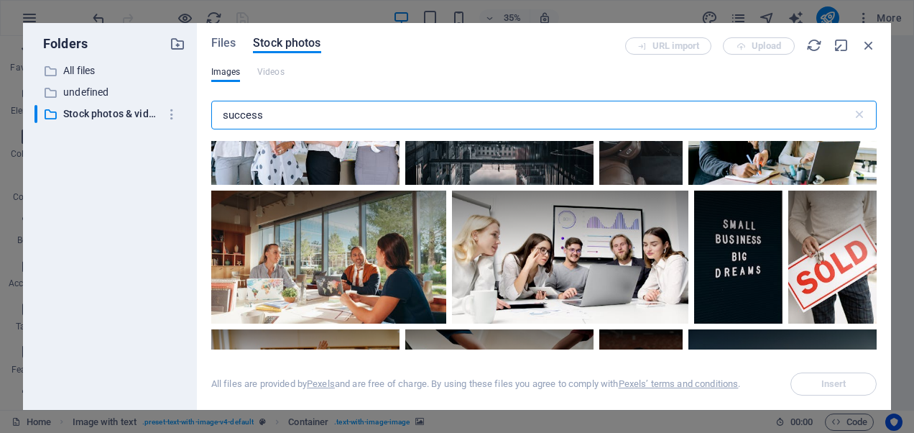
scroll to position [10605, 0]
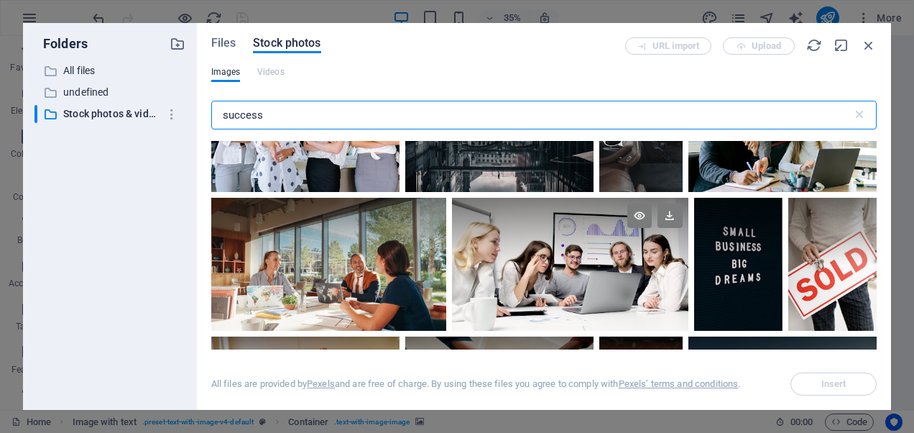
click at [682, 227] on div at bounding box center [570, 231] width 236 height 66
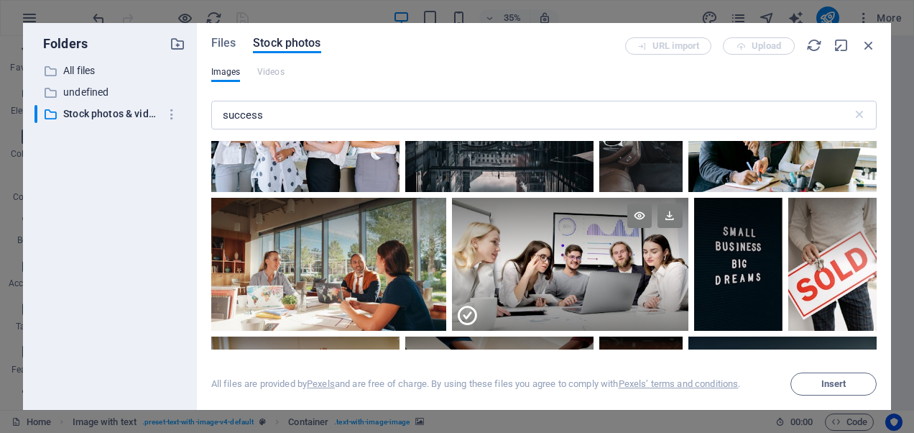
click at [682, 227] on div at bounding box center [570, 231] width 236 height 66
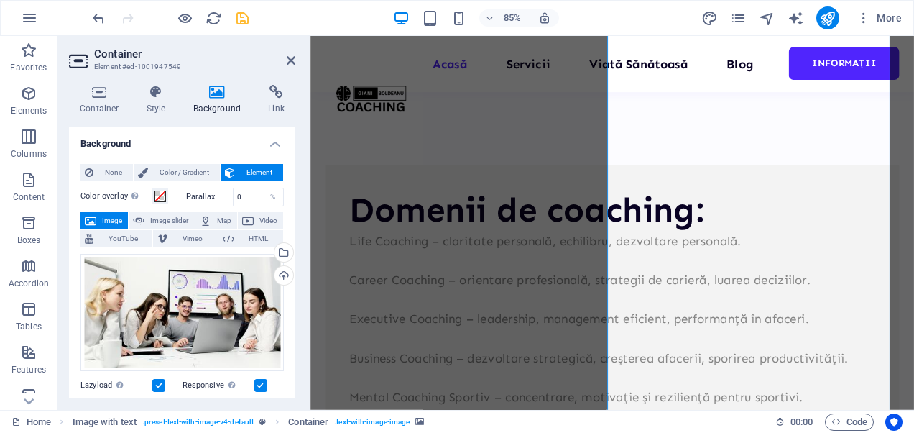
scroll to position [771, 0]
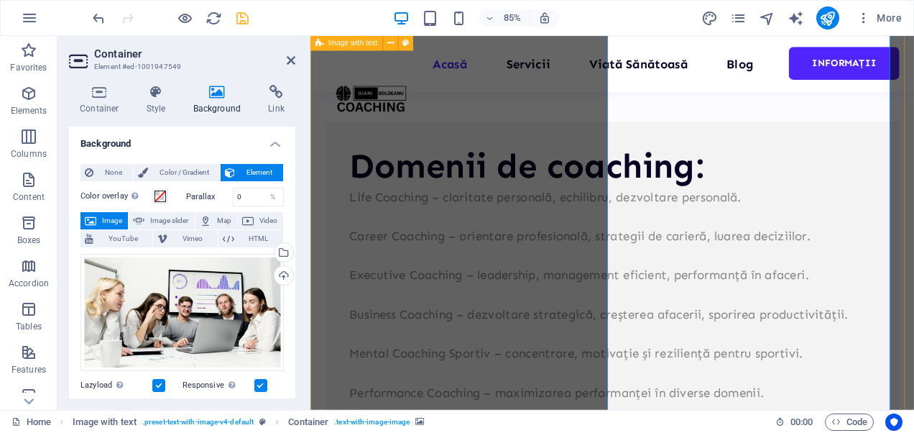
click at [218, 101] on h4 "Background" at bounding box center [219, 100] width 75 height 30
click at [168, 219] on span "Image slider" at bounding box center [169, 220] width 41 height 17
select select "ms"
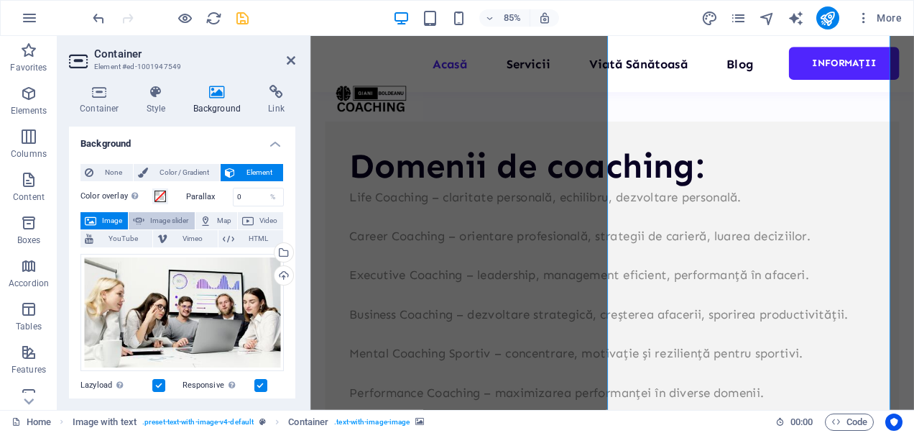
select select "s"
select select "progressive"
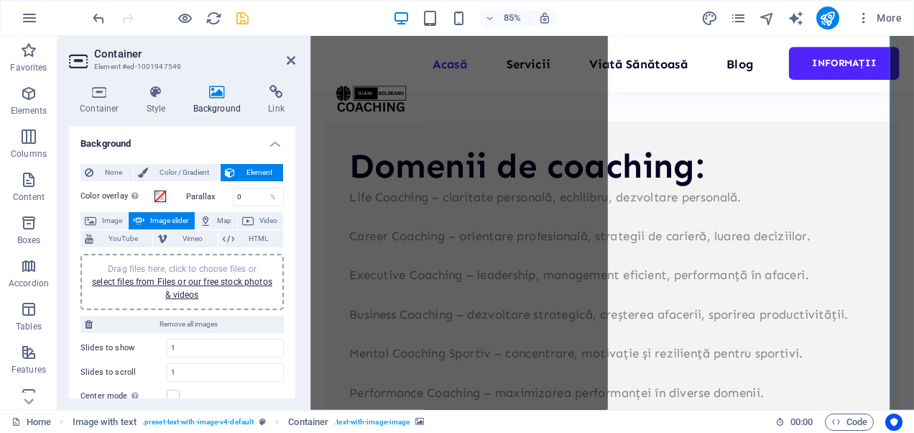
click at [168, 219] on span "Image slider" at bounding box center [169, 220] width 41 height 17
click at [106, 216] on span "Image" at bounding box center [112, 220] width 23 height 17
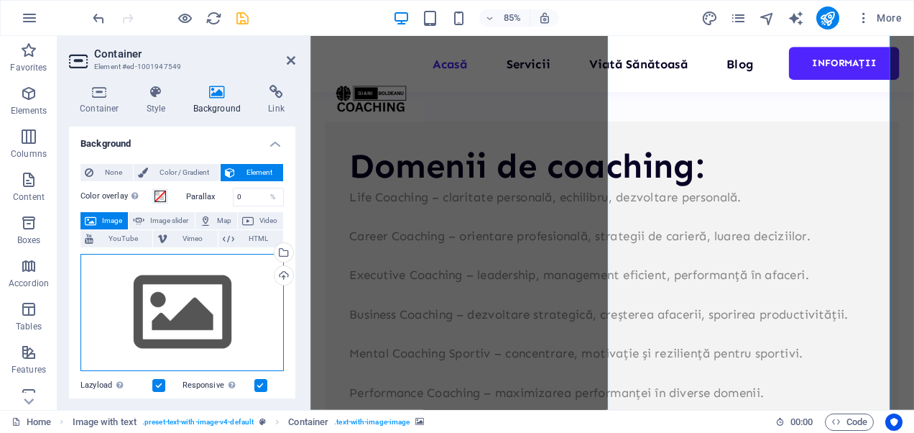
click at [182, 308] on div "Drag files here, click to choose files or select files from Files or our free s…" at bounding box center [181, 313] width 203 height 118
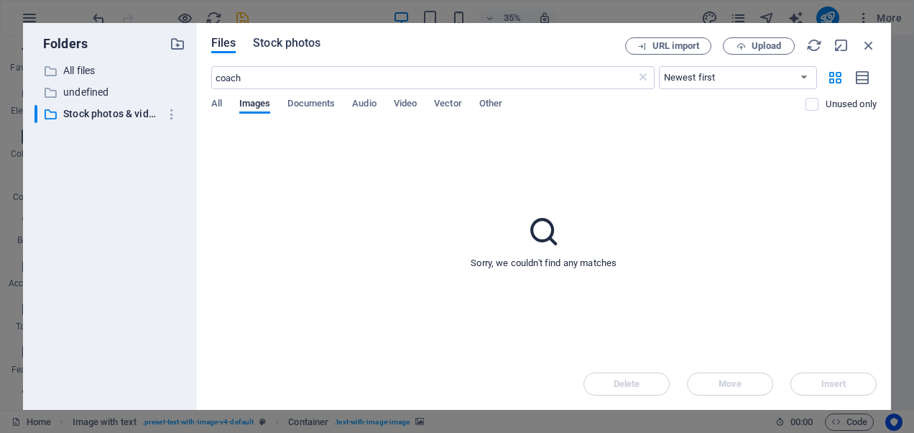
click at [274, 42] on span "Stock photos" at bounding box center [287, 42] width 68 height 17
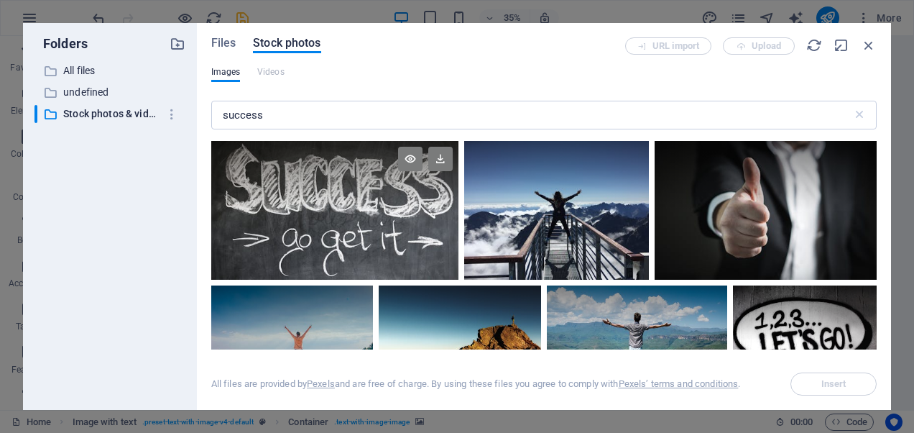
click at [318, 206] on div at bounding box center [334, 176] width 247 height 70
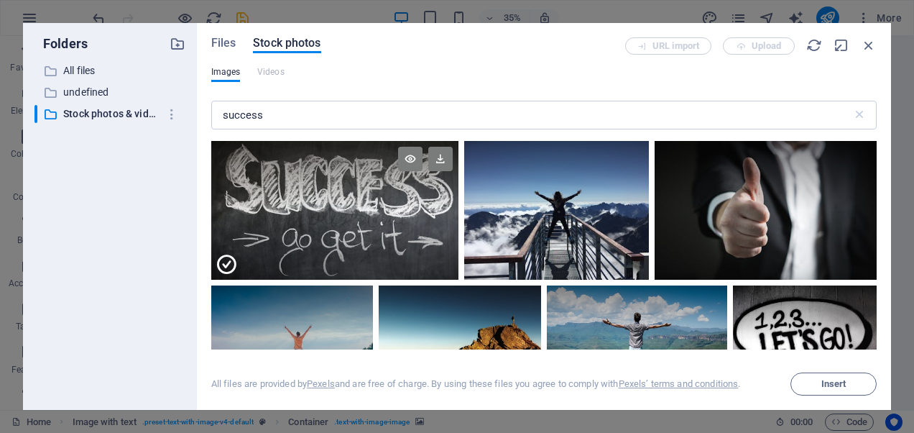
click at [318, 206] on div at bounding box center [334, 176] width 247 height 70
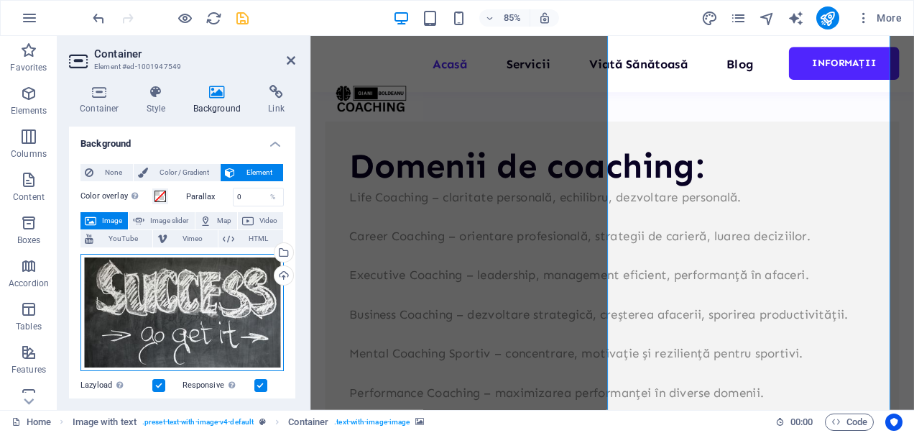
click at [139, 297] on div "Drag files here, click to choose files or select files from Files or our free s…" at bounding box center [181, 313] width 203 height 118
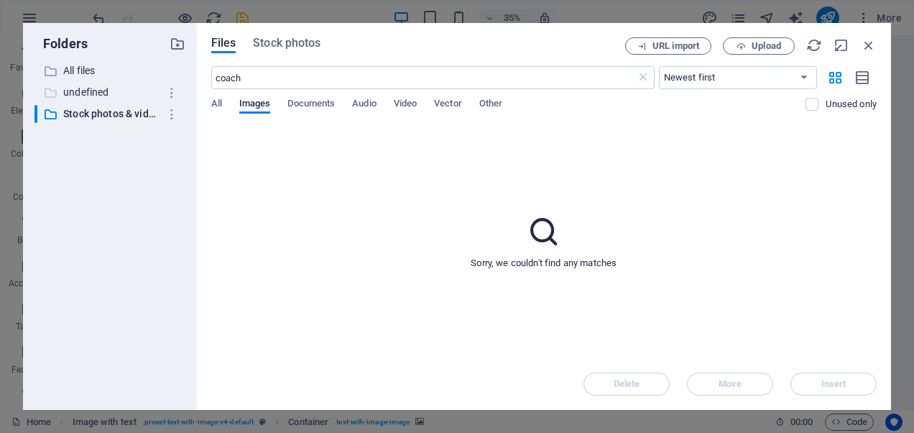
click at [96, 90] on p "undefined" at bounding box center [111, 92] width 96 height 17
click at [88, 66] on p "All files" at bounding box center [111, 71] width 96 height 17
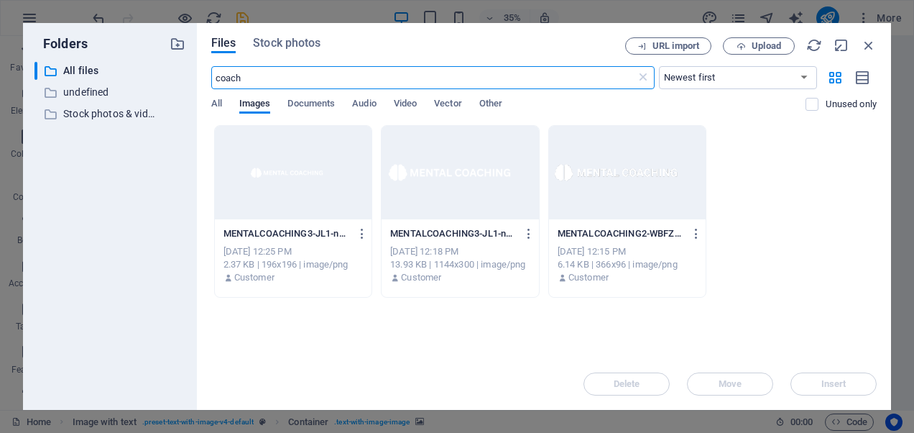
click at [256, 78] on input "coach" at bounding box center [423, 77] width 425 height 23
drag, startPoint x: 256, startPoint y: 78, endPoint x: 182, endPoint y: 85, distance: 73.6
click at [182, 85] on div "Folders ​ All files All files ​ undefined undefined ​ Stock photos & videos Sto…" at bounding box center [457, 216] width 868 height 387
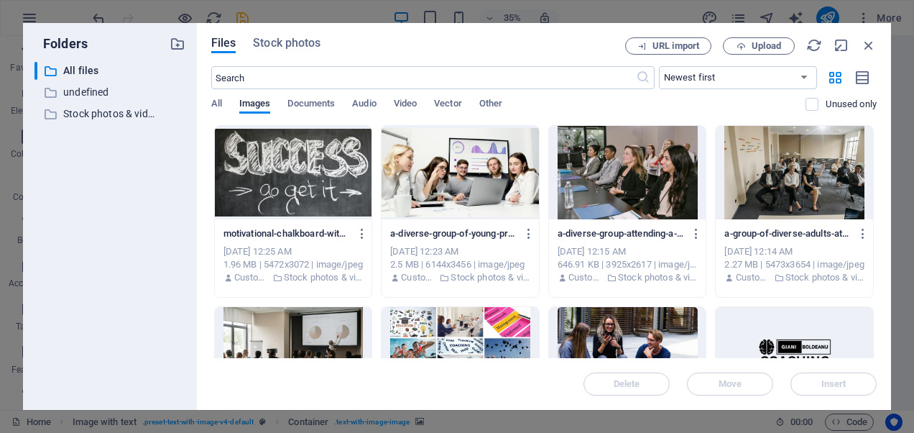
click at [462, 167] on div at bounding box center [460, 172] width 157 height 93
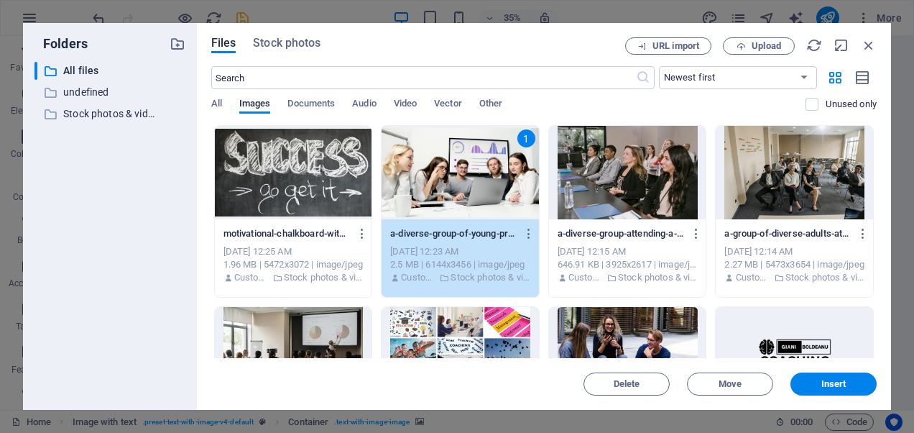
click at [462, 167] on div "1" at bounding box center [460, 172] width 157 height 93
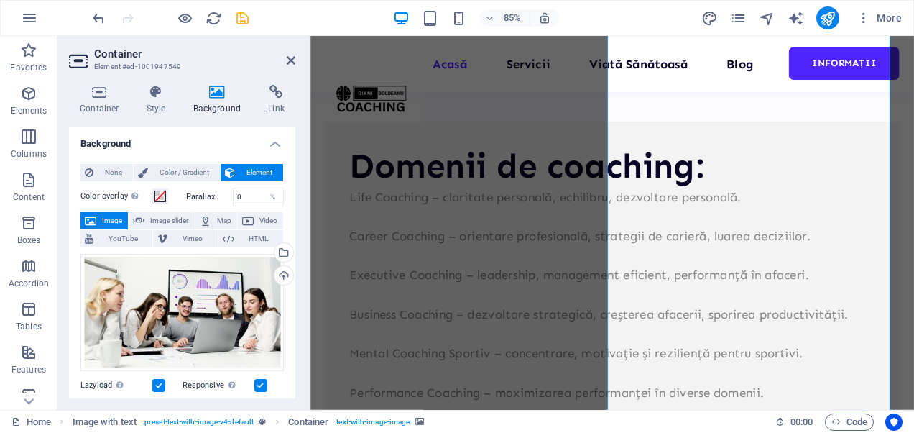
click at [289, 60] on icon at bounding box center [291, 60] width 9 height 11
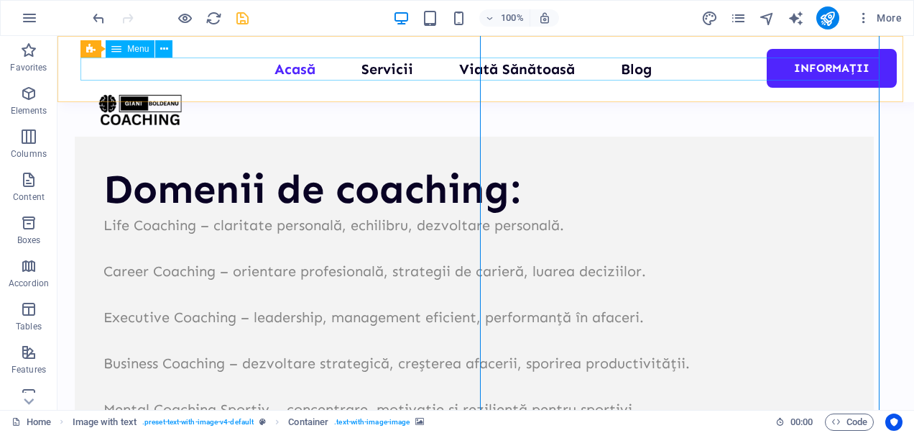
drag, startPoint x: 677, startPoint y: 231, endPoint x: -3, endPoint y: 179, distance: 681.7
click at [0, 179] on html "[DOMAIN_NAME] Home Favorites Elements Columns Content Boxes Accordion Tables Fe…" at bounding box center [457, 216] width 914 height 433
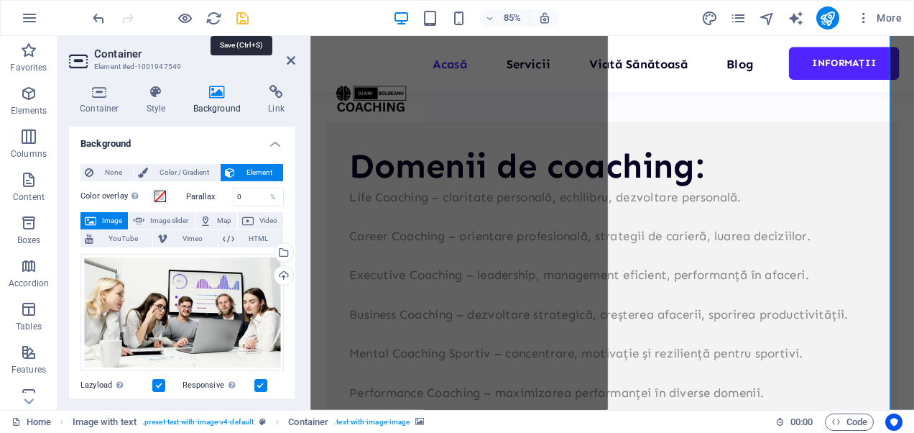
click at [243, 18] on icon "save" at bounding box center [242, 18] width 17 height 17
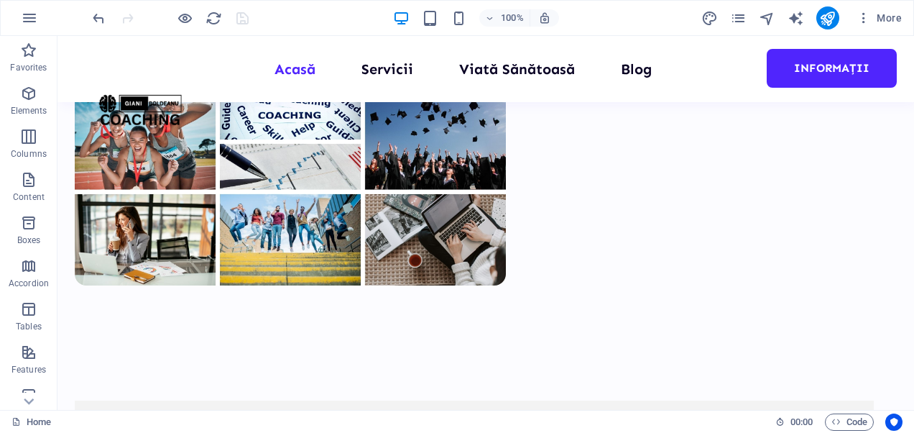
scroll to position [445, 0]
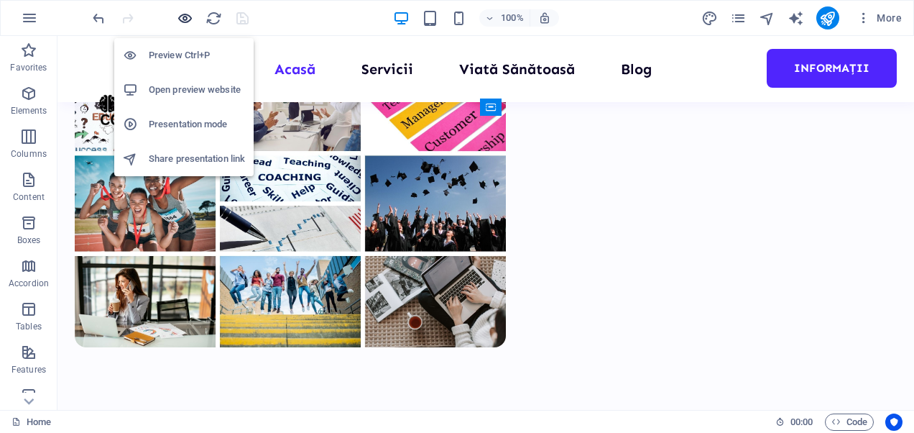
click at [191, 19] on icon "button" at bounding box center [185, 18] width 17 height 17
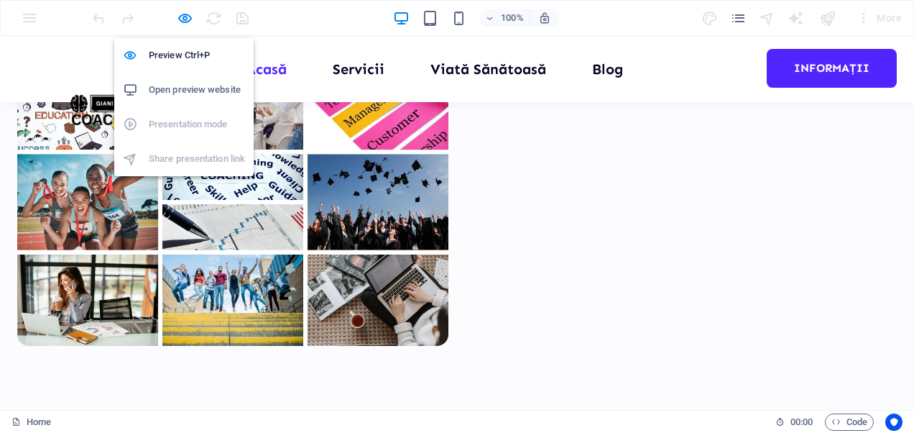
click at [180, 88] on h6 "Open preview website" at bounding box center [197, 89] width 96 height 17
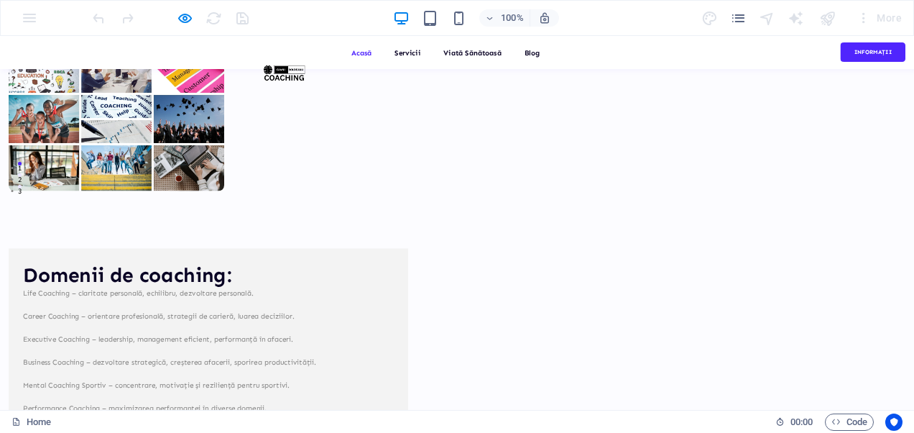
scroll to position [230, 0]
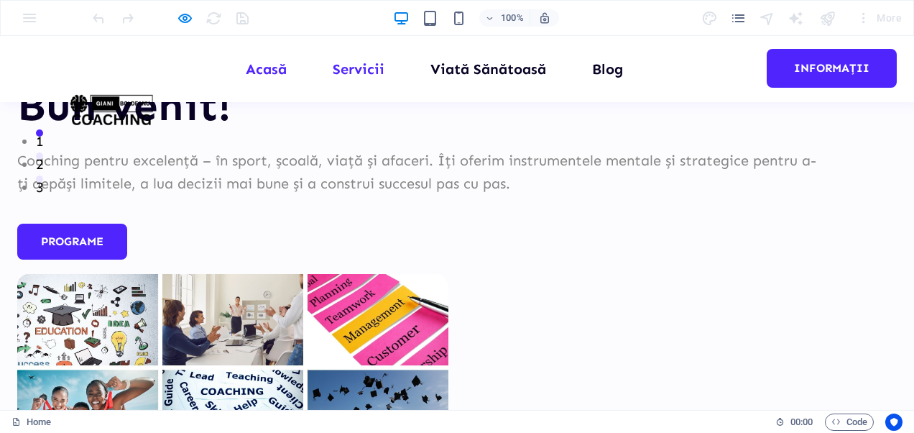
click at [343, 70] on link "Servicii" at bounding box center [359, 69] width 52 height 14
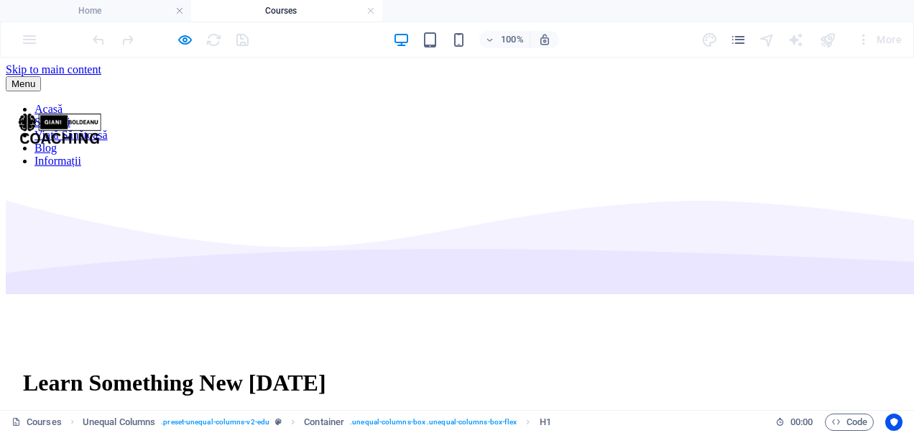
scroll to position [0, 0]
click at [34, 42] on div "100% More" at bounding box center [457, 39] width 912 height 34
click at [240, 10] on h4 "Courses" at bounding box center [286, 11] width 191 height 16
click at [604, 103] on nav "Acasă Servicii Viată Sănătoasă Blog Informații" at bounding box center [457, 135] width 902 height 65
click at [488, 103] on nav "Acasă Servicii Viată Sănătoasă Blog Informații" at bounding box center [457, 135] width 902 height 65
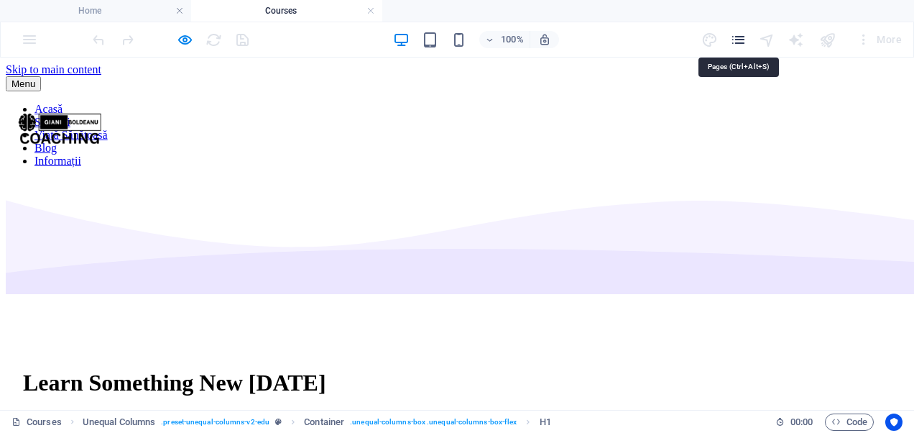
click at [736, 42] on icon "pages" at bounding box center [738, 40] width 17 height 17
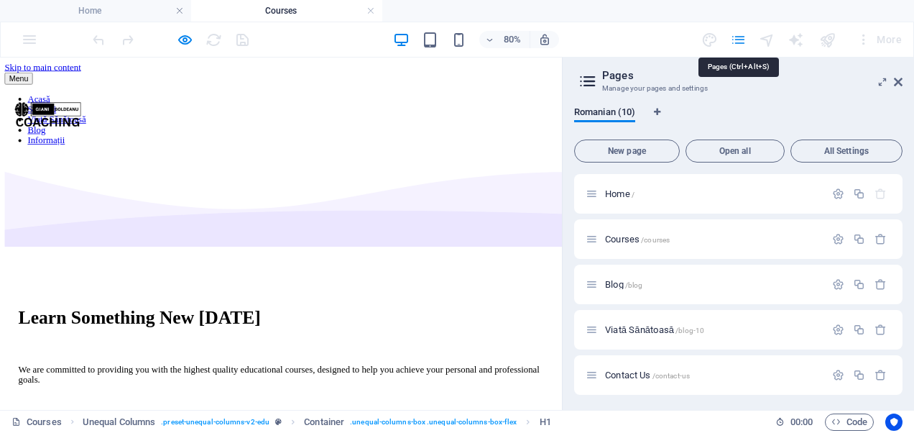
click at [736, 42] on icon "pages" at bounding box center [738, 40] width 17 height 17
click at [898, 81] on icon at bounding box center [898, 81] width 9 height 11
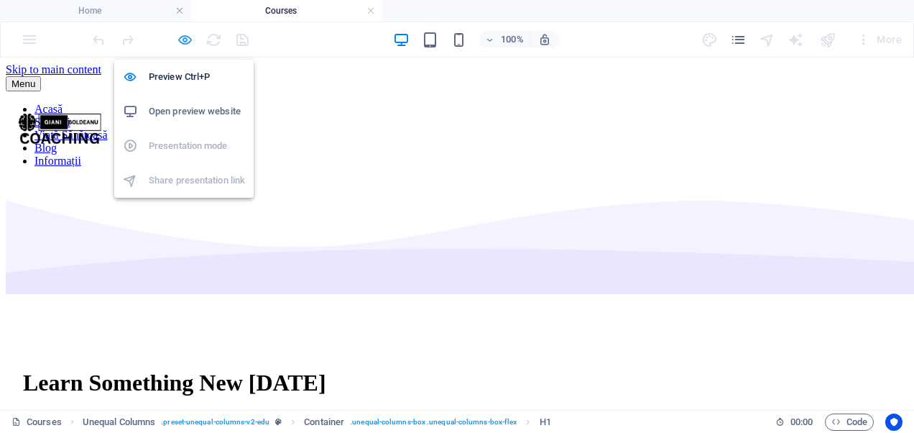
click at [180, 42] on icon "button" at bounding box center [185, 40] width 17 height 17
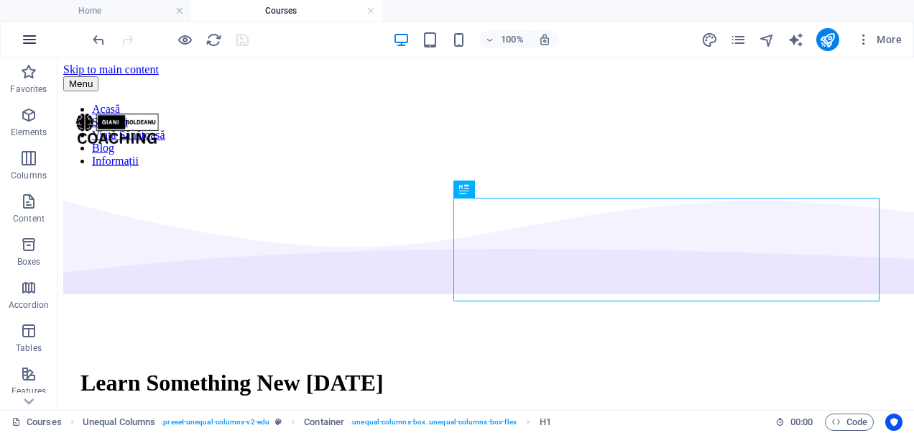
click at [33, 34] on icon "button" at bounding box center [29, 39] width 17 height 17
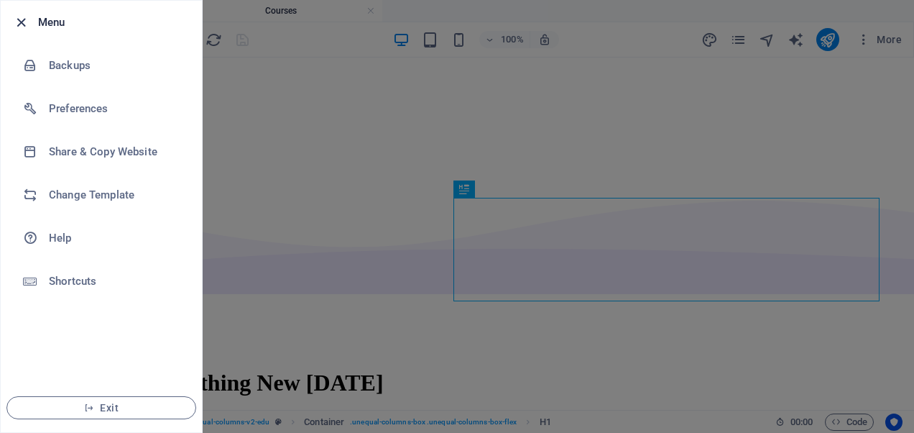
click at [19, 26] on icon "button" at bounding box center [21, 22] width 17 height 17
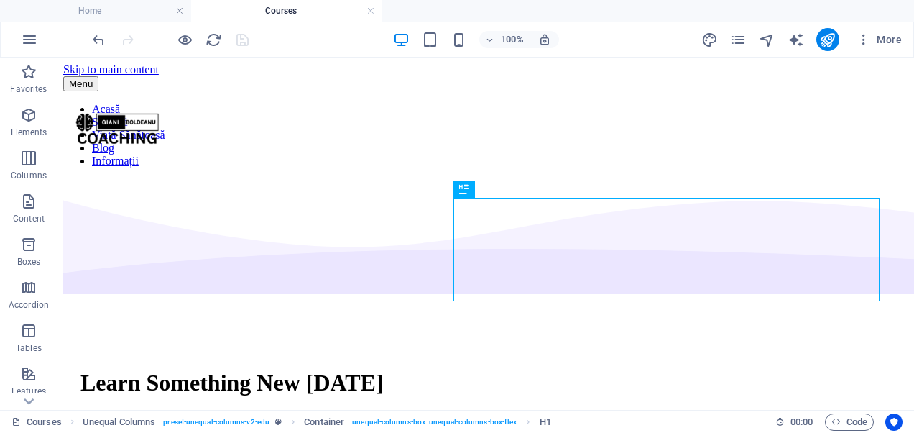
click at [251, 9] on h4 "Courses" at bounding box center [286, 11] width 191 height 16
click at [370, 10] on link at bounding box center [370, 11] width 9 height 14
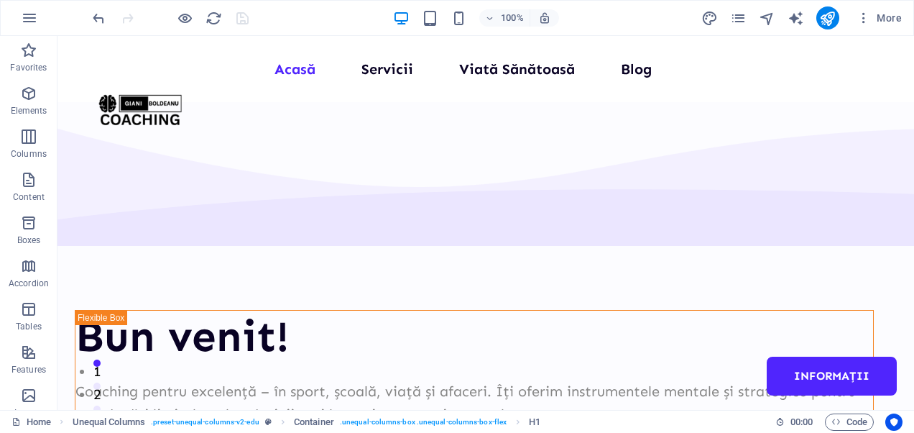
scroll to position [230, 0]
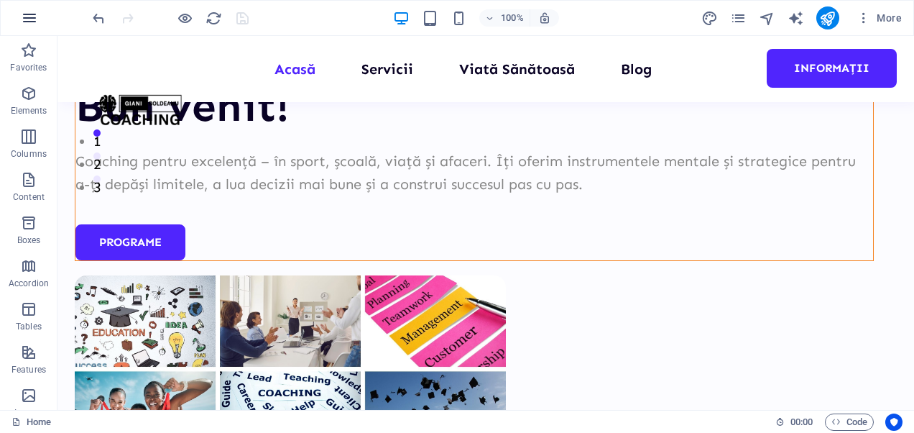
click at [32, 17] on icon "button" at bounding box center [29, 17] width 17 height 17
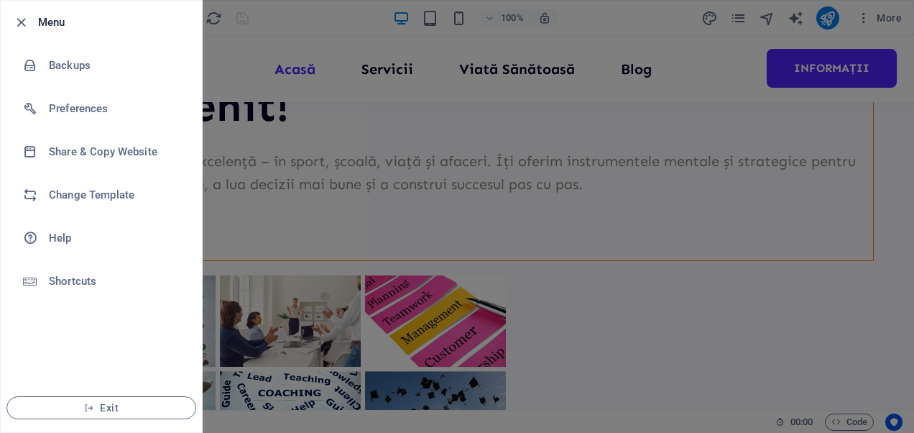
click at [40, 18] on h6 "Menu" at bounding box center [114, 22] width 152 height 17
click at [45, 24] on h6 "Menu" at bounding box center [114, 22] width 152 height 17
click at [27, 24] on icon "button" at bounding box center [21, 22] width 17 height 17
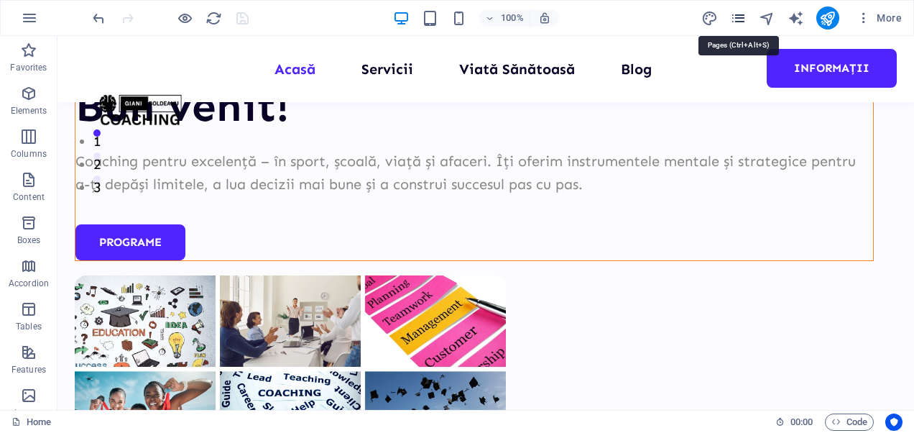
click at [739, 20] on icon "pages" at bounding box center [738, 18] width 17 height 17
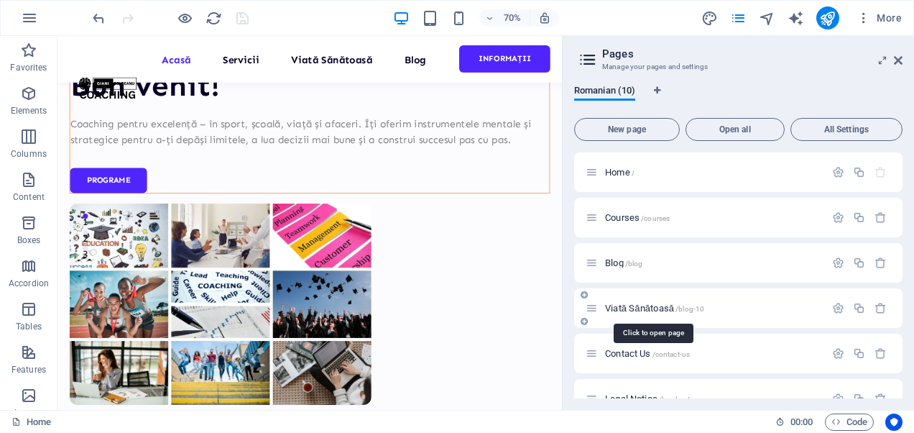
click at [627, 311] on span "Viată Sănătoasă /blog-10" at bounding box center [654, 307] width 99 height 11
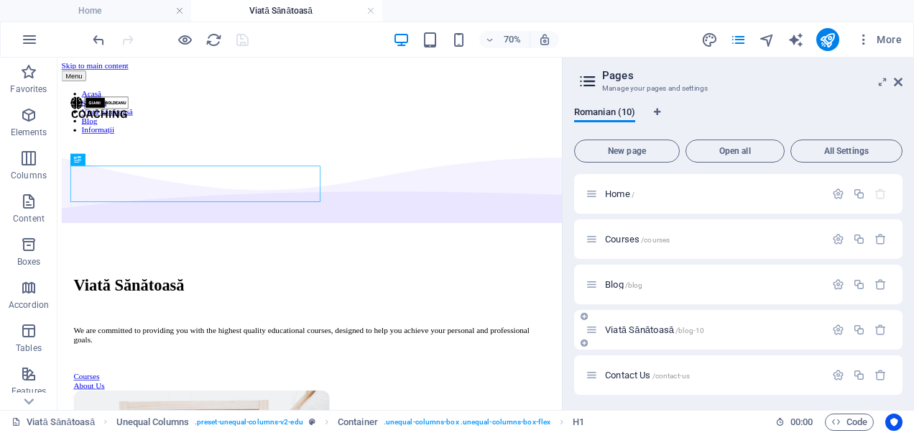
scroll to position [0, 0]
click at [897, 80] on icon at bounding box center [898, 81] width 9 height 11
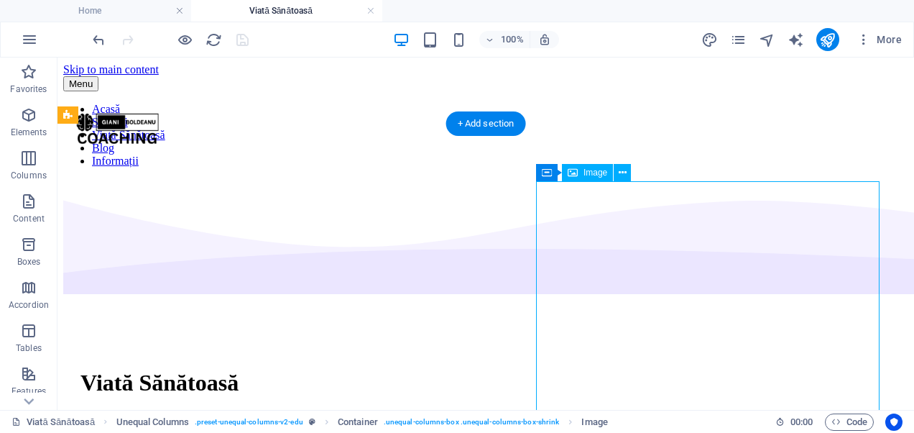
select select "px"
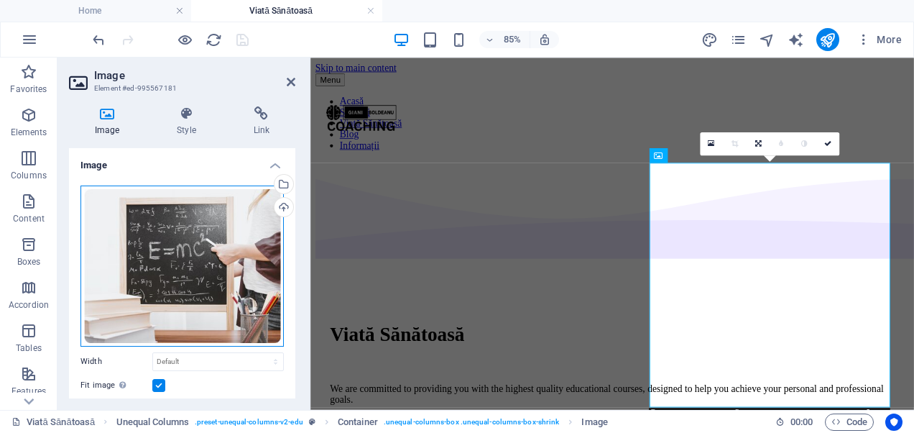
click at [124, 265] on div "Drag files here, click to choose files or select files from Files or our free s…" at bounding box center [181, 265] width 203 height 161
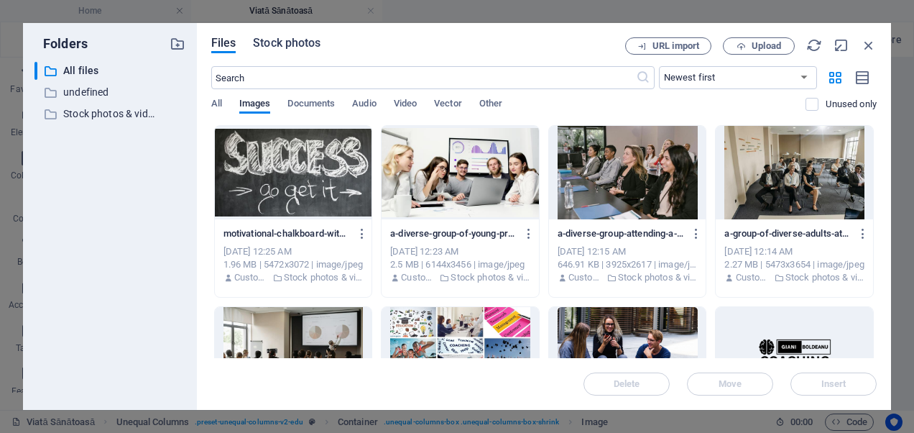
click at [299, 49] on span "Stock photos" at bounding box center [287, 42] width 68 height 17
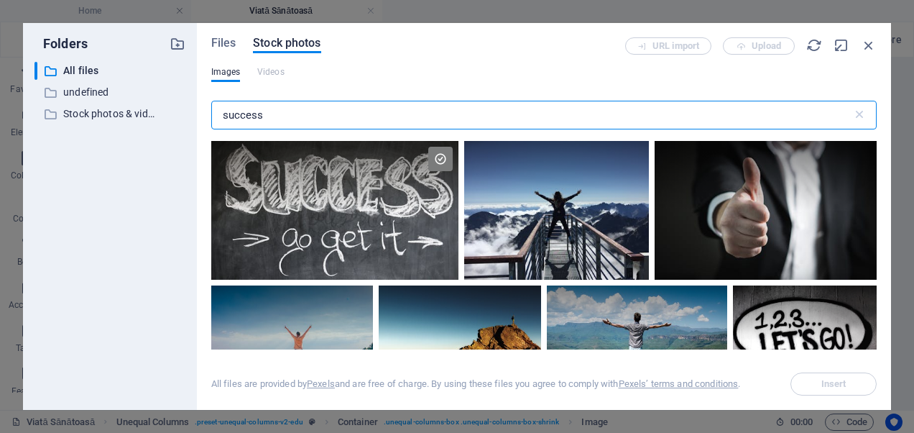
click at [300, 117] on input "success" at bounding box center [531, 115] width 641 height 29
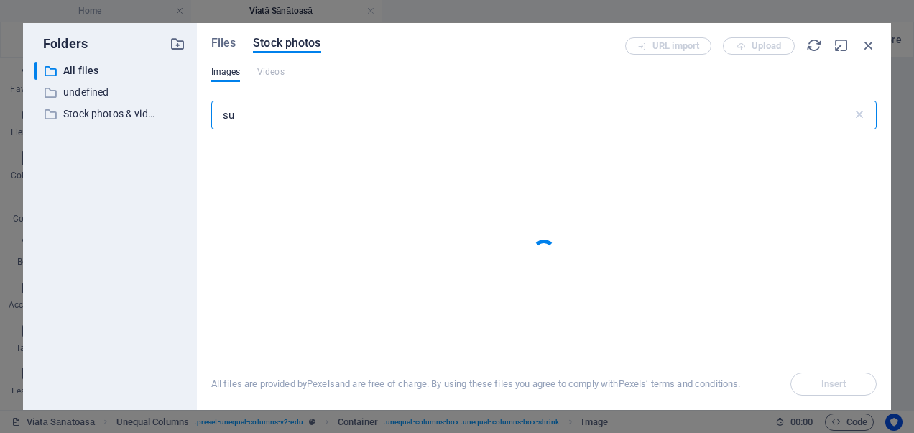
type input "s"
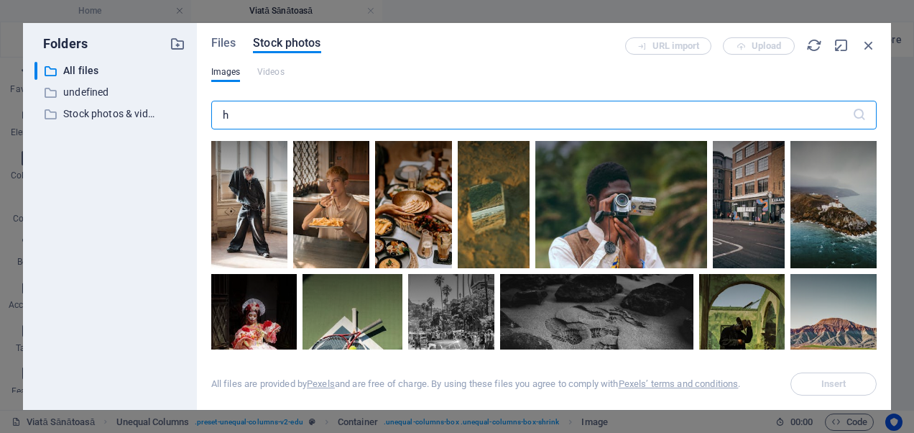
type input "ha"
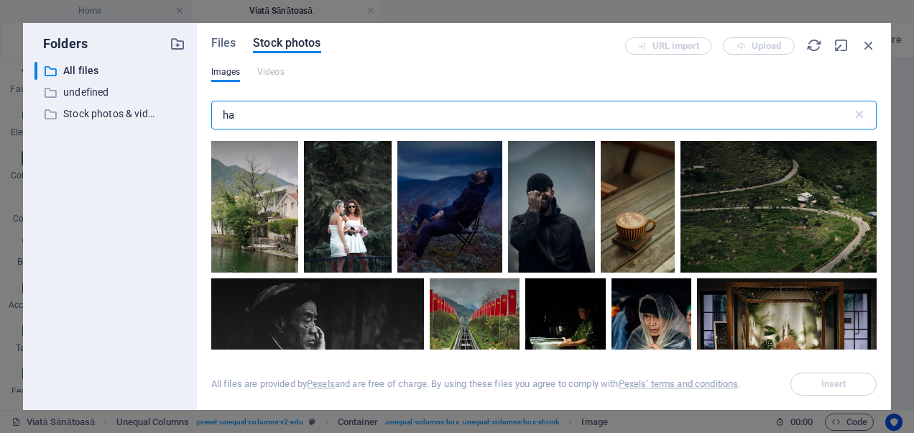
select select "px"
type input "h"
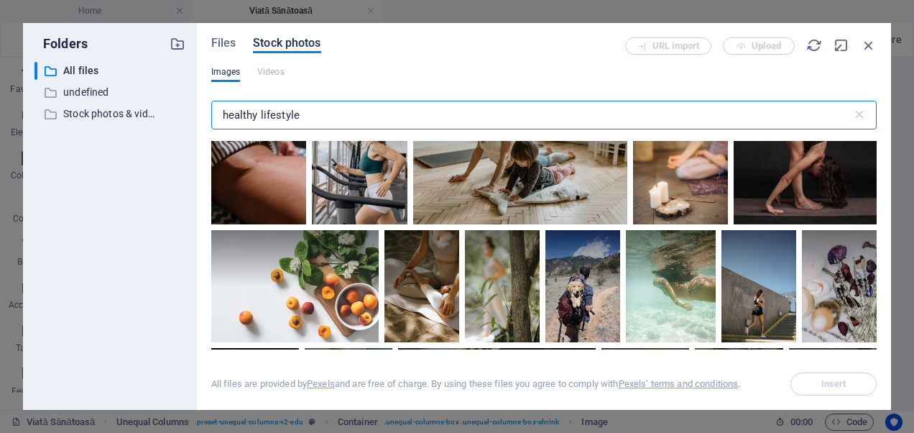
scroll to position [6976, 0]
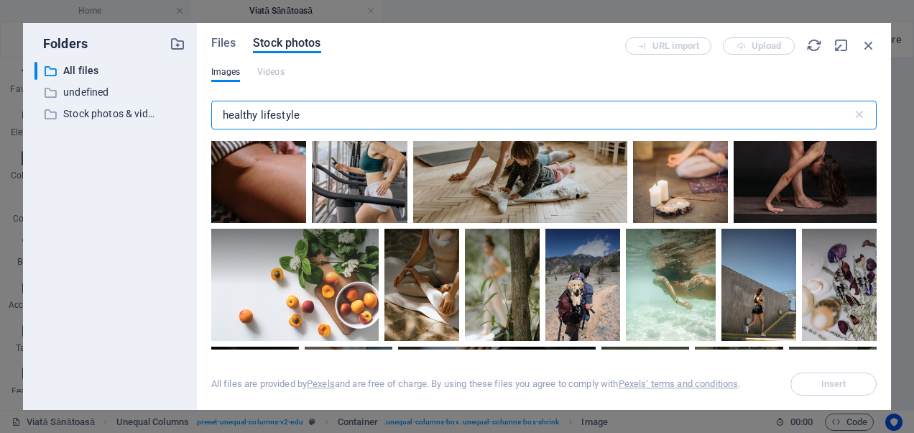
type input "healthy lifestyle"
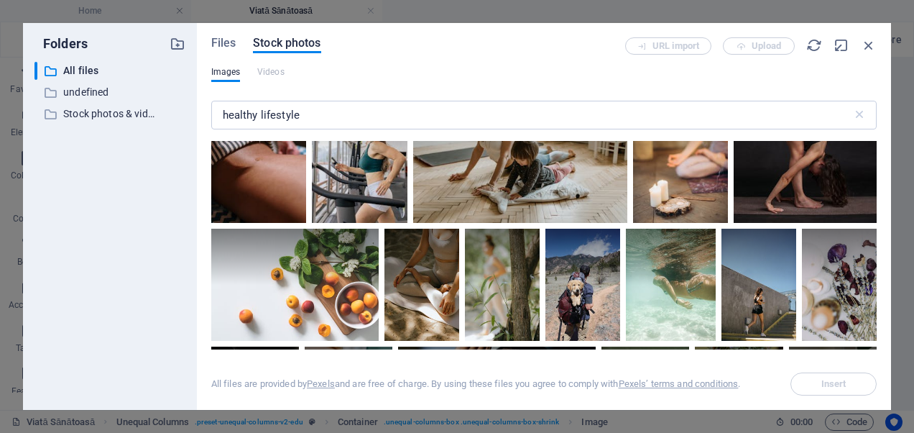
click at [716, 316] on div at bounding box center [671, 284] width 90 height 112
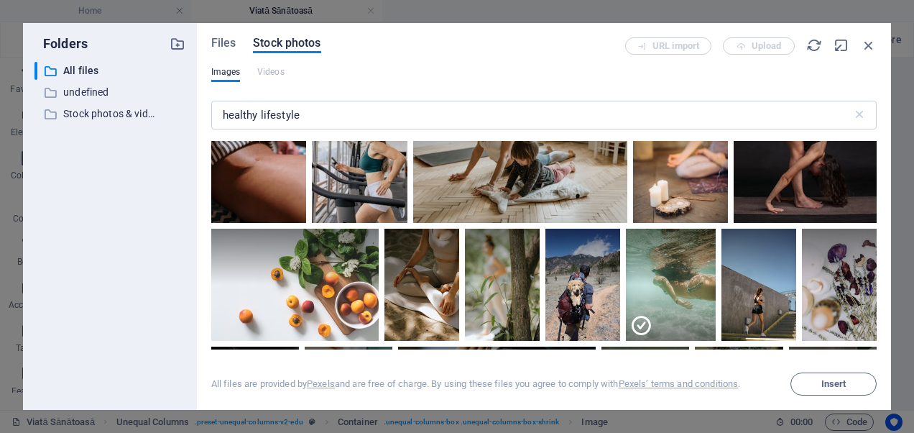
click at [875, 417] on div "Folders ​ All files All files ​ undefined undefined ​ Stock photos & videos Sto…" at bounding box center [457, 216] width 914 height 433
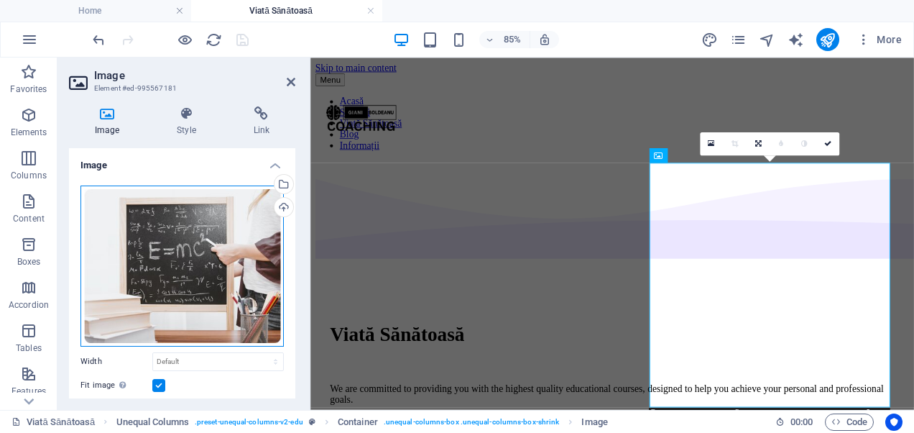
click at [241, 275] on div "Drag files here, click to choose files or select files from Files or our free s…" at bounding box center [181, 265] width 203 height 161
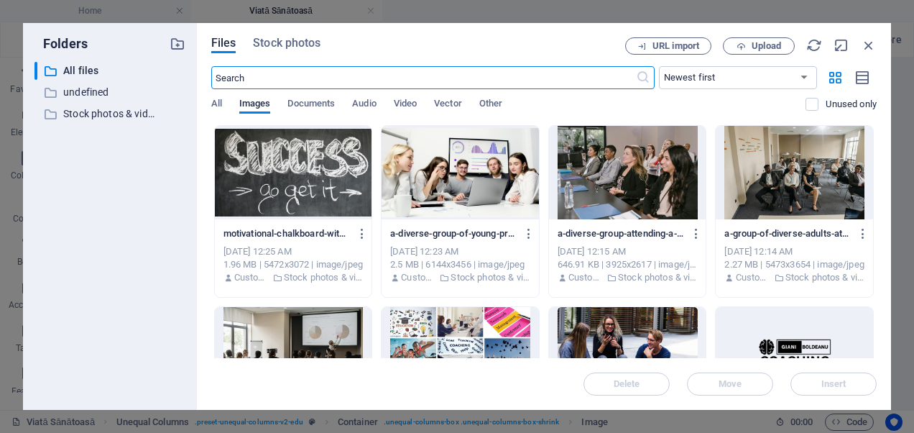
click at [285, 37] on div "Files Stock photos URL import Upload ​ Newest first Oldest first Name (A-Z) Nam…" at bounding box center [544, 216] width 694 height 387
click at [285, 43] on span "Stock photos" at bounding box center [287, 42] width 68 height 17
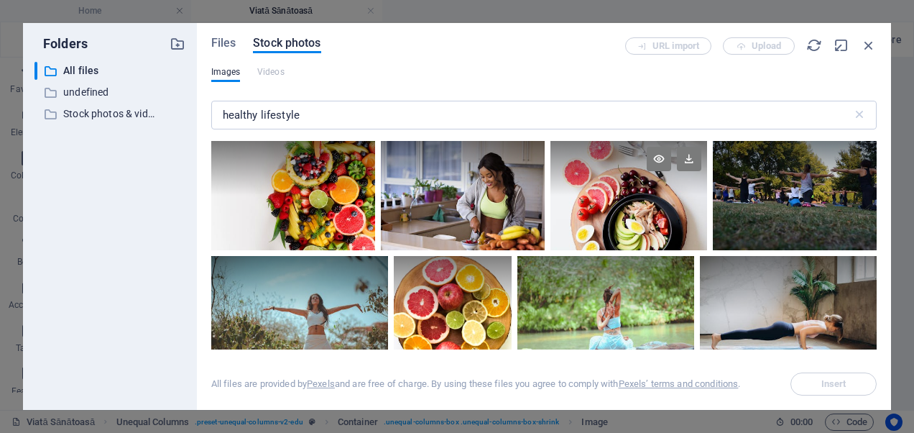
click at [644, 208] on div at bounding box center [628, 195] width 157 height 109
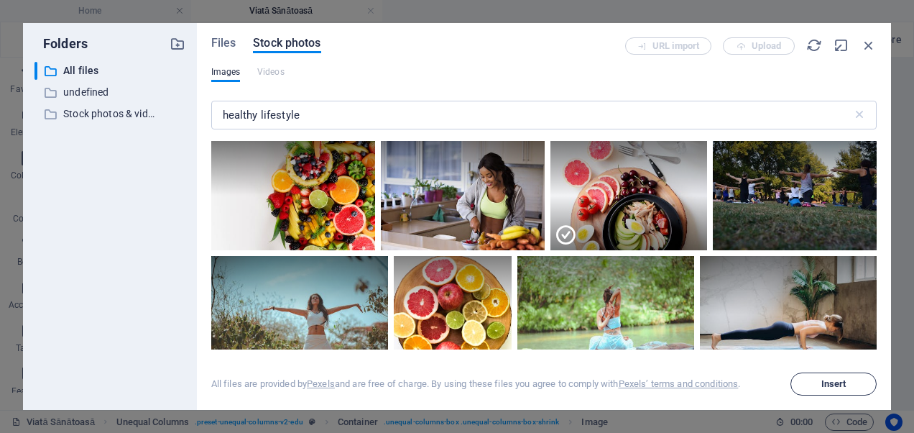
click at [817, 387] on span "Insert" at bounding box center [833, 383] width 73 height 9
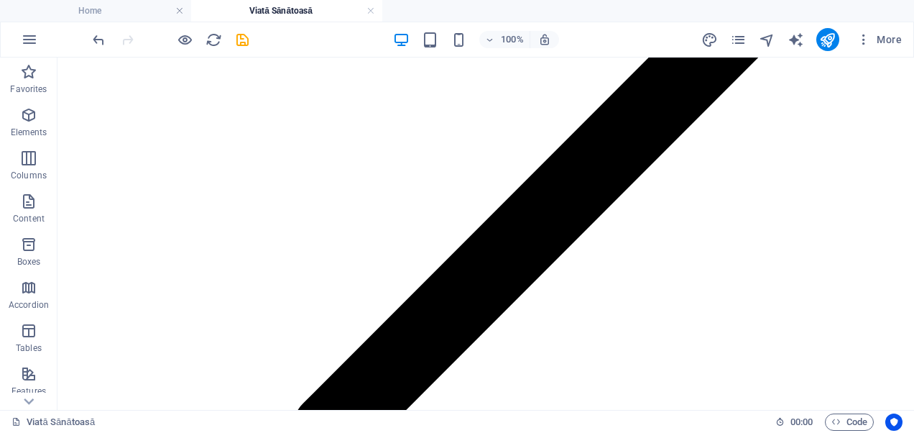
scroll to position [4891, 0]
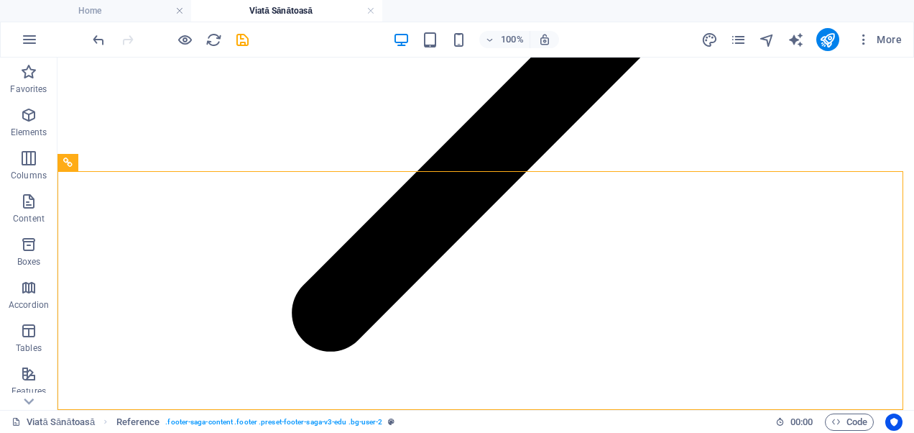
click at [246, 48] on div at bounding box center [170, 39] width 161 height 23
click at [244, 44] on icon "save" at bounding box center [242, 40] width 17 height 17
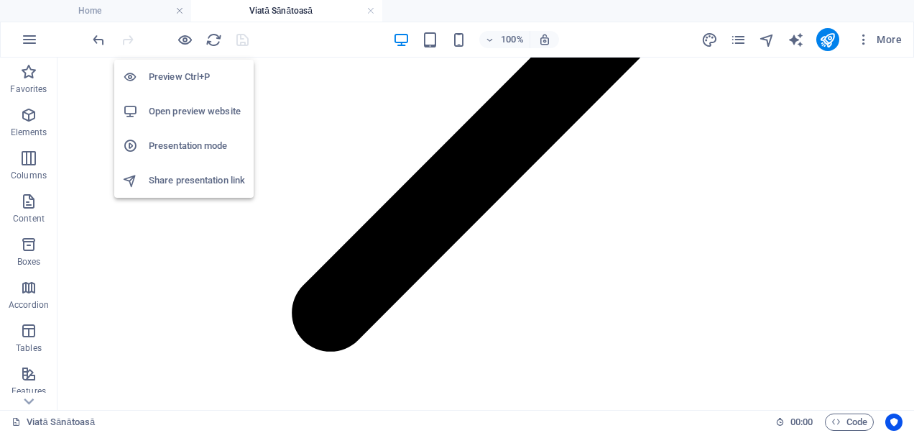
click at [180, 109] on h6 "Open preview website" at bounding box center [197, 111] width 96 height 17
